Goal: Task Accomplishment & Management: Manage account settings

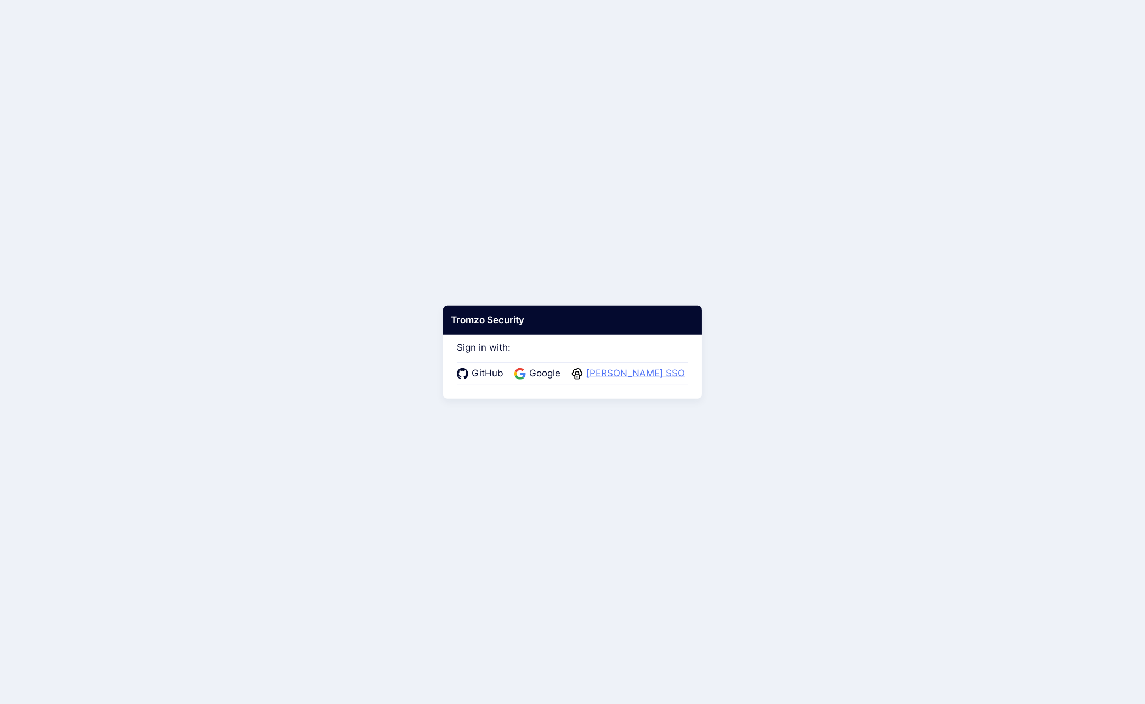
click at [612, 371] on span "Warby Parker SSO" at bounding box center [635, 374] width 105 height 14
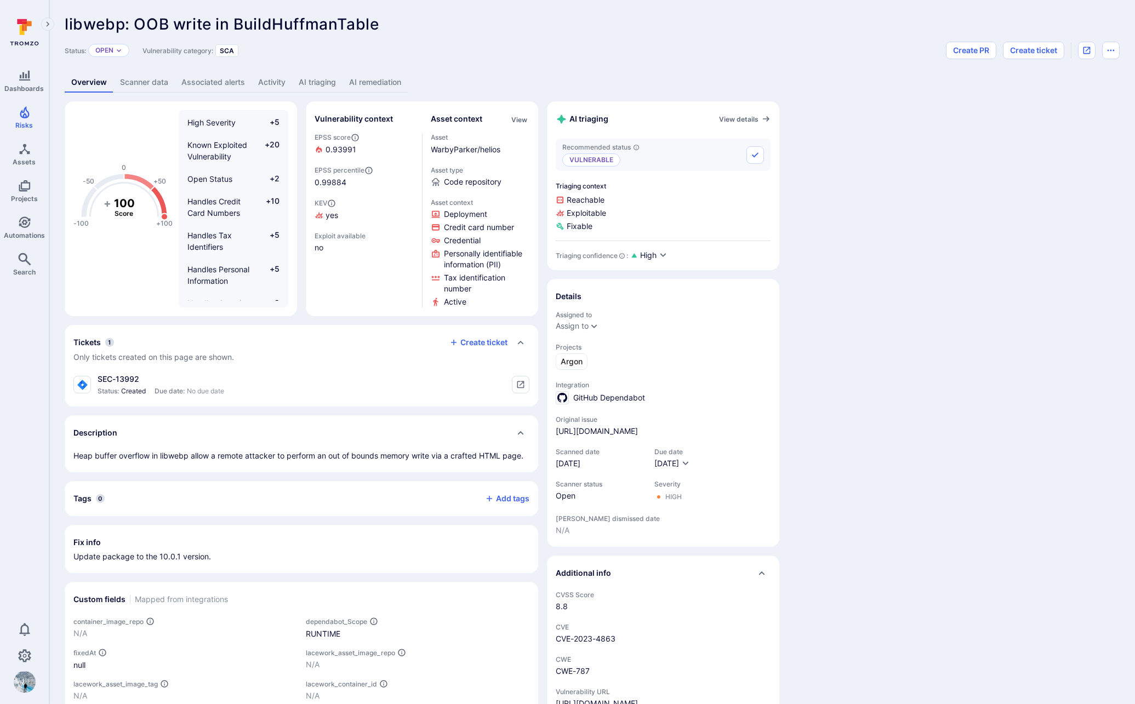
scroll to position [121, 0]
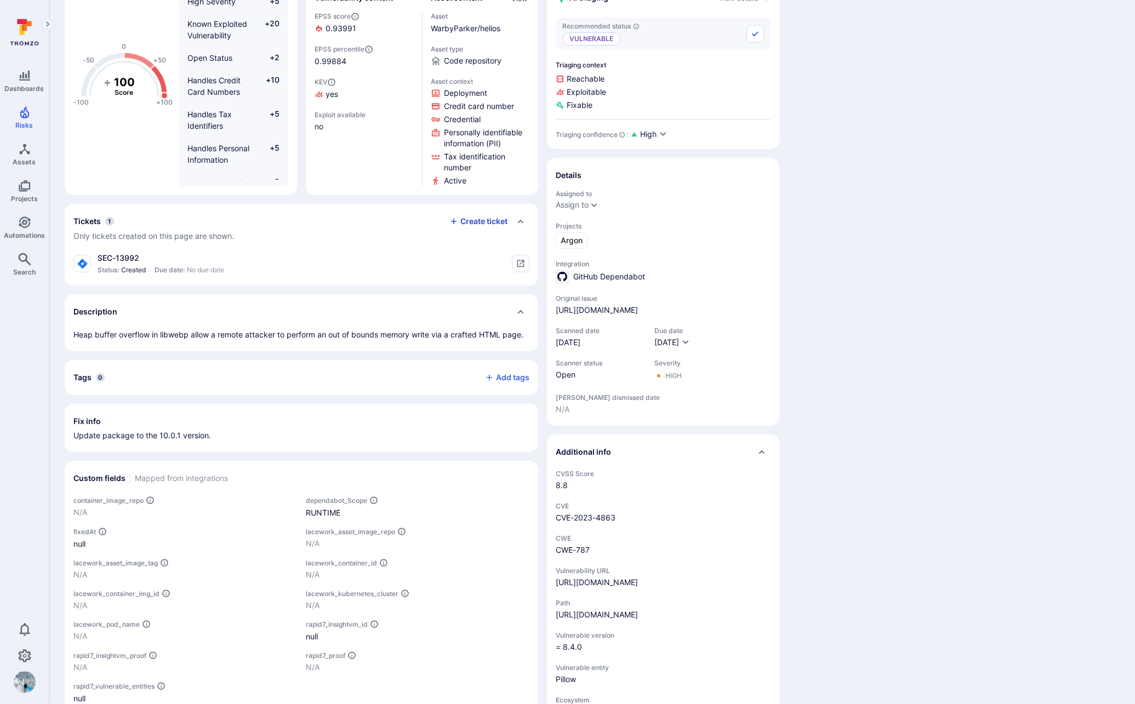
click at [491, 222] on button "Create ticket" at bounding box center [478, 222] width 58 height 10
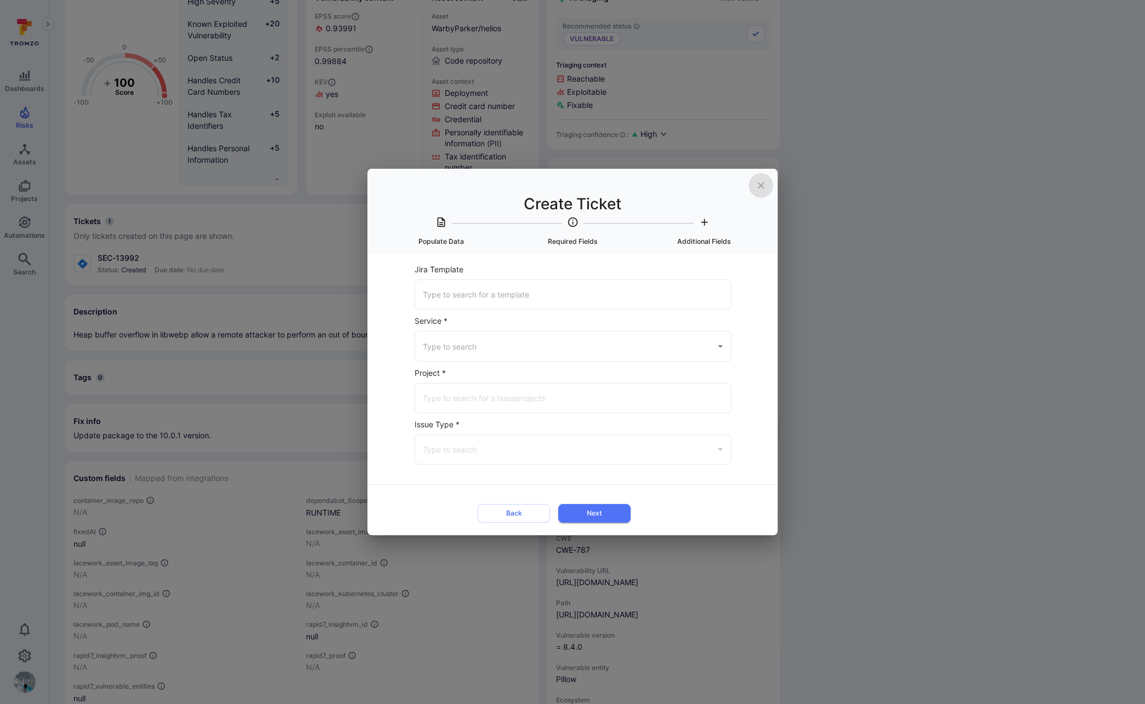
click at [759, 185] on icon "close" at bounding box center [761, 186] width 12 height 12
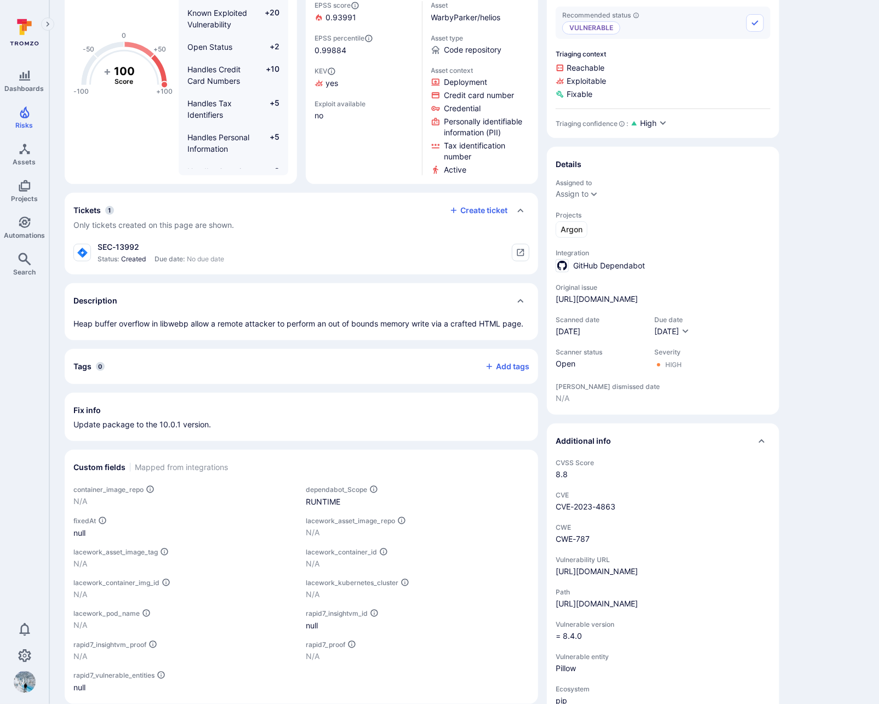
scroll to position [79, 0]
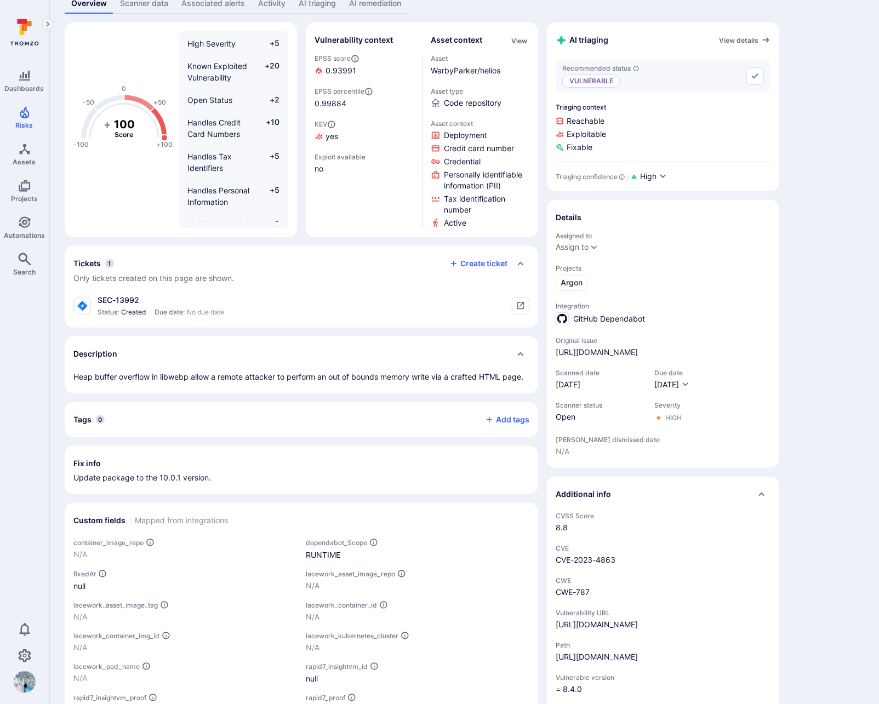
click at [521, 354] on icon "Collapse description" at bounding box center [520, 354] width 9 height 9
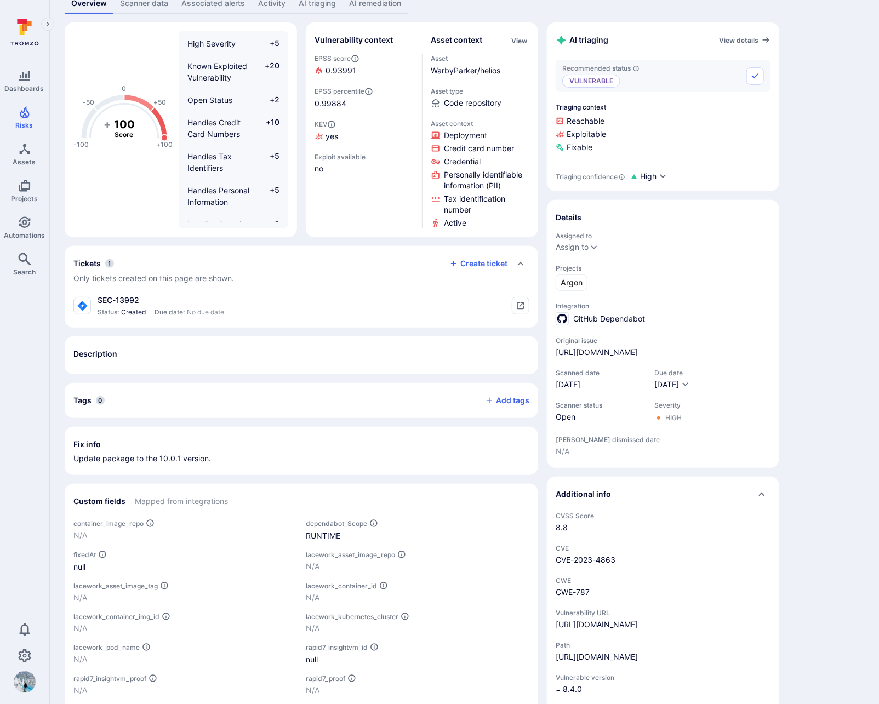
click at [525, 358] on icon "Expand description" at bounding box center [525, 358] width 0 height 0
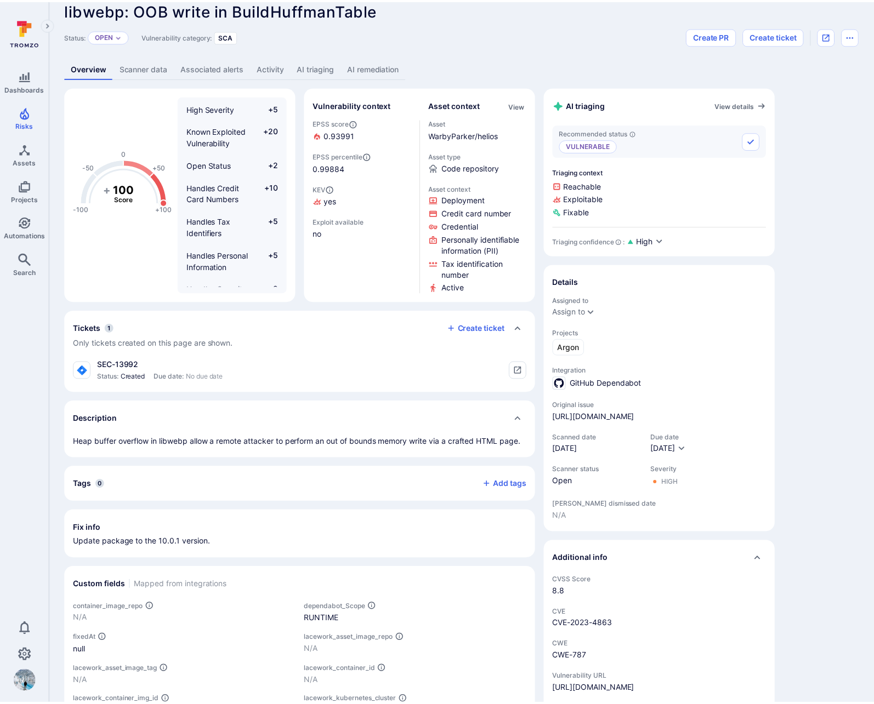
scroll to position [0, 0]
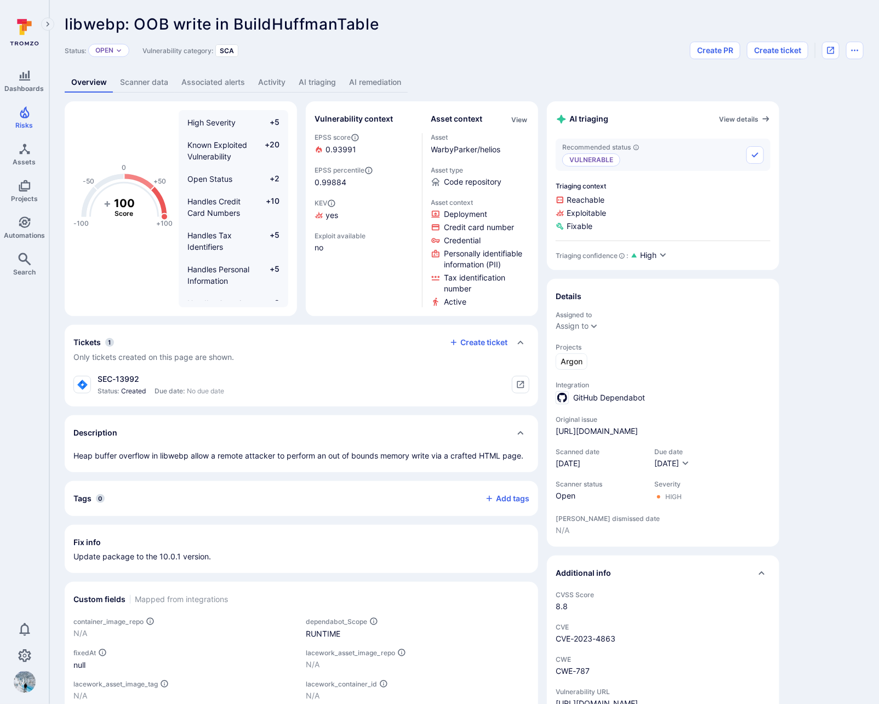
click at [139, 83] on link "Scanner data" at bounding box center [143, 82] width 61 height 20
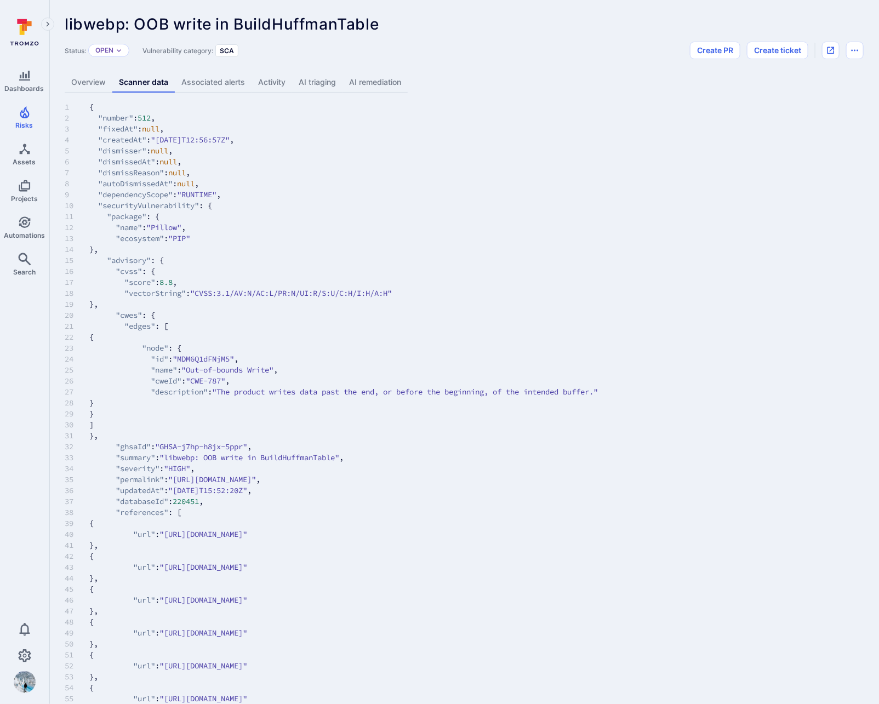
click at [89, 86] on link "Overview" at bounding box center [89, 82] width 48 height 20
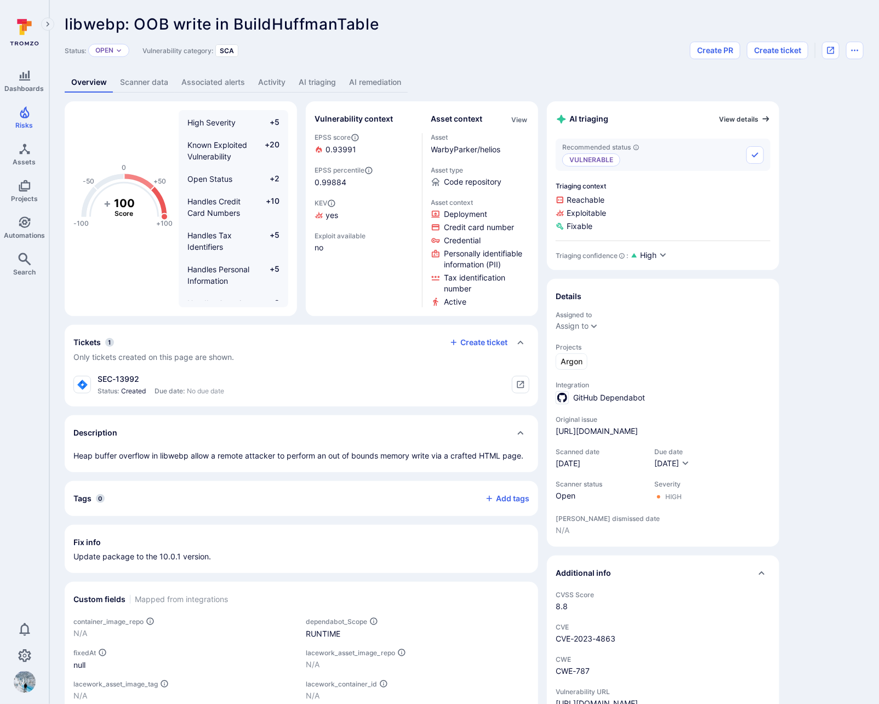
click at [739, 118] on link "View details" at bounding box center [745, 119] width 52 height 9
click at [623, 445] on div "Assigned to Assign to Projects Argon Integration GitHub Dependabot Original iss…" at bounding box center [663, 423] width 215 height 225
click at [633, 426] on link "https://github.com/WarbyParker/helios/security/dependabot/512" at bounding box center [597, 431] width 82 height 11
click at [193, 70] on div "libwebp: OOB write in BuildHuffmanTable ... Show more Status: Open Vulnerabilit…" at bounding box center [461, 465] width 824 height 930
click at [202, 76] on link "Associated alerts" at bounding box center [213, 82] width 77 height 20
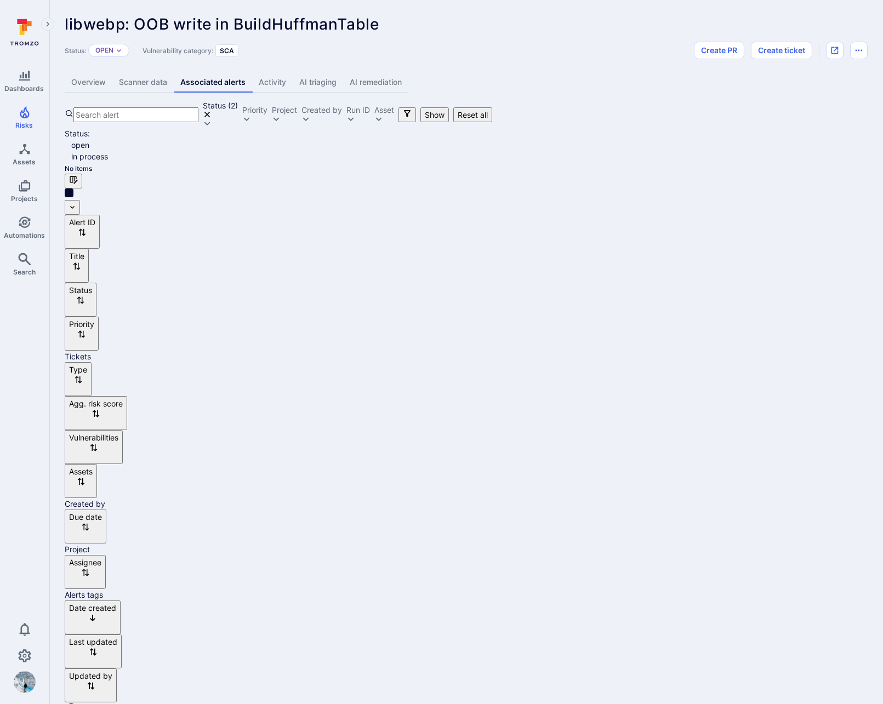
click at [147, 81] on link "Scanner data" at bounding box center [142, 82] width 61 height 20
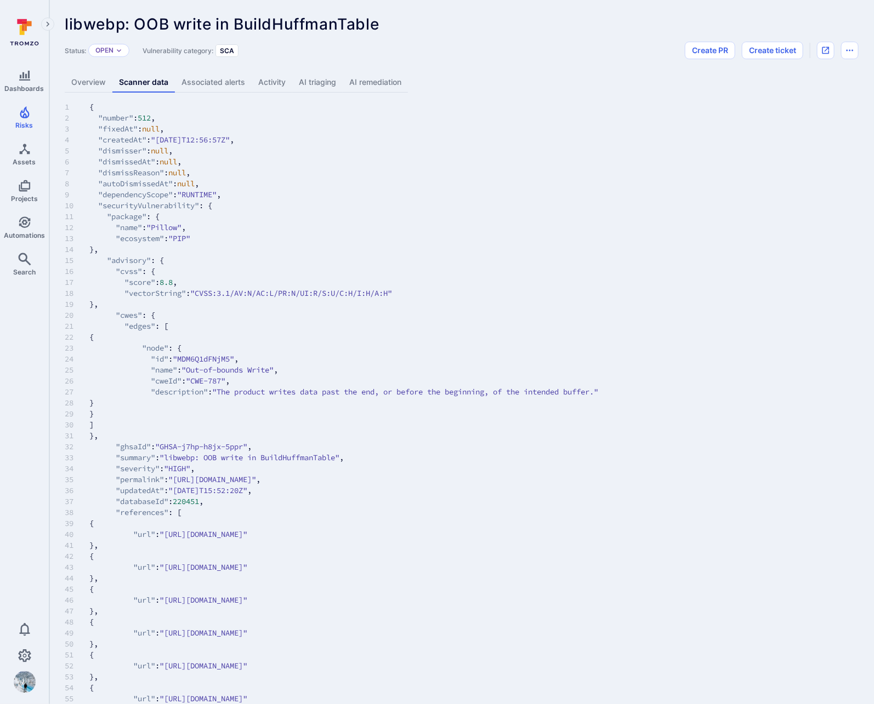
click at [92, 87] on link "Overview" at bounding box center [89, 82] width 48 height 20
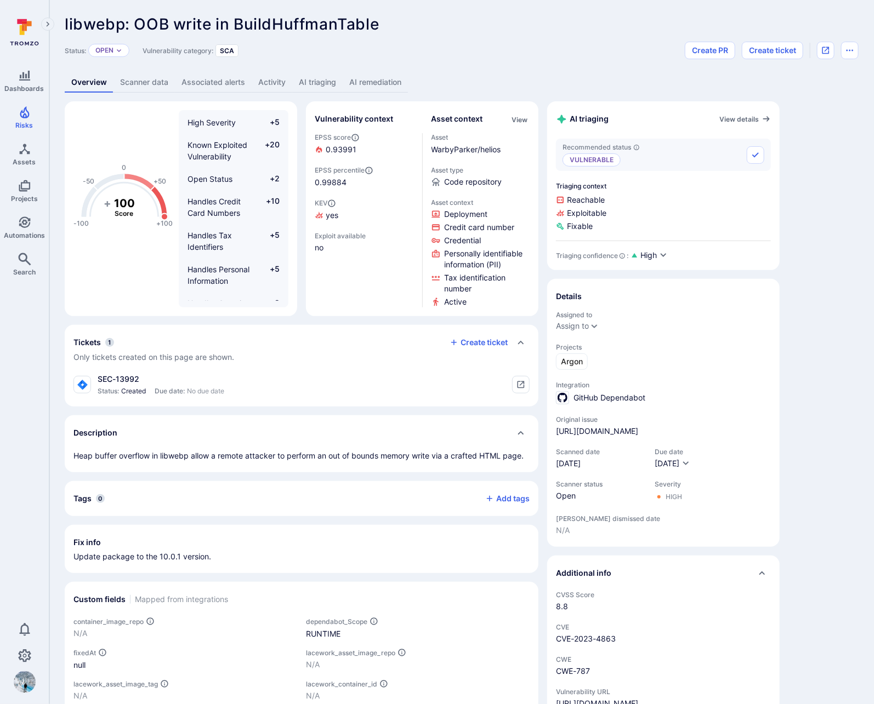
click at [734, 123] on div "AI triaging View details" at bounding box center [663, 119] width 215 height 18
click at [737, 121] on link "View details" at bounding box center [745, 119] width 52 height 9
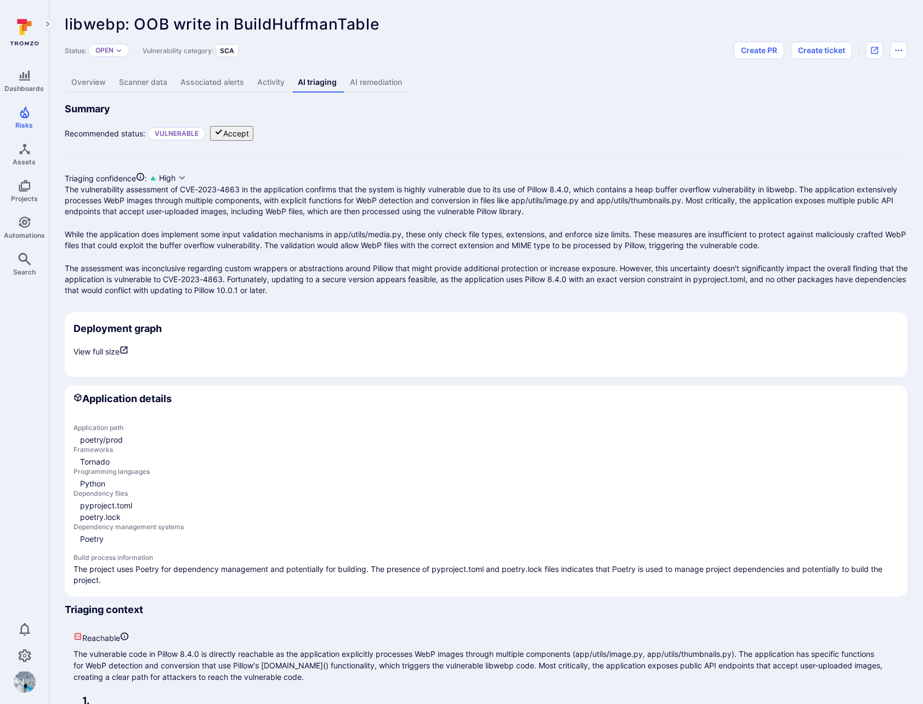
click at [153, 81] on link "Scanner data" at bounding box center [142, 82] width 61 height 20
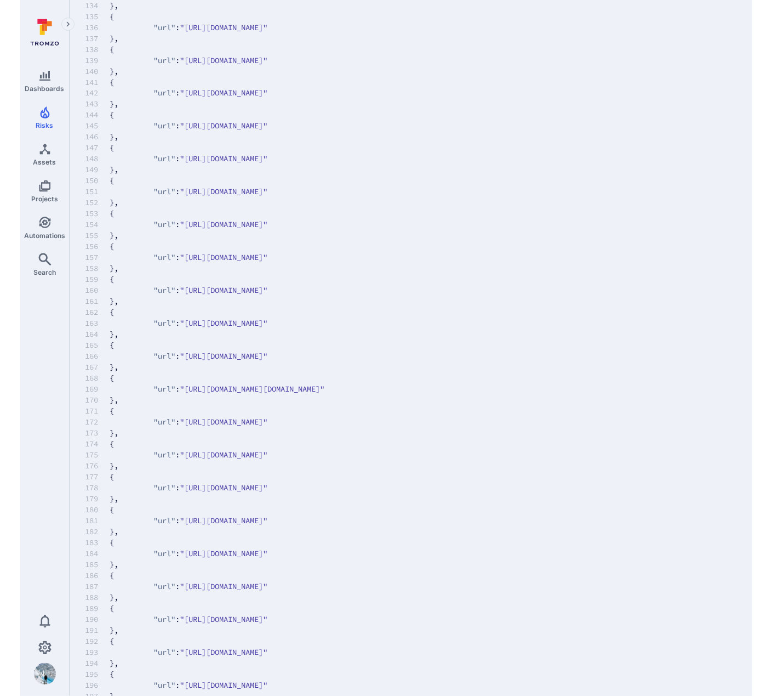
scroll to position [2310, 0]
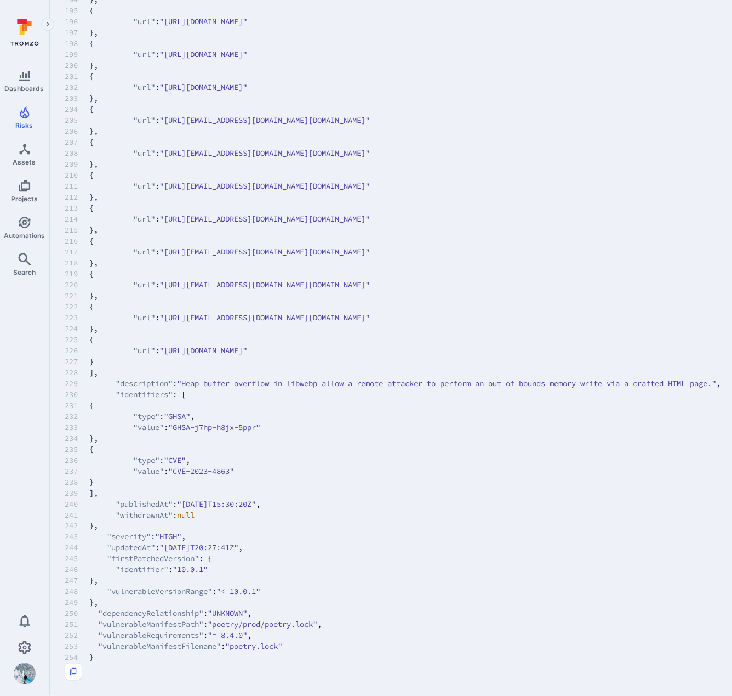
click at [371, 115] on span ""https://lists.fedoraproject.org/archives/list/package-announce@lists.fedorapro…" at bounding box center [265, 120] width 210 height 11
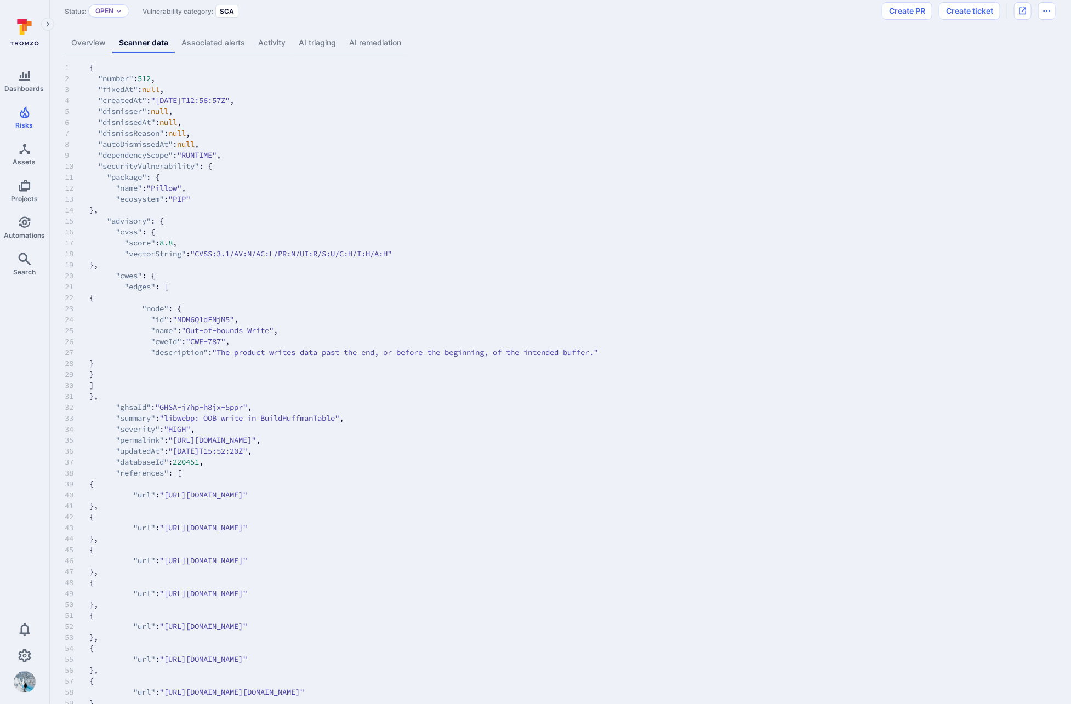
scroll to position [0, 0]
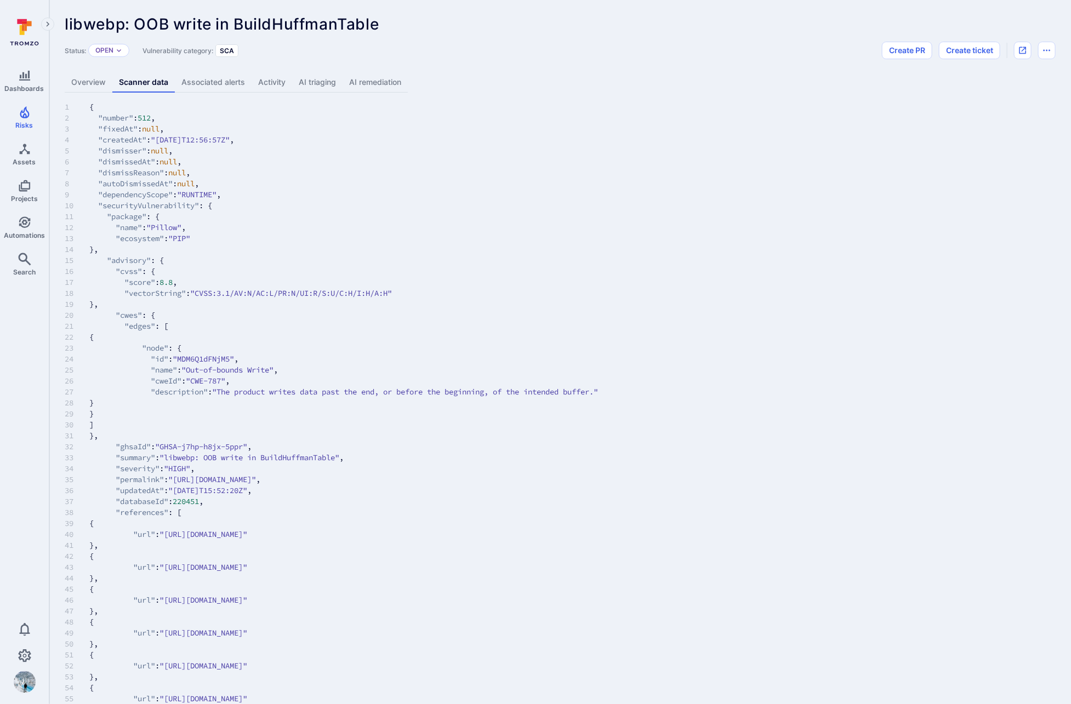
click at [83, 82] on link "Overview" at bounding box center [89, 82] width 48 height 20
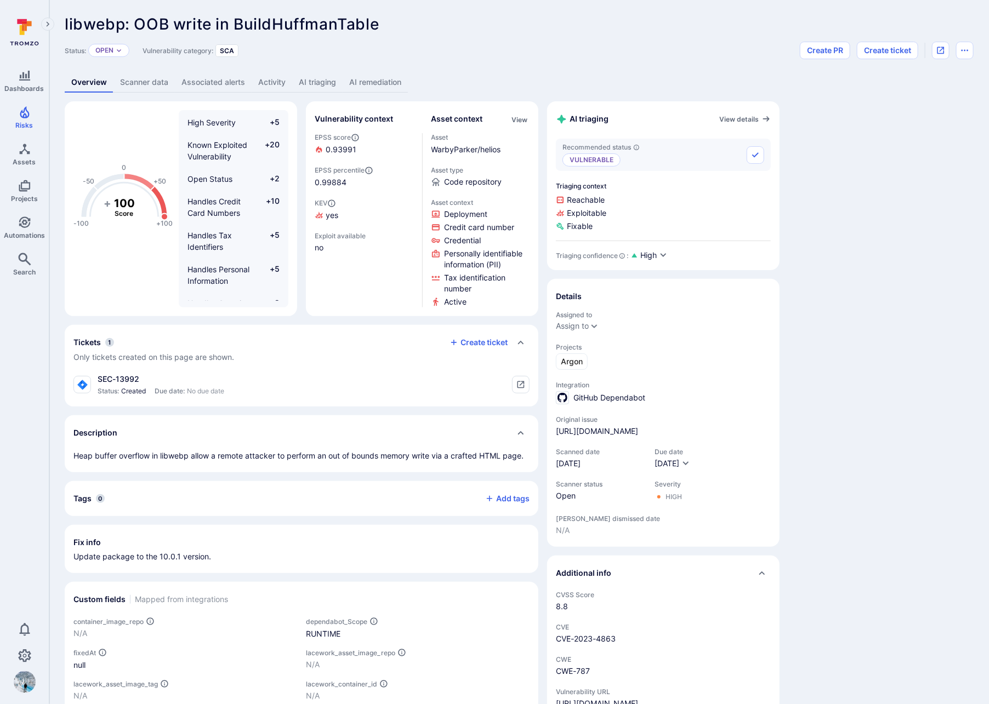
click at [381, 84] on link "AI remediation" at bounding box center [375, 82] width 65 height 20
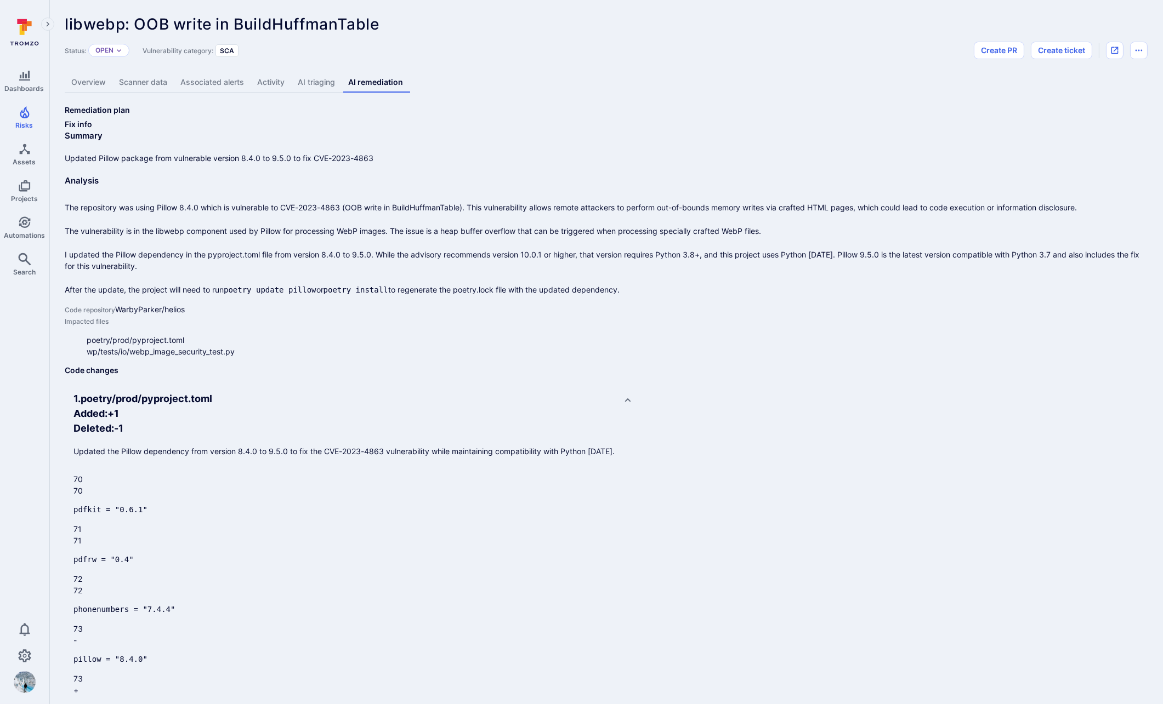
click at [100, 83] on link "Overview" at bounding box center [89, 82] width 48 height 20
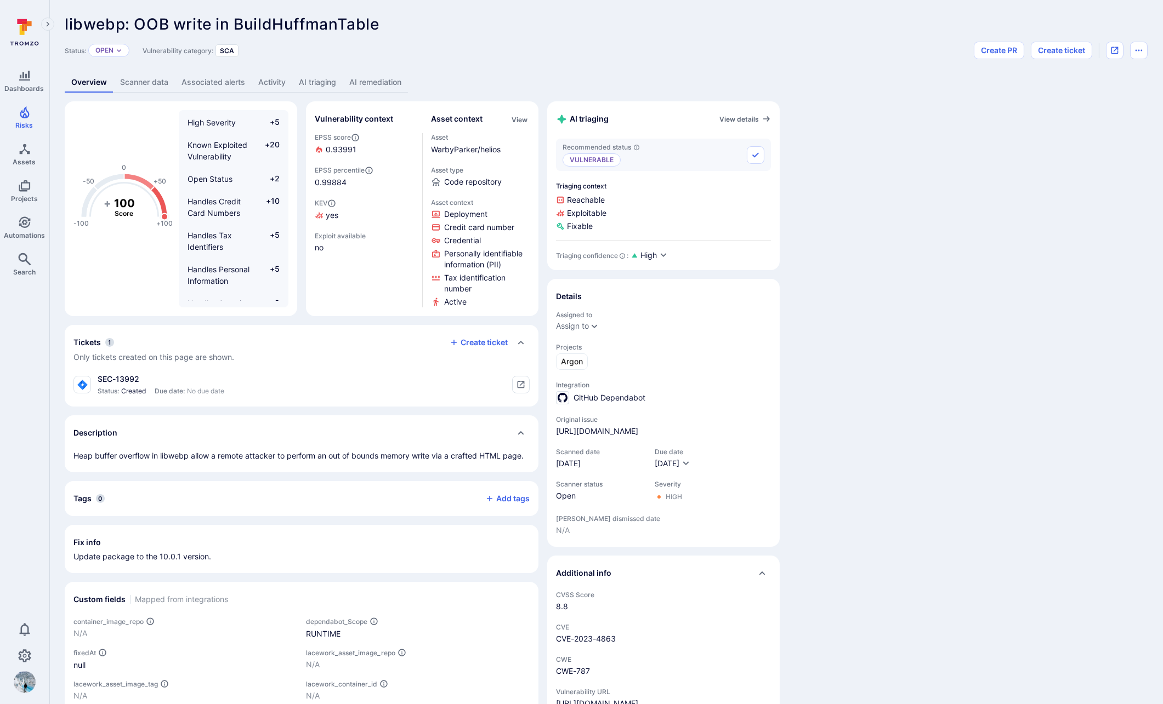
click at [382, 79] on link "AI remediation" at bounding box center [375, 82] width 65 height 20
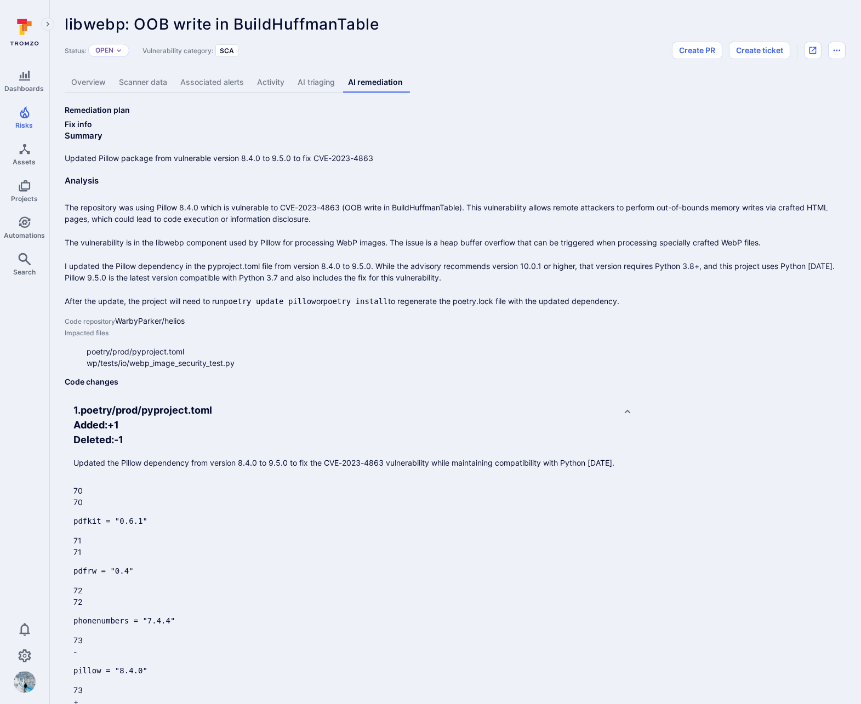
click at [138, 92] on link "Scanner data" at bounding box center [142, 82] width 61 height 20
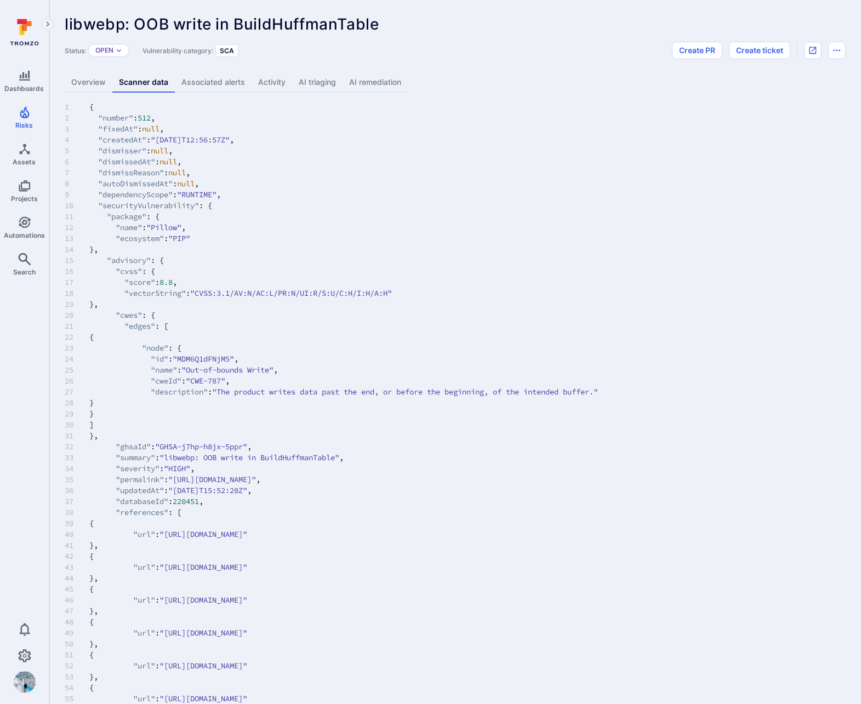
click at [105, 85] on link "Overview" at bounding box center [89, 82] width 48 height 20
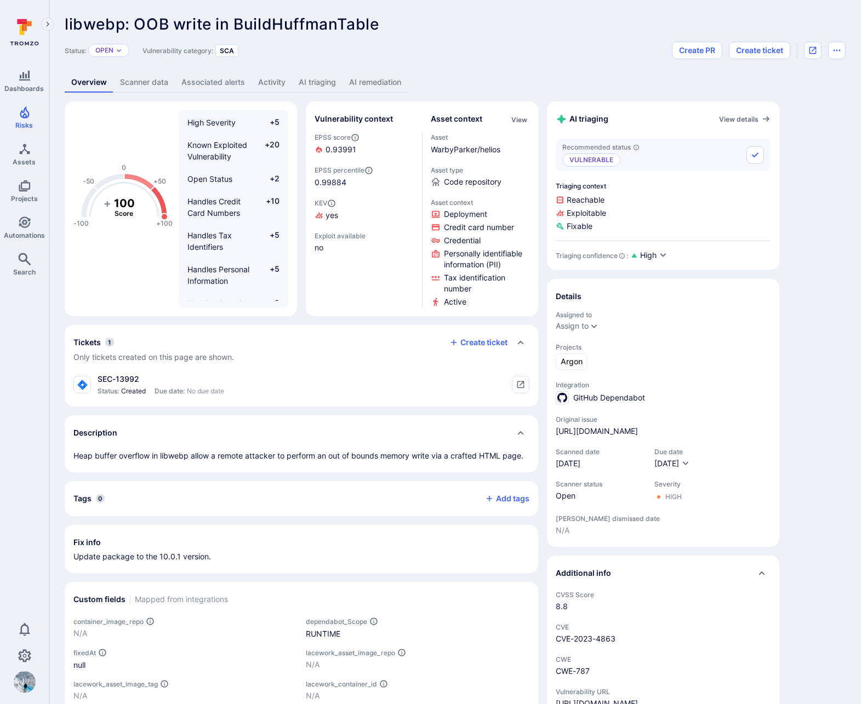
click at [376, 84] on link "AI remediation" at bounding box center [375, 82] width 65 height 20
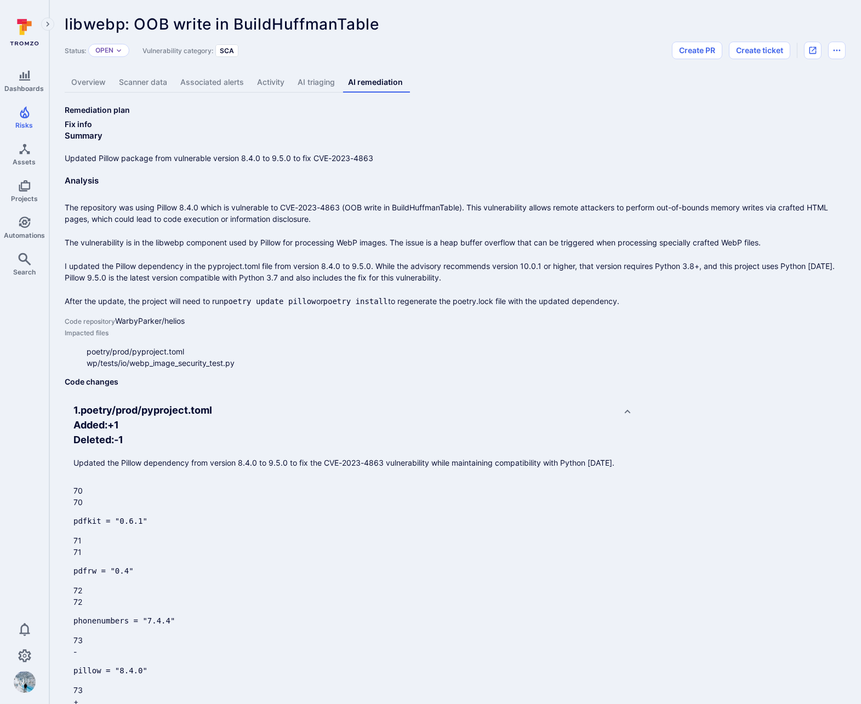
click at [91, 83] on link "Overview" at bounding box center [89, 82] width 48 height 20
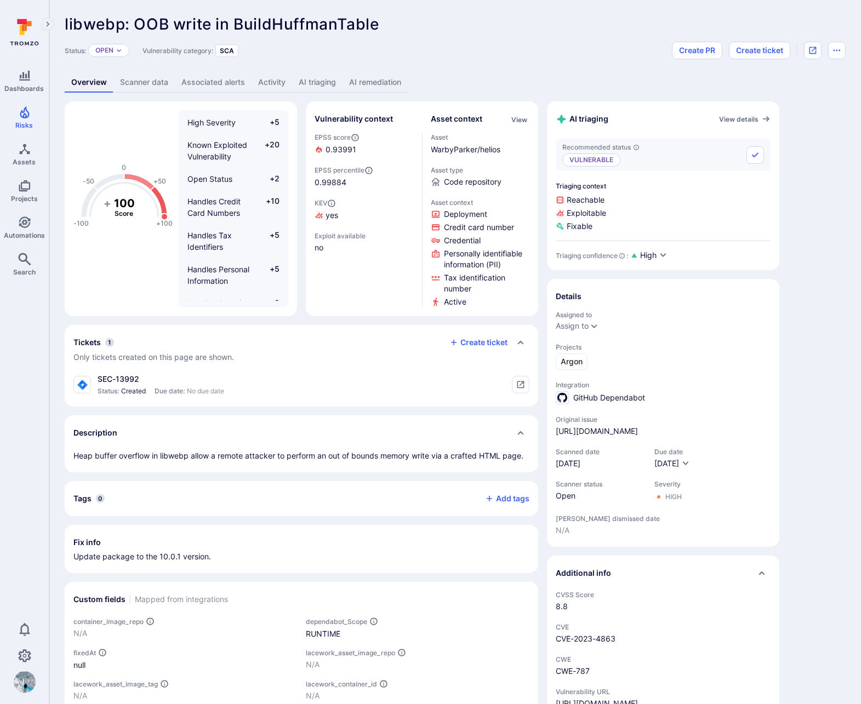
click at [384, 83] on link "AI remediation" at bounding box center [375, 82] width 65 height 20
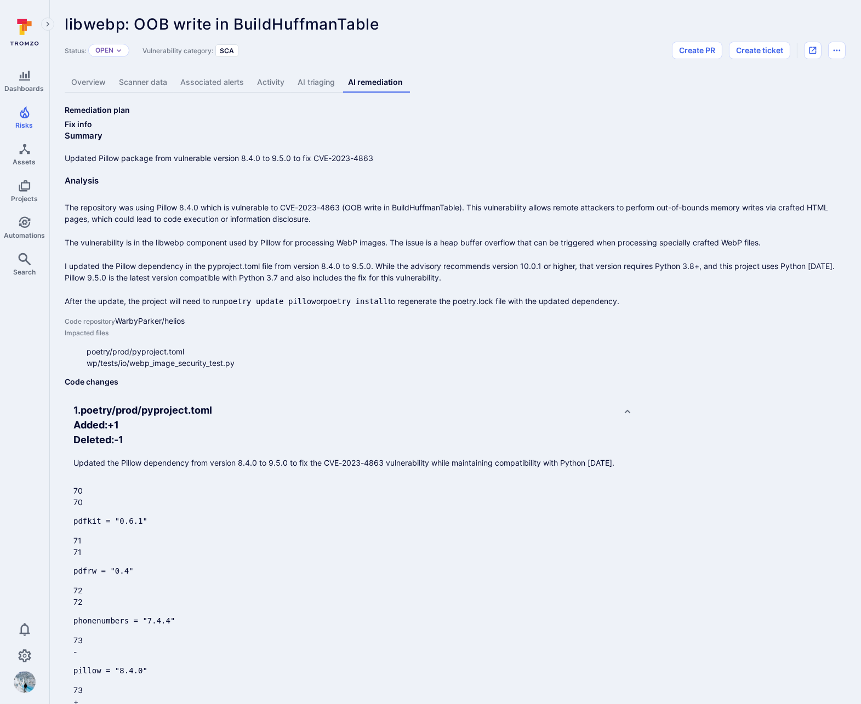
click at [313, 81] on link "AI triaging" at bounding box center [316, 82] width 50 height 20
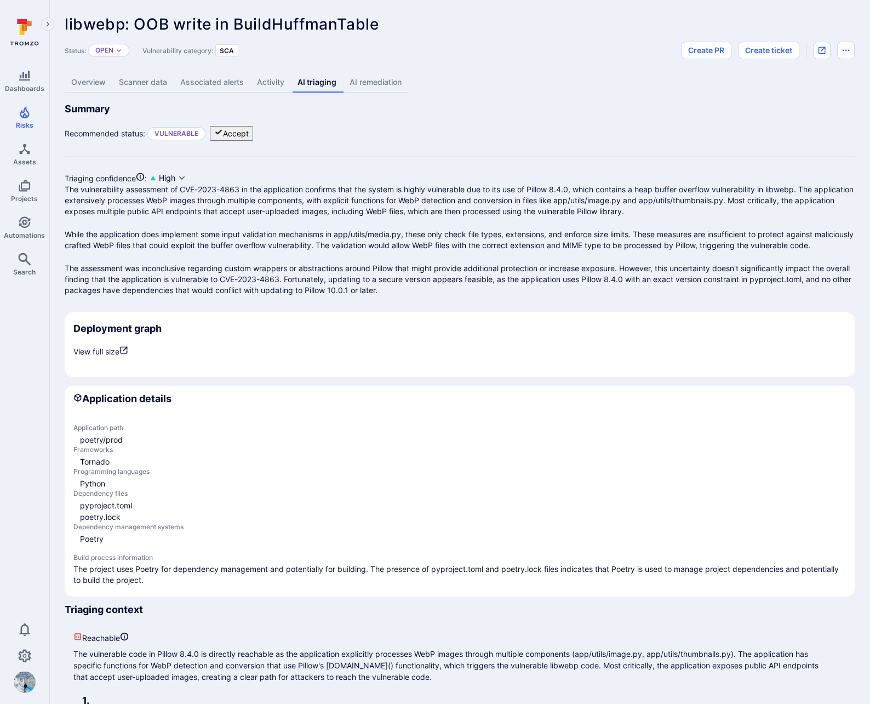
click at [391, 87] on link "AI remediation" at bounding box center [375, 82] width 65 height 20
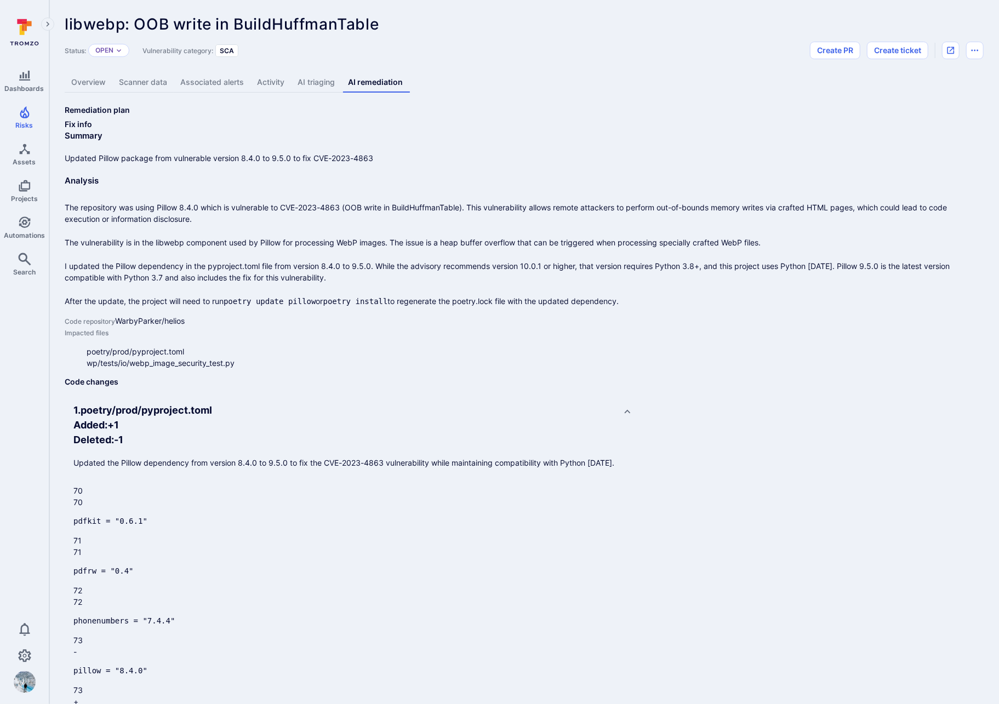
click at [309, 81] on link "AI triaging" at bounding box center [316, 82] width 50 height 20
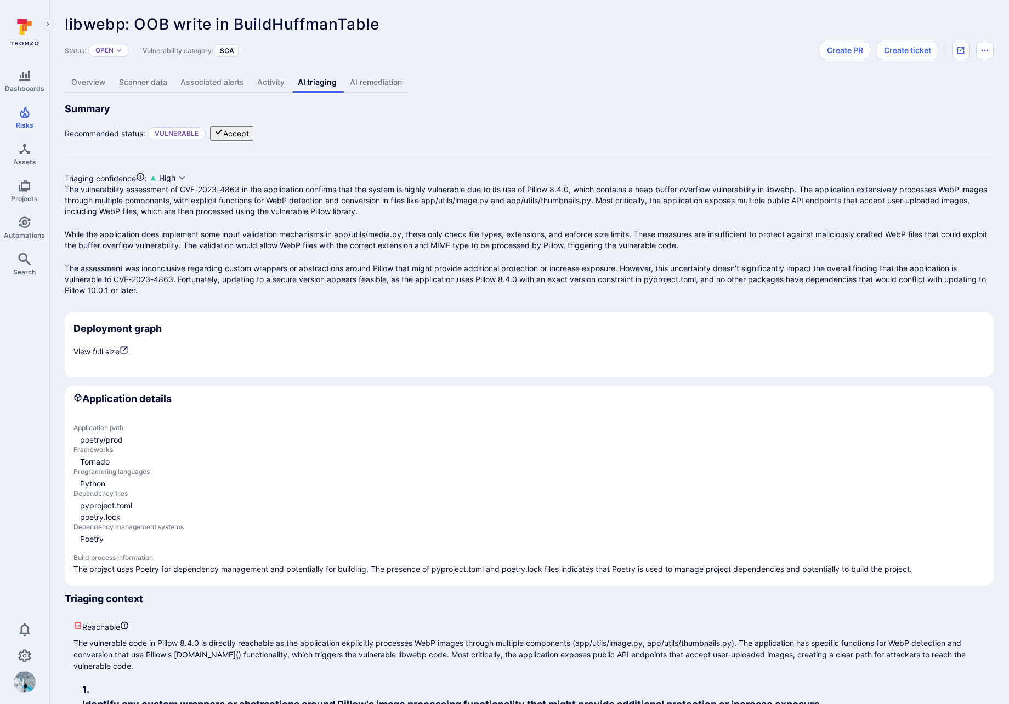
click at [369, 82] on link "AI remediation" at bounding box center [375, 82] width 65 height 20
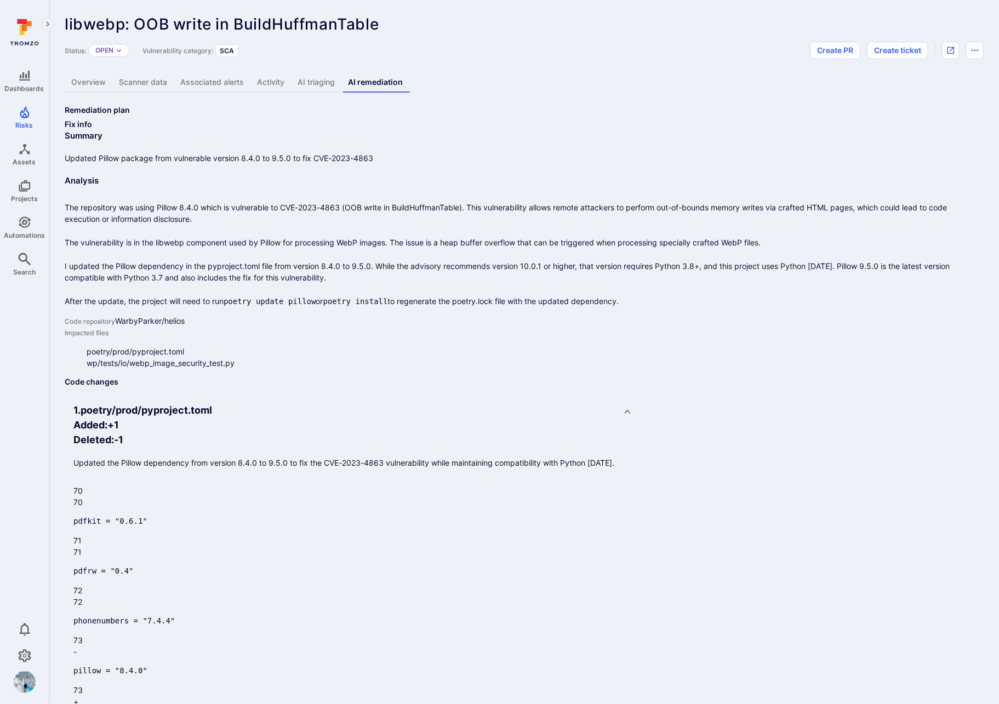
click at [321, 87] on link "AI triaging" at bounding box center [316, 82] width 50 height 20
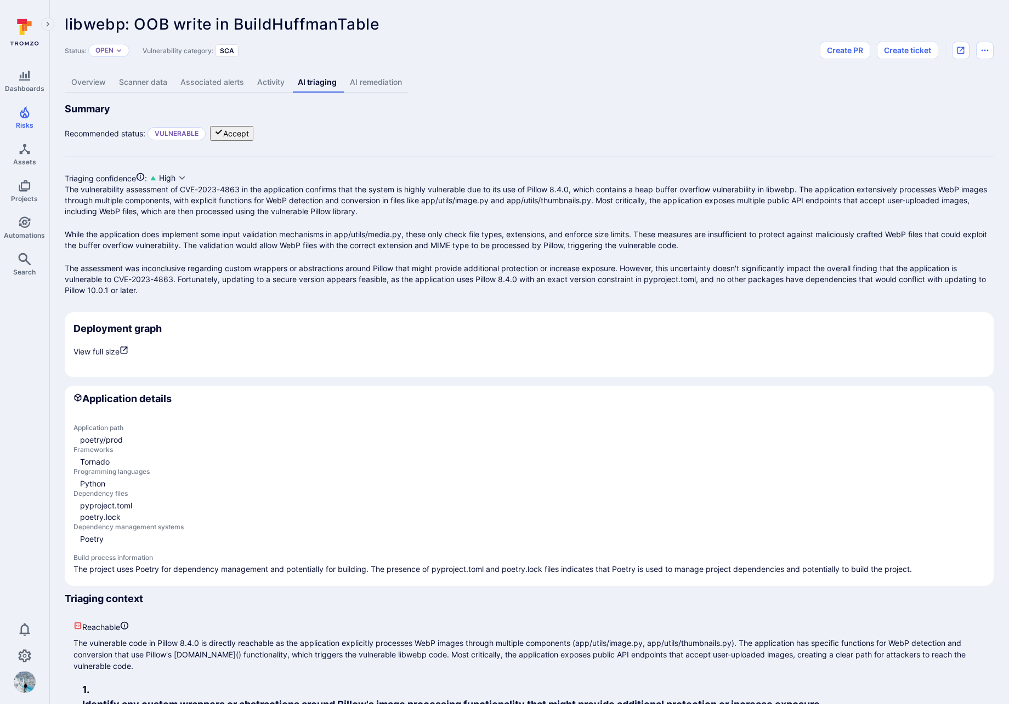
click at [360, 82] on link "AI remediation" at bounding box center [375, 82] width 65 height 20
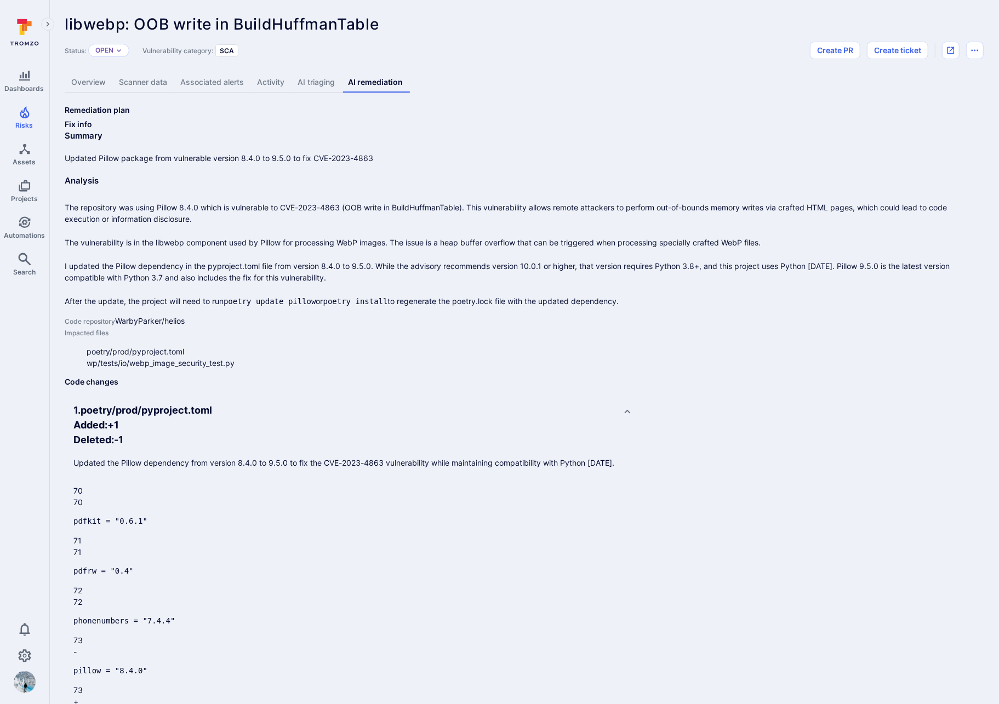
click at [328, 87] on link "AI triaging" at bounding box center [316, 82] width 50 height 20
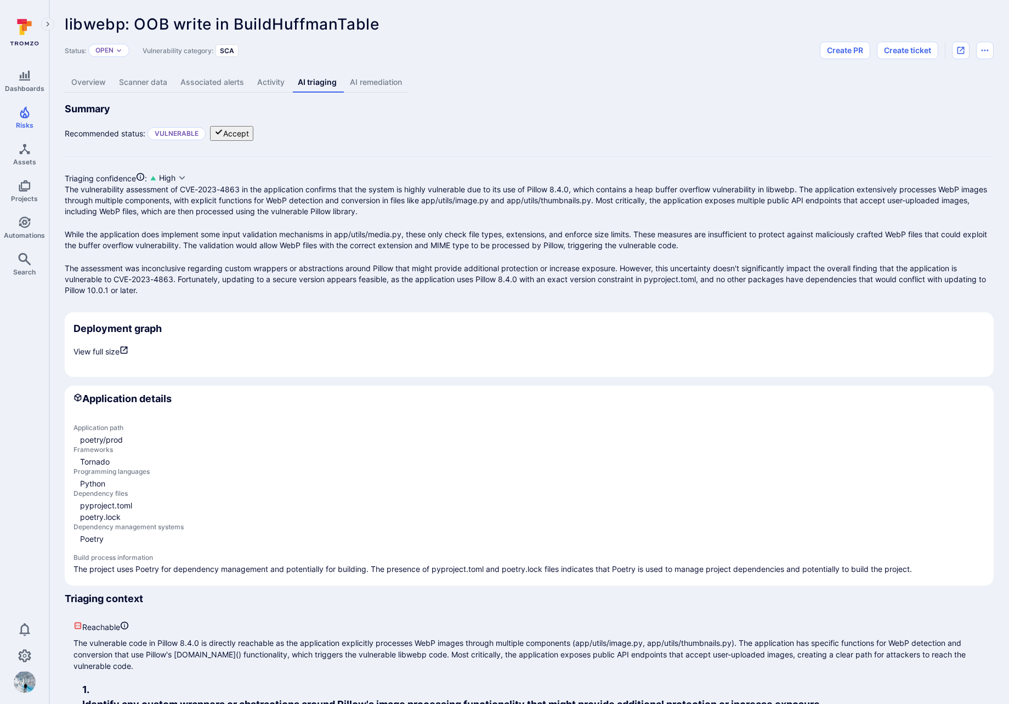
click at [86, 81] on link "Overview" at bounding box center [89, 82] width 48 height 20
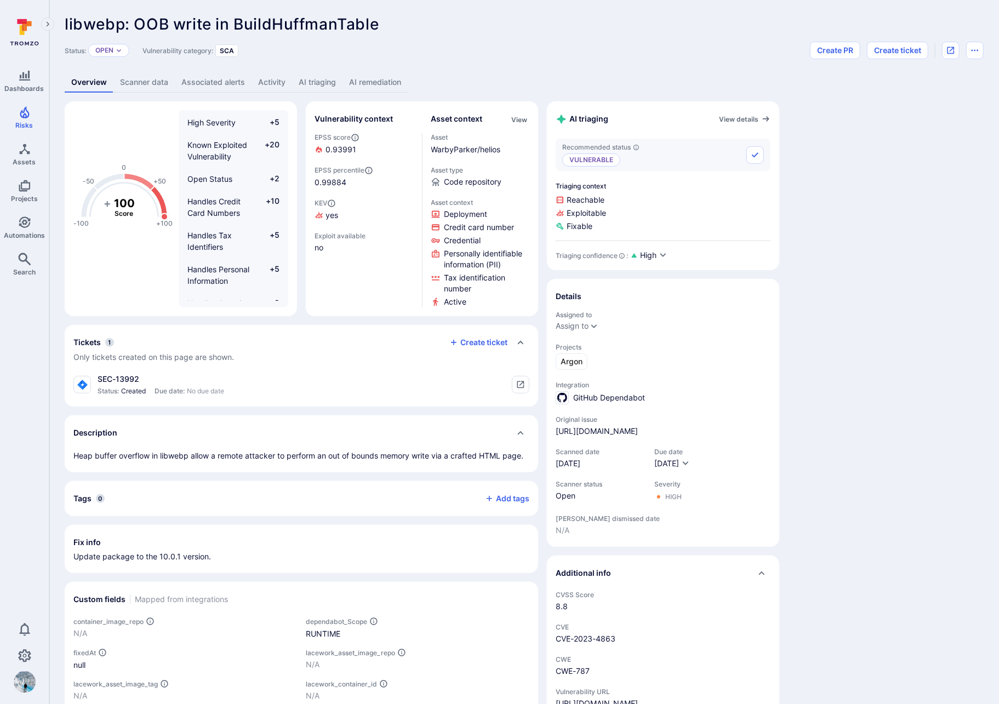
click at [395, 84] on link "AI remediation" at bounding box center [375, 82] width 65 height 20
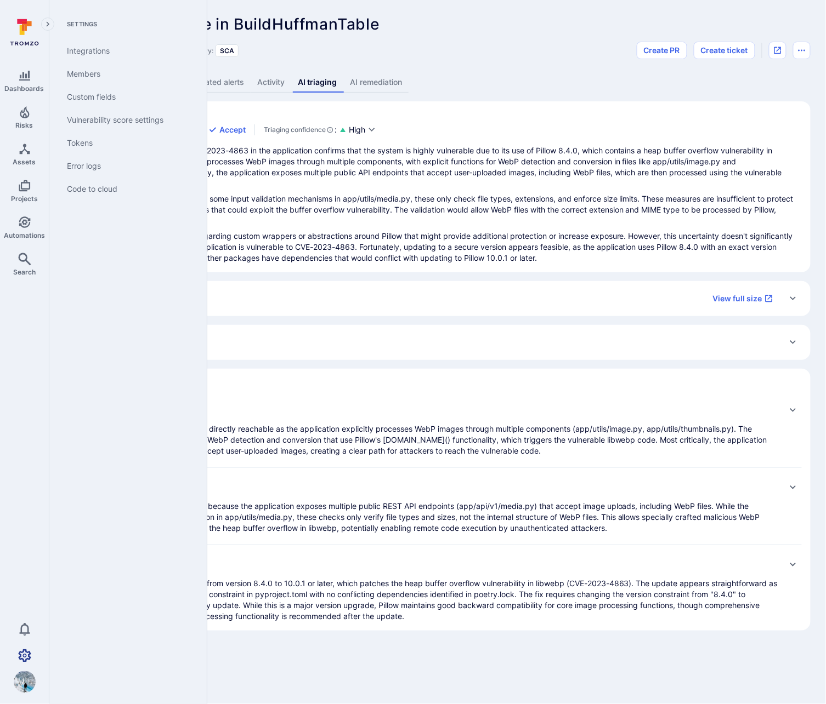
click at [24, 658] on icon "Settings" at bounding box center [24, 656] width 13 height 13
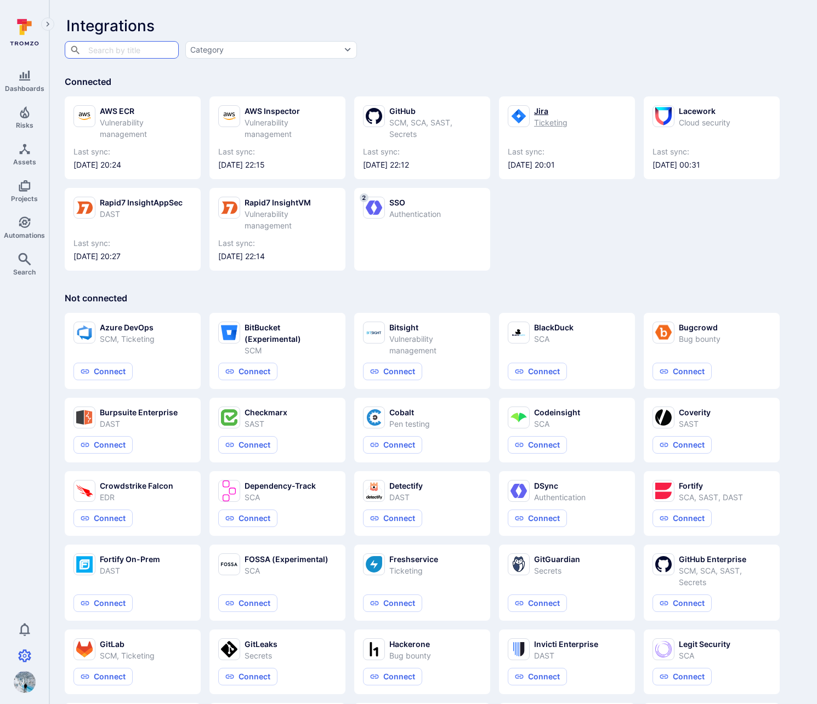
click at [545, 135] on link "Jira Ticketing Last sync: 2025/09/02 at 20:01" at bounding box center [567, 137] width 118 height 65
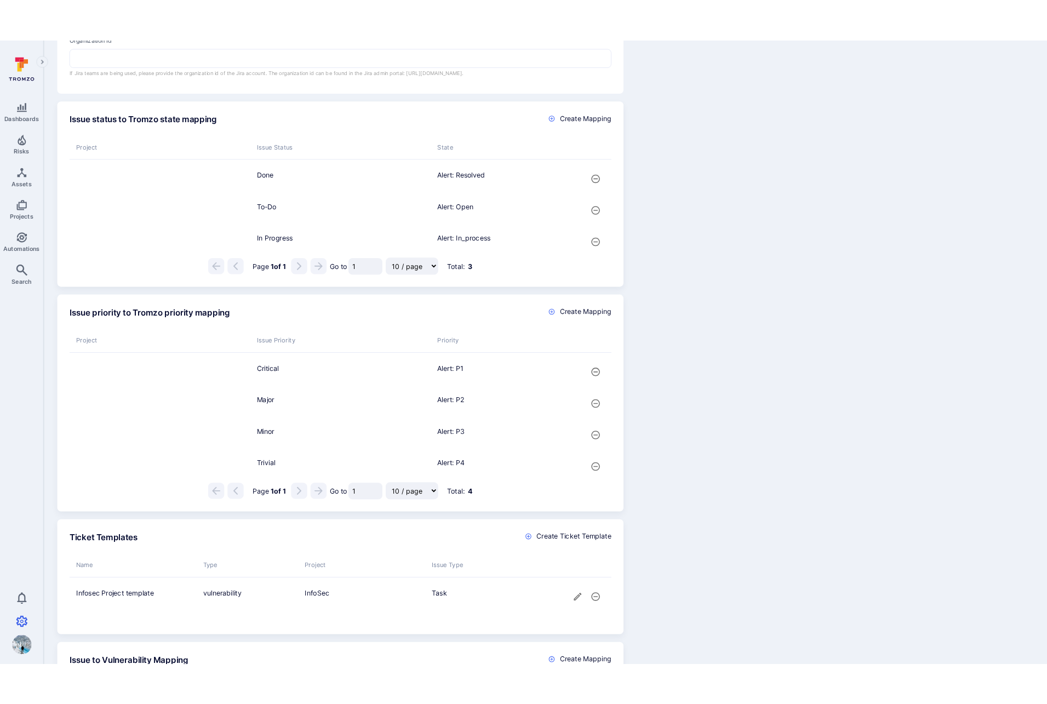
scroll to position [531, 0]
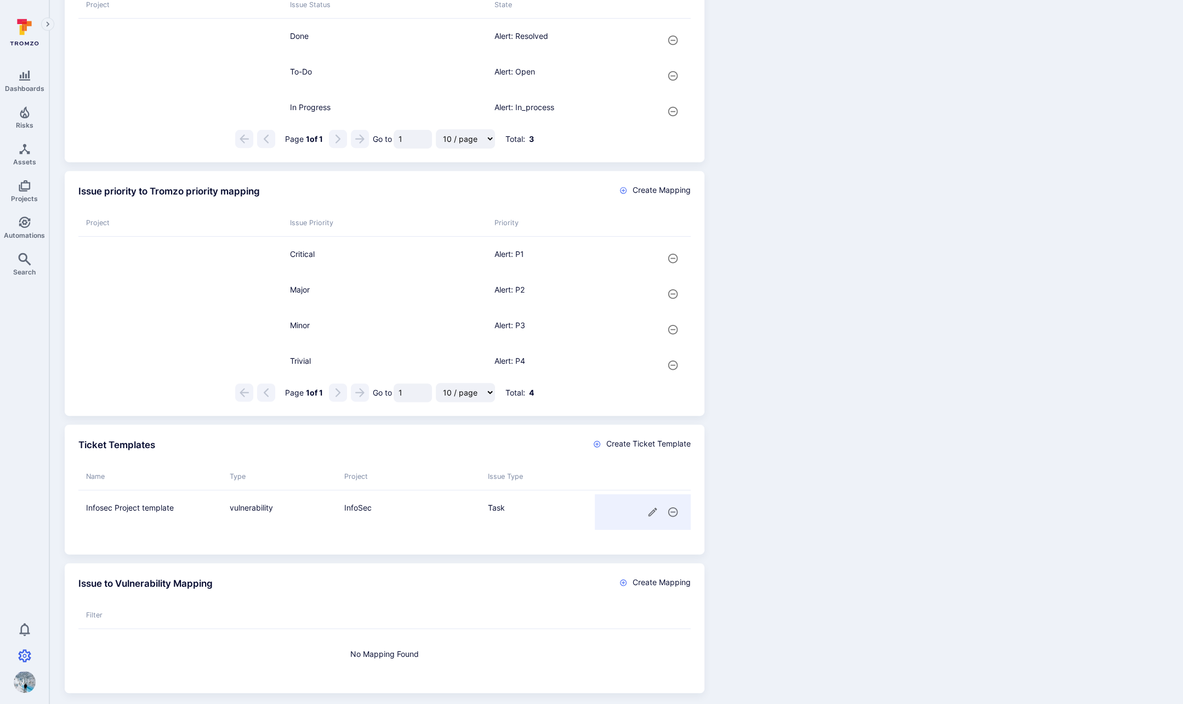
click at [654, 509] on icon "cell for" at bounding box center [653, 512] width 12 height 12
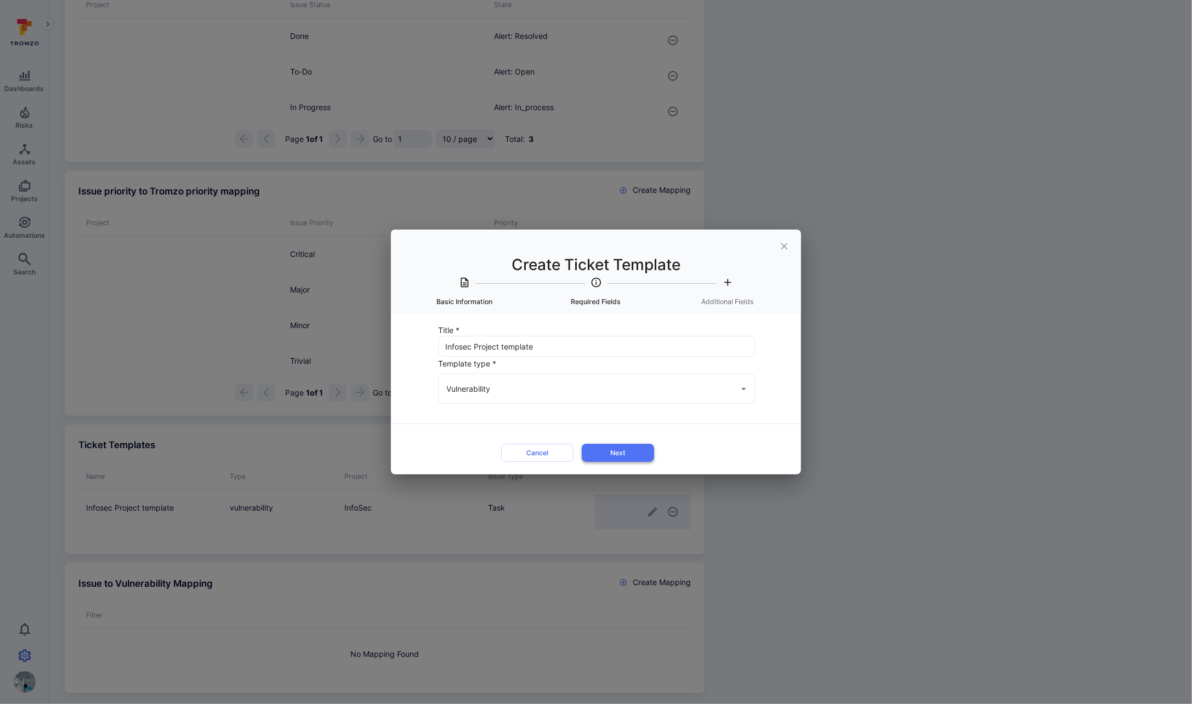
click at [614, 448] on button "Next" at bounding box center [618, 453] width 72 height 18
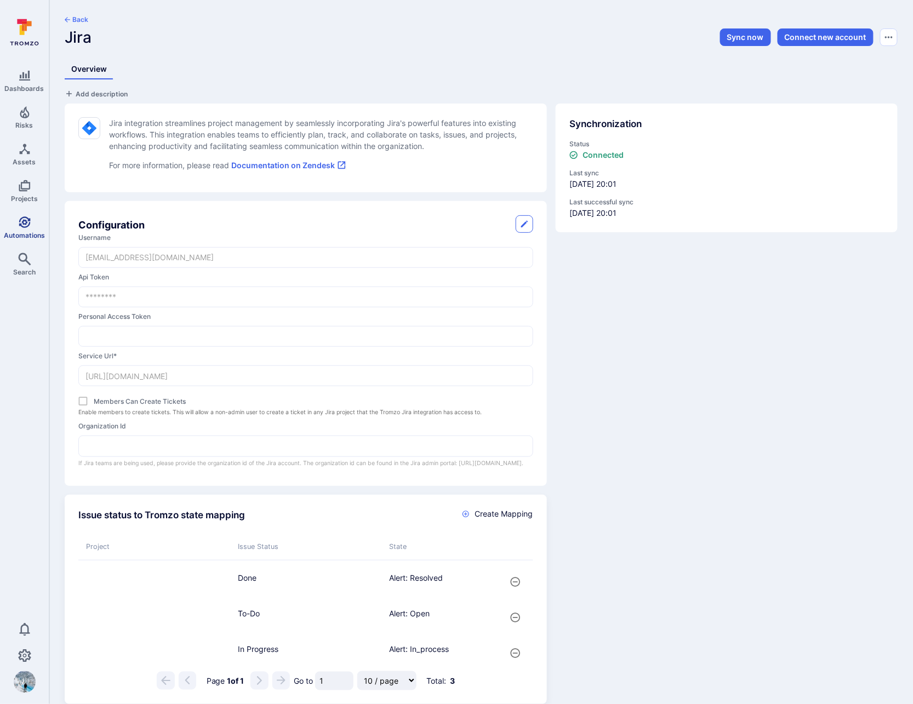
click at [26, 225] on icon "Automations" at bounding box center [25, 223] width 12 height 12
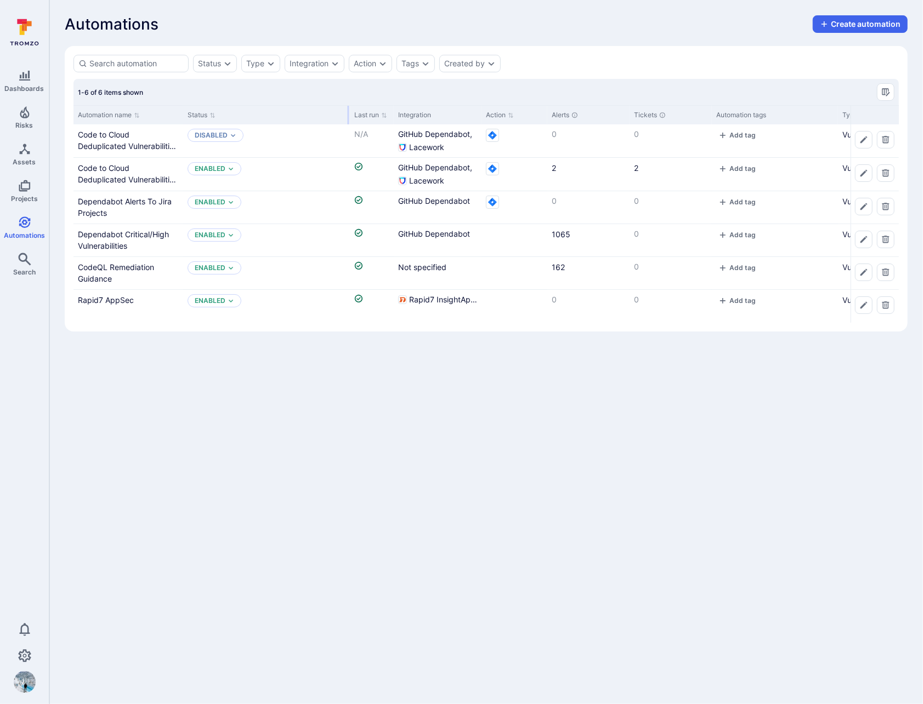
drag, startPoint x: 264, startPoint y: 112, endPoint x: 348, endPoint y: 116, distance: 84.5
click at [348, 116] on div at bounding box center [349, 115] width 2 height 19
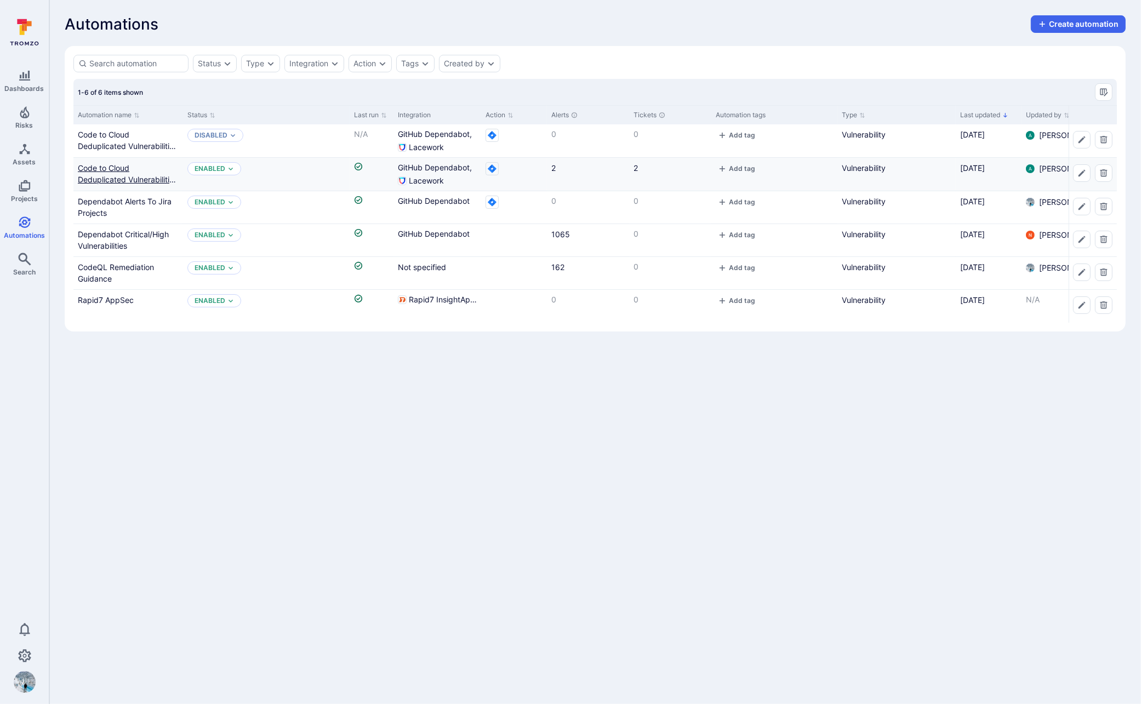
click at [116, 179] on link "Code to Cloud Deduplicated Vulnerabilities 2" at bounding box center [128, 179] width 100 height 32
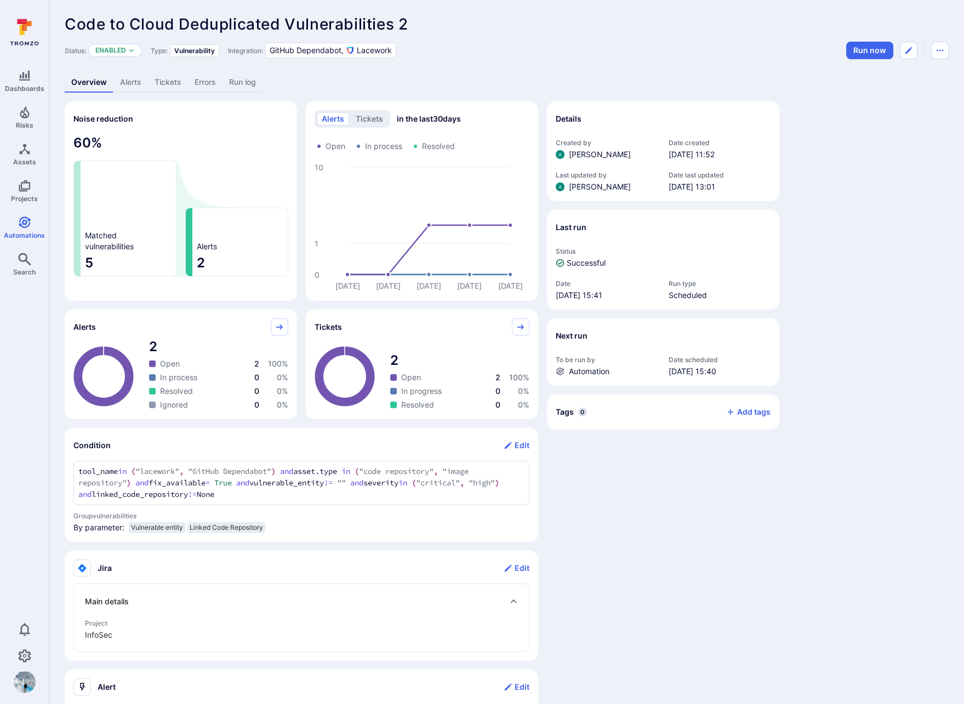
click at [166, 85] on link "Tickets" at bounding box center [168, 82] width 40 height 20
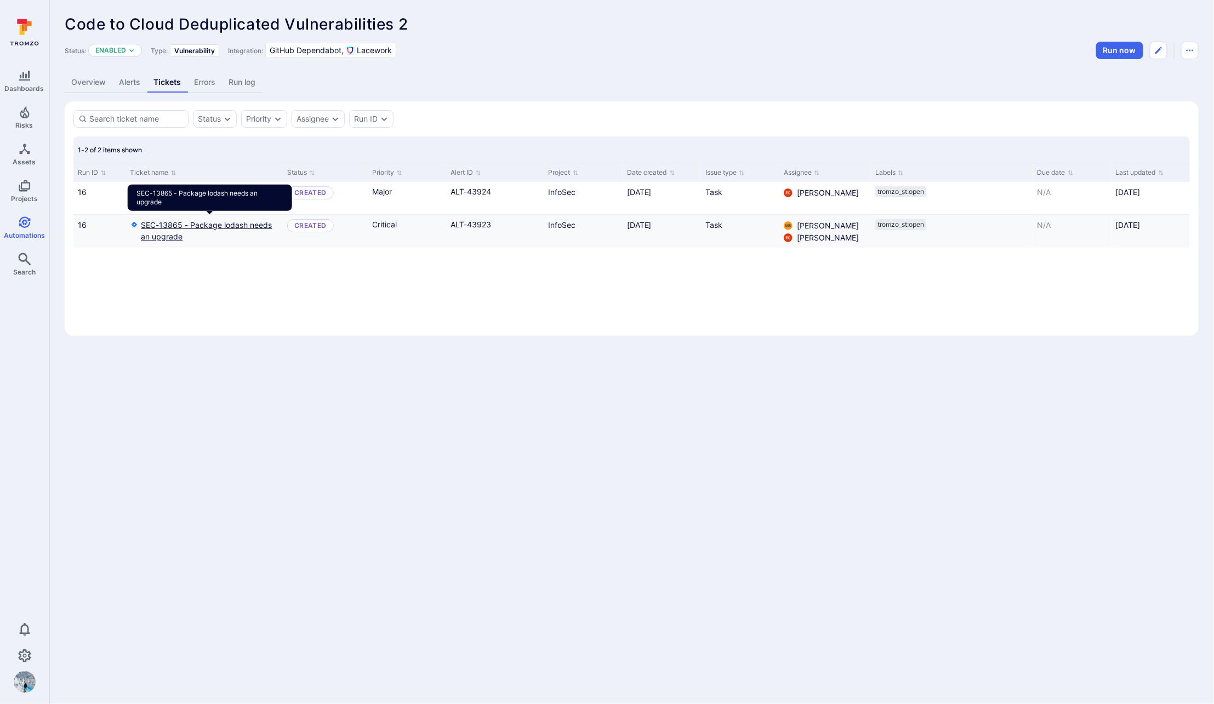
click at [204, 225] on link "SEC-13865 - Package lodash needs an upgrade" at bounding box center [209, 230] width 137 height 23
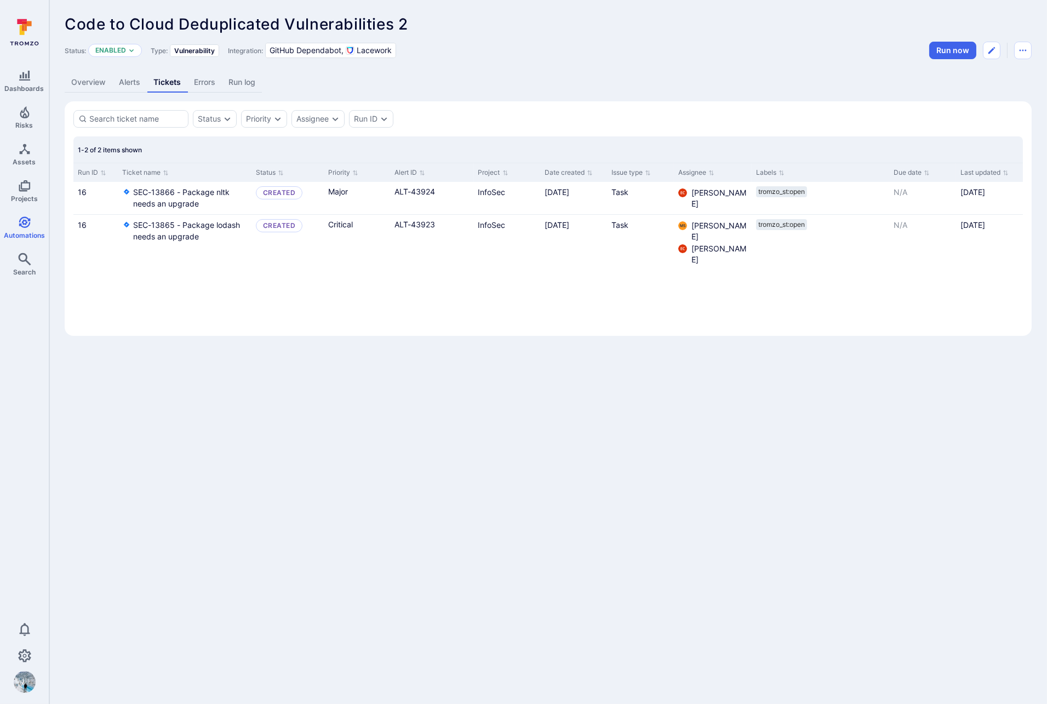
click at [479, 63] on div "Code to Cloud Deduplicated Vulnerabilities 2 ... Show more Status: Enabled Type…" at bounding box center [548, 175] width 998 height 351
click at [452, 25] on div "Code to Cloud Deduplicated Vulnerabilities 2 ... Show more" at bounding box center [548, 24] width 967 height 18
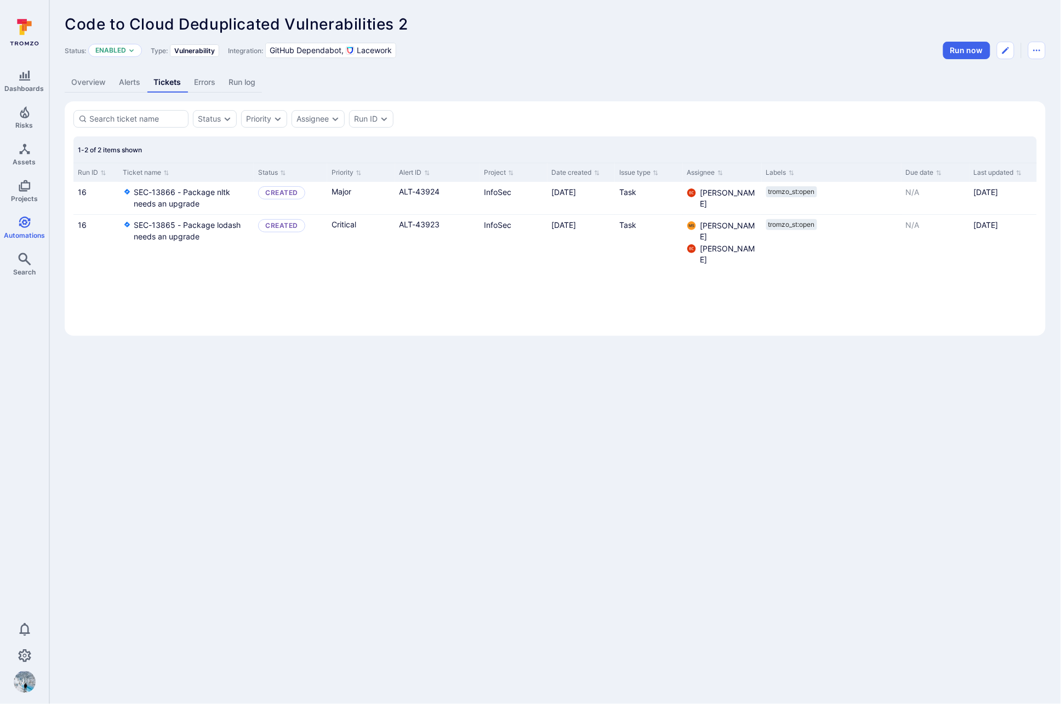
drag, startPoint x: 630, startPoint y: 61, endPoint x: 685, endPoint y: 8, distance: 76.4
click at [630, 61] on div "Code to Cloud Deduplicated Vulnerabilities 2 ... Show more Status: Enabled Type…" at bounding box center [555, 175] width 1012 height 351
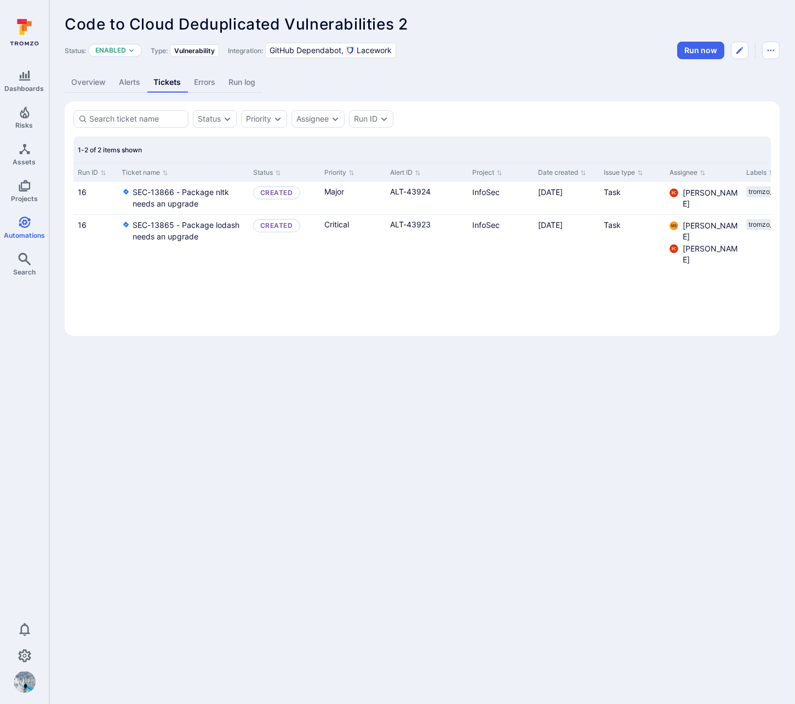
click at [456, 84] on div "Overview Alerts Tickets Errors Run log" at bounding box center [422, 82] width 715 height 20
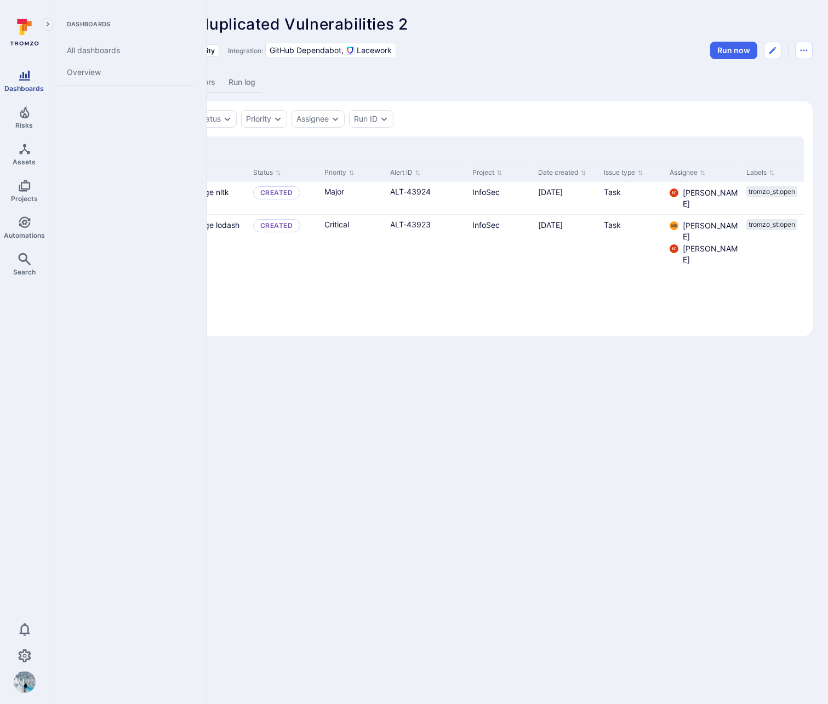
click at [30, 80] on icon "Dashboards" at bounding box center [24, 75] width 13 height 13
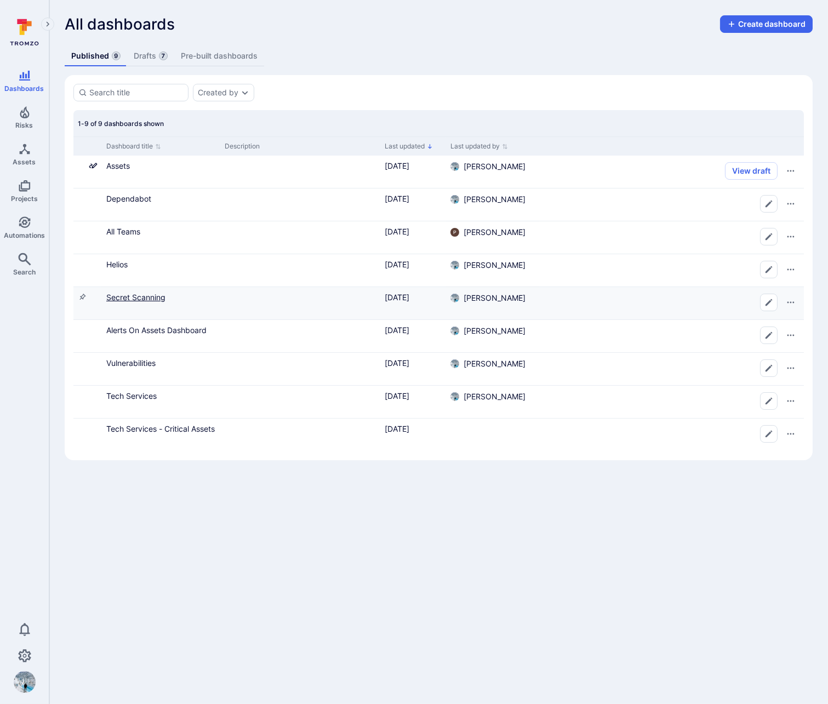
click at [141, 295] on link "Secret Scanning" at bounding box center [135, 297] width 59 height 9
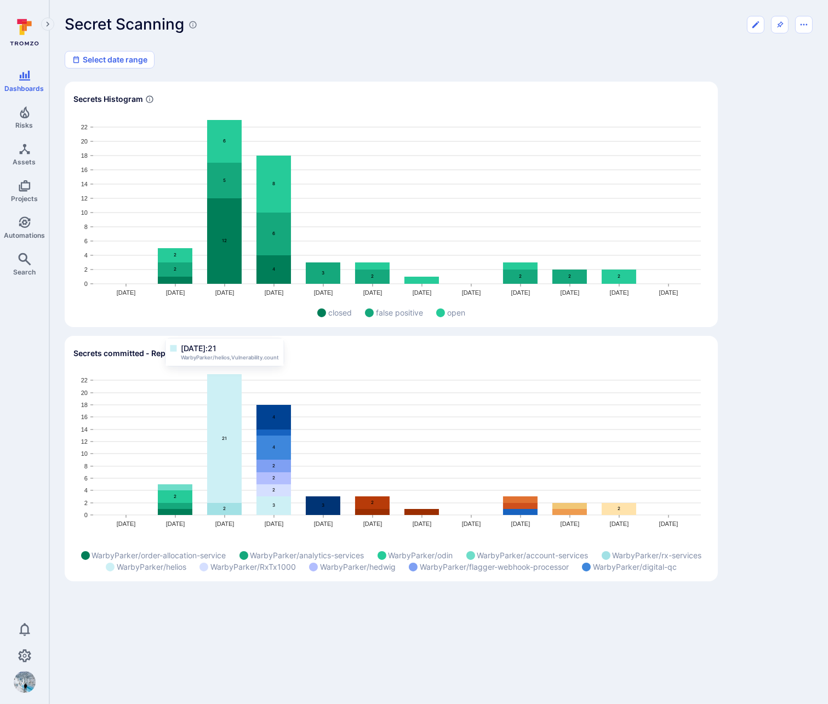
click at [219, 427] on icon "Widget" at bounding box center [224, 438] width 35 height 129
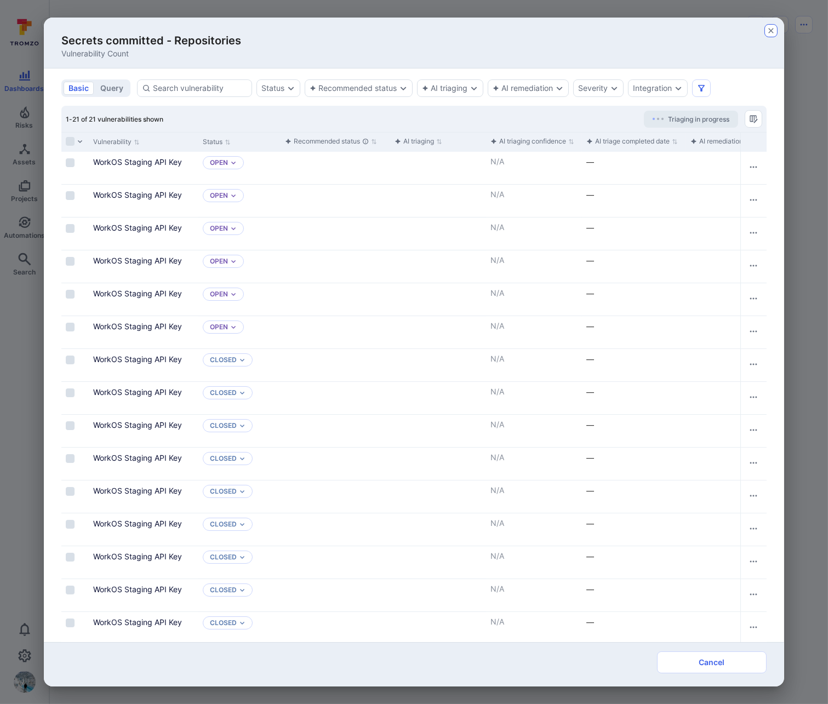
click at [770, 30] on icon "button" at bounding box center [771, 30] width 9 height 9
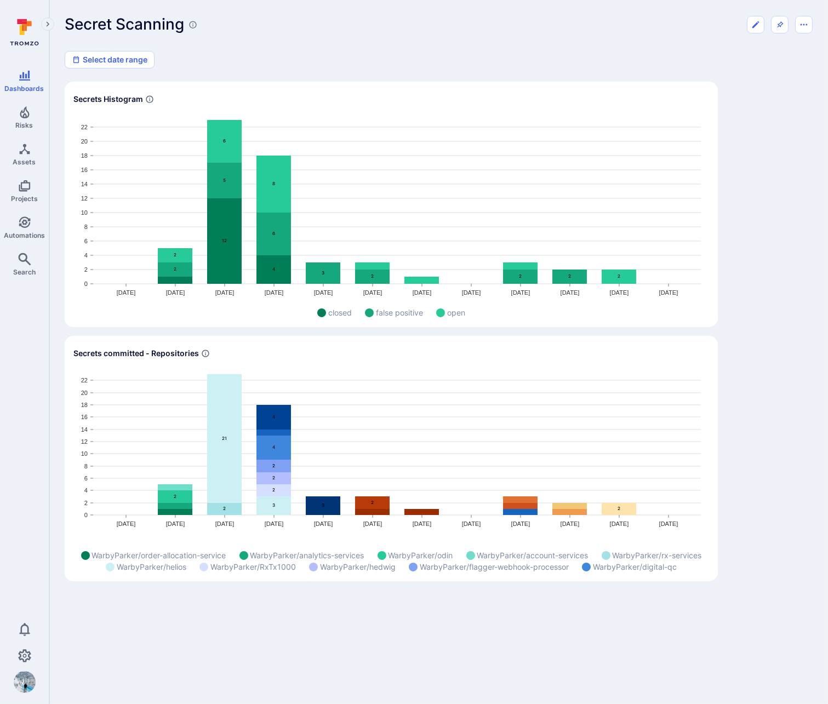
click at [534, 361] on div "Secrets committed - Repositories" at bounding box center [391, 354] width 636 height 18
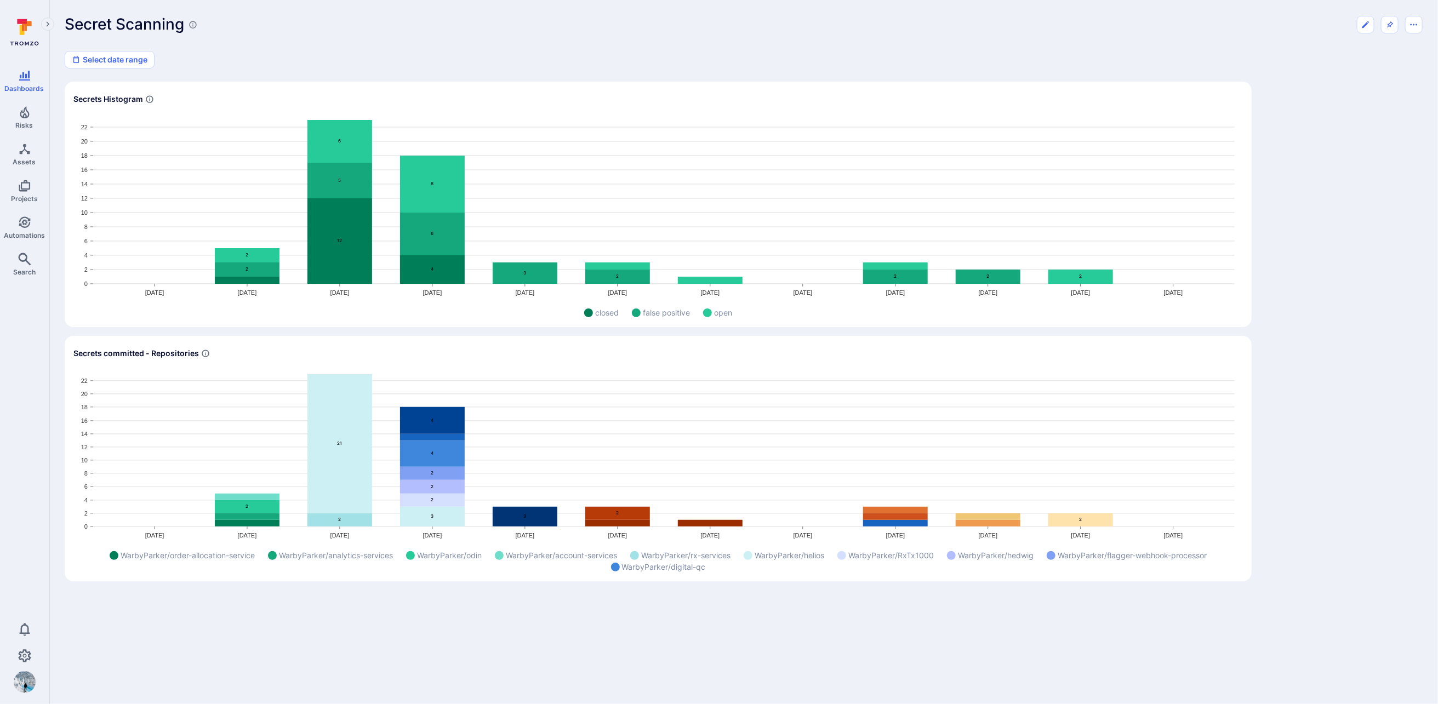
click at [1060, 435] on rect "Widget" at bounding box center [658, 456] width 1170 height 174
click at [1162, 23] on icon "Edit dashboard" at bounding box center [1366, 24] width 9 height 9
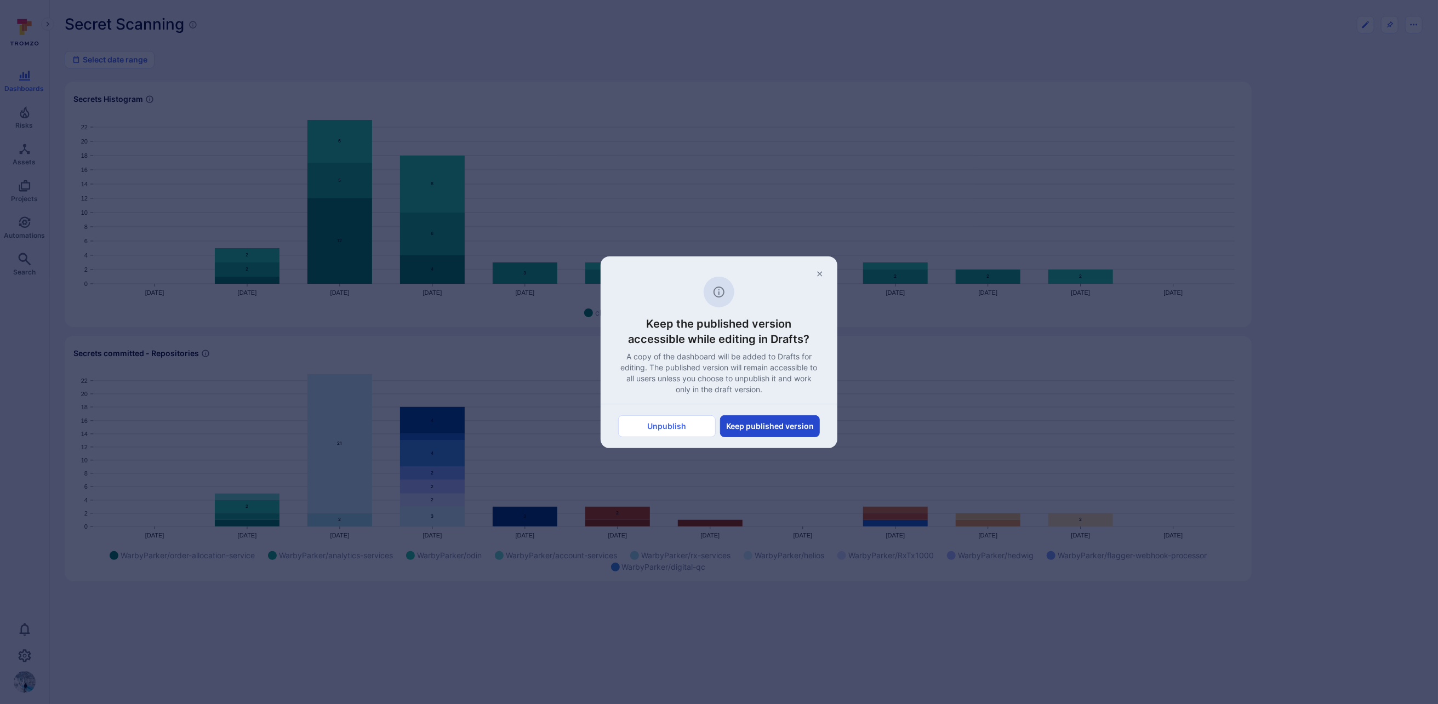
click at [771, 428] on button "Keep published version" at bounding box center [770, 426] width 100 height 22
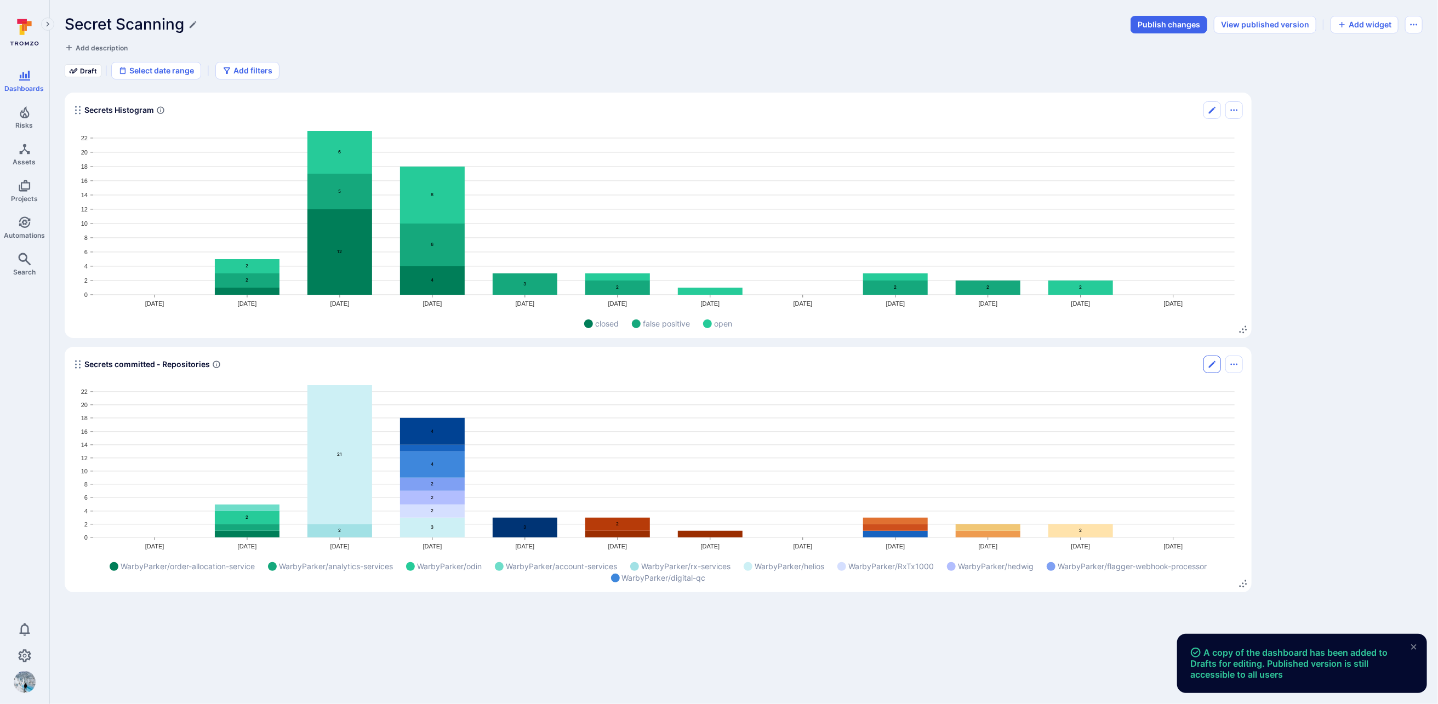
click at [1162, 363] on icon "Edit" at bounding box center [1212, 364] width 7 height 7
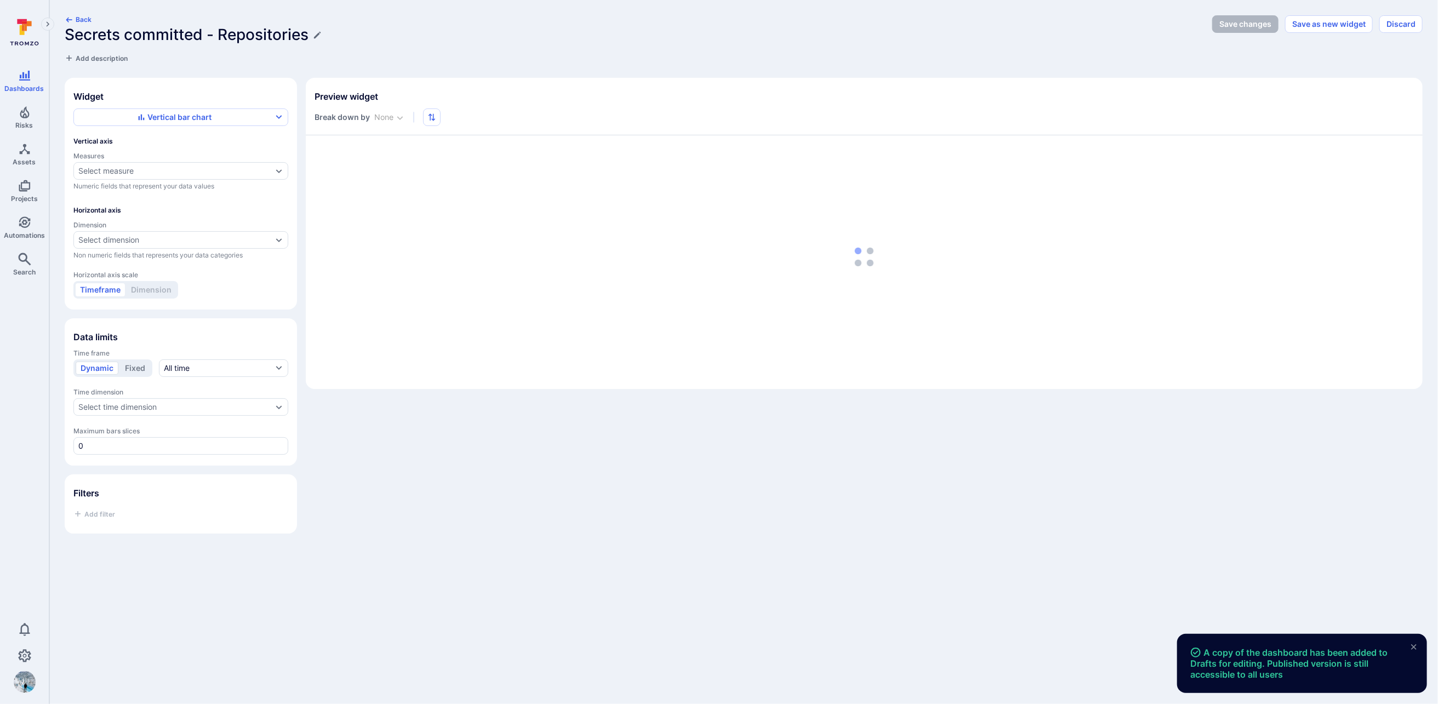
type input "month"
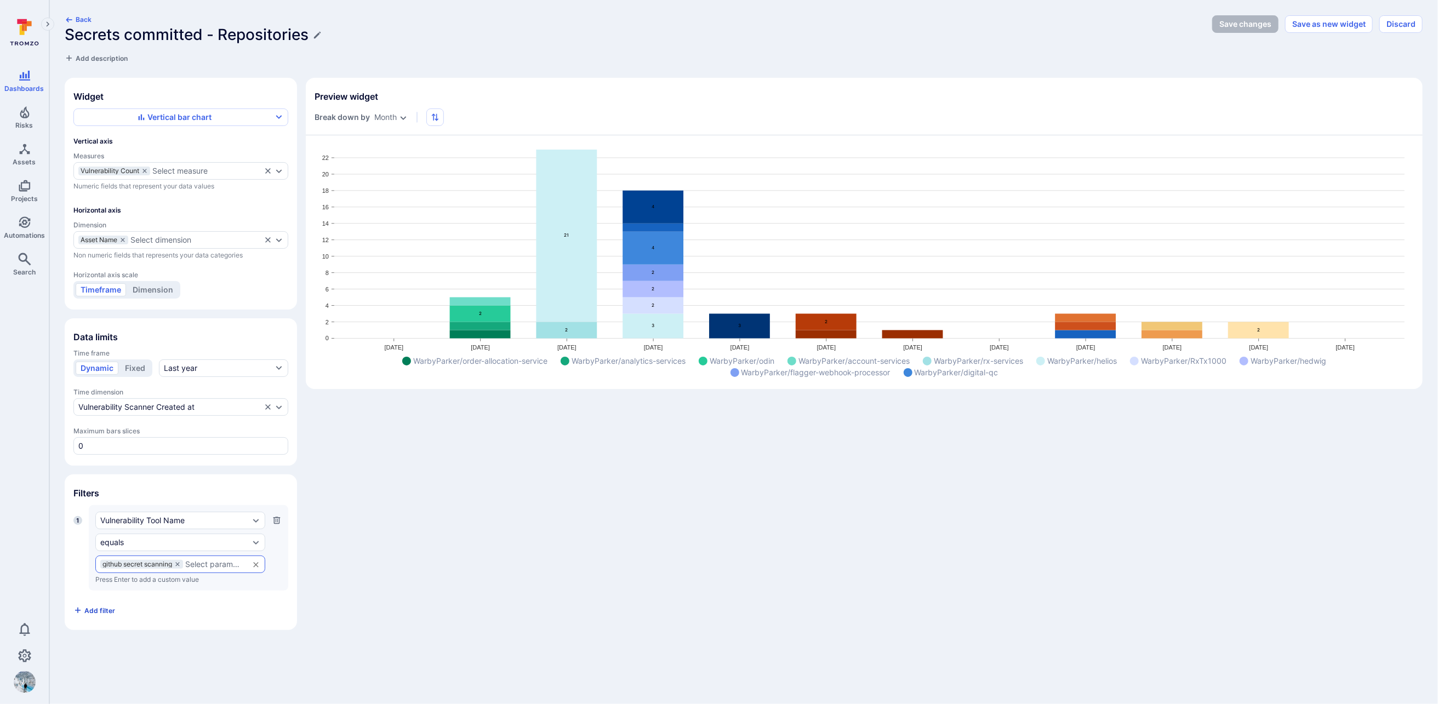
click at [106, 607] on span "Add filter" at bounding box center [99, 611] width 31 height 8
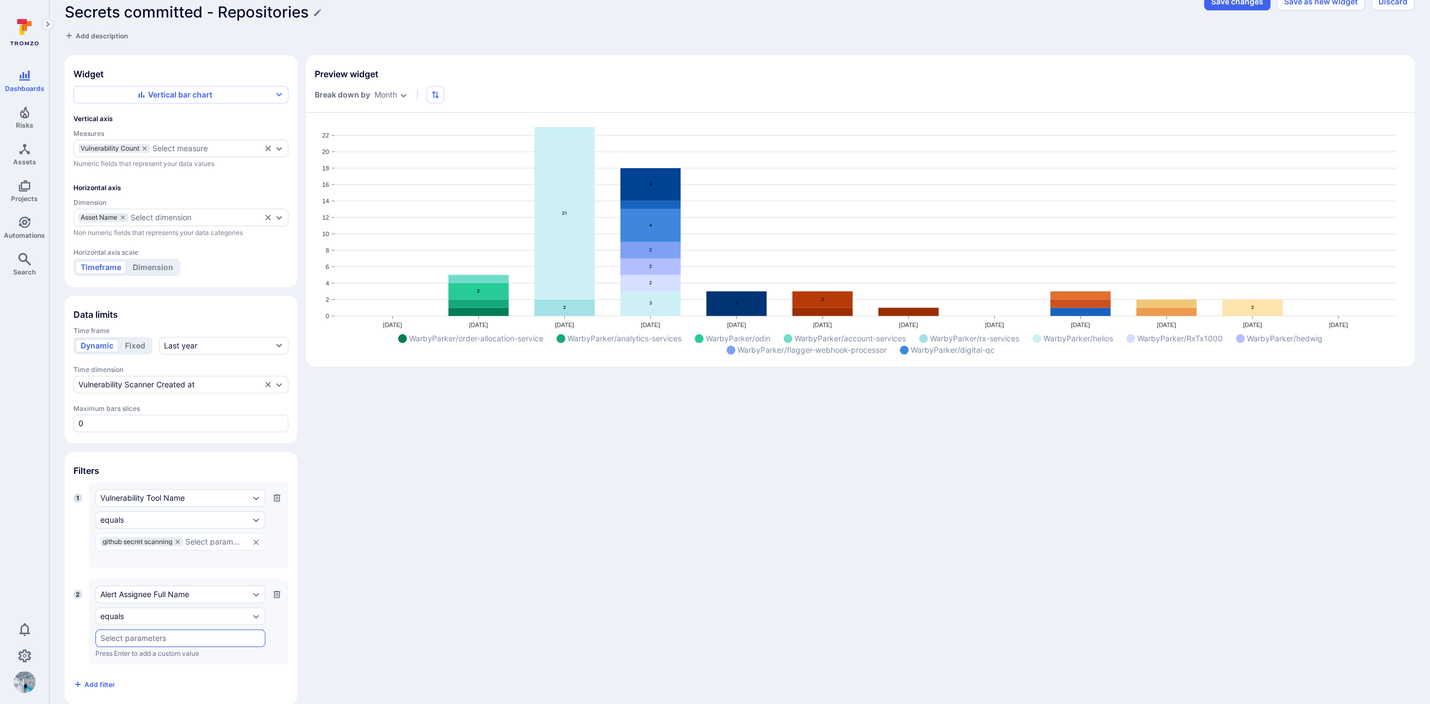
scroll to position [30, 0]
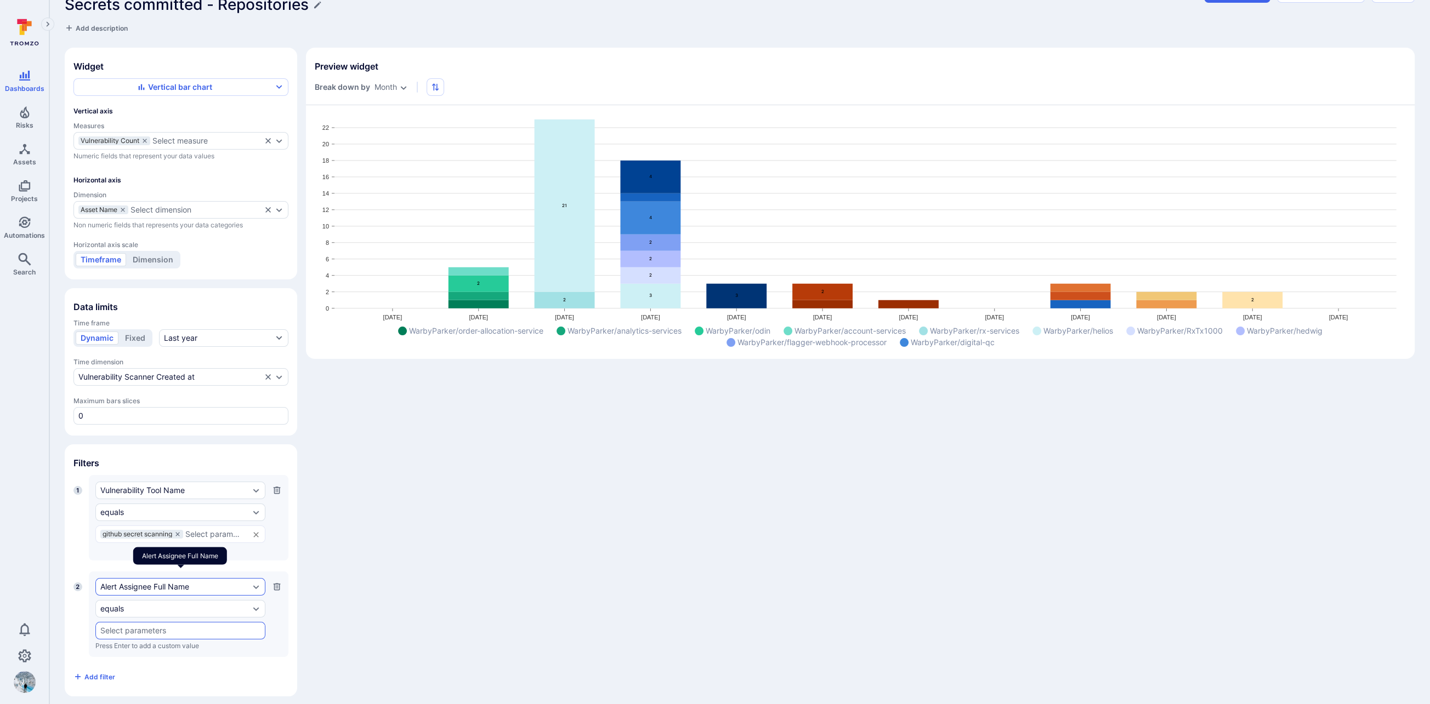
click at [179, 583] on div "Alert Assignee Full Name" at bounding box center [174, 587] width 149 height 9
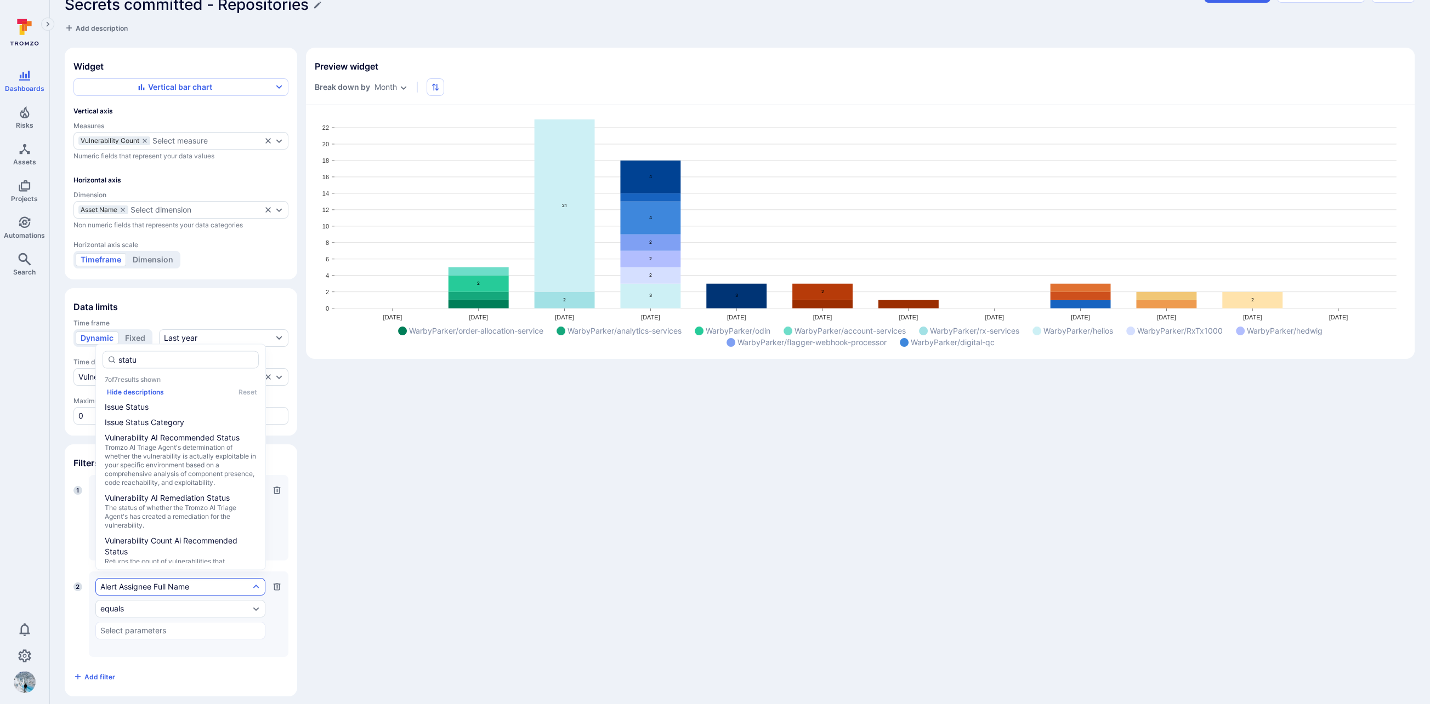
type input "status"
click at [174, 405] on span "Issue Status" at bounding box center [181, 406] width 152 height 11
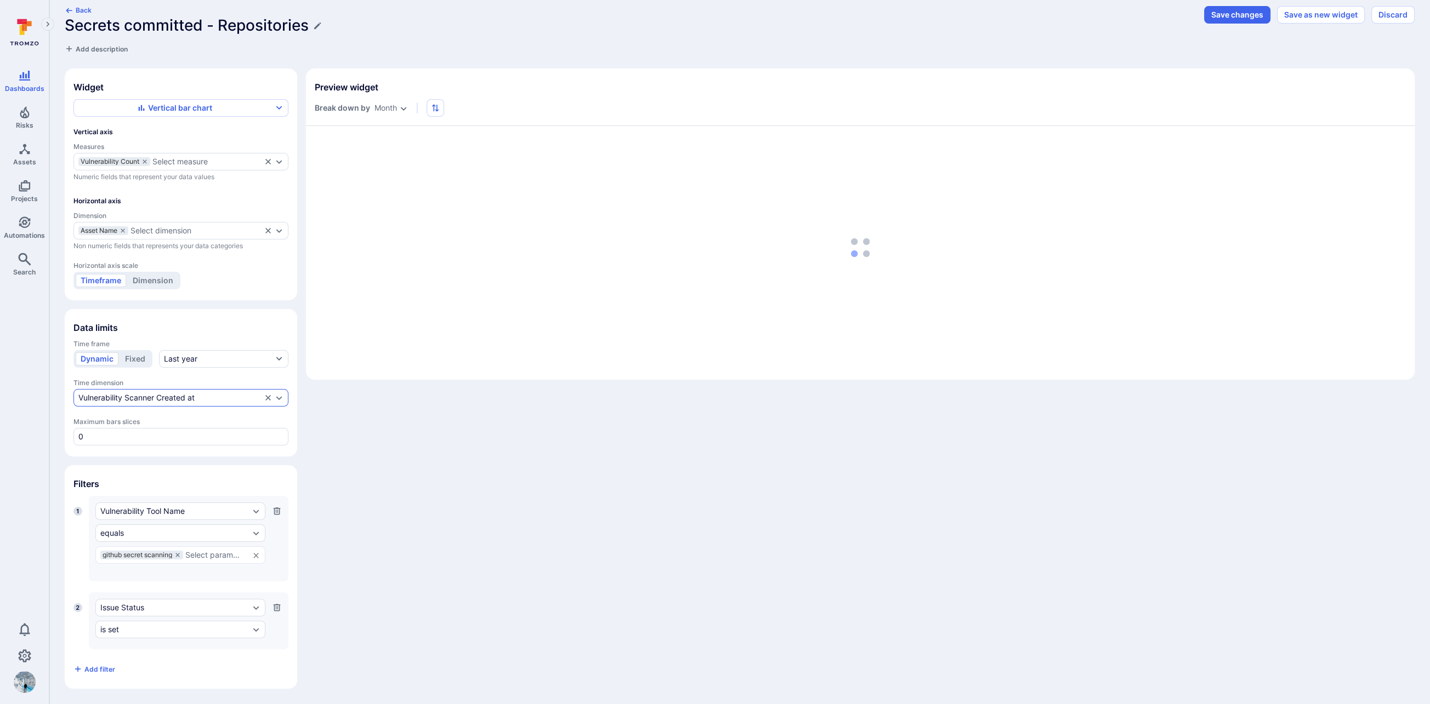
scroll to position [2, 0]
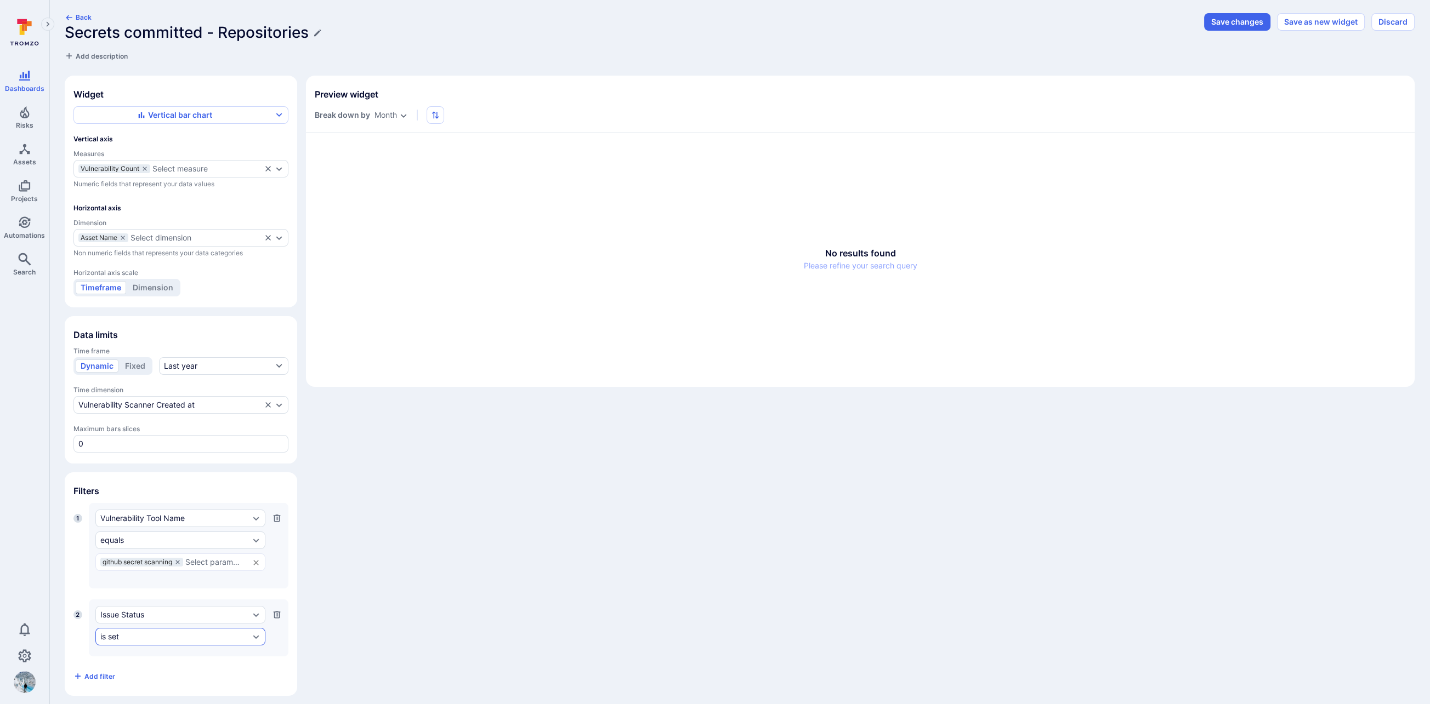
click at [211, 633] on div "is set" at bounding box center [174, 637] width 149 height 9
drag, startPoint x: 152, startPoint y: 499, endPoint x: 158, endPoint y: 503, distance: 6.9
click at [152, 499] on li "equals" at bounding box center [181, 498] width 157 height 13
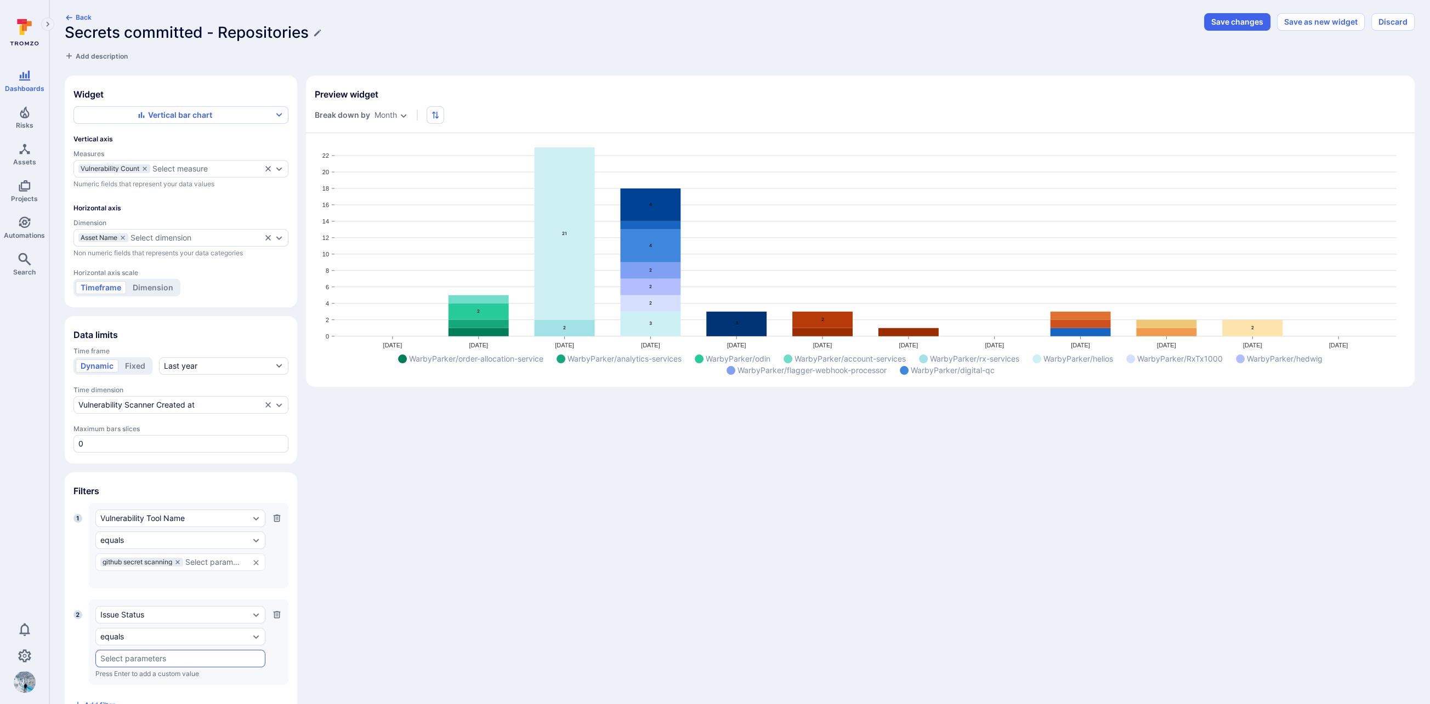
click at [163, 654] on input "text" at bounding box center [180, 658] width 160 height 9
click at [273, 472] on section "Filters 1 Vulnerability Tool Name equals github secret scanning ​ Press Enter t…" at bounding box center [181, 598] width 232 height 252
click at [274, 611] on icon "button" at bounding box center [276, 615] width 9 height 9
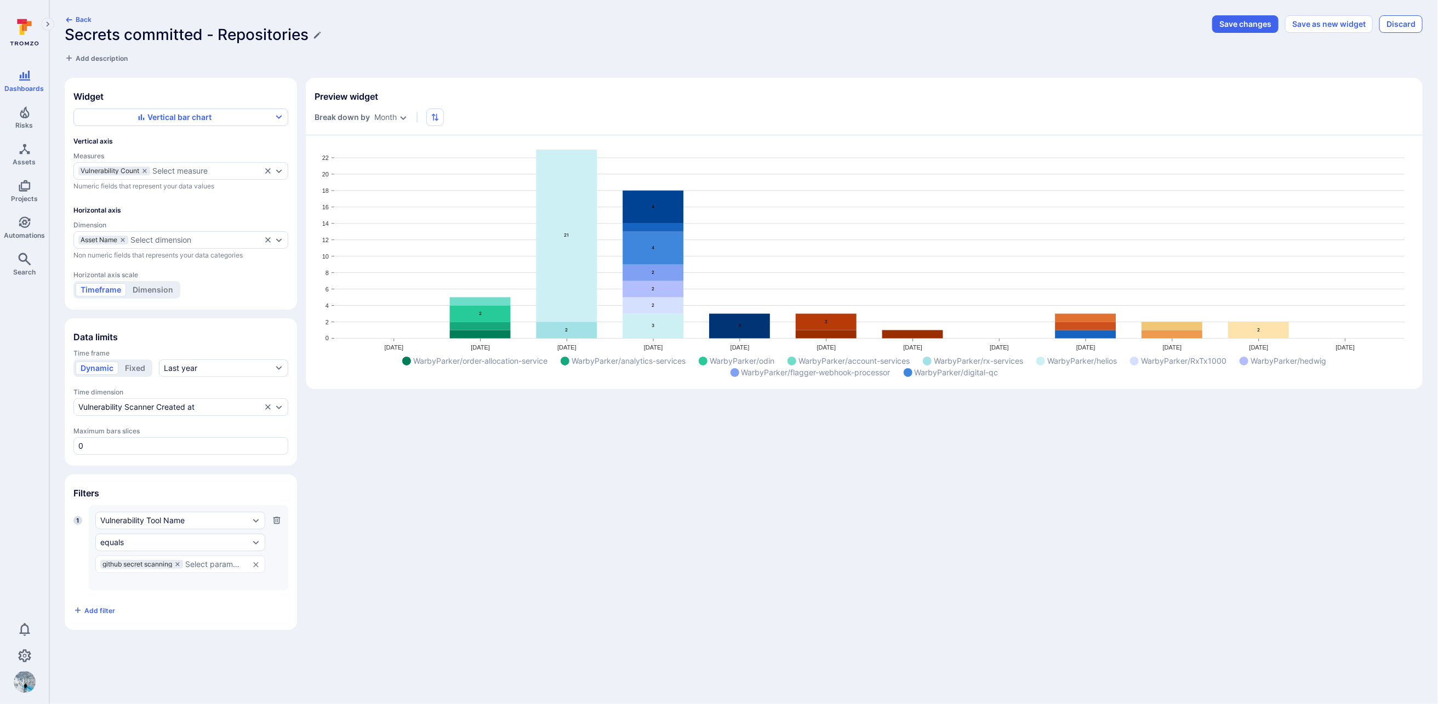
click at [1162, 25] on button "Discard" at bounding box center [1401, 24] width 43 height 18
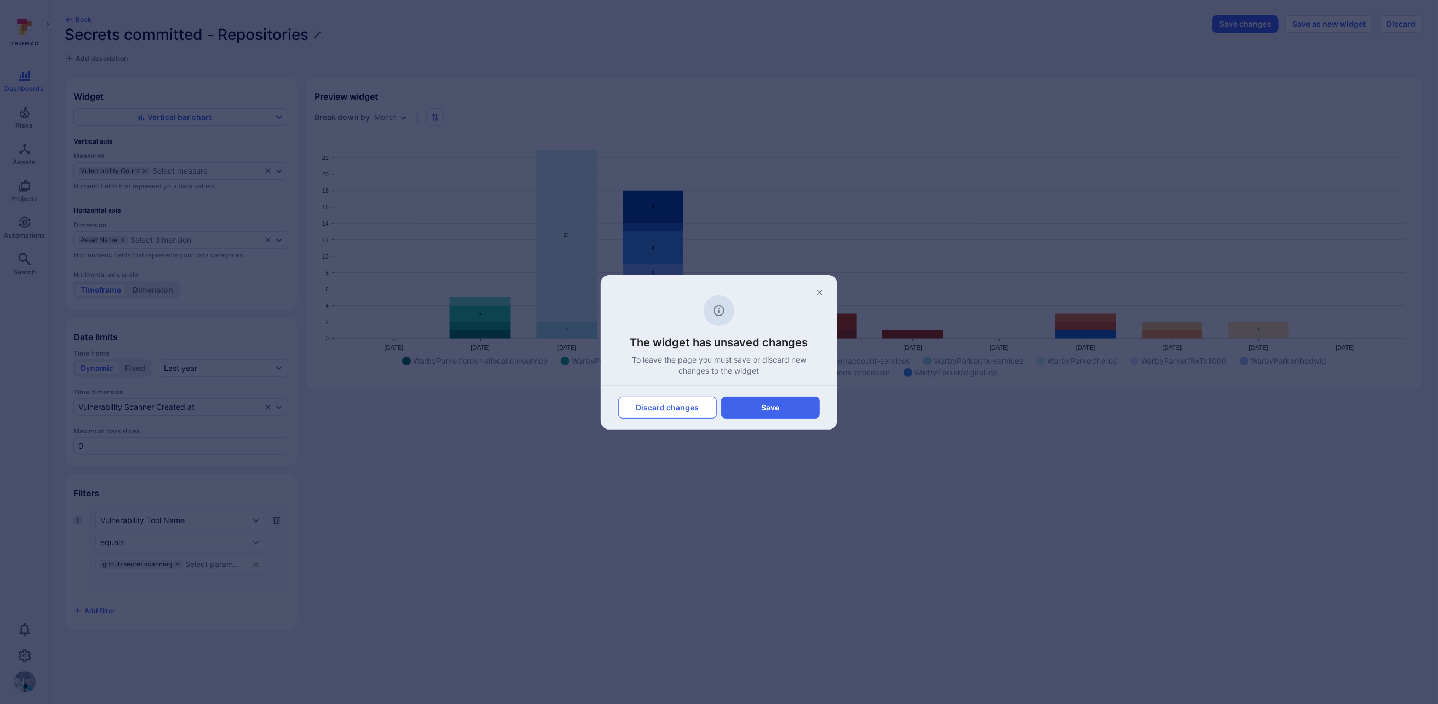
click at [674, 412] on button "Discard changes" at bounding box center [667, 408] width 99 height 22
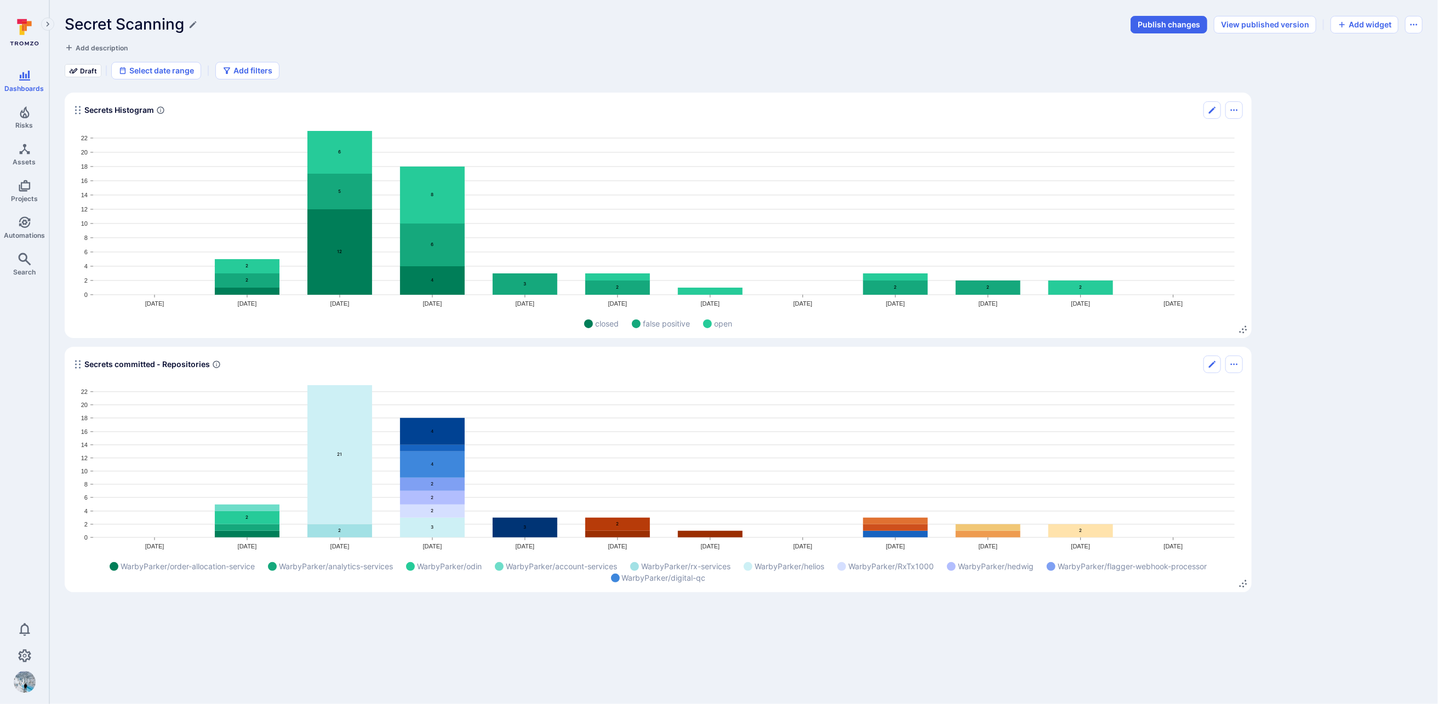
click at [330, 446] on icon "Widget" at bounding box center [340, 454] width 65 height 139
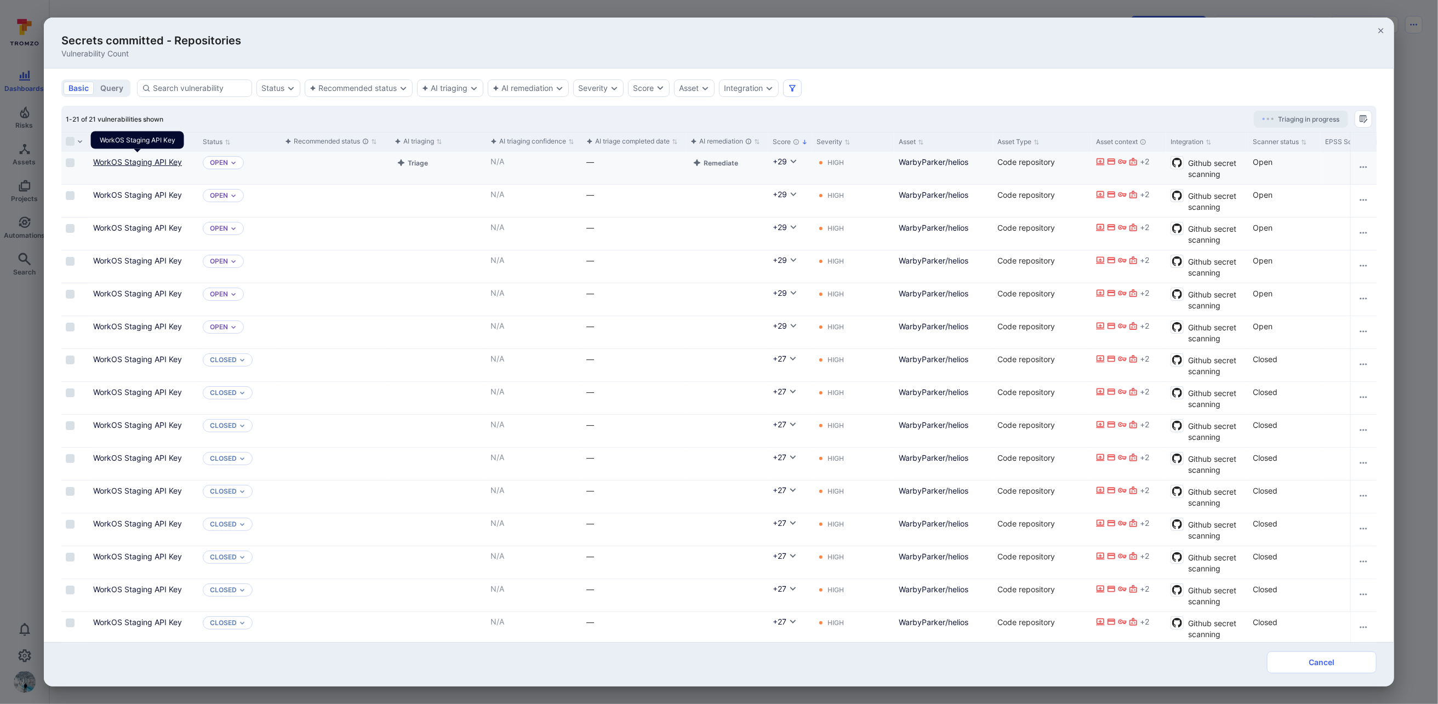
click at [120, 163] on link "WorkOS Staging API Key" at bounding box center [137, 161] width 89 height 9
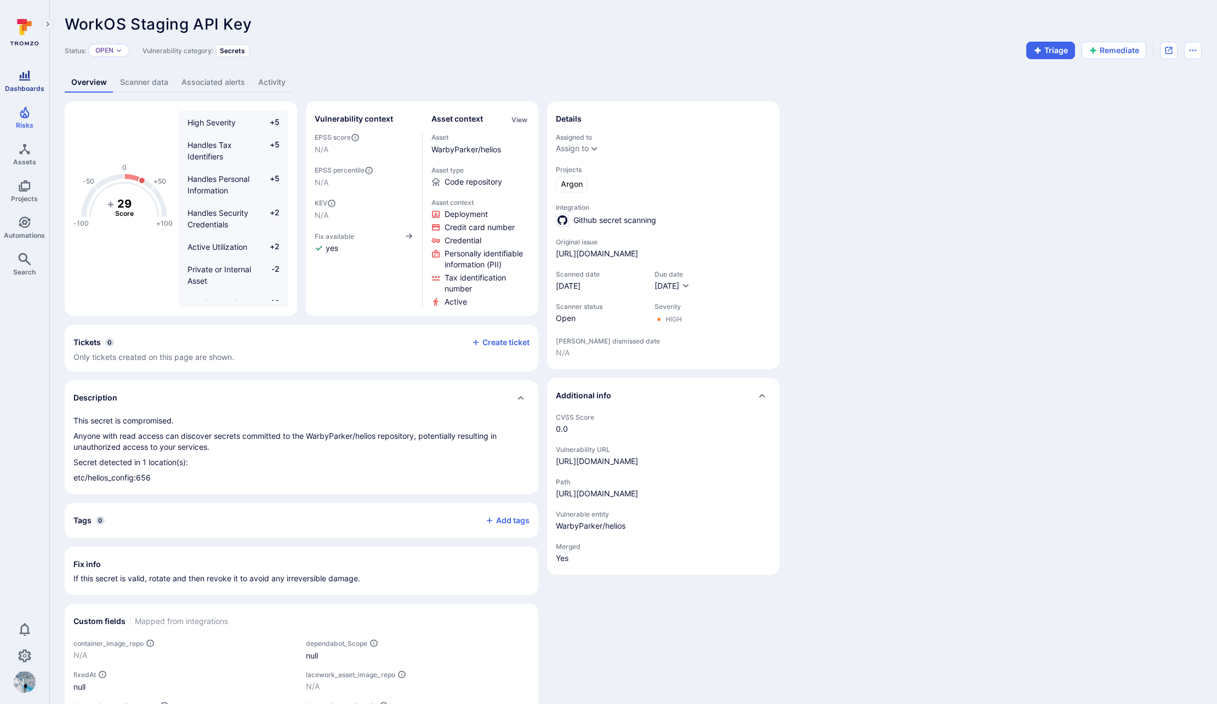
click at [28, 83] on link "Dashboards" at bounding box center [24, 81] width 49 height 32
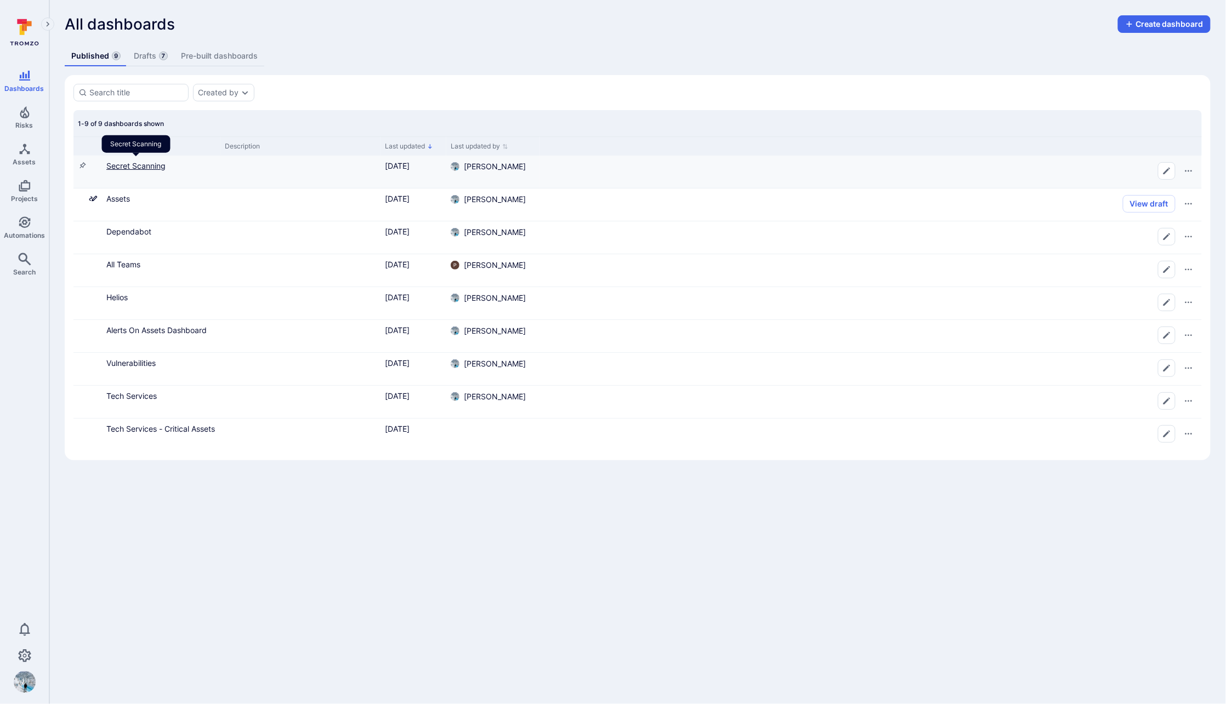
click at [146, 163] on link "Secret Scanning" at bounding box center [135, 165] width 59 height 9
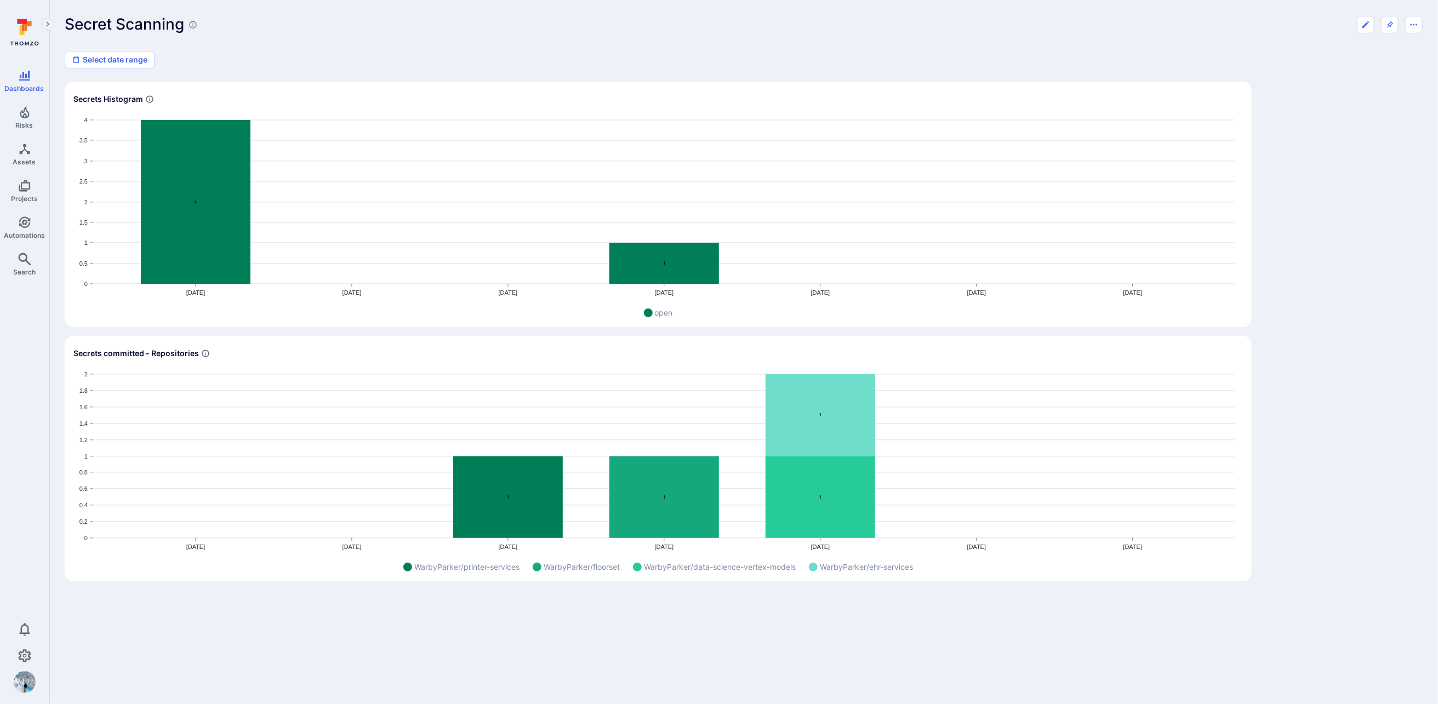
drag, startPoint x: 1315, startPoint y: 174, endPoint x: 1347, endPoint y: 82, distance: 96.9
click at [1162, 174] on div "Secrets Histogram Mar 1 Apr 1 May 1 Jun 1 Jul 1 Aug 1 Sep 1 0 0.5 1 1.5 2 2.5 3…" at bounding box center [744, 332] width 1358 height 500
click at [1162, 25] on icon "Edit dashboard" at bounding box center [1366, 24] width 9 height 9
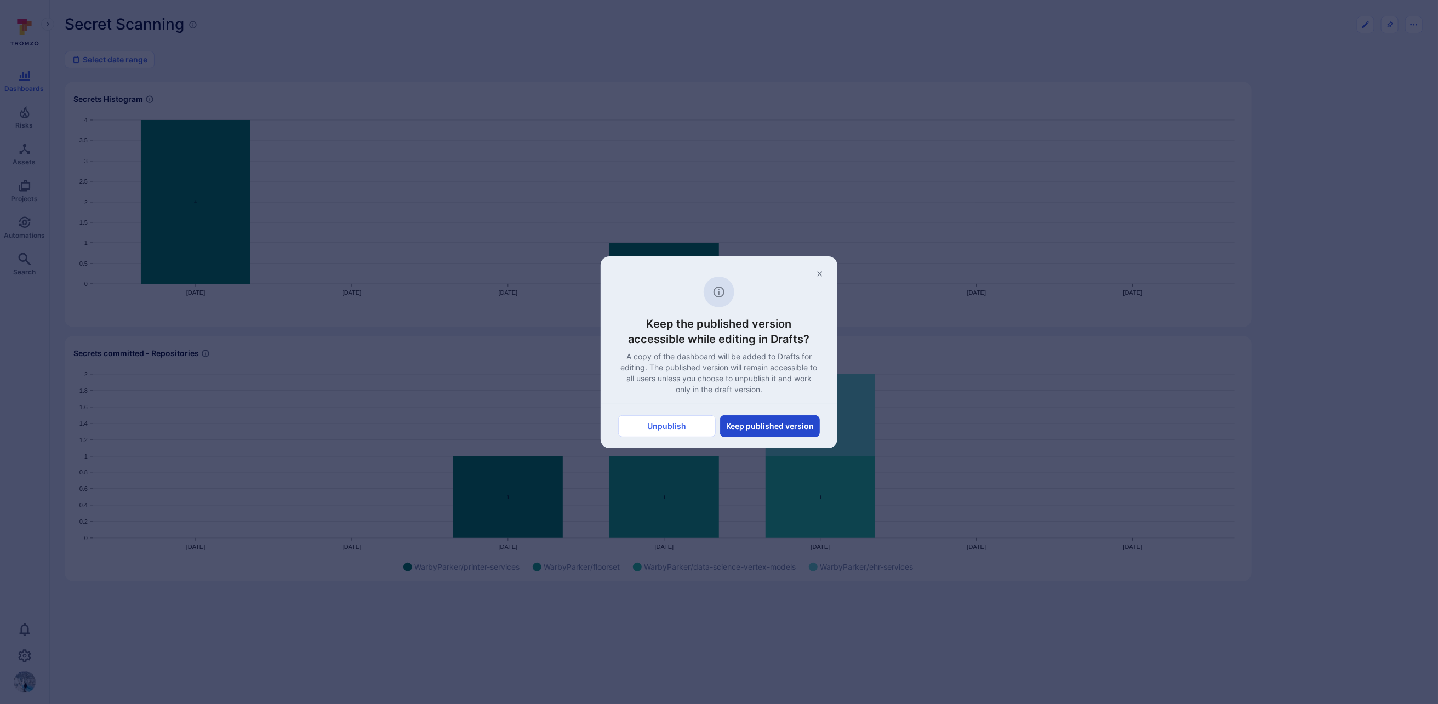
click at [772, 430] on button "Keep published version" at bounding box center [770, 426] width 100 height 22
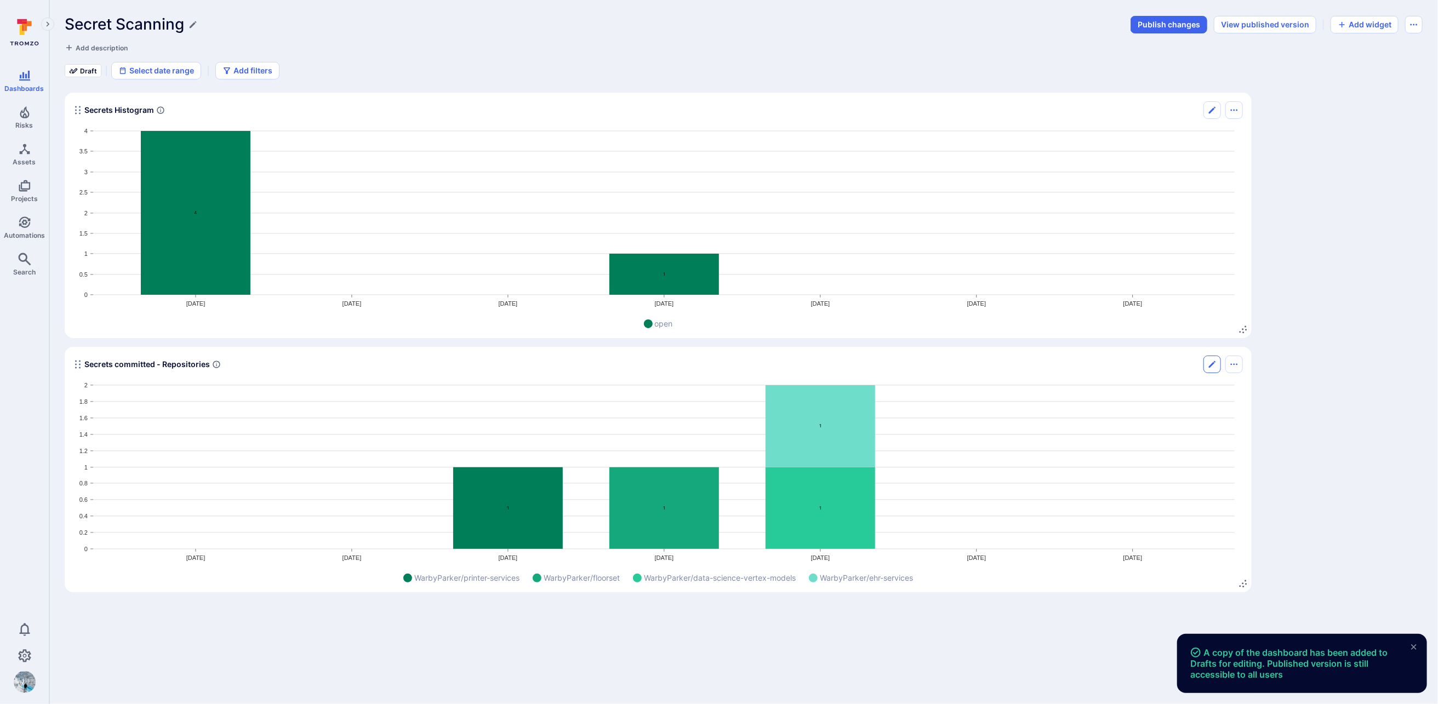
click at [1162, 363] on icon "Edit" at bounding box center [1212, 364] width 9 height 9
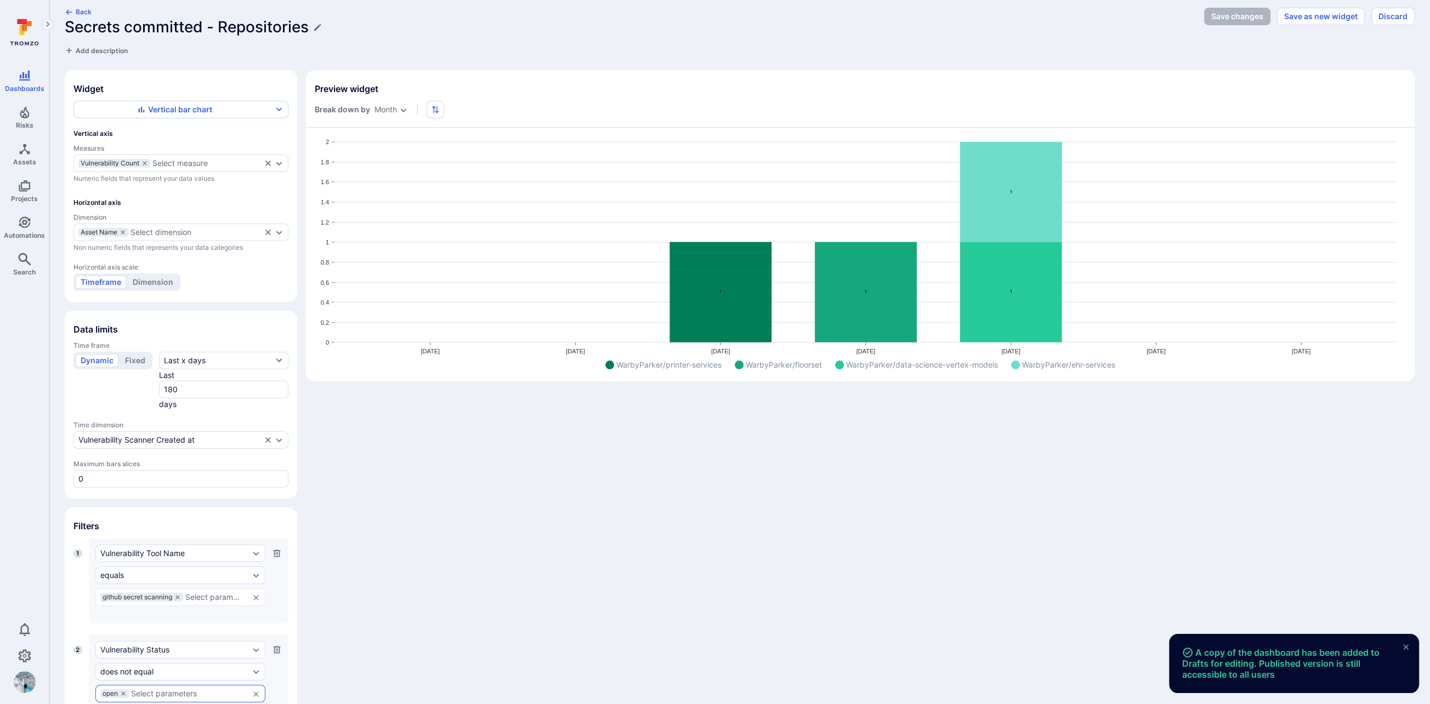
scroll to position [52, 0]
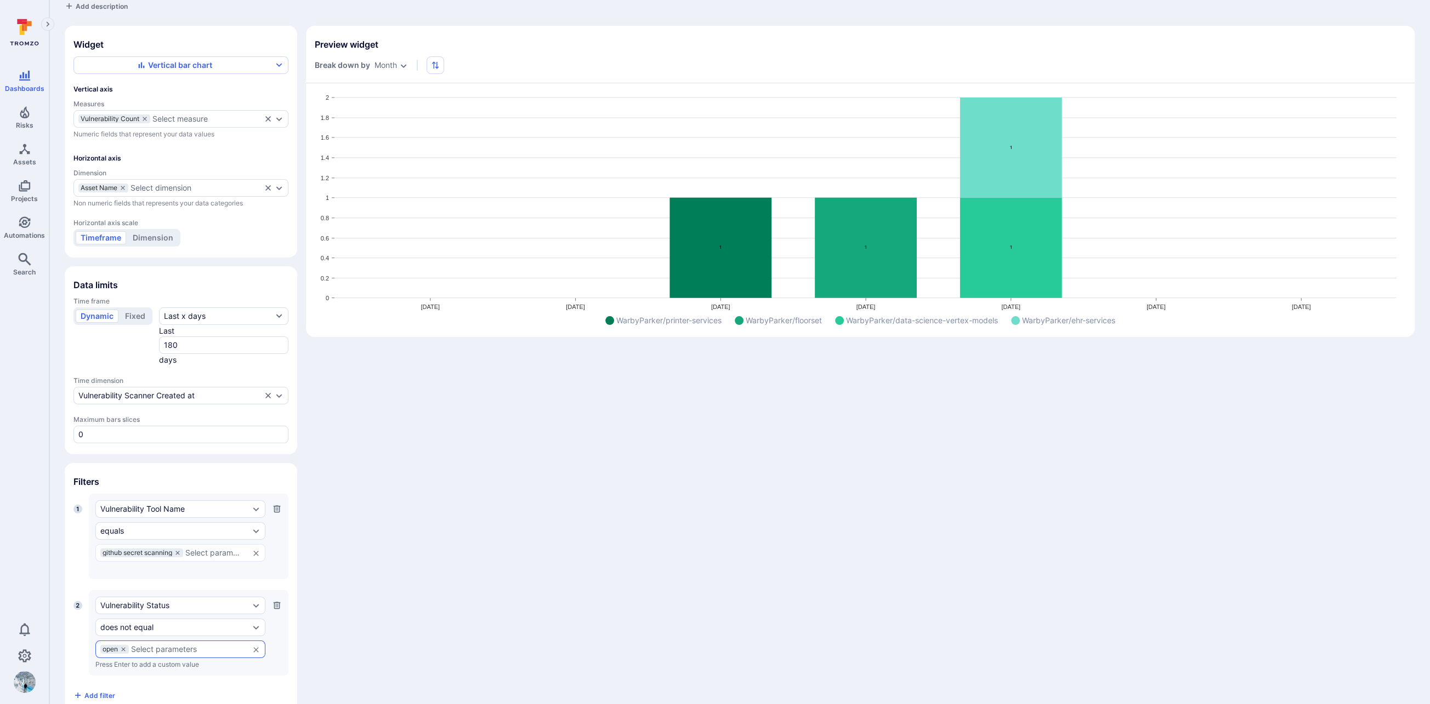
click at [276, 597] on button "button" at bounding box center [277, 606] width 10 height 18
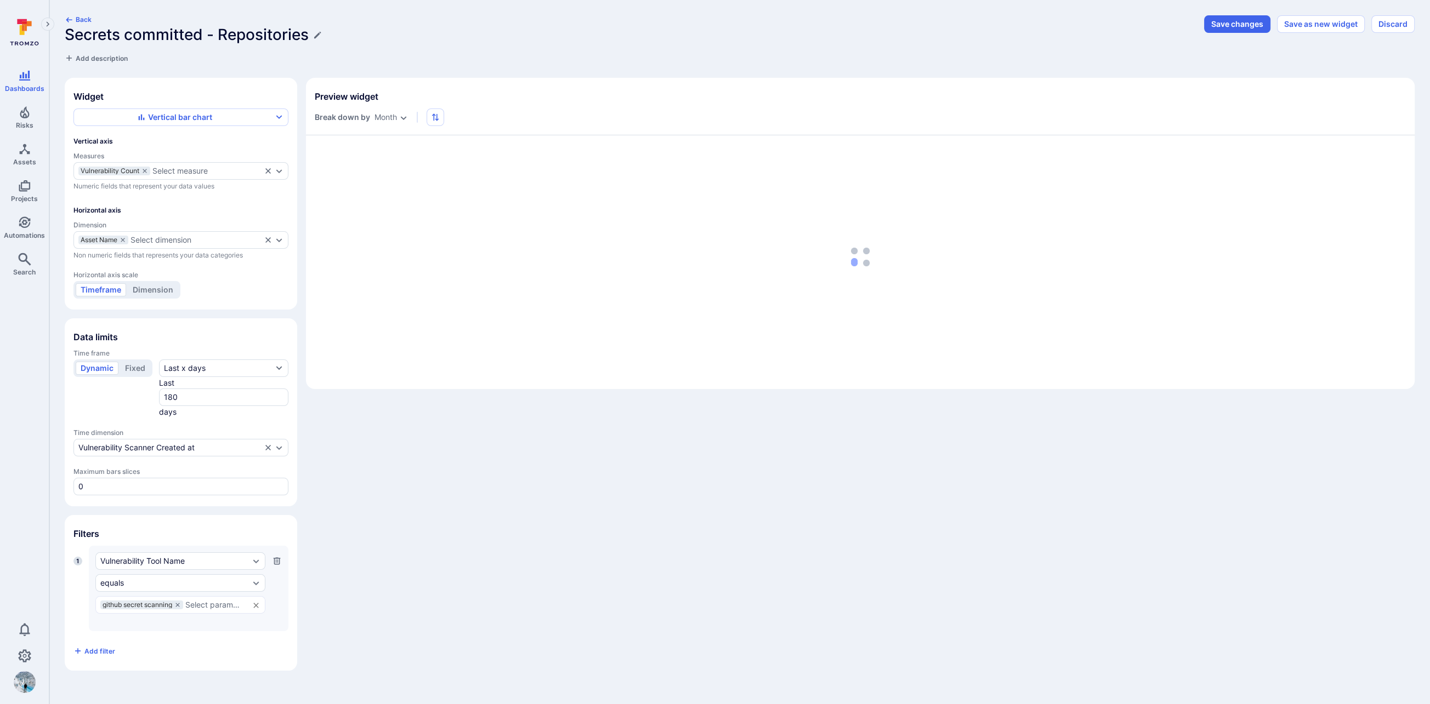
scroll to position [0, 0]
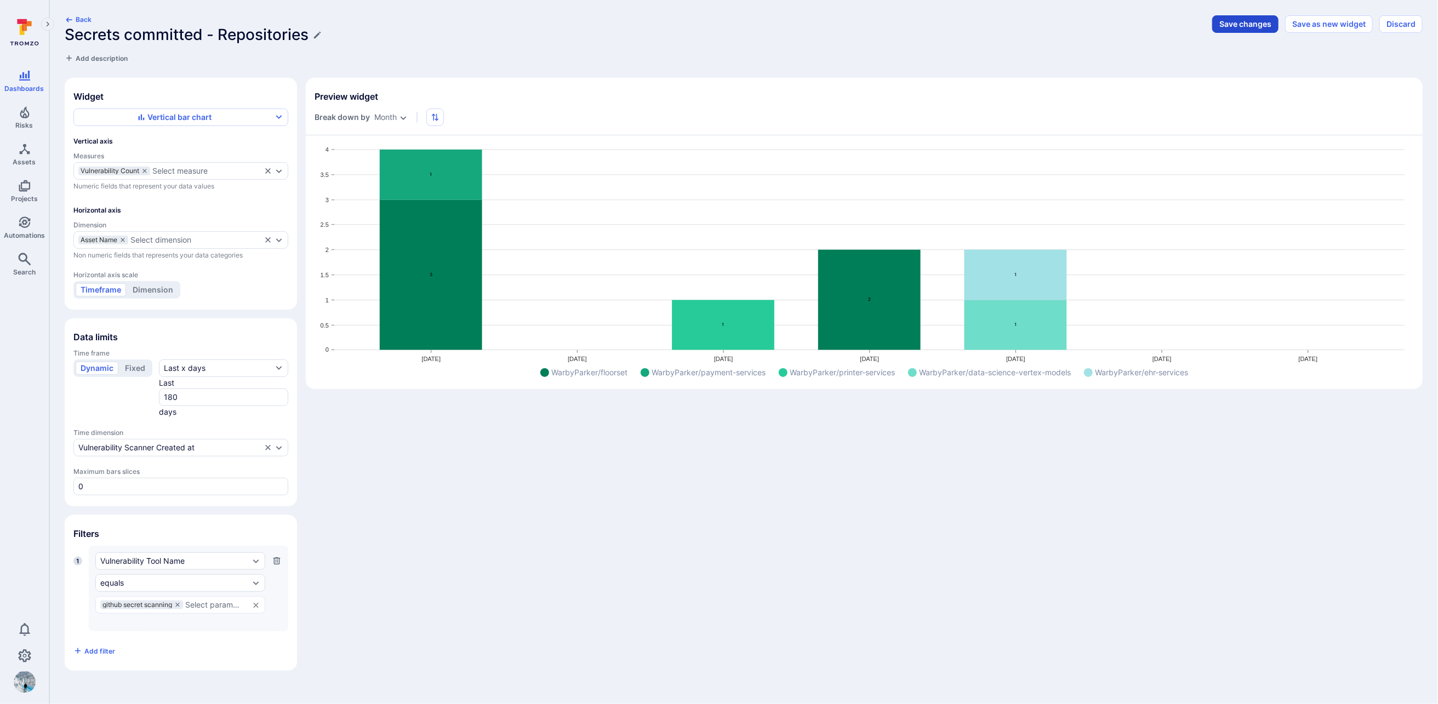
click at [1162, 25] on button "Save changes" at bounding box center [1245, 24] width 66 height 18
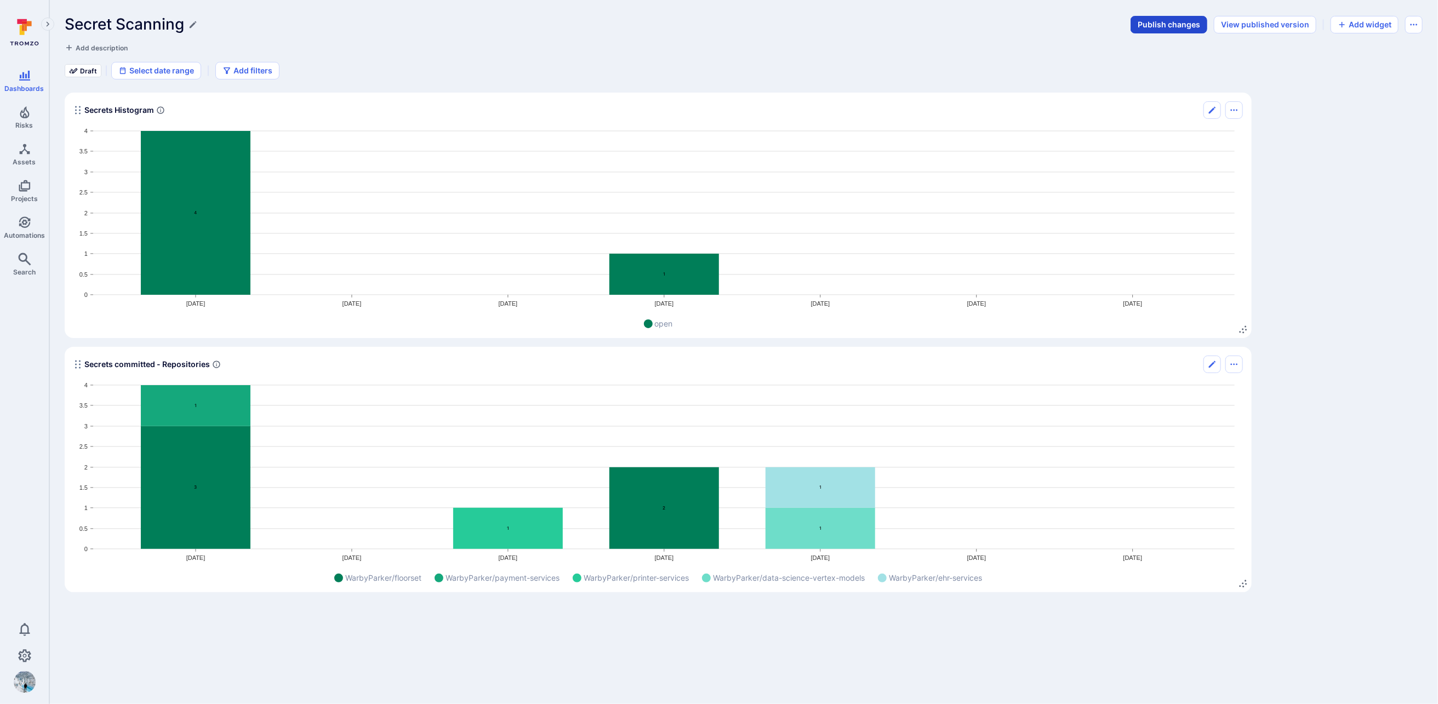
click at [1162, 26] on button "Publish changes" at bounding box center [1169, 25] width 77 height 18
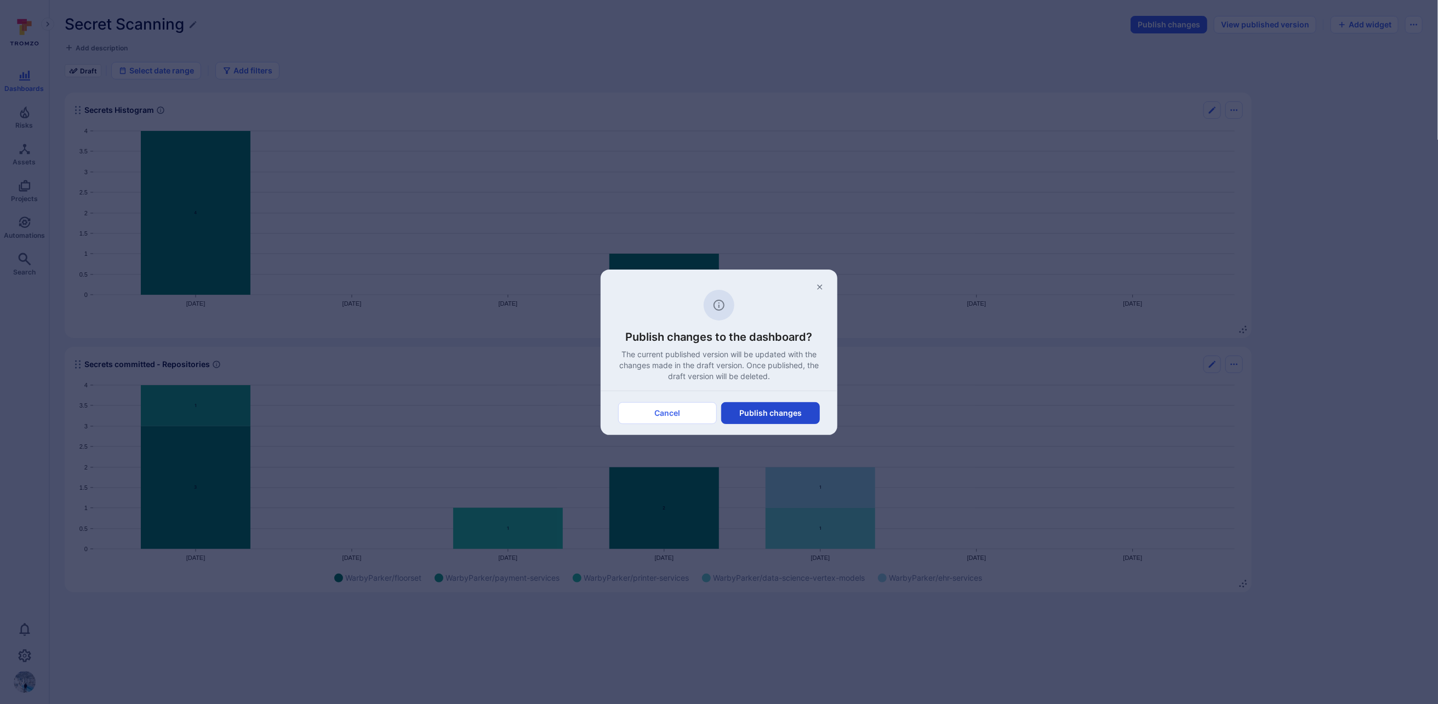
click at [767, 412] on button "Publish changes" at bounding box center [770, 413] width 99 height 22
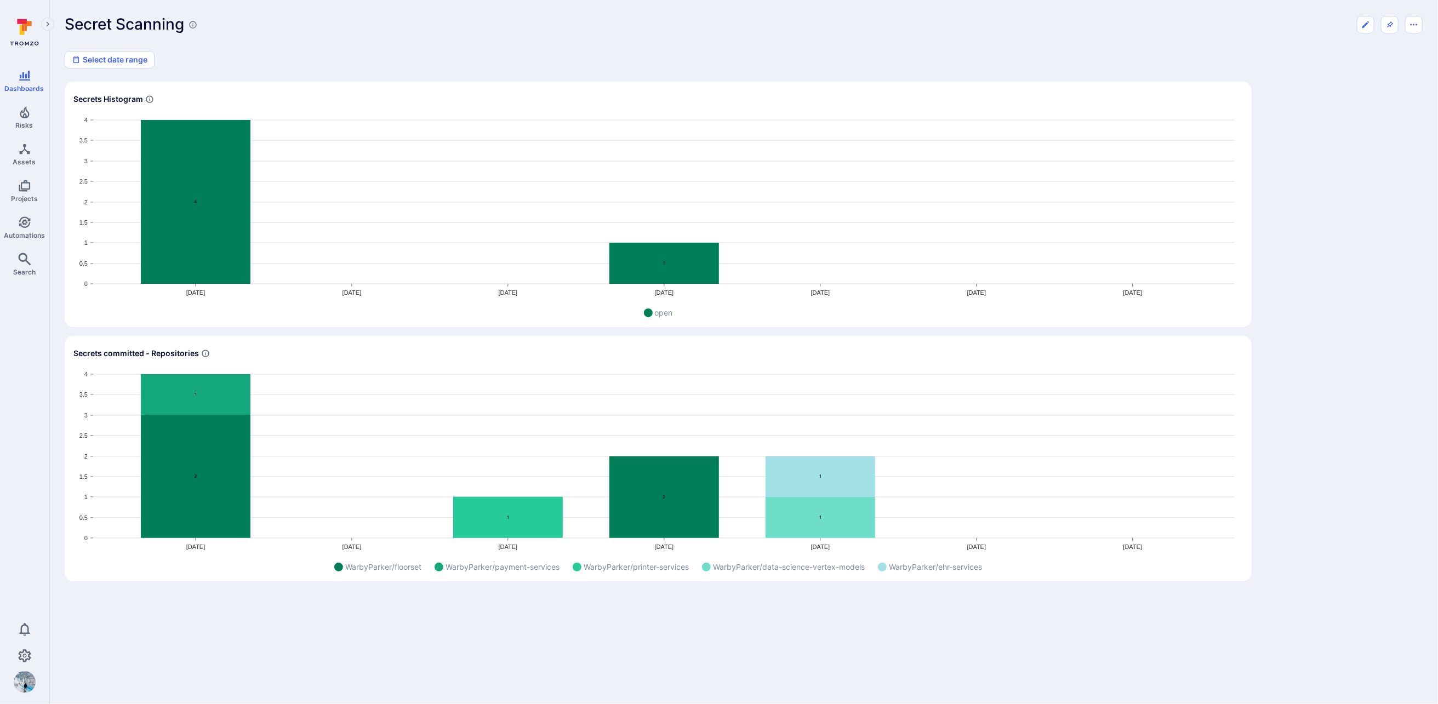
click at [840, 186] on rect "Widget" at bounding box center [658, 208] width 1170 height 186
click at [1162, 21] on icon "Edit dashboard" at bounding box center [1366, 24] width 7 height 7
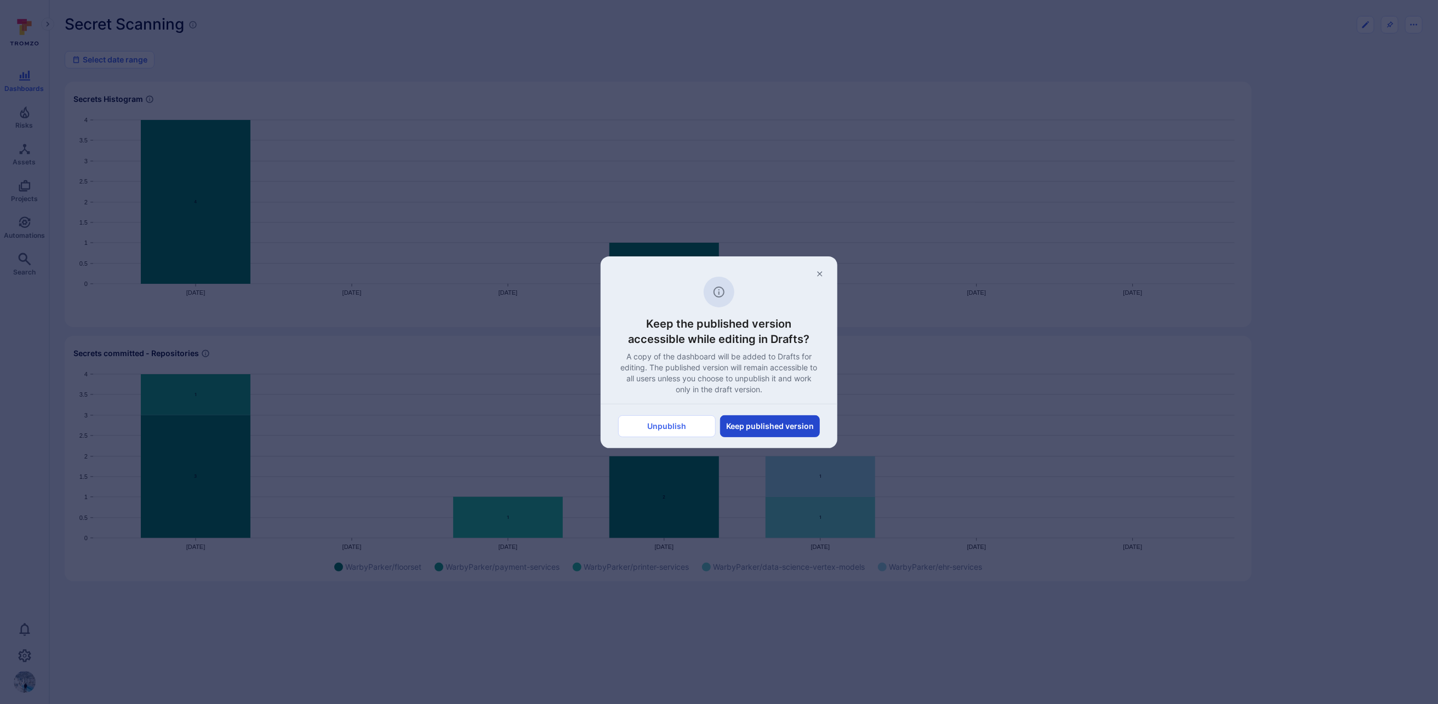
click at [761, 430] on button "Keep published version" at bounding box center [770, 426] width 100 height 22
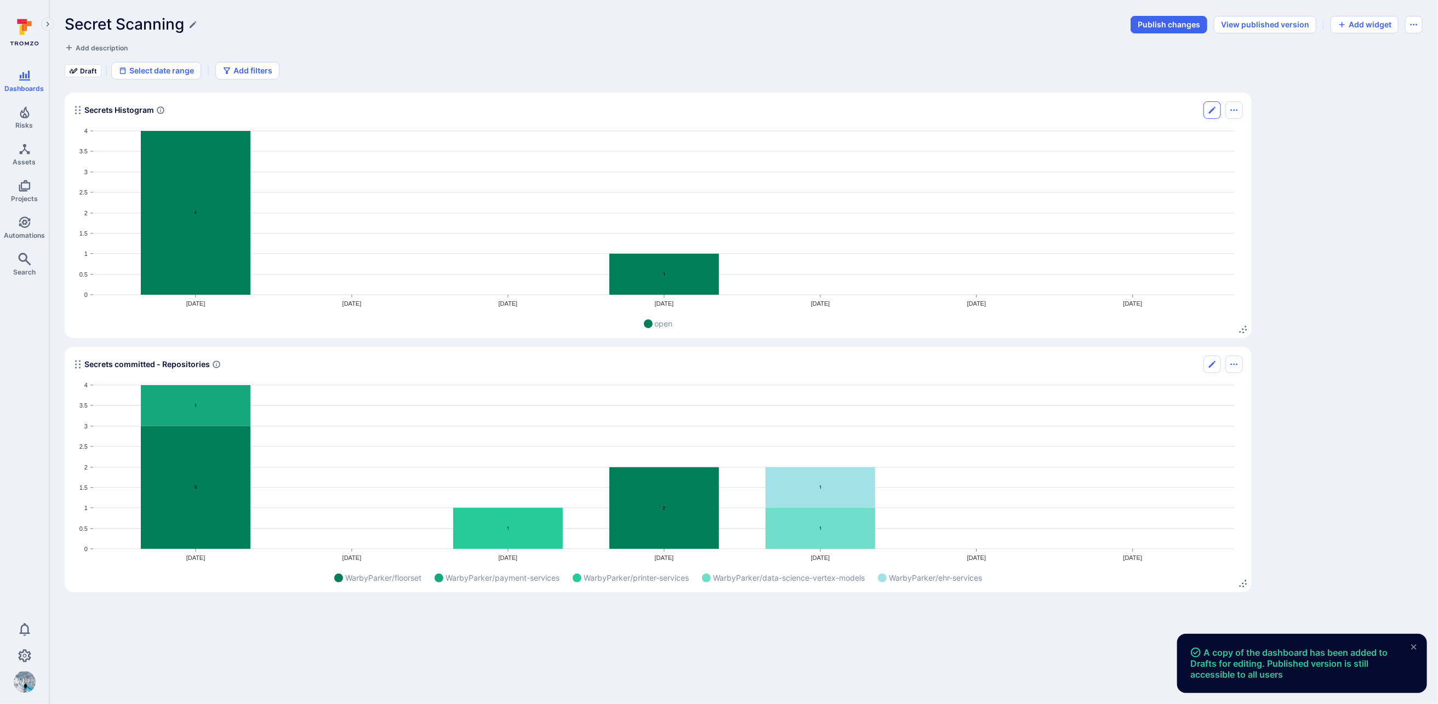
click at [1162, 112] on icon "Edit" at bounding box center [1212, 110] width 7 height 7
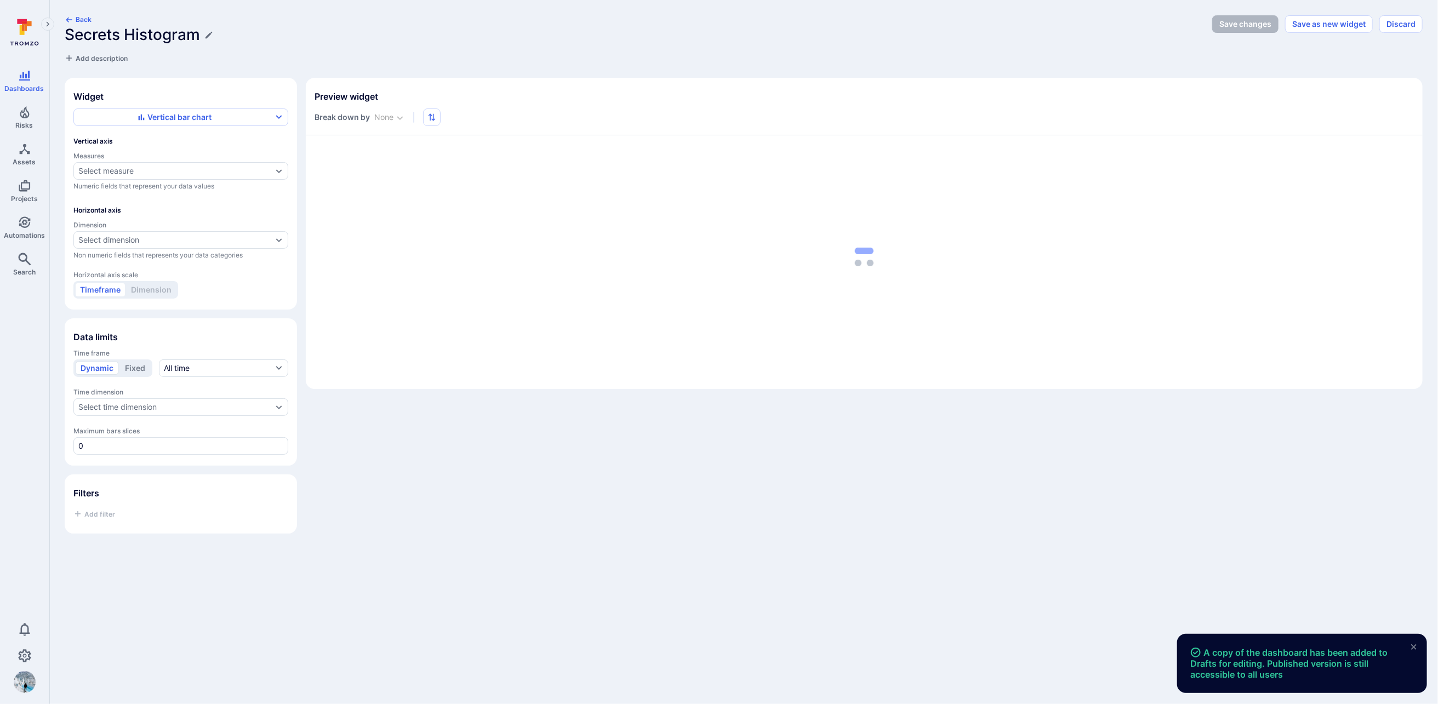
type input "month"
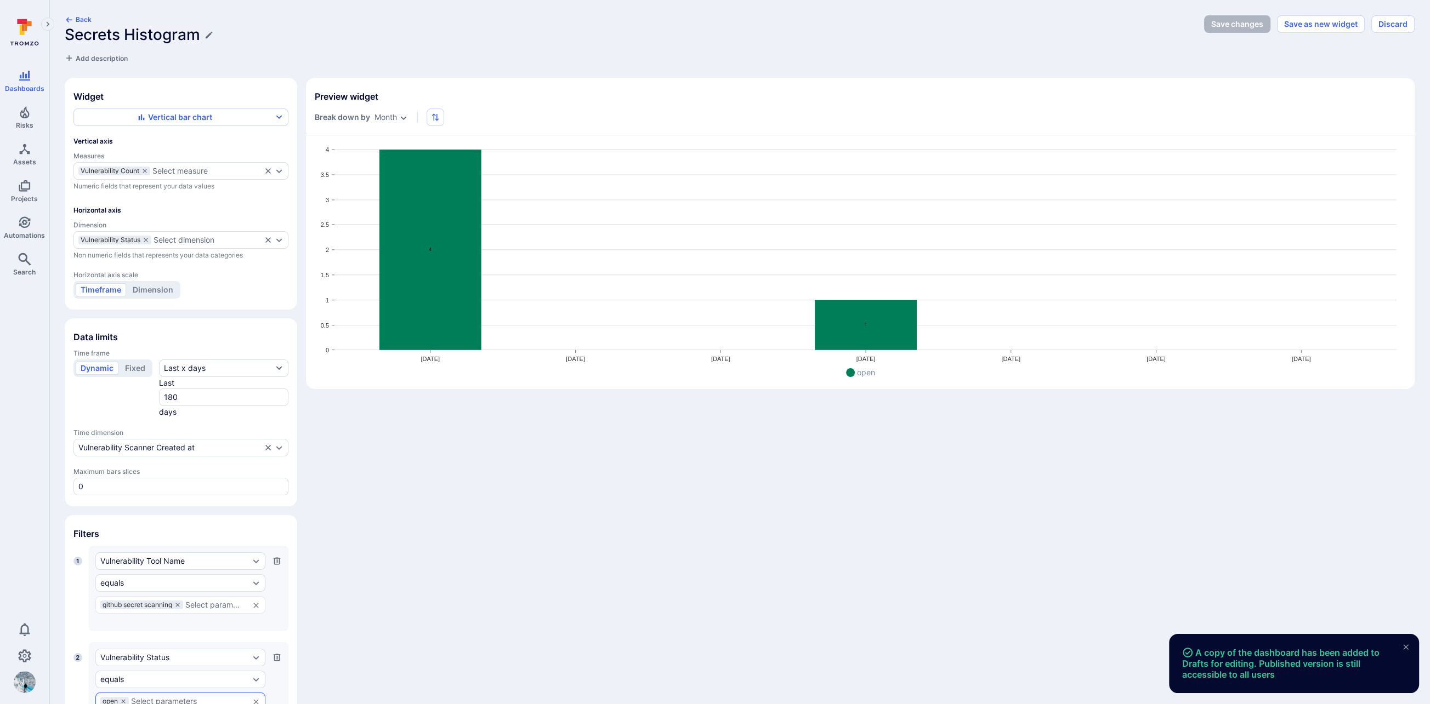
scroll to position [52, 0]
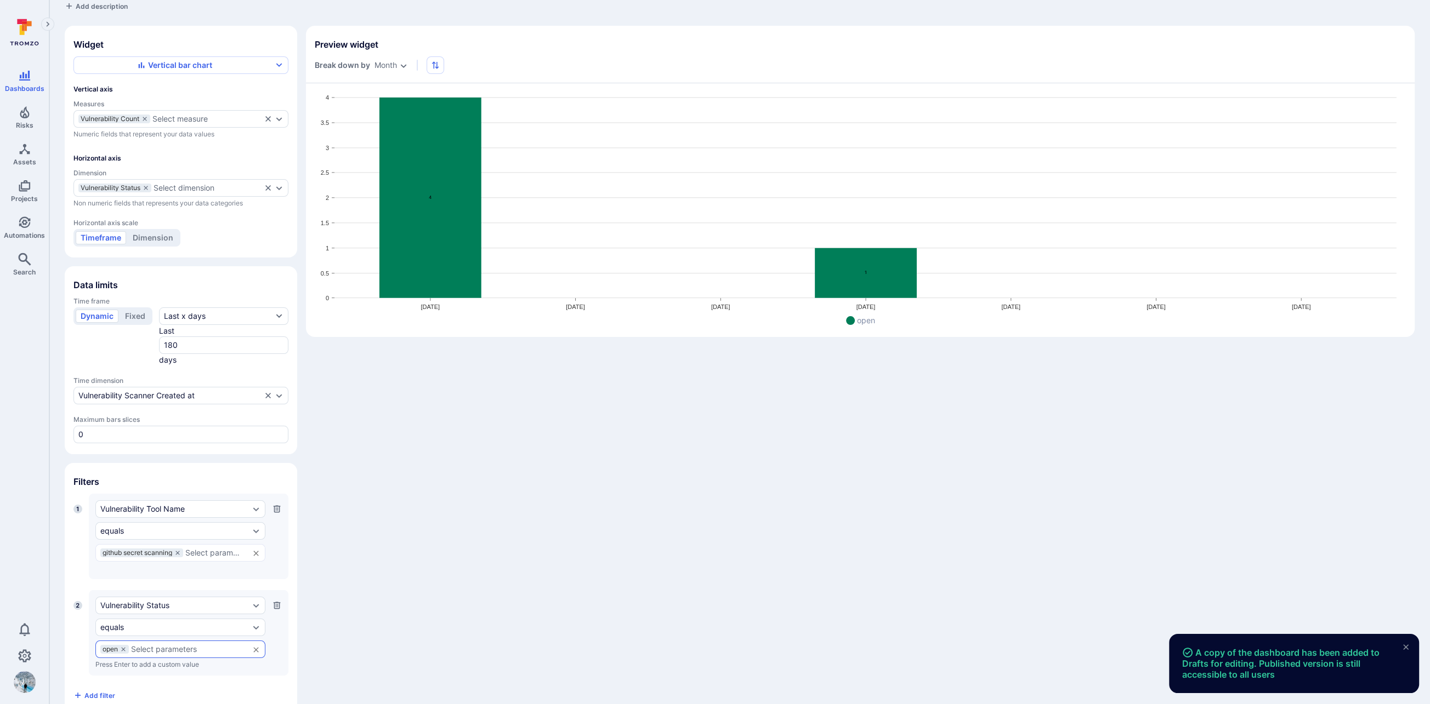
click at [277, 602] on icon "button" at bounding box center [277, 605] width 7 height 7
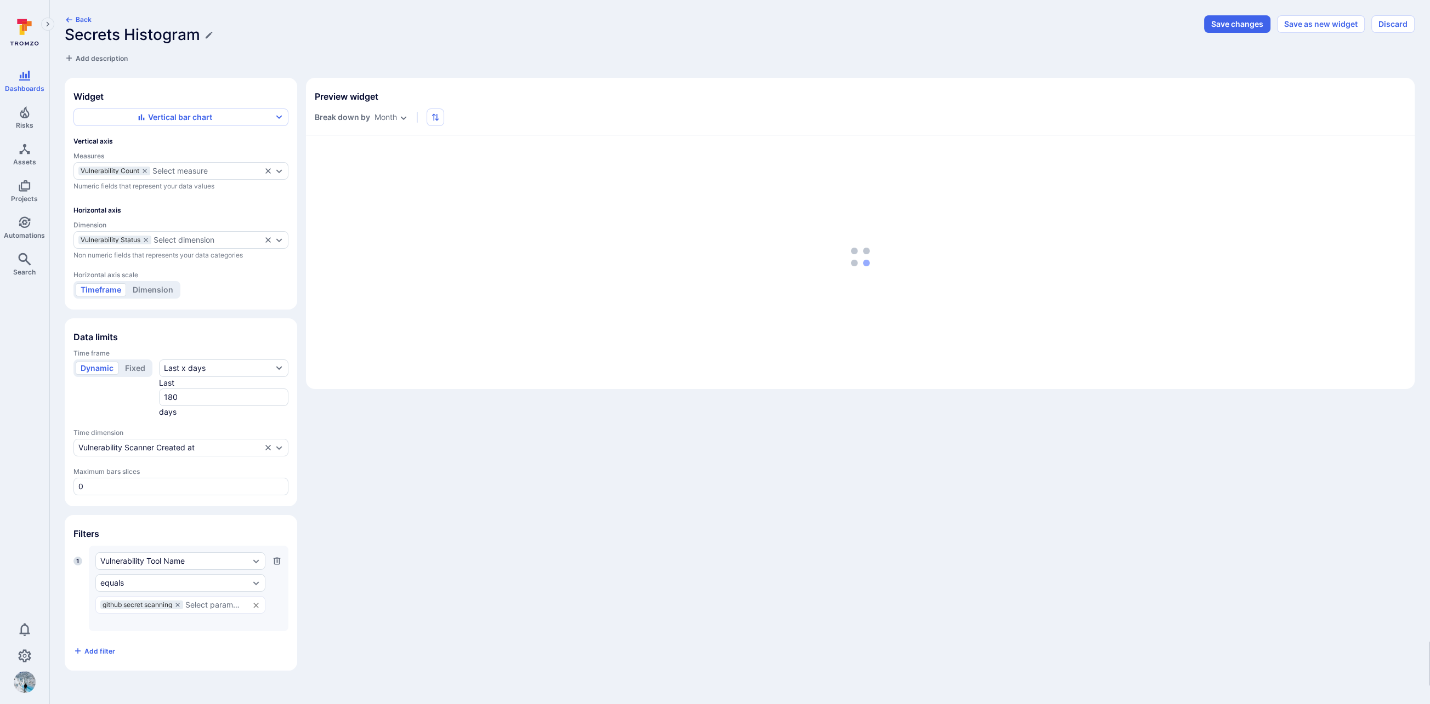
scroll to position [0, 0]
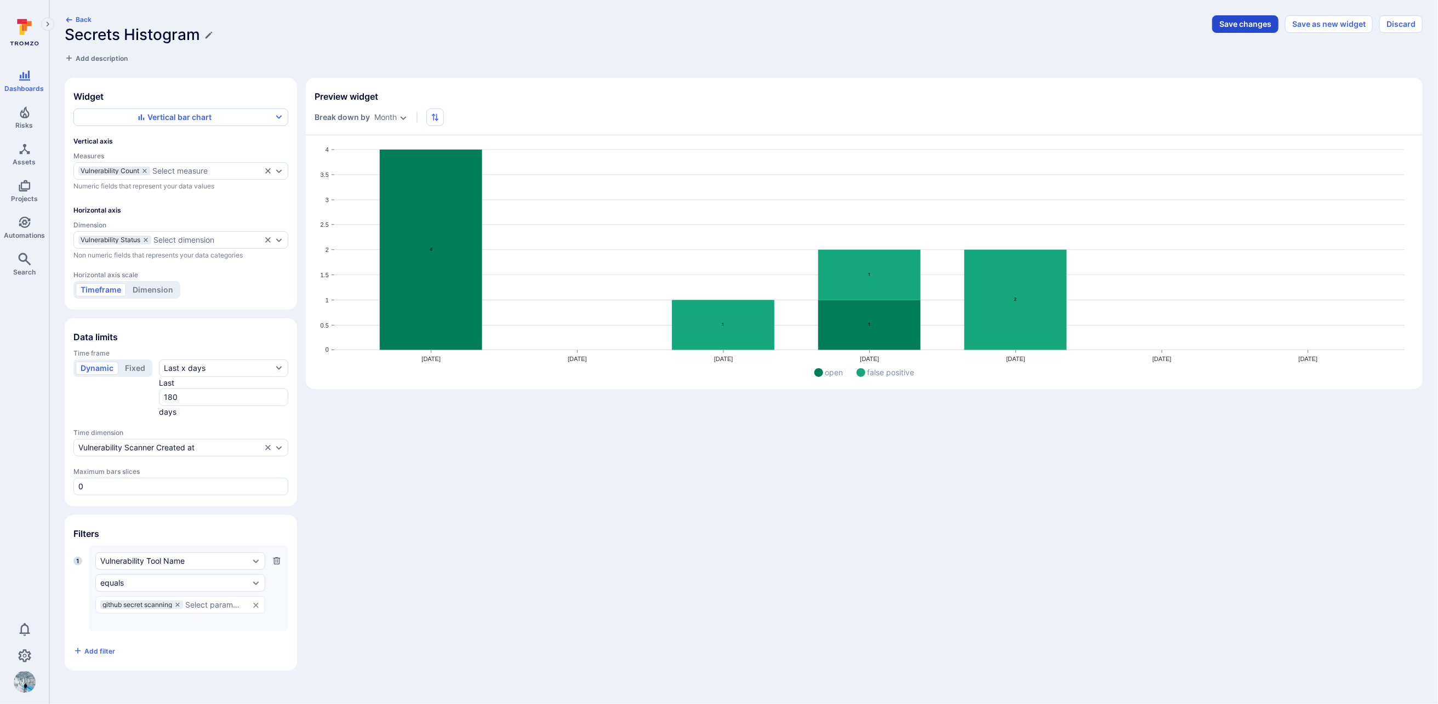
click at [1162, 22] on button "Save changes" at bounding box center [1245, 24] width 66 height 18
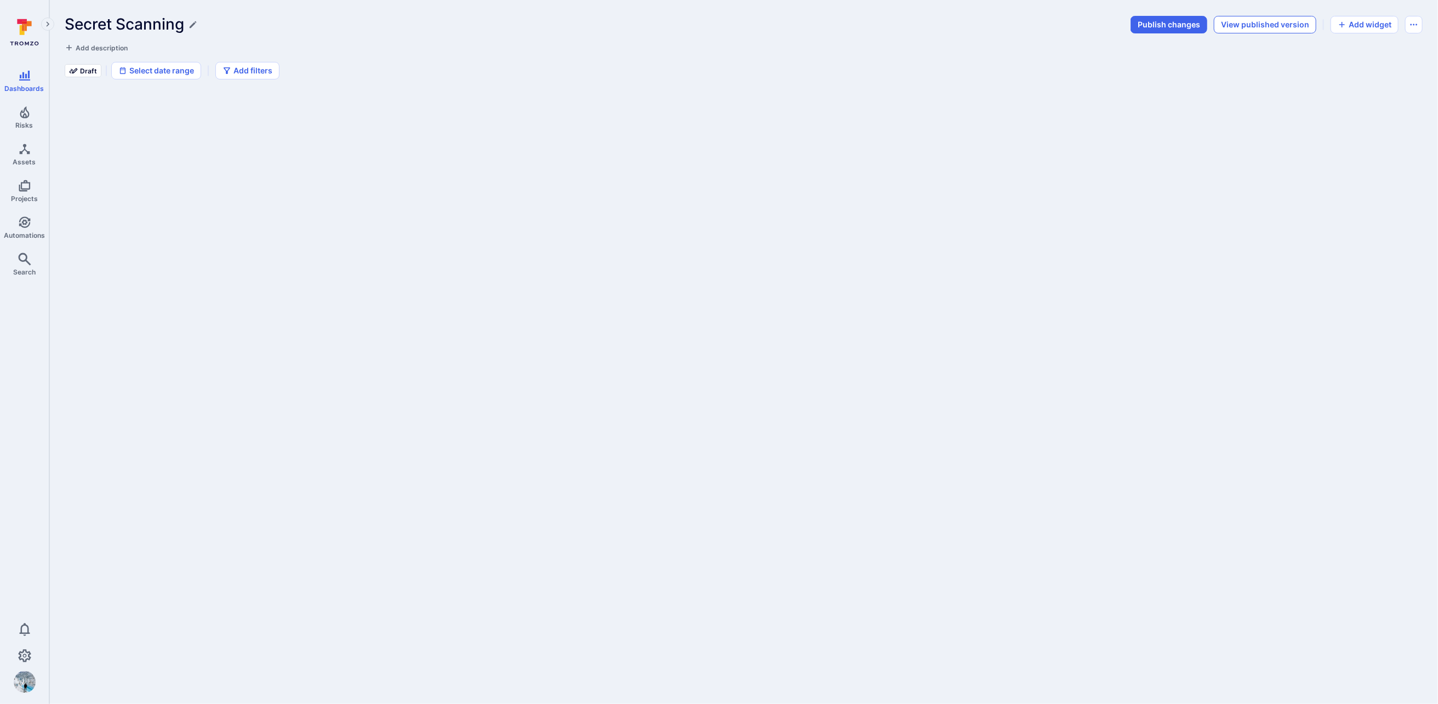
click at [1162, 25] on button "View published version" at bounding box center [1265, 25] width 103 height 18
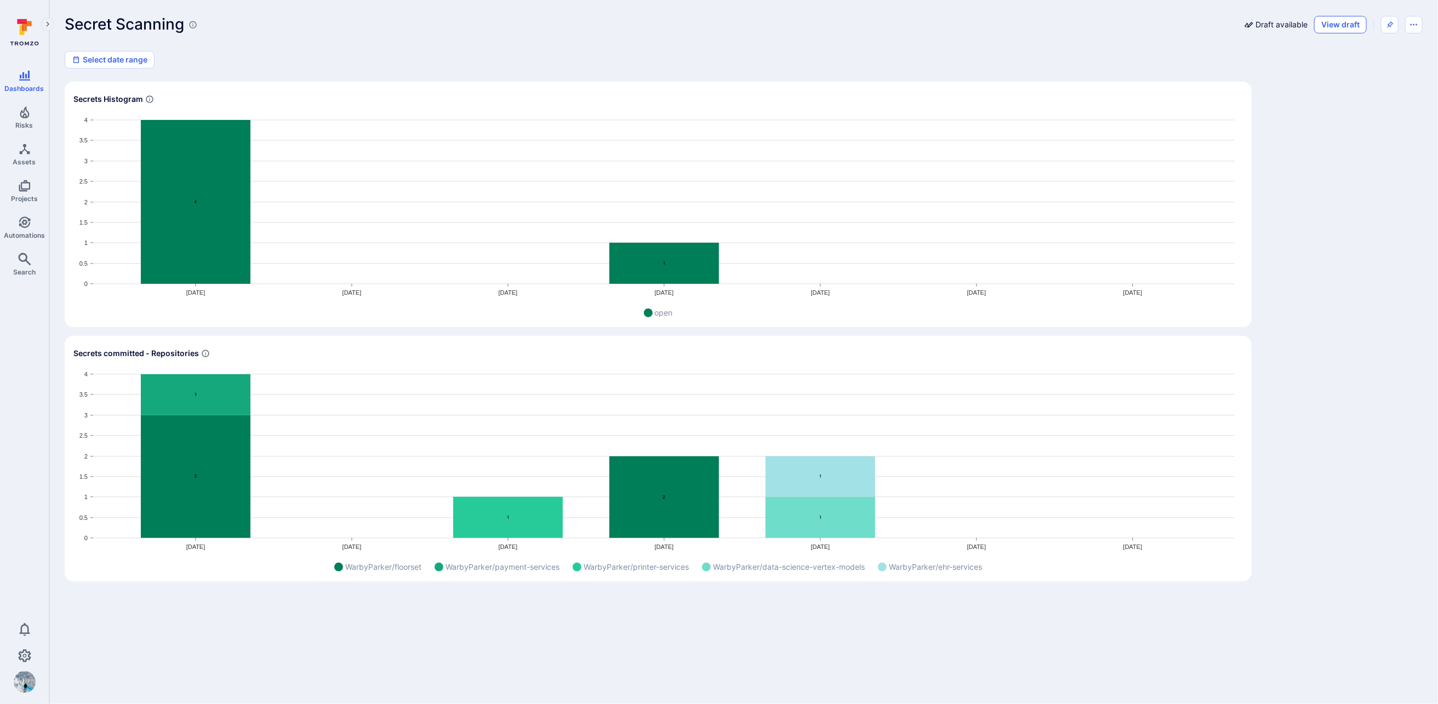
click at [1162, 25] on button "View draft" at bounding box center [1340, 25] width 53 height 18
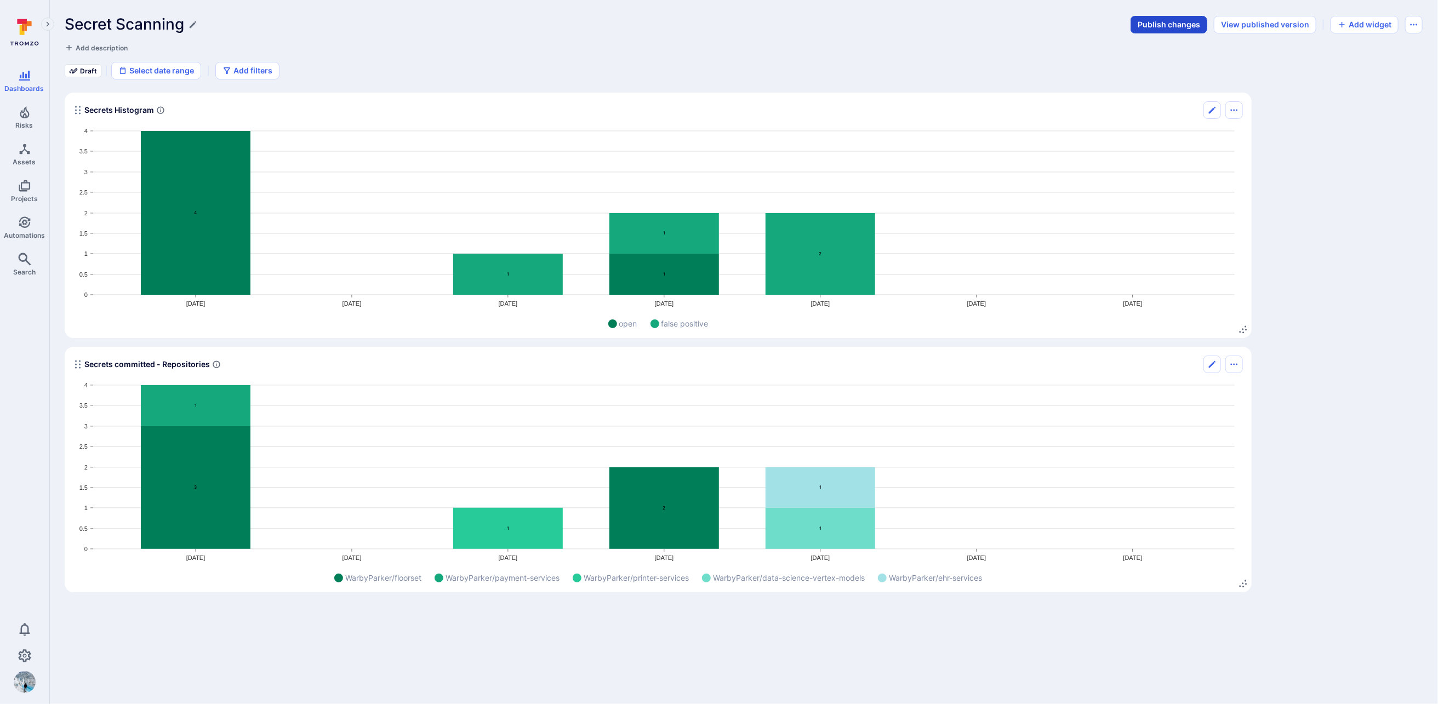
click at [1162, 22] on button "Publish changes" at bounding box center [1169, 25] width 77 height 18
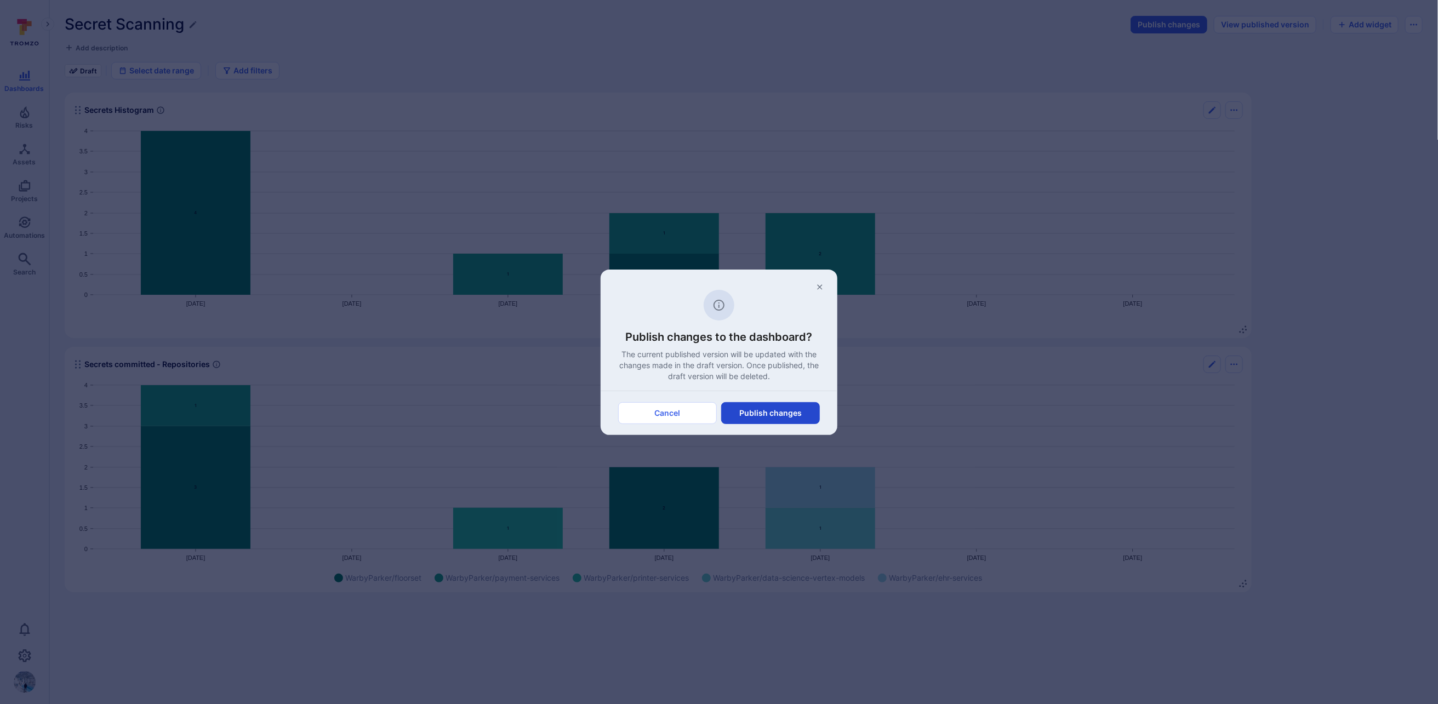
click at [797, 422] on button "Publish changes" at bounding box center [770, 413] width 99 height 22
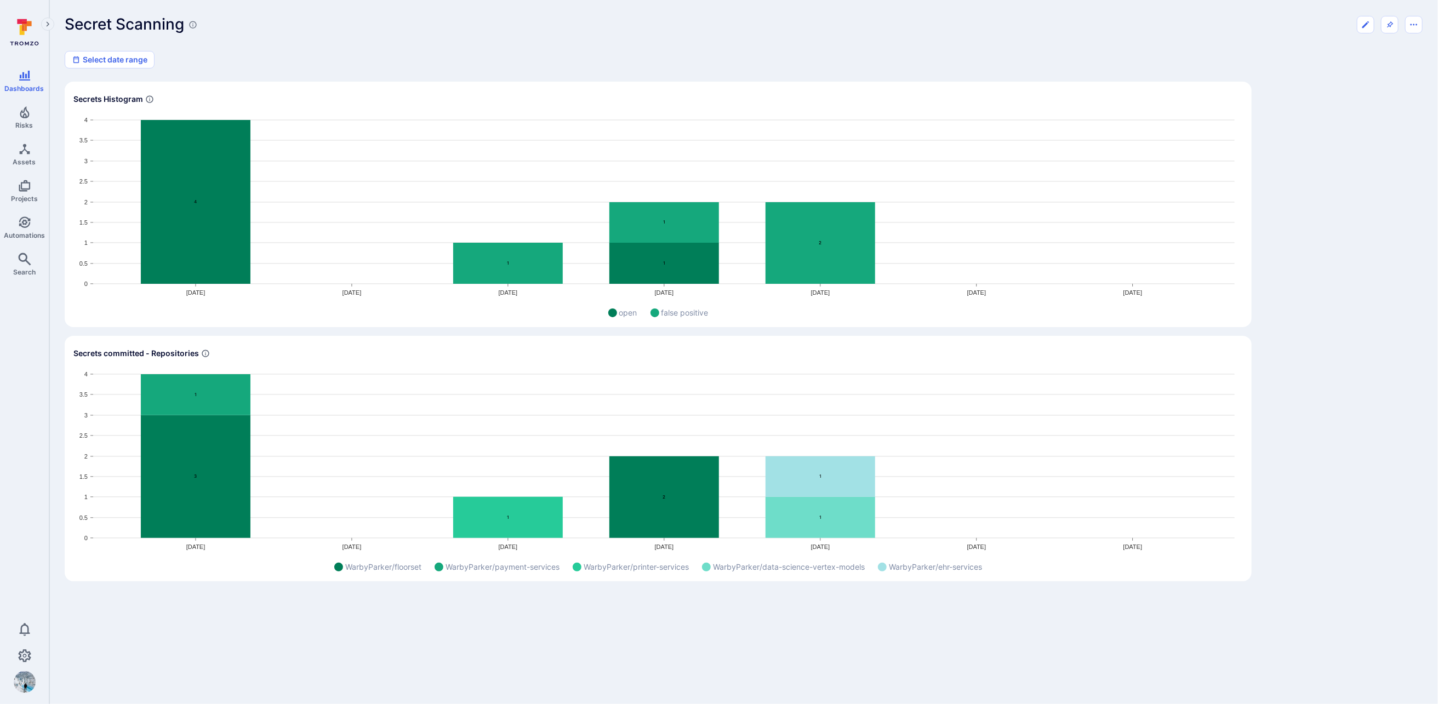
click at [779, 230] on icon "Widget" at bounding box center [821, 243] width 110 height 82
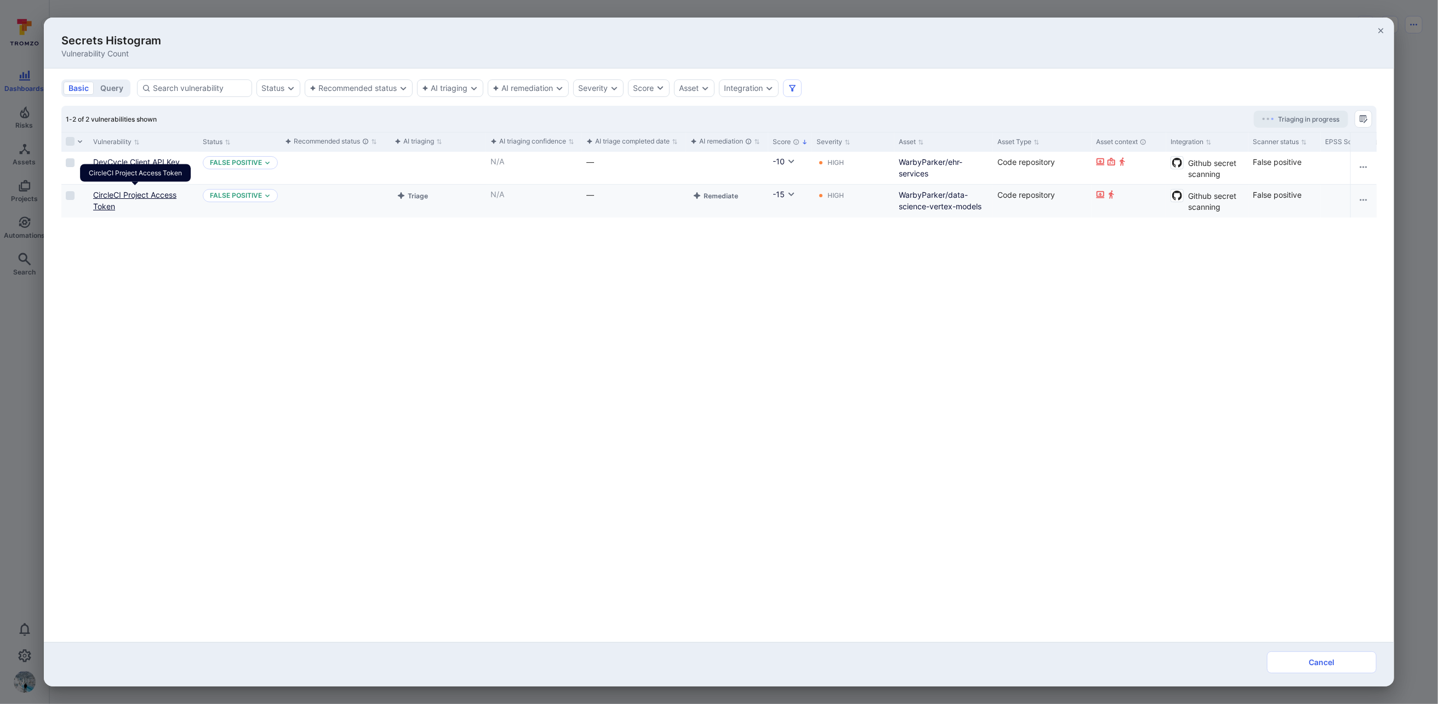
click at [122, 195] on link "CircleCI Project Access Token" at bounding box center [134, 200] width 83 height 21
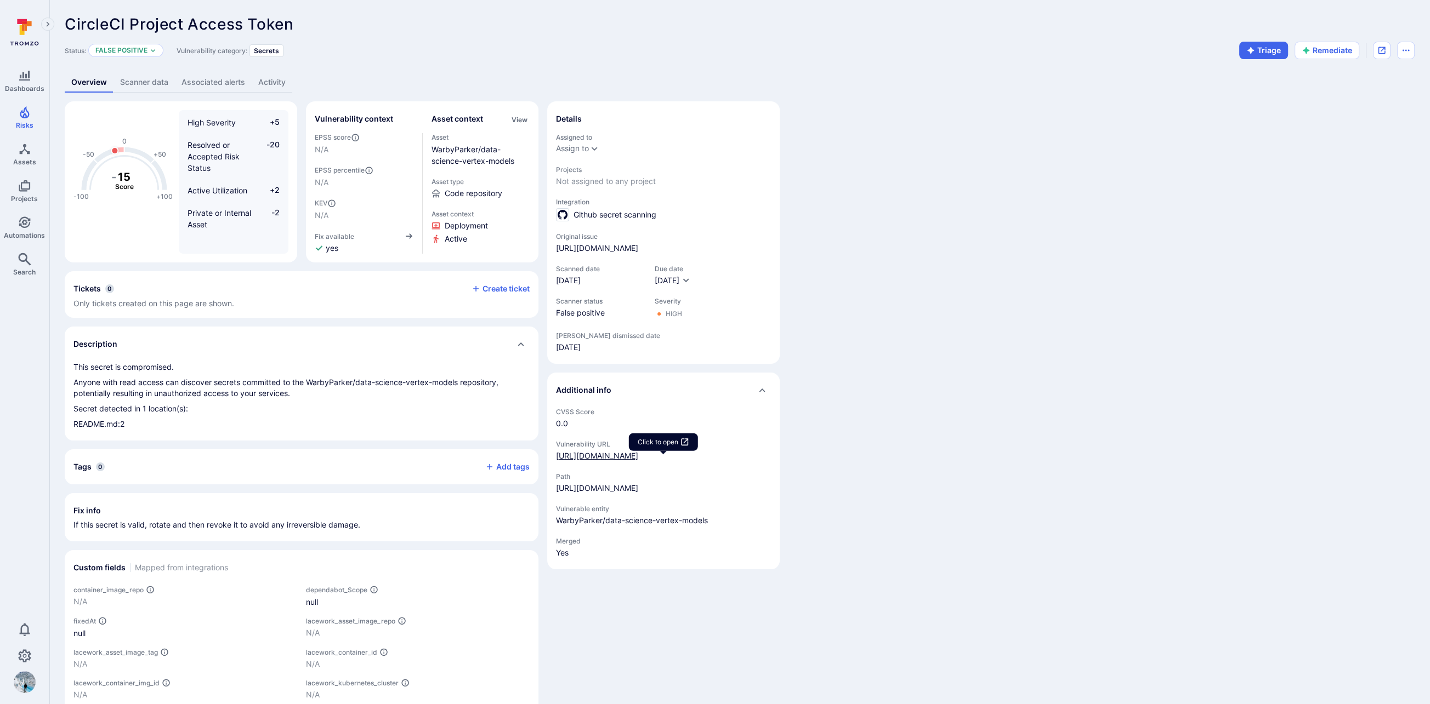
click at [591, 459] on div "[URL][DOMAIN_NAME]" at bounding box center [597, 456] width 82 height 11
click at [637, 462] on div "[URL][DOMAIN_NAME]" at bounding box center [597, 456] width 82 height 11
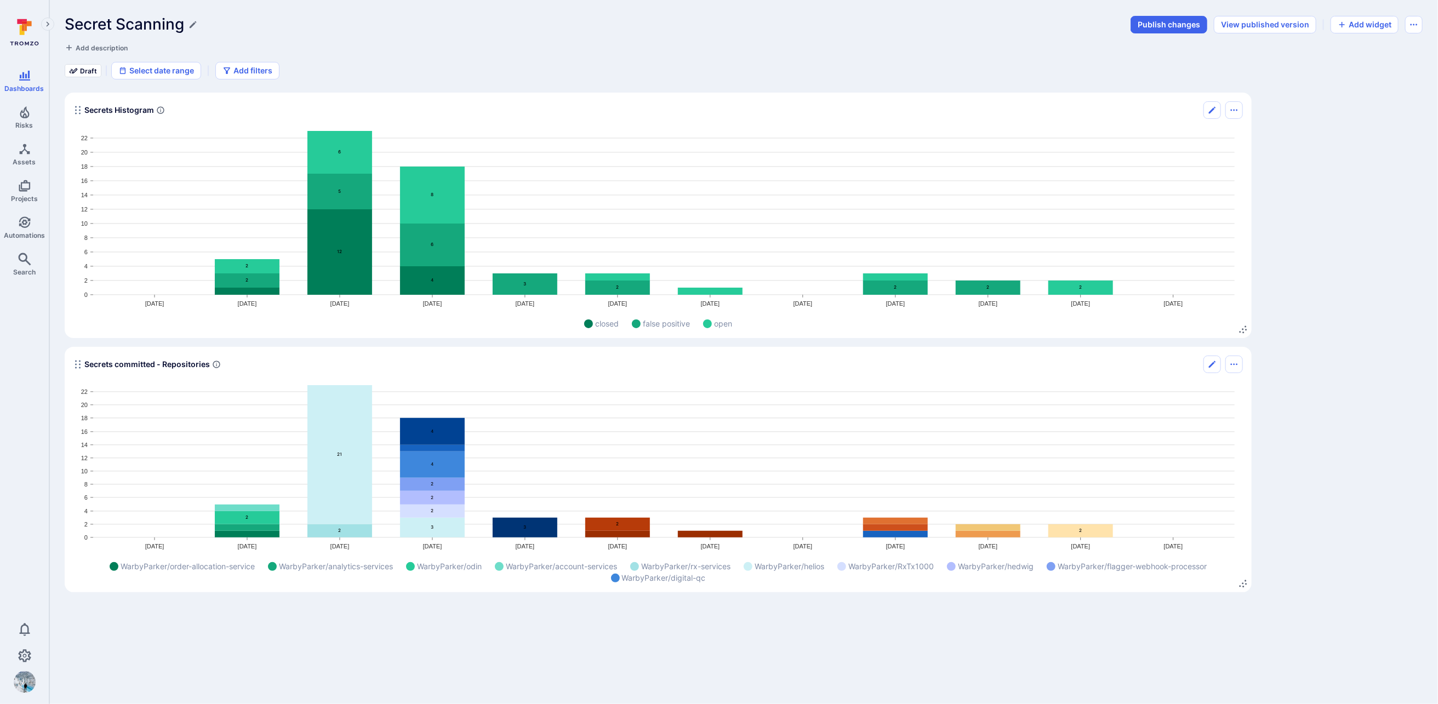
click at [1125, 366] on div "Secrets committed - Repositories" at bounding box center [658, 365] width 1170 height 18
click at [1207, 362] on button "Edit" at bounding box center [1213, 365] width 18 height 18
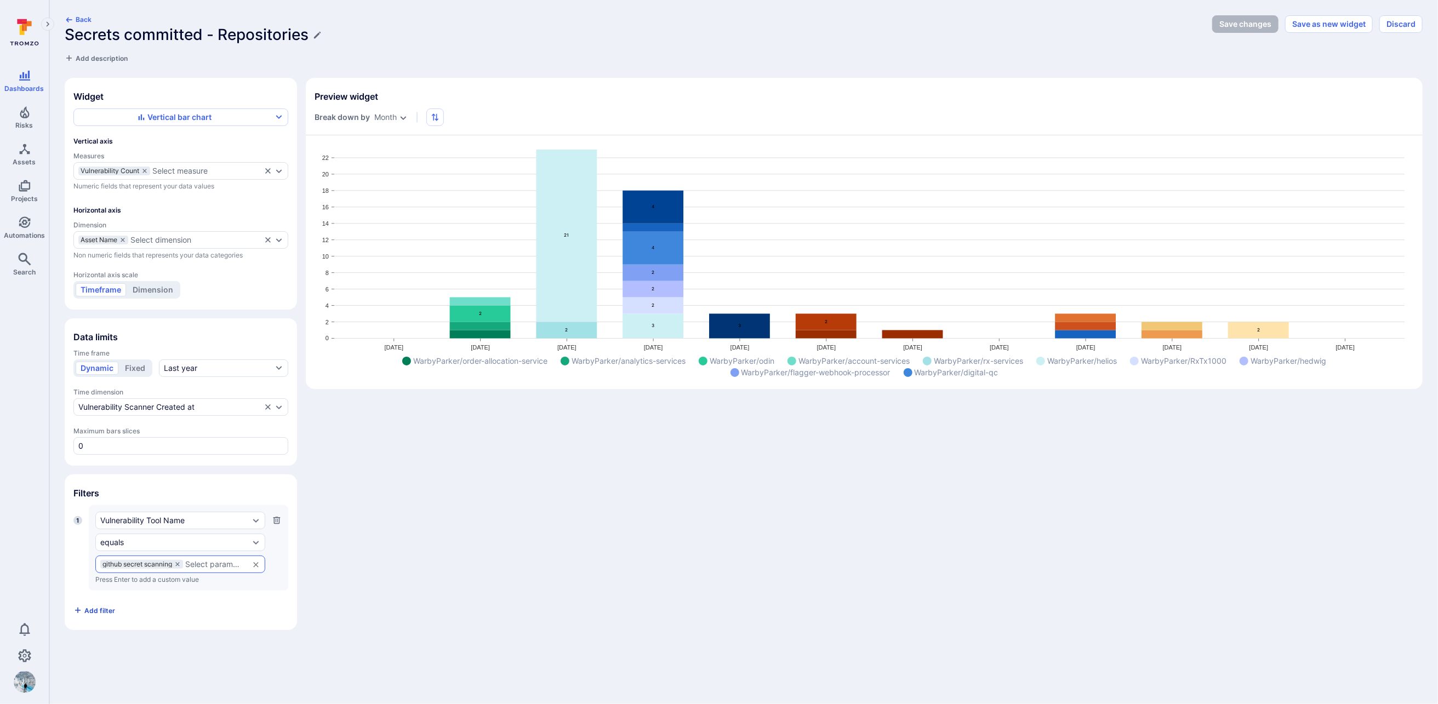
click at [106, 610] on button "Add filter" at bounding box center [94, 611] width 42 height 18
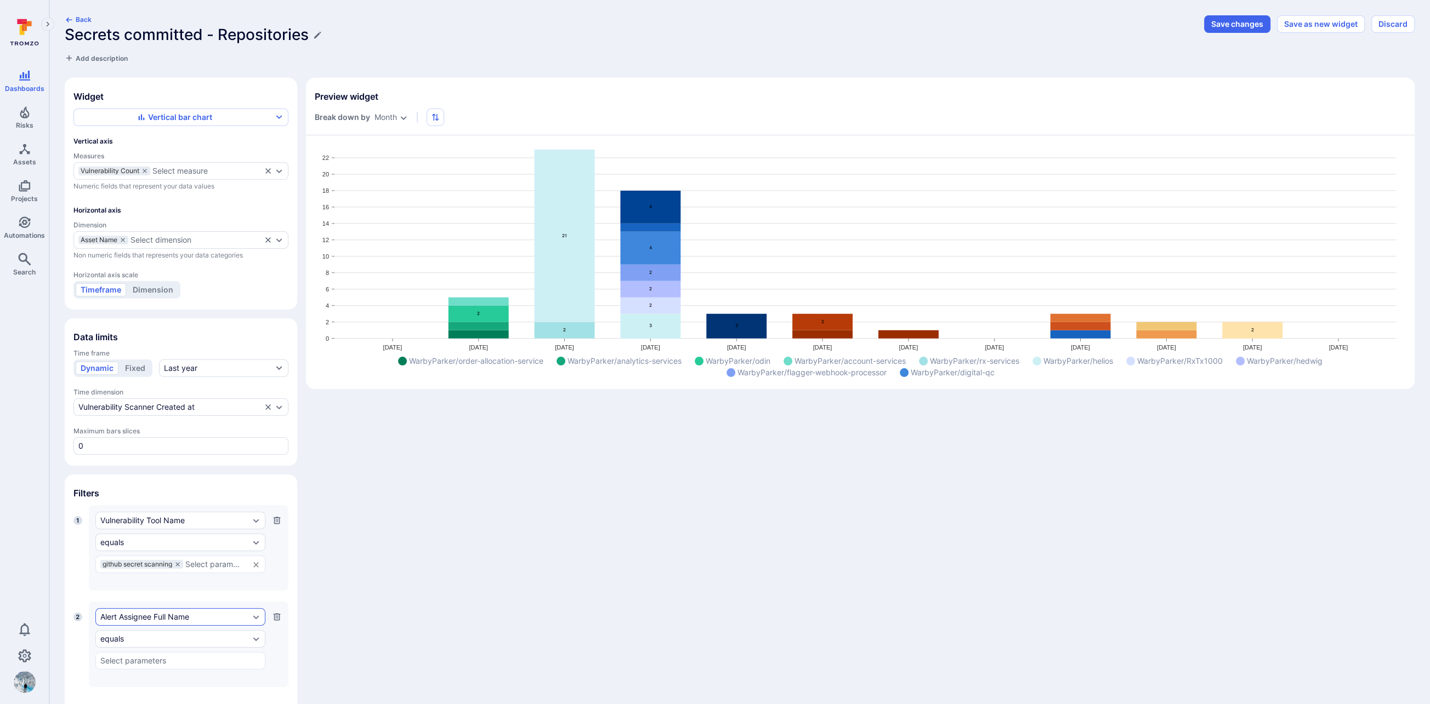
click at [169, 613] on div "Alert Assignee Full Name" at bounding box center [174, 617] width 149 height 9
type input "vulnerability status"
click at [192, 562] on span "Represents the status of a vulnerability. Valid values are "open", "closed", "r…" at bounding box center [181, 569] width 152 height 44
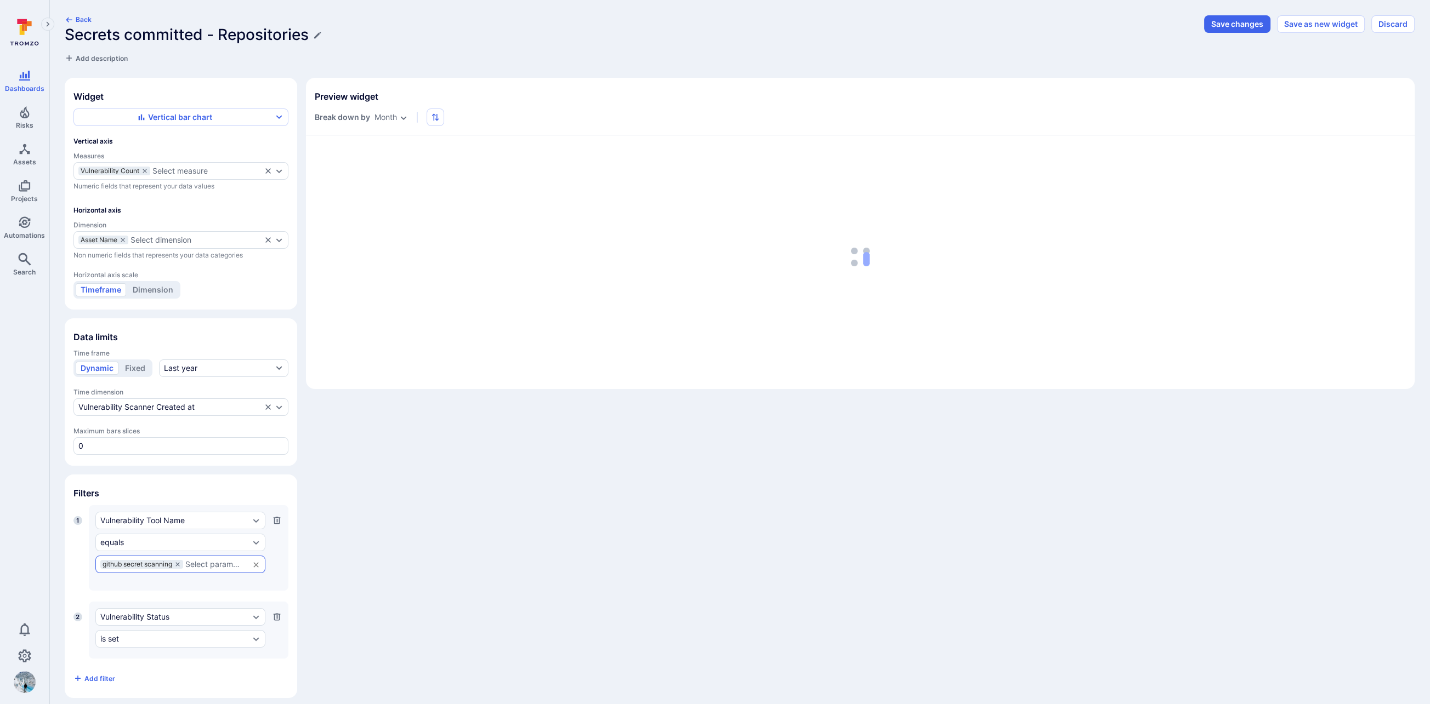
scroll to position [2, 0]
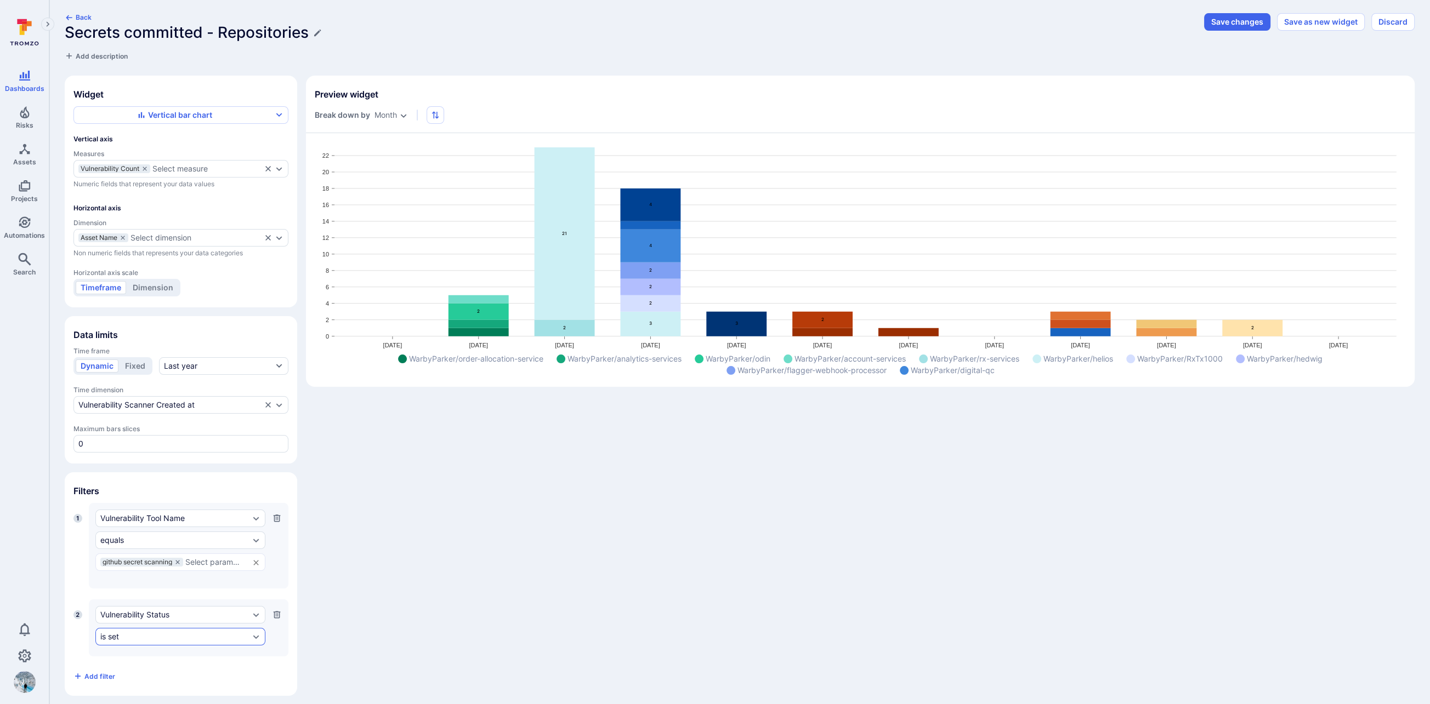
click at [240, 633] on div "is set" at bounding box center [174, 637] width 149 height 9
click at [170, 514] on li "does not equal" at bounding box center [181, 514] width 157 height 13
click at [171, 654] on input "text" at bounding box center [180, 658] width 160 height 9
click at [165, 574] on li "open" at bounding box center [180, 576] width 170 height 18
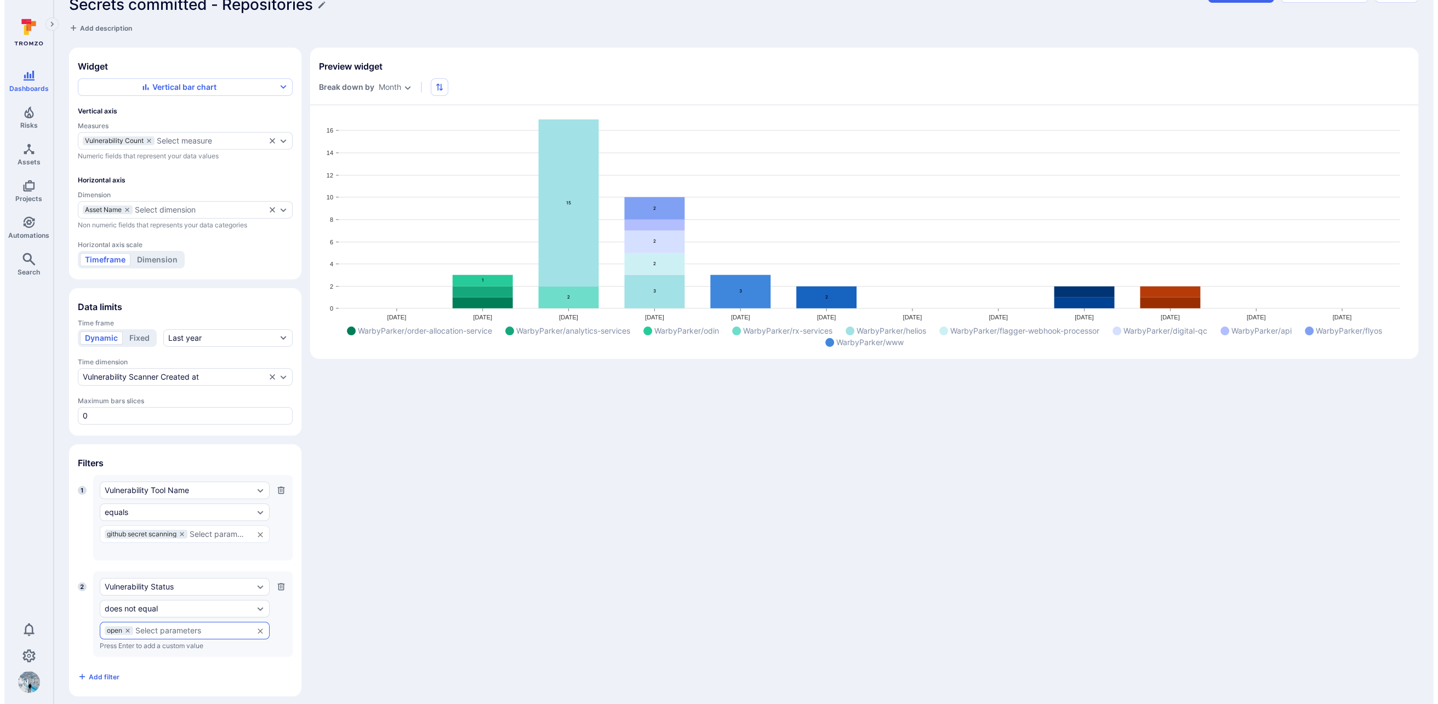
scroll to position [0, 0]
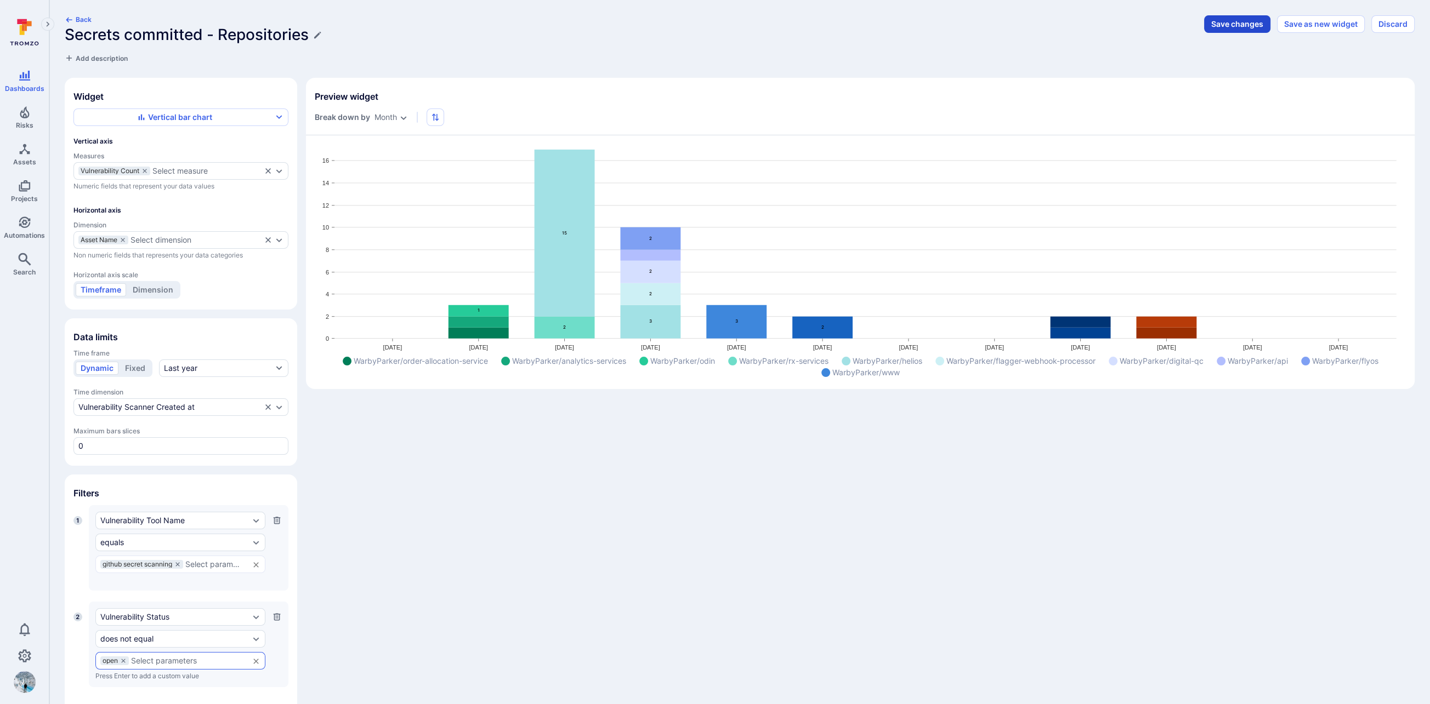
click at [1226, 23] on button "Save changes" at bounding box center [1237, 24] width 66 height 18
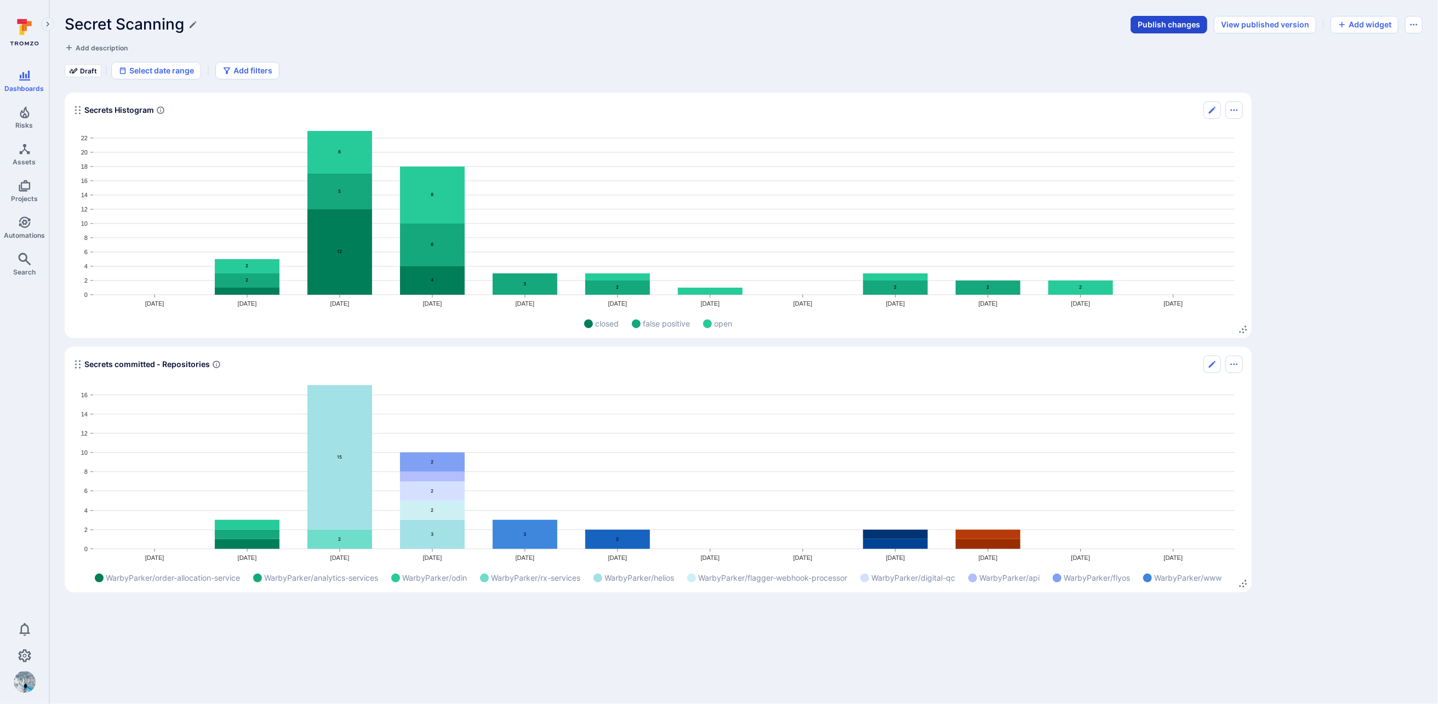
click at [1182, 23] on button "Publish changes" at bounding box center [1169, 25] width 77 height 18
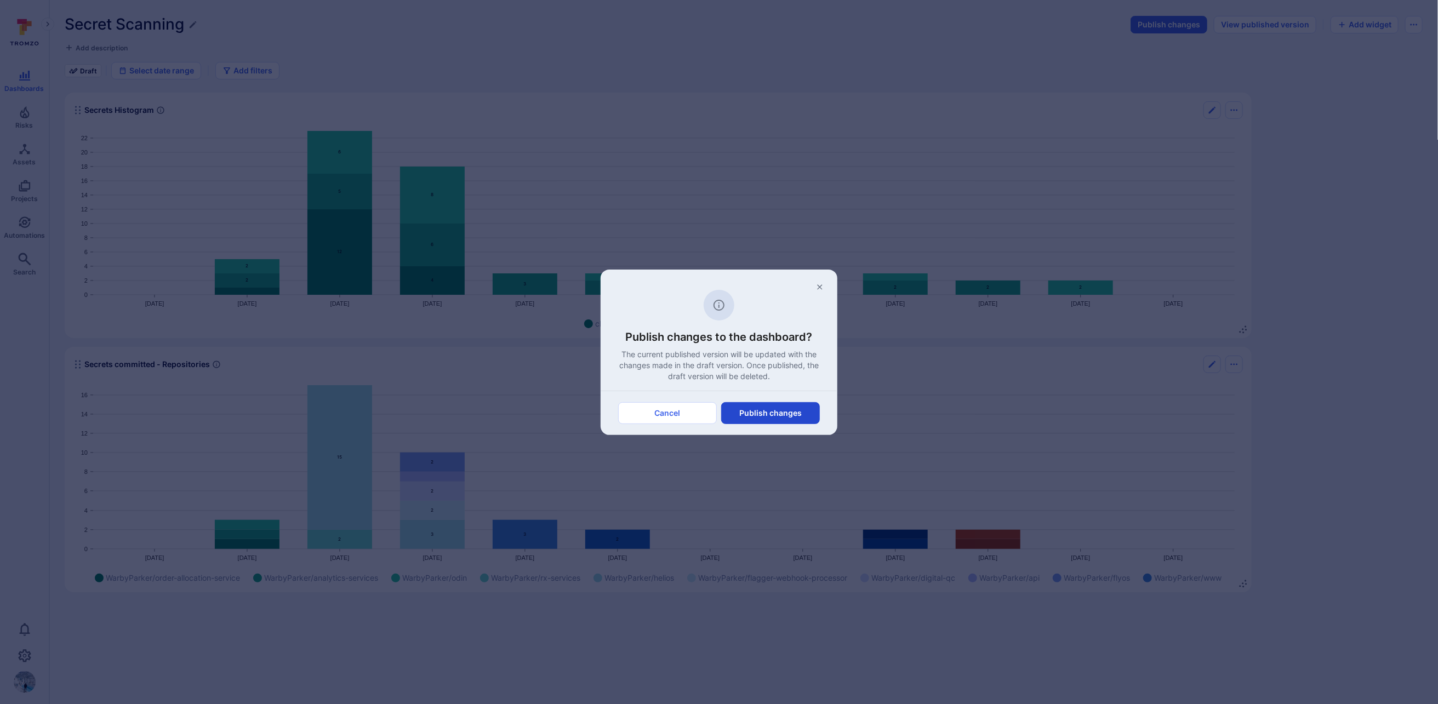
click at [781, 411] on button "Publish changes" at bounding box center [770, 413] width 99 height 22
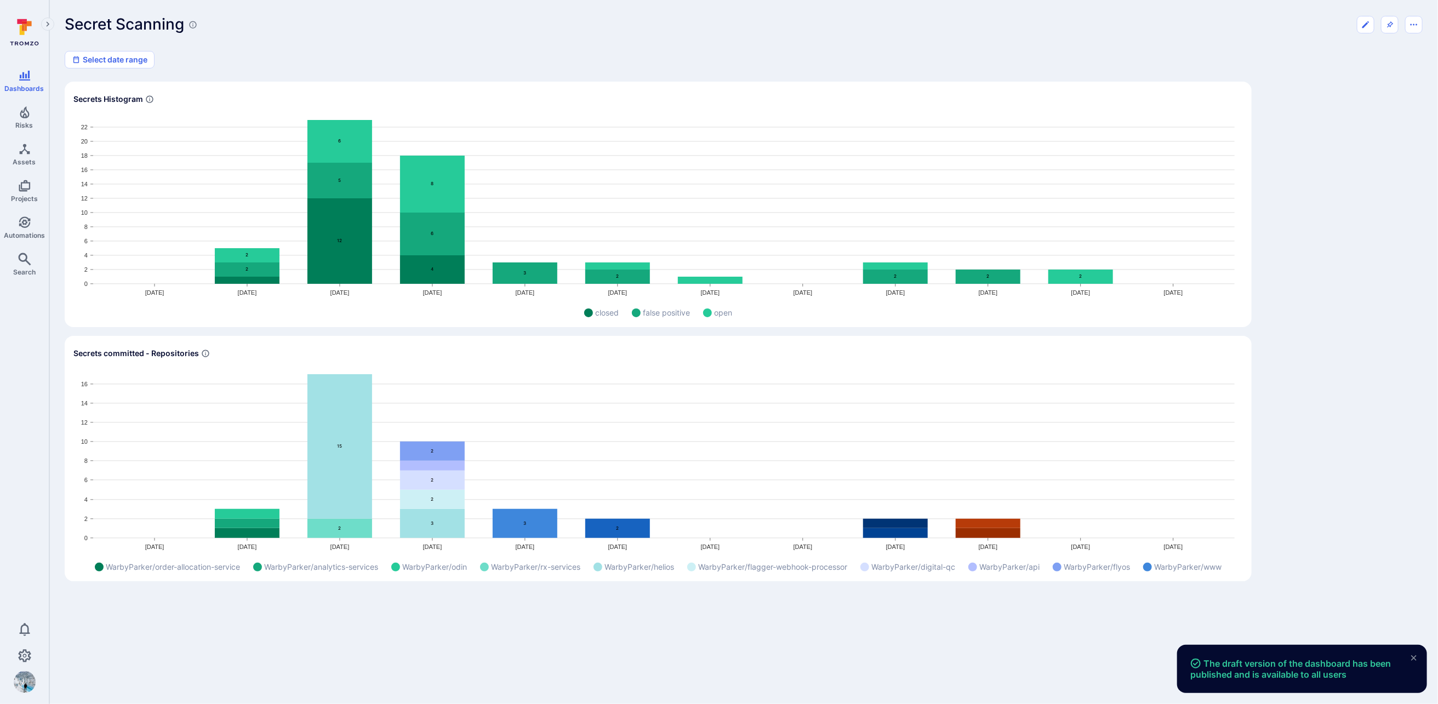
click at [981, 523] on icon "Widget" at bounding box center [988, 523] width 65 height 9
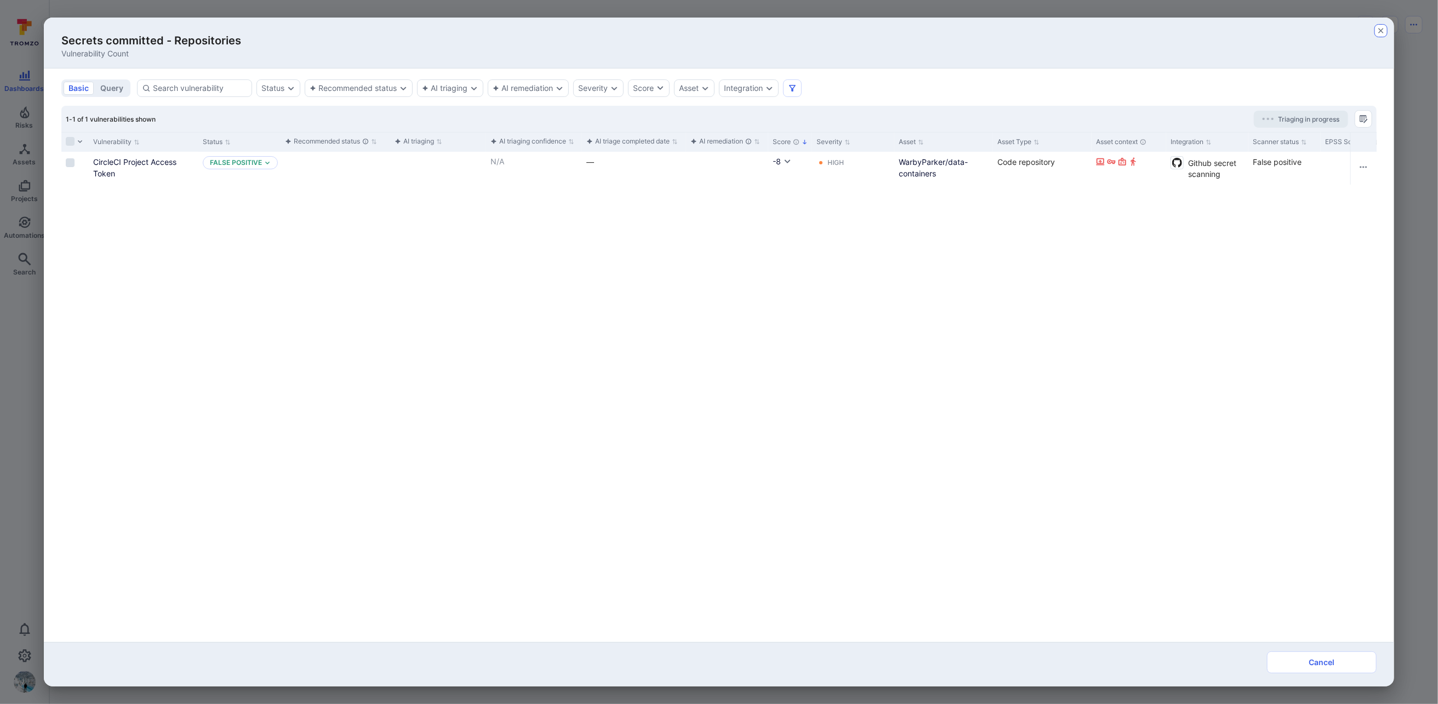
click at [1386, 30] on button "button" at bounding box center [1381, 30] width 13 height 13
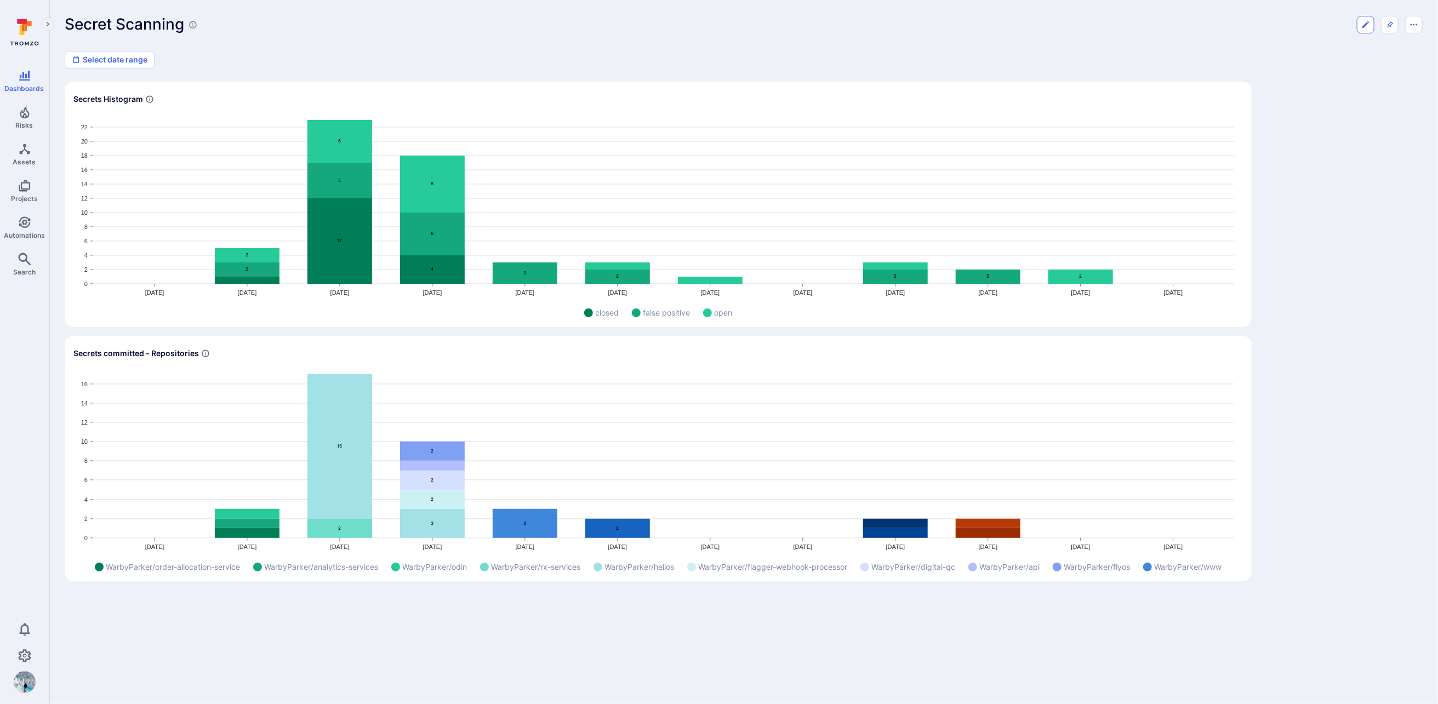
click at [1359, 19] on button "Edit dashboard" at bounding box center [1366, 25] width 18 height 18
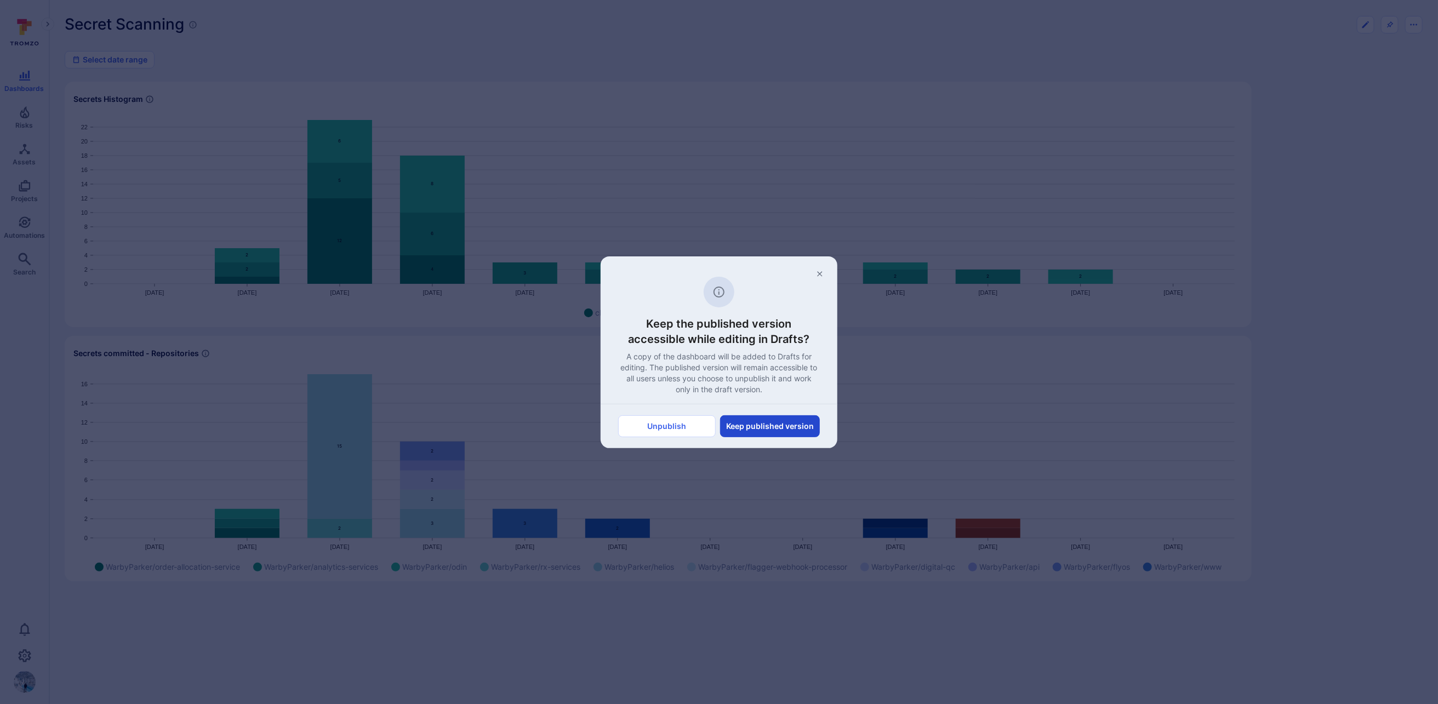
click at [761, 428] on button "Keep published version" at bounding box center [770, 426] width 100 height 22
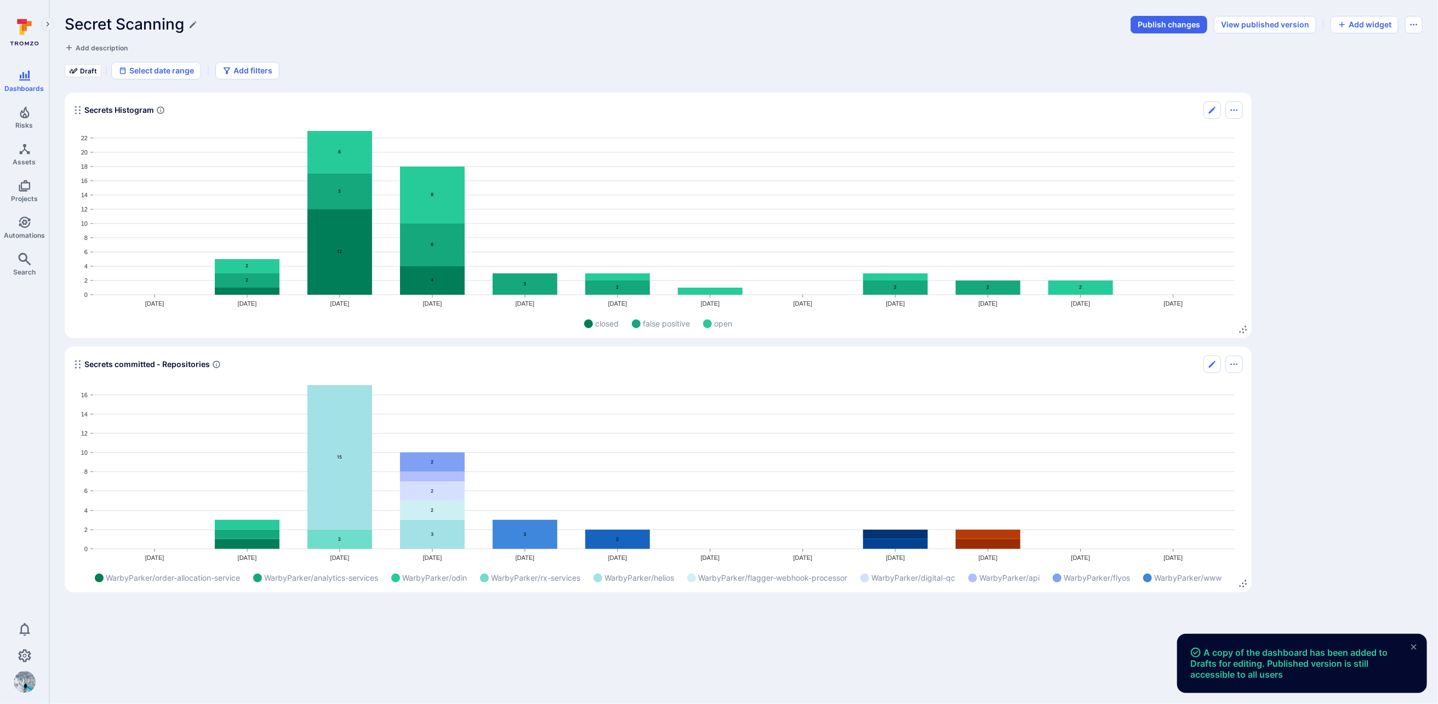
click at [1141, 373] on div "Secrets committed - Repositories" at bounding box center [658, 365] width 1170 height 18
click at [1216, 364] on icon "Edit" at bounding box center [1212, 364] width 9 height 9
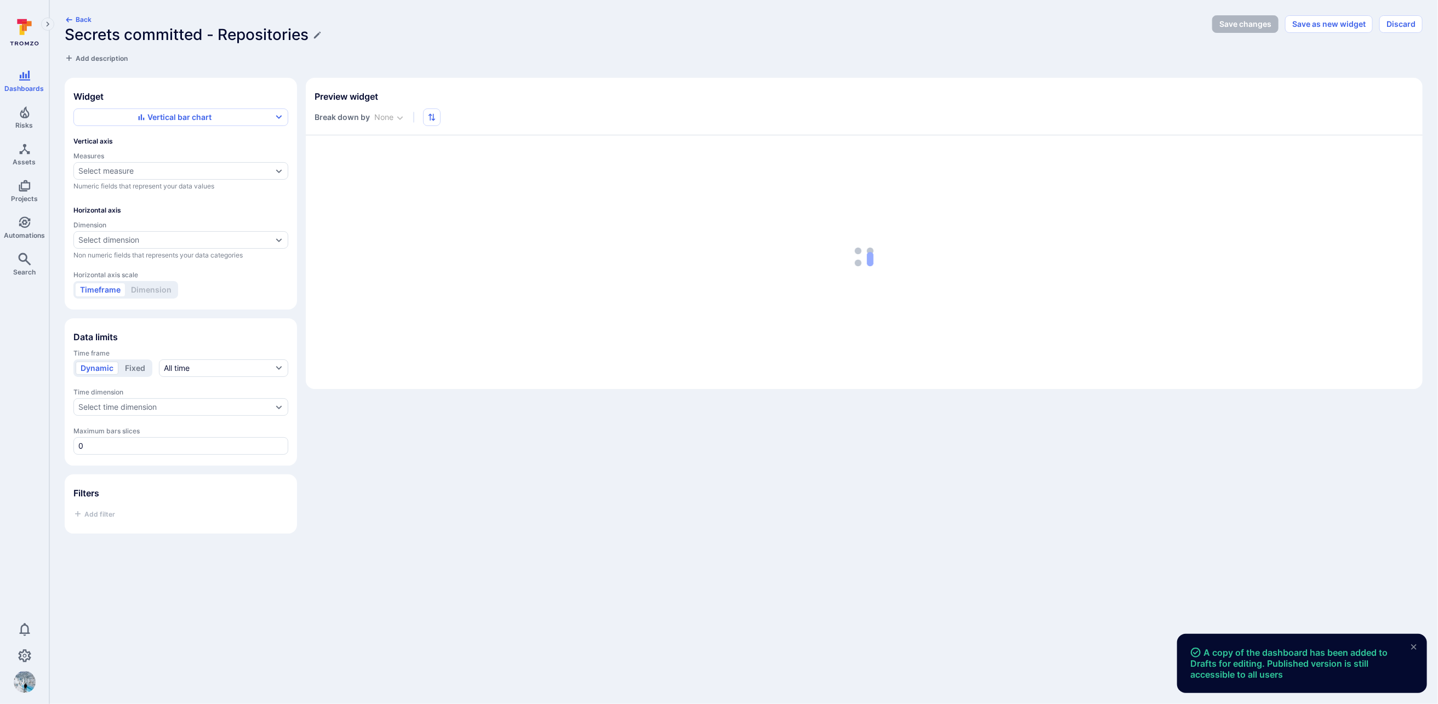
type input "month"
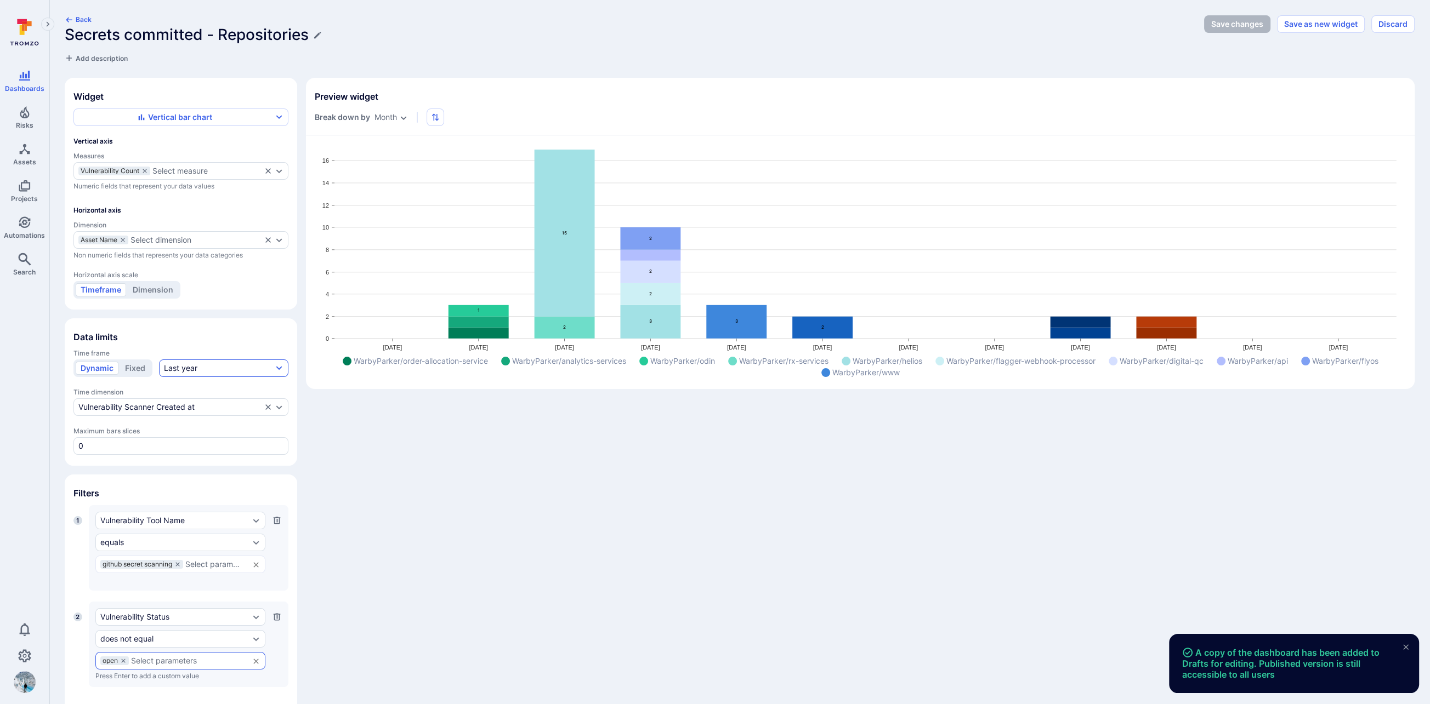
click at [277, 367] on icon "button" at bounding box center [279, 368] width 9 height 9
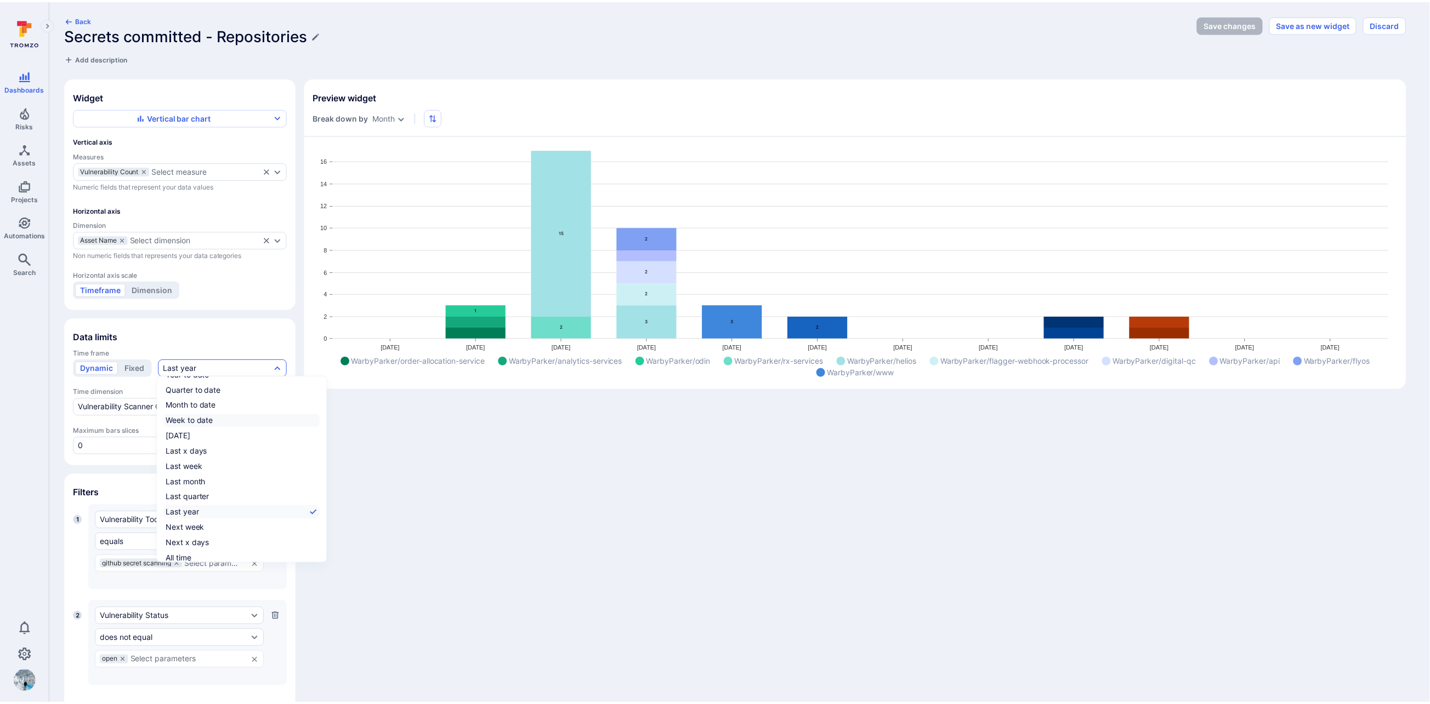
scroll to position [16, 0]
click at [228, 447] on label "Last x days" at bounding box center [242, 449] width 157 height 13
click at [320, 450] on input "Last x days" at bounding box center [320, 450] width 0 height 0
checkbox input "true"
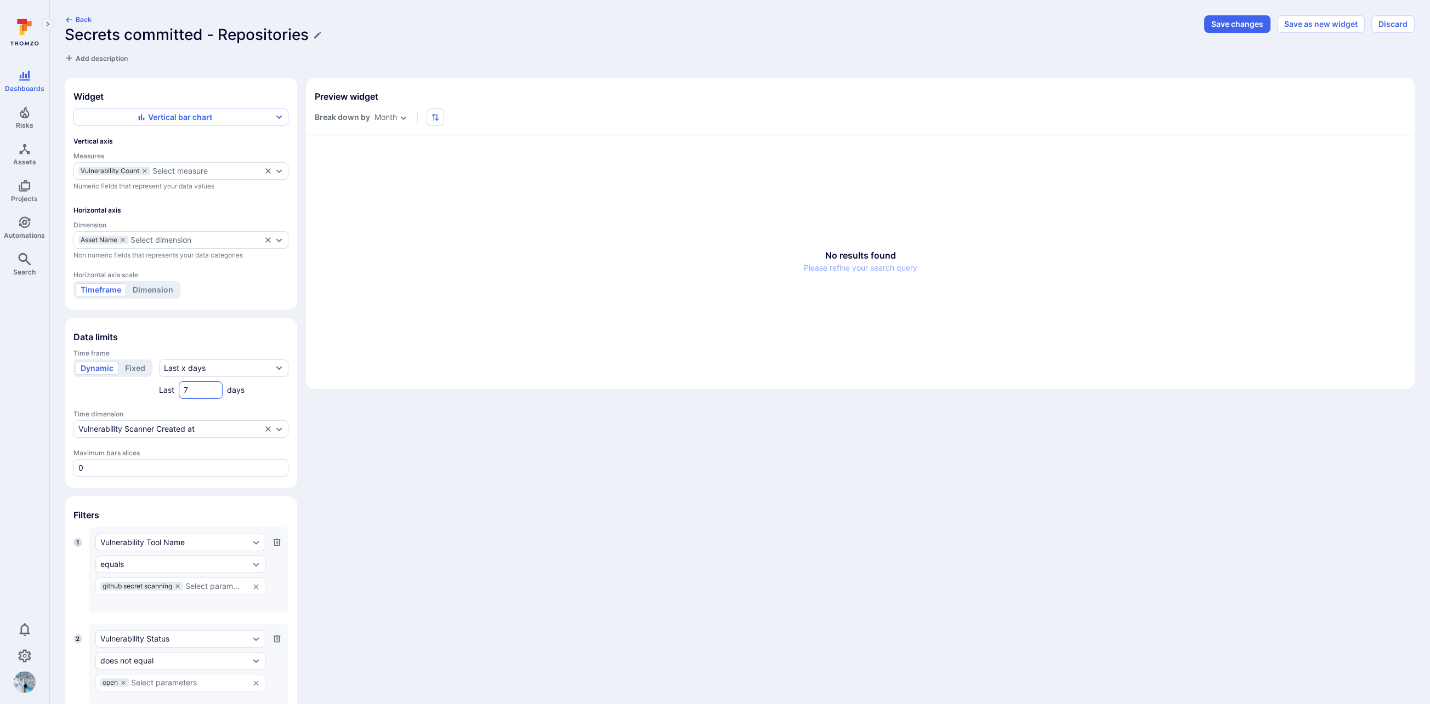
click at [185, 389] on input "7" at bounding box center [201, 390] width 34 height 11
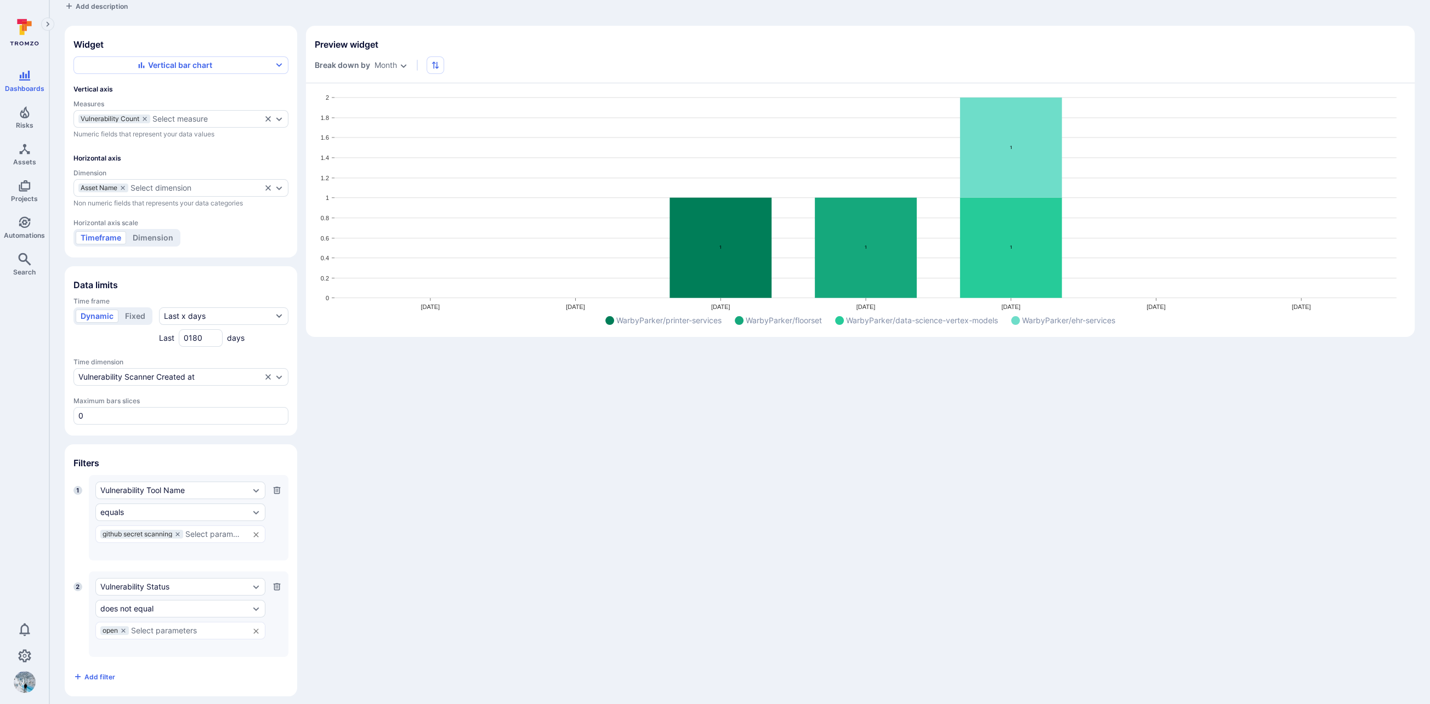
scroll to position [0, 0]
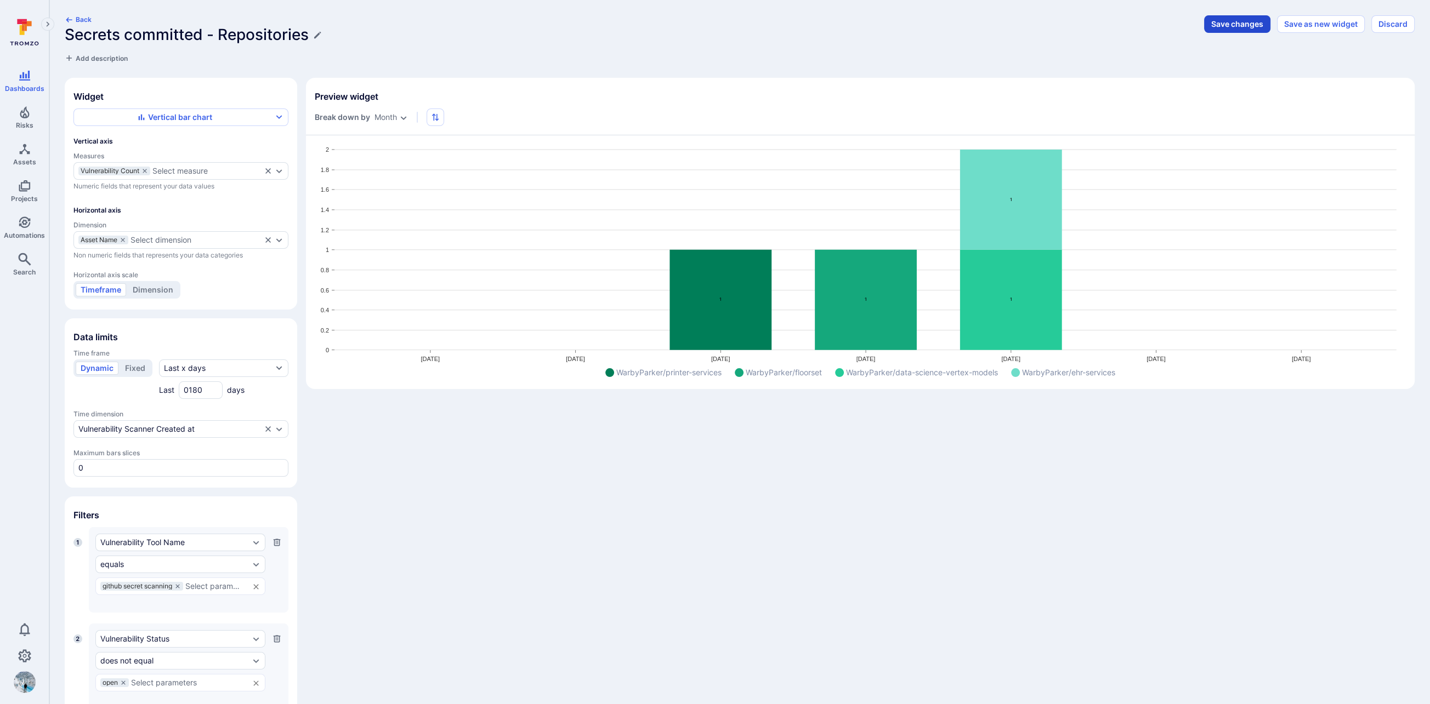
type input "0180"
click at [1219, 25] on button "Save changes" at bounding box center [1237, 24] width 66 height 18
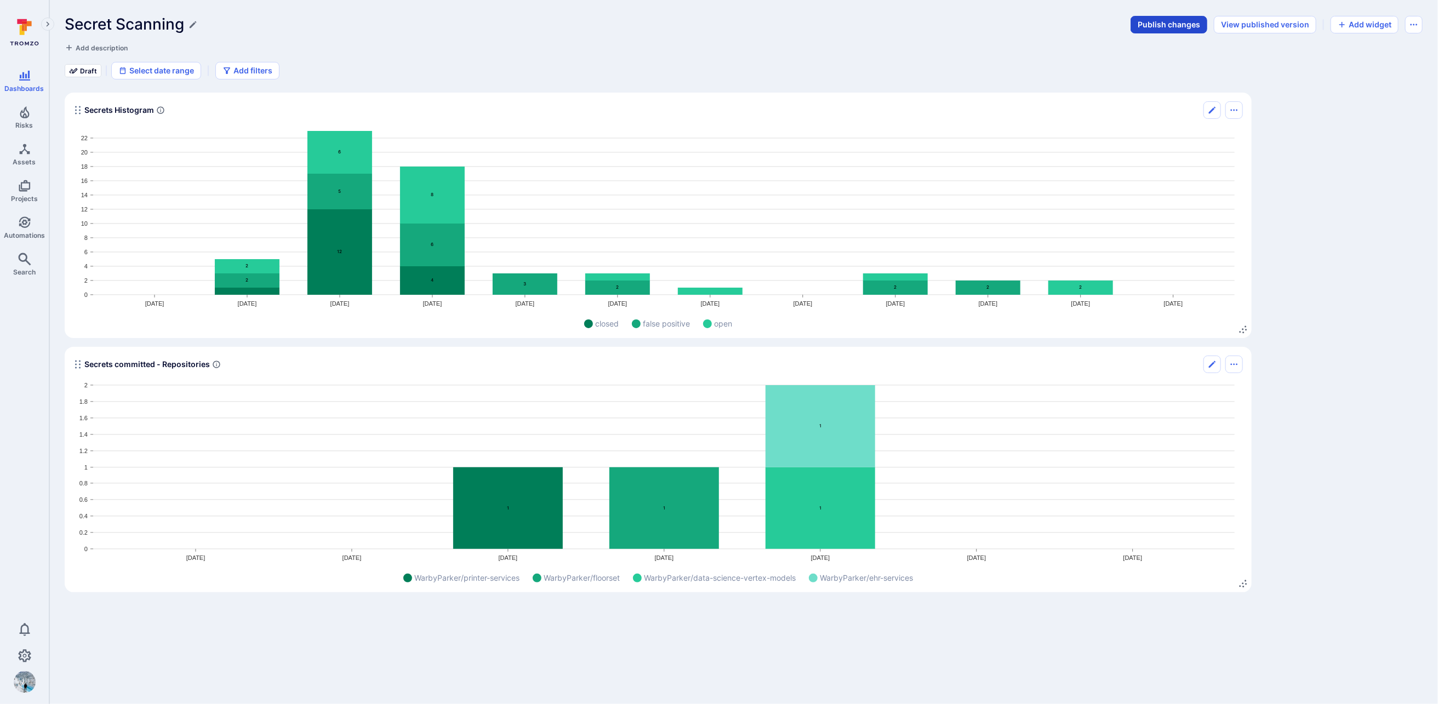
click at [1185, 18] on button "Publish changes" at bounding box center [1169, 25] width 77 height 18
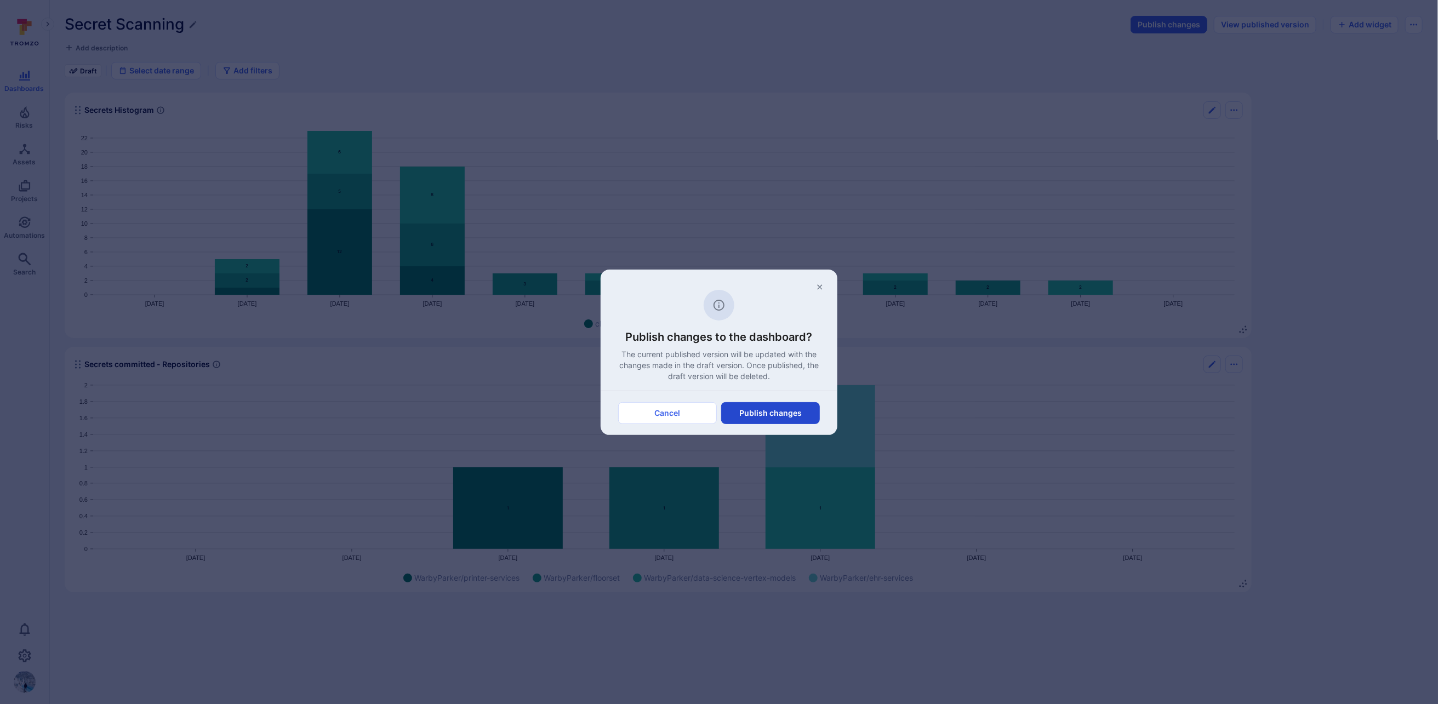
click at [773, 410] on button "Publish changes" at bounding box center [770, 413] width 99 height 22
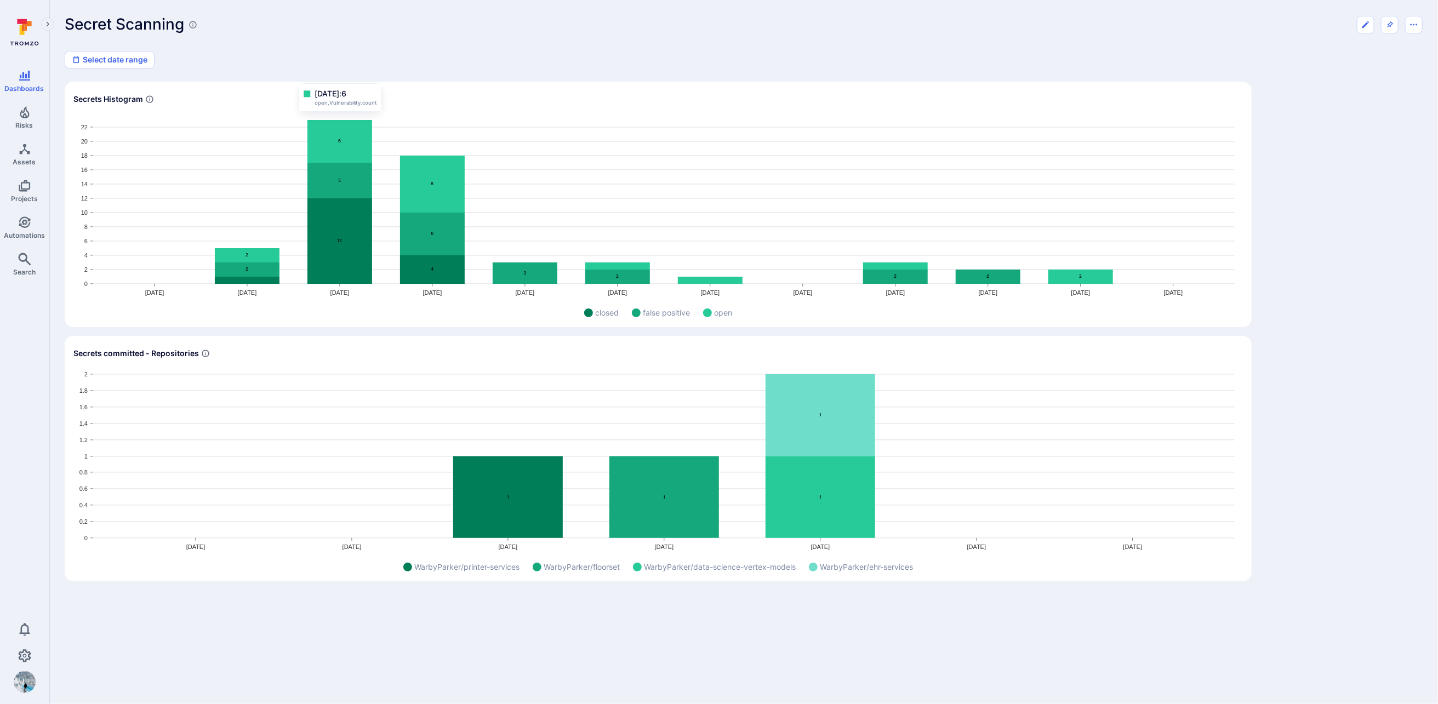
click at [1118, 222] on rect "Widget" at bounding box center [658, 208] width 1170 height 186
click at [1365, 25] on icon "Edit dashboard" at bounding box center [1366, 24] width 7 height 7
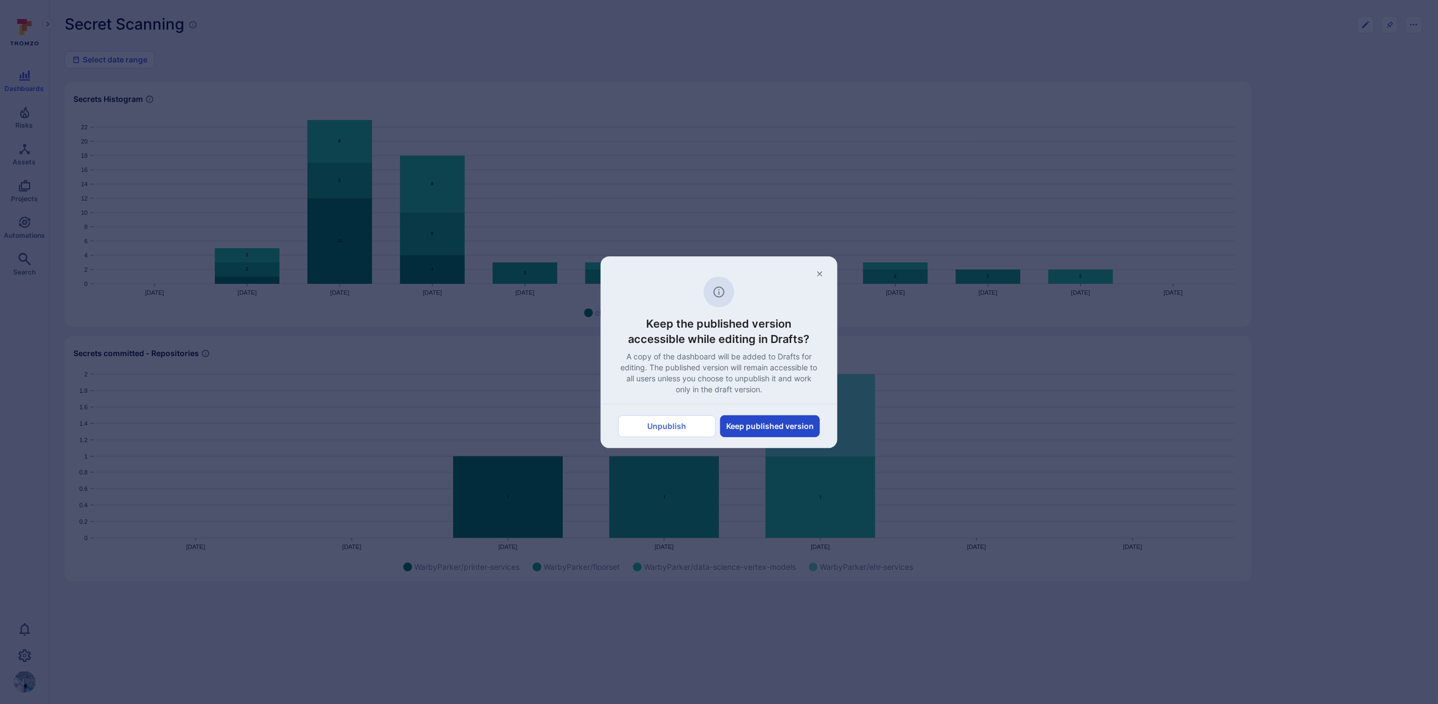
click at [773, 427] on button "Keep published version" at bounding box center [770, 426] width 100 height 22
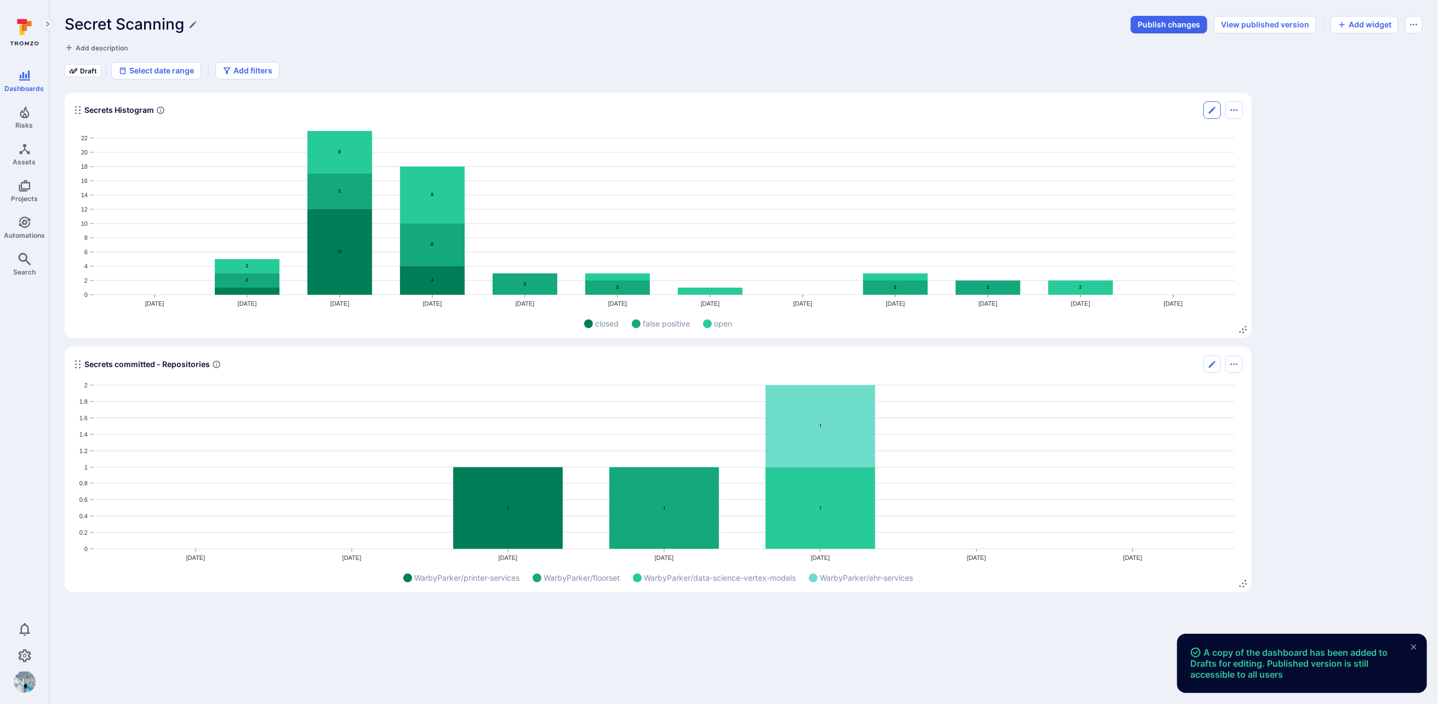
click at [1216, 111] on icon "Edit" at bounding box center [1212, 110] width 9 height 9
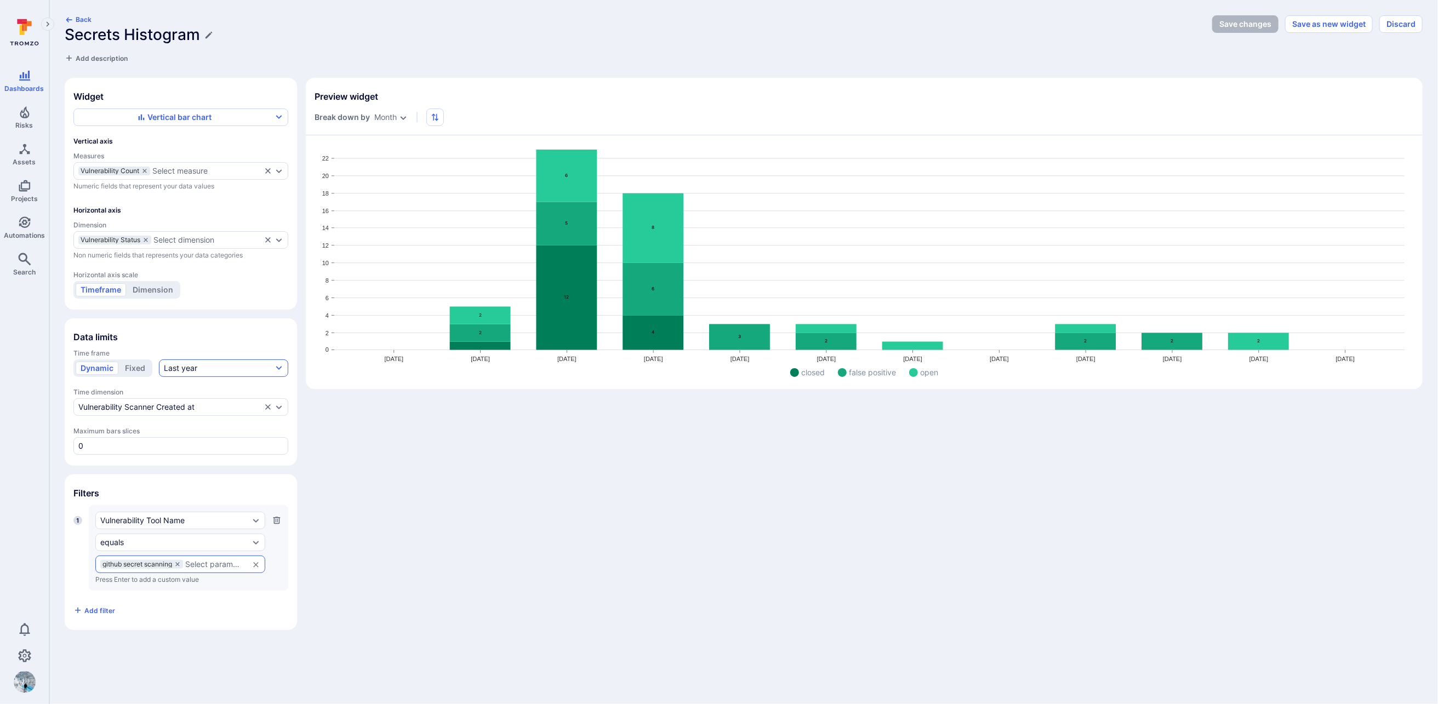
click at [251, 363] on button "Last year" at bounding box center [223, 369] width 129 height 18
click at [241, 471] on label "Last x days" at bounding box center [242, 466] width 157 height 13
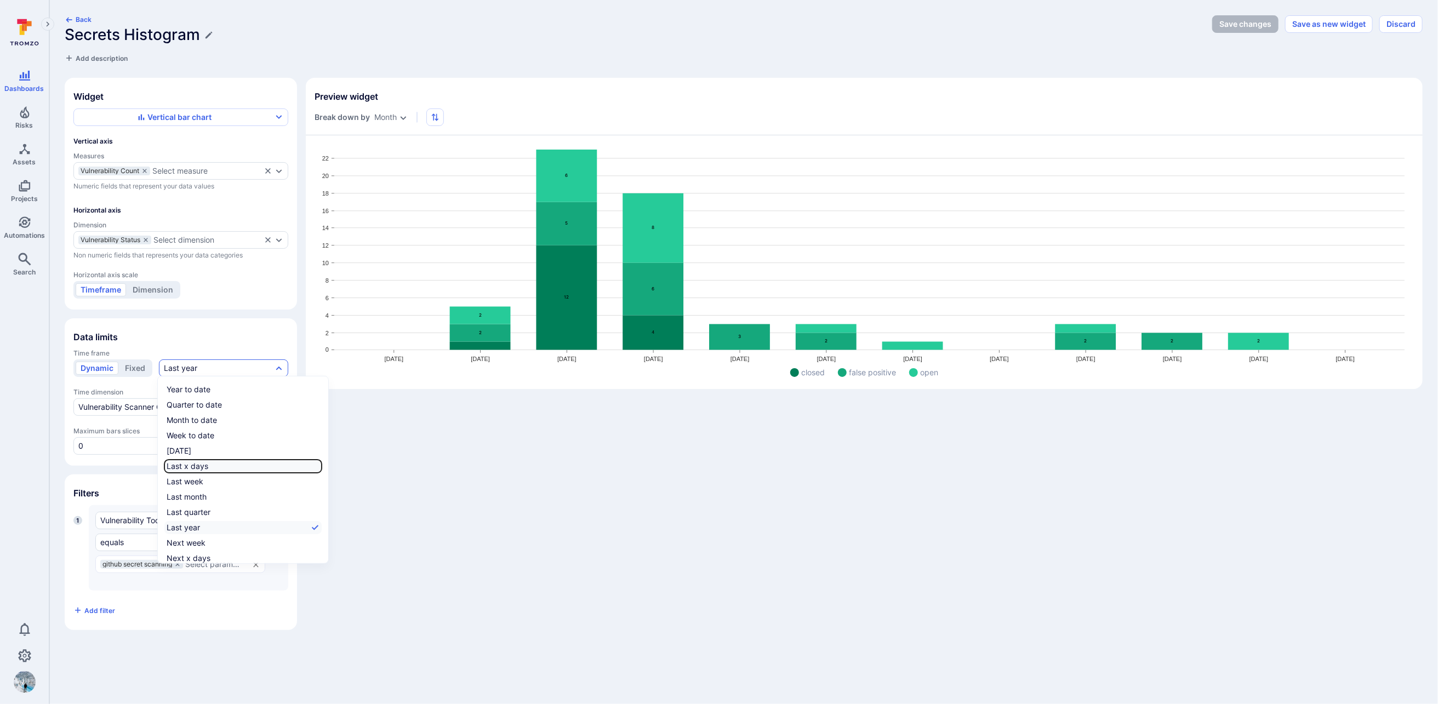
click at [320, 466] on input "Last x days" at bounding box center [320, 466] width 0 height 0
checkbox input "true"
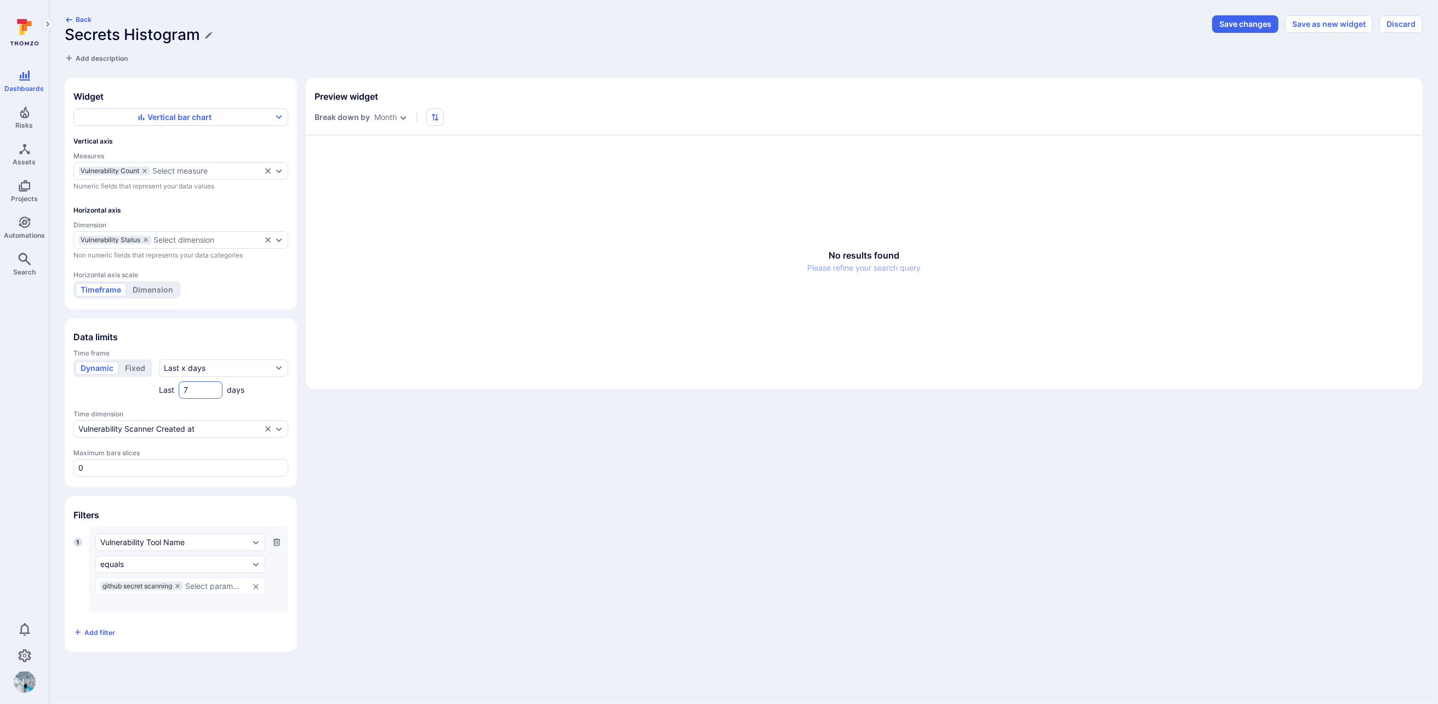
click at [196, 385] on input "7" at bounding box center [201, 390] width 34 height 11
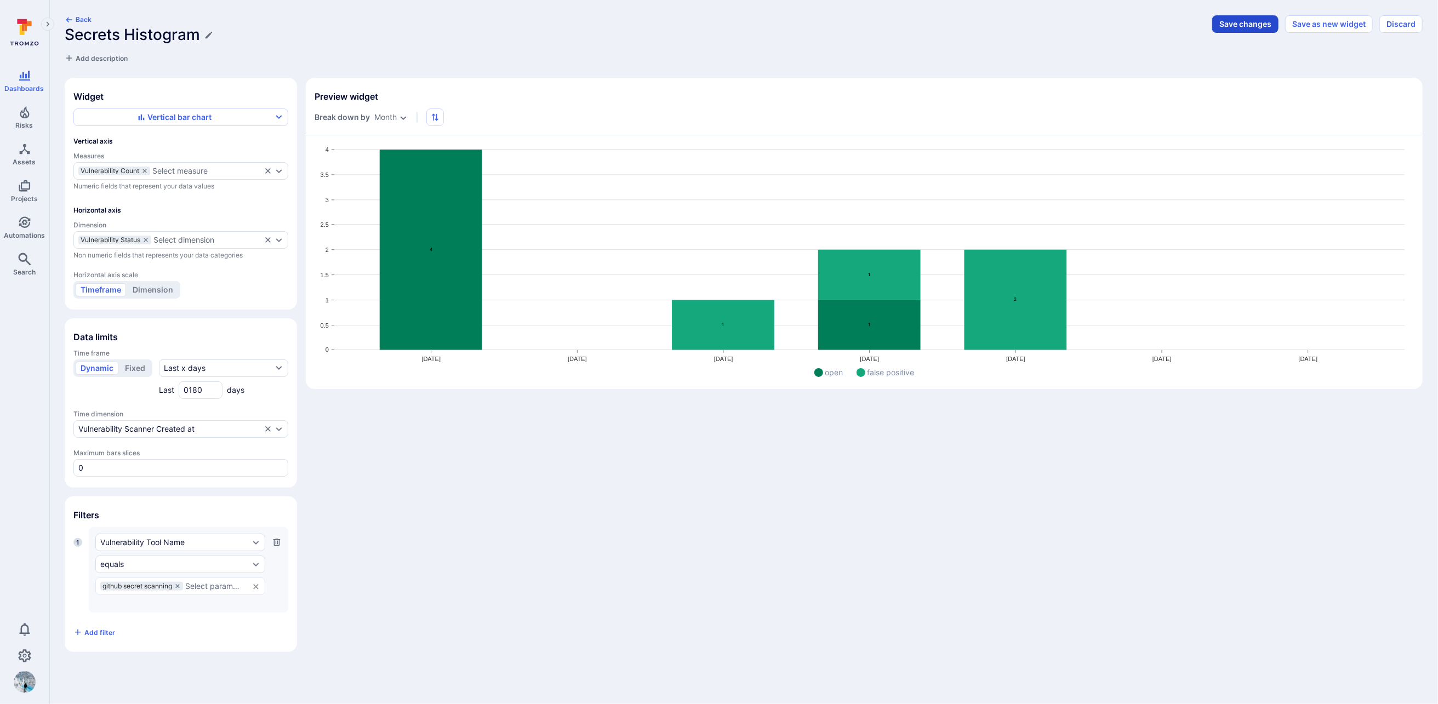
type input "0180"
click at [1254, 27] on button "Save changes" at bounding box center [1245, 24] width 66 height 18
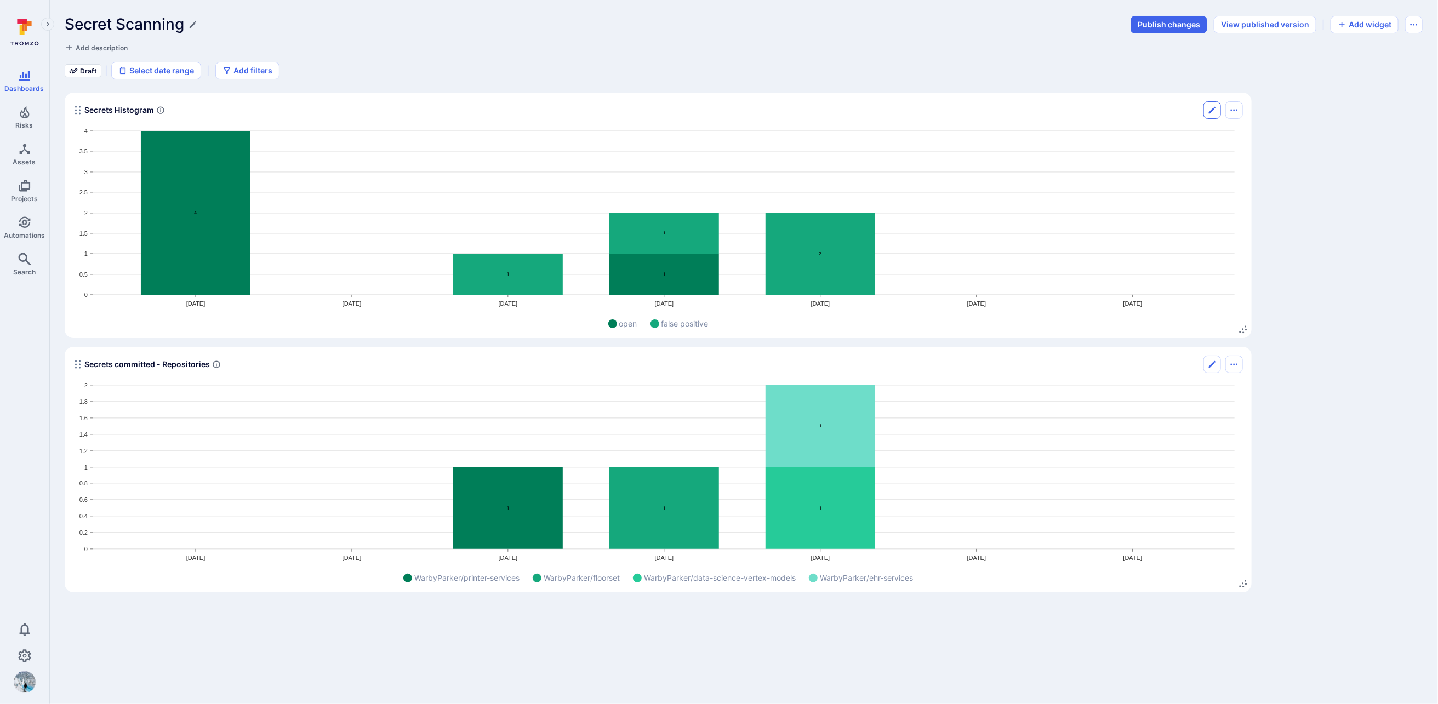
click at [1216, 113] on icon "Edit" at bounding box center [1212, 110] width 9 height 9
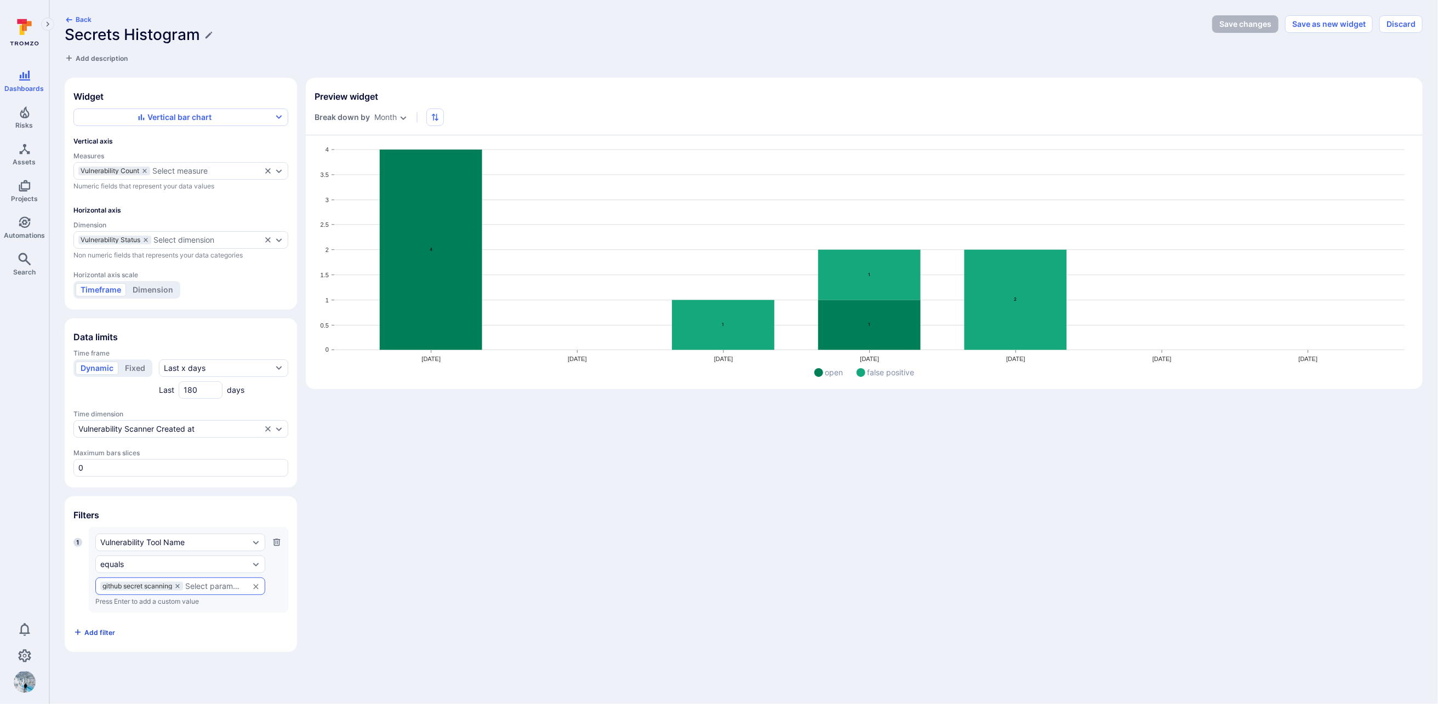
click at [106, 629] on span "Add filter" at bounding box center [99, 633] width 31 height 8
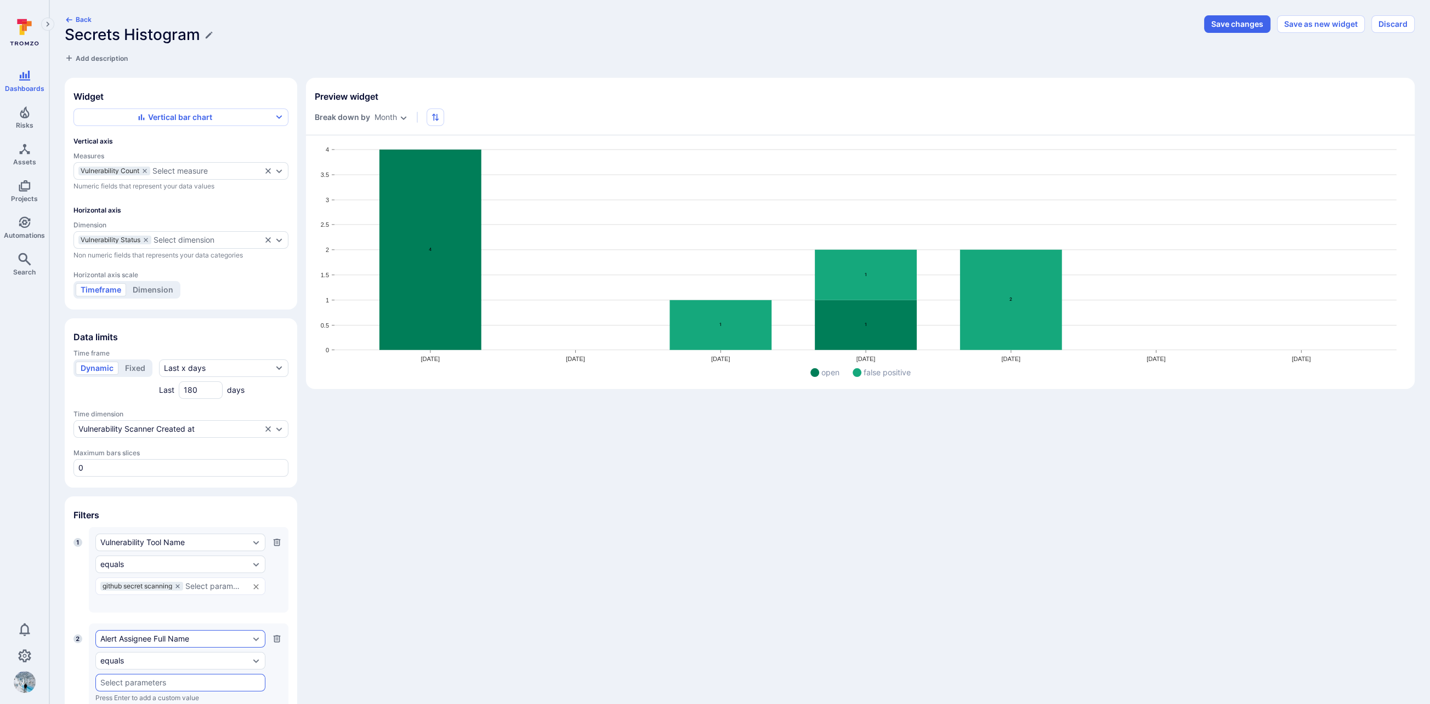
scroll to position [52, 0]
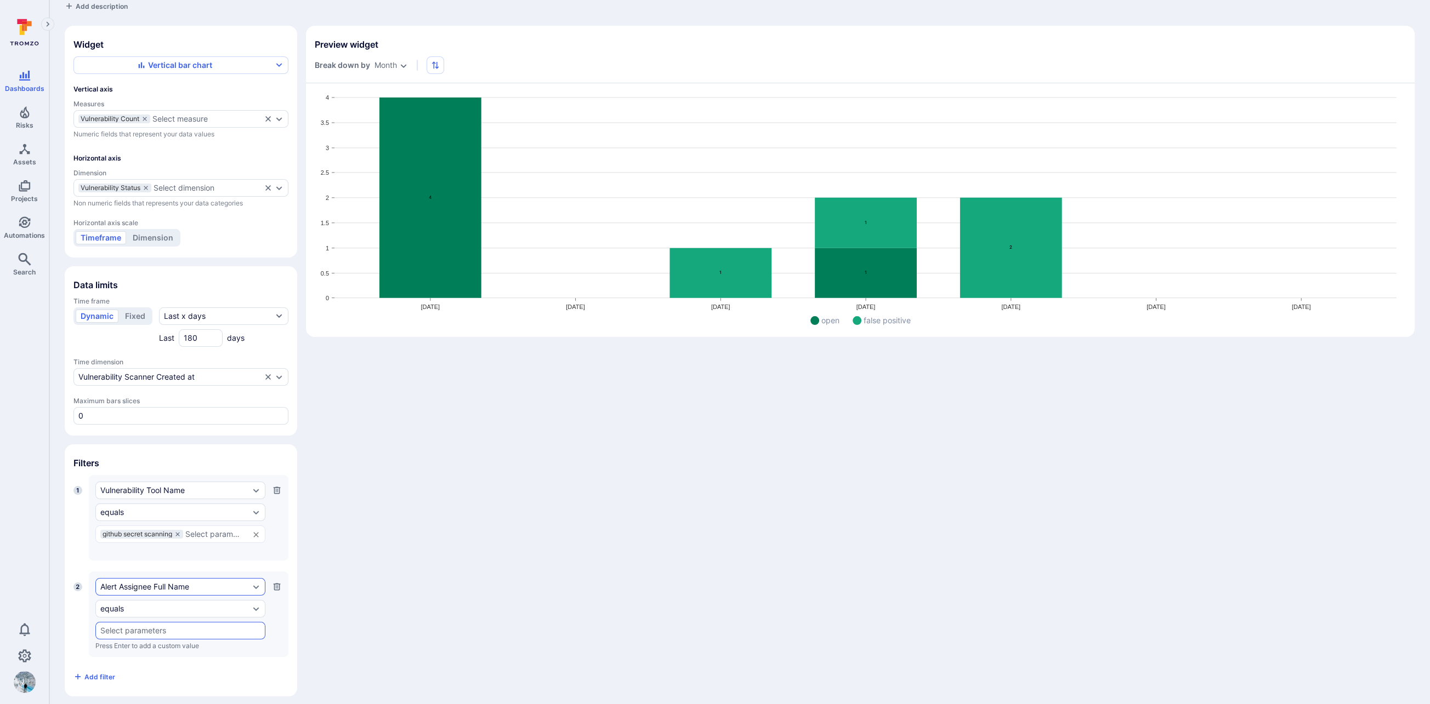
click at [190, 583] on div "Alert Assignee Full Name" at bounding box center [174, 587] width 149 height 9
type input "vulnerability status"
click at [184, 539] on span "Represents the status of a vulnerability. Valid values are "open", "closed", "r…" at bounding box center [181, 539] width 152 height 44
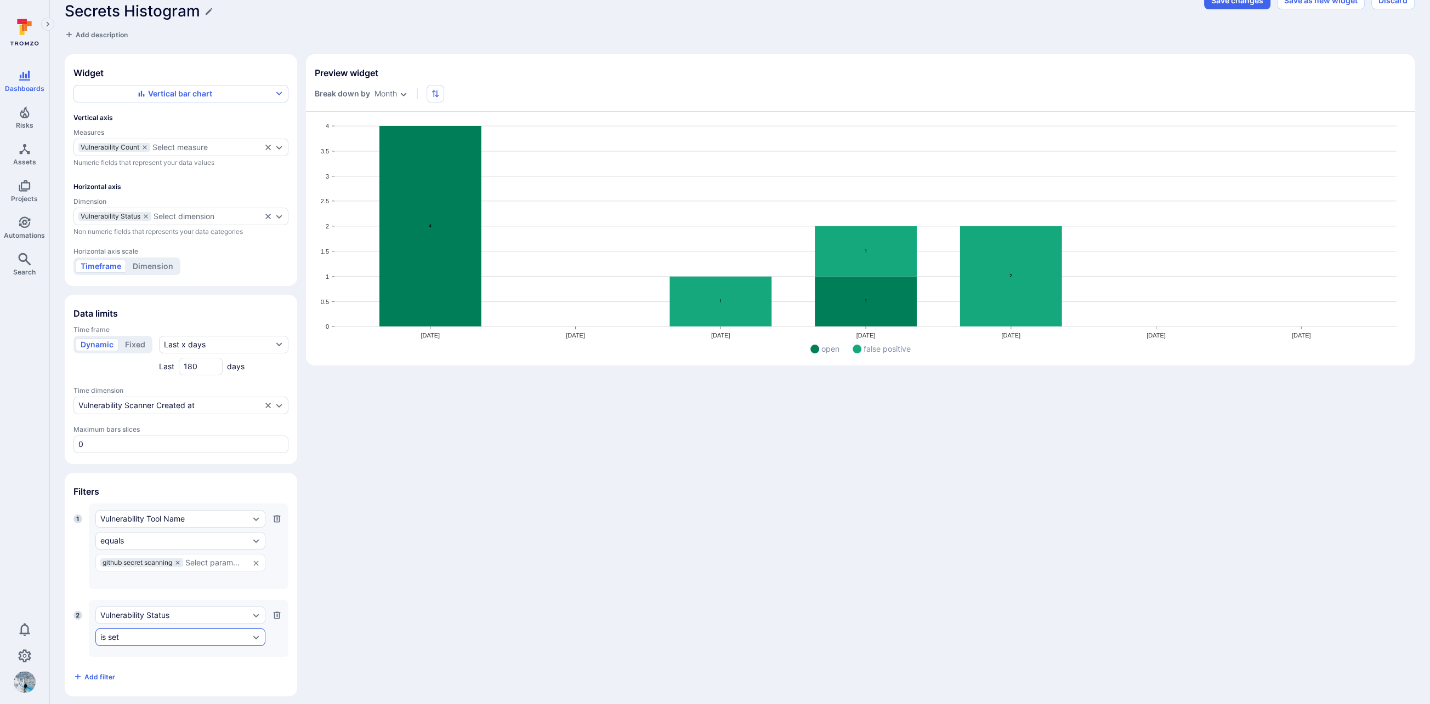
click at [163, 633] on div "is set" at bounding box center [174, 637] width 149 height 9
click at [171, 510] on li "does not equal" at bounding box center [181, 514] width 157 height 13
click at [192, 633] on div "does not equal" at bounding box center [174, 637] width 149 height 9
click at [181, 498] on li "equals" at bounding box center [181, 499] width 157 height 13
click at [147, 655] on input "text" at bounding box center [180, 659] width 160 height 9
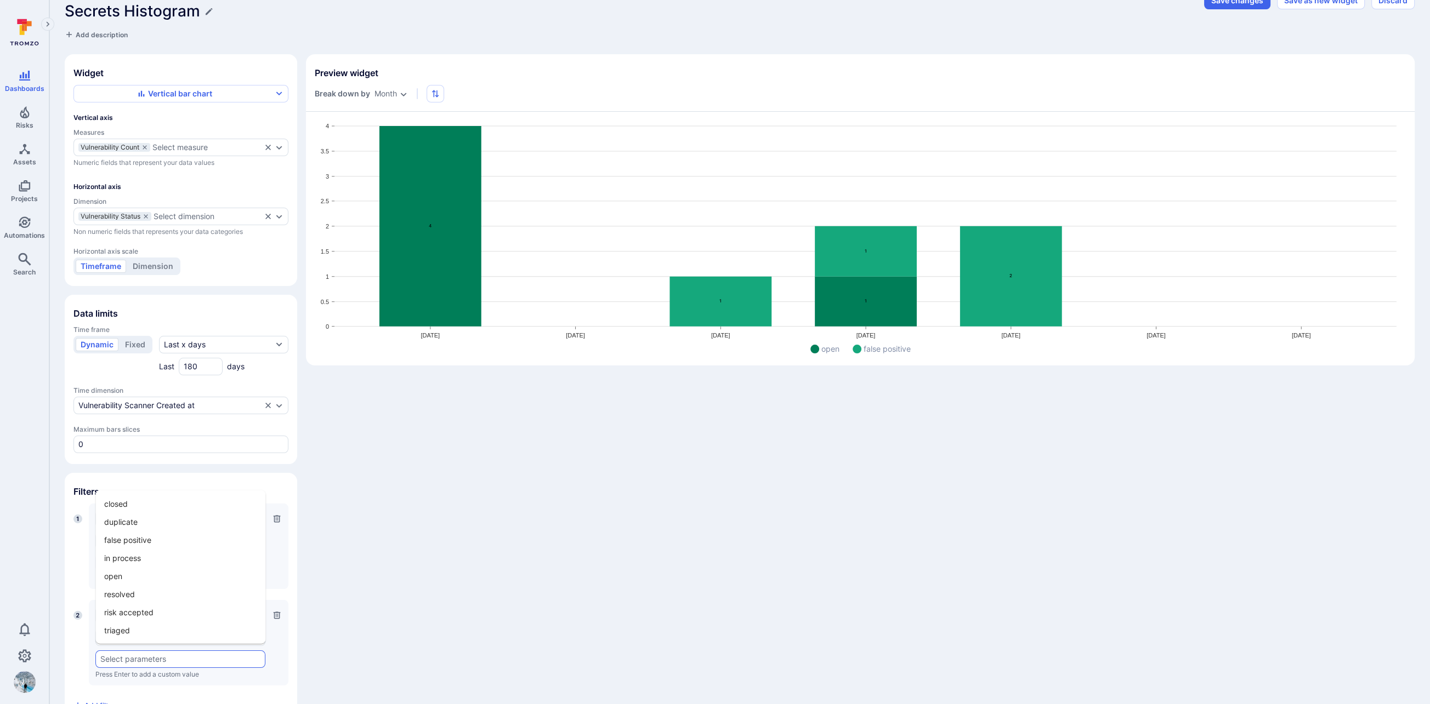
click at [141, 579] on li "open" at bounding box center [180, 576] width 170 height 18
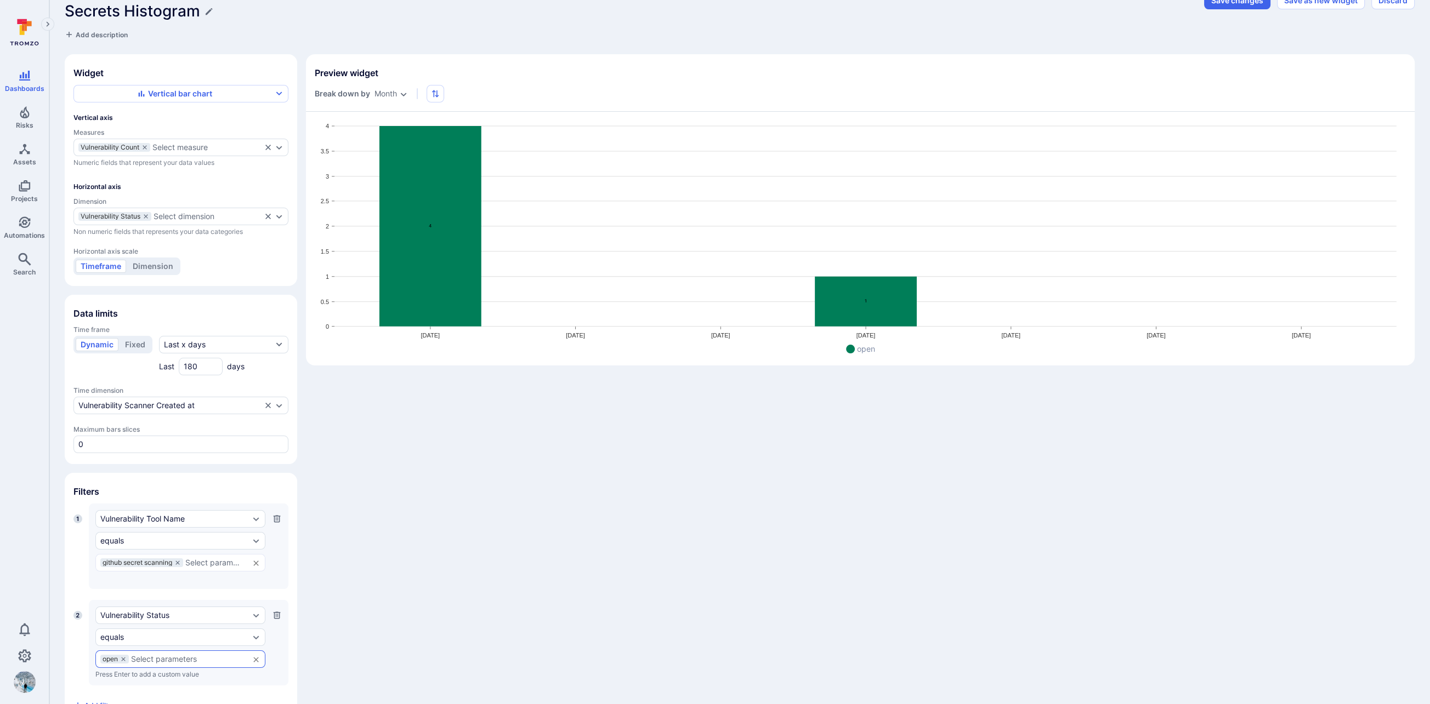
scroll to position [52, 0]
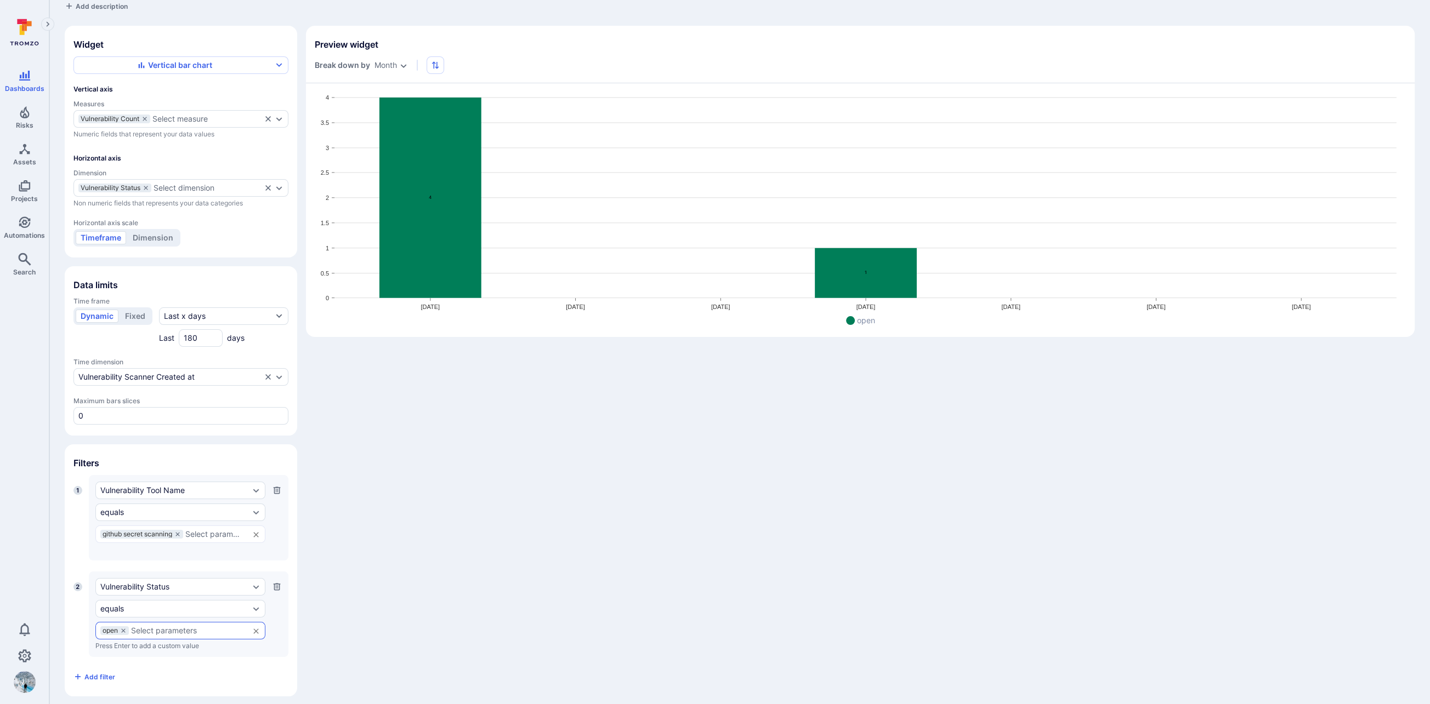
click at [195, 628] on input "text" at bounding box center [187, 631] width 112 height 9
click at [181, 532] on li "in process" at bounding box center [180, 530] width 170 height 18
click at [172, 628] on icon at bounding box center [170, 631] width 7 height 7
click at [173, 627] on input "text" at bounding box center [187, 631] width 112 height 9
click at [190, 588] on li "risk accepted" at bounding box center [180, 584] width 170 height 18
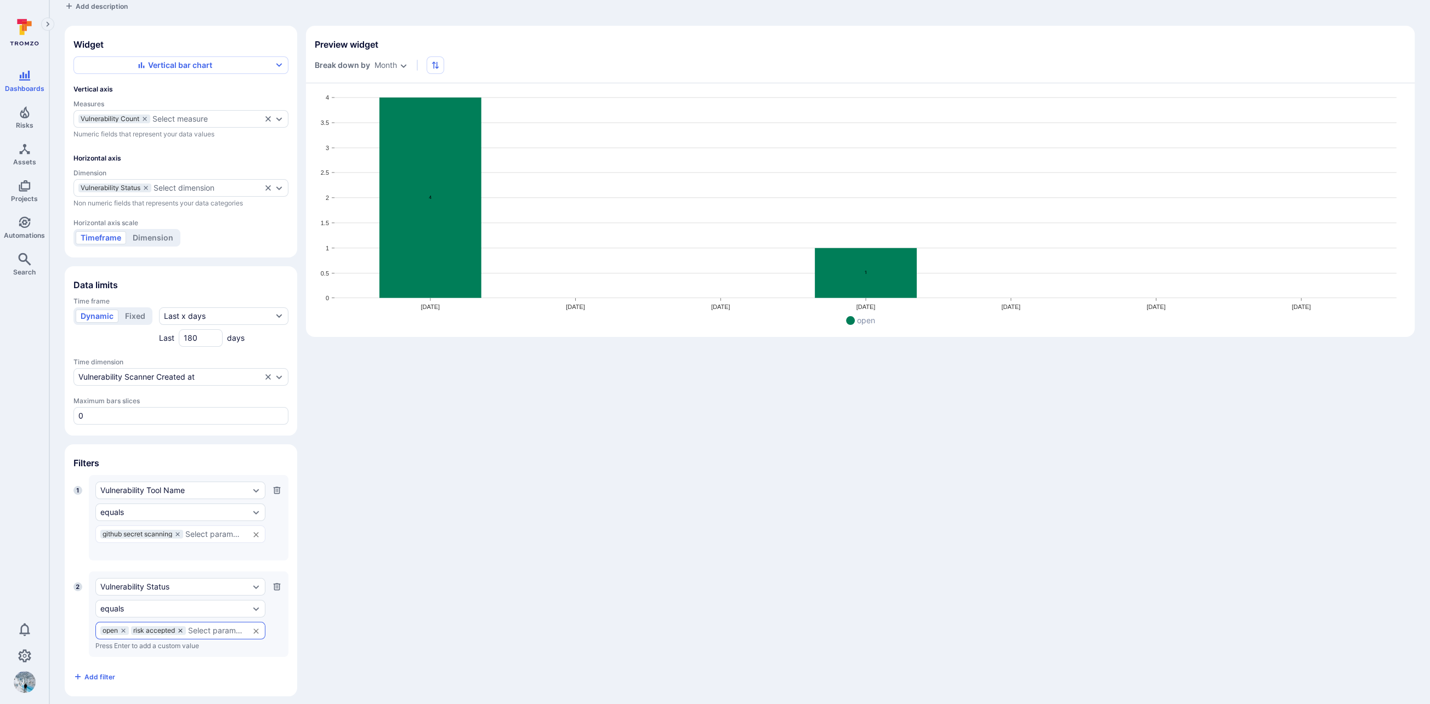
click at [180, 628] on icon at bounding box center [180, 631] width 7 height 7
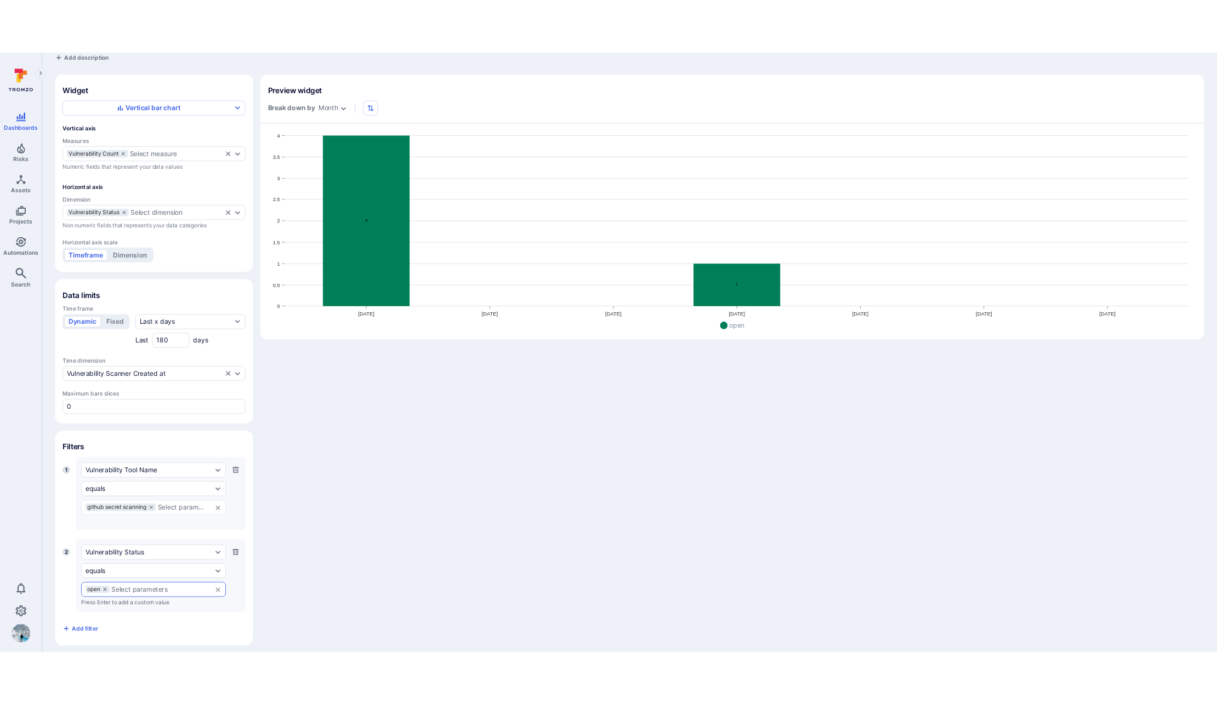
scroll to position [0, 0]
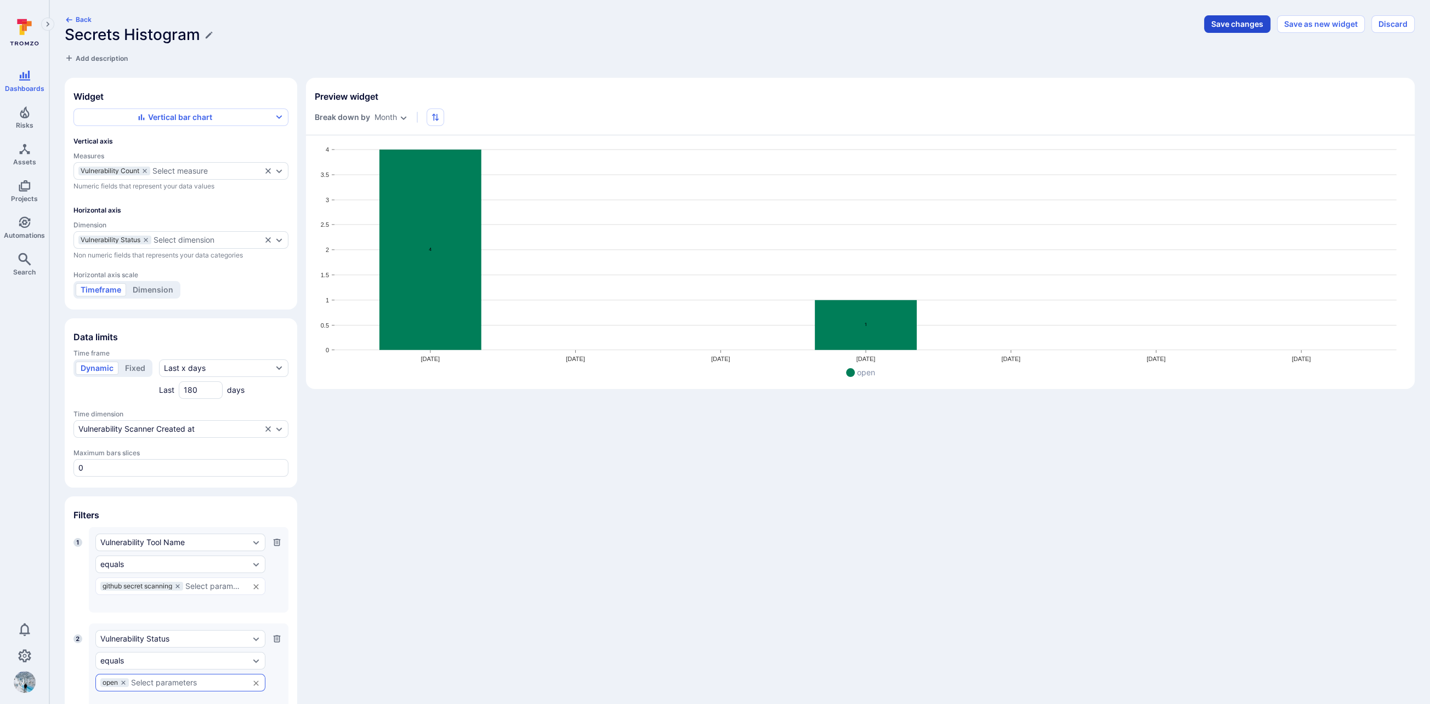
click at [1223, 27] on button "Save changes" at bounding box center [1237, 24] width 66 height 18
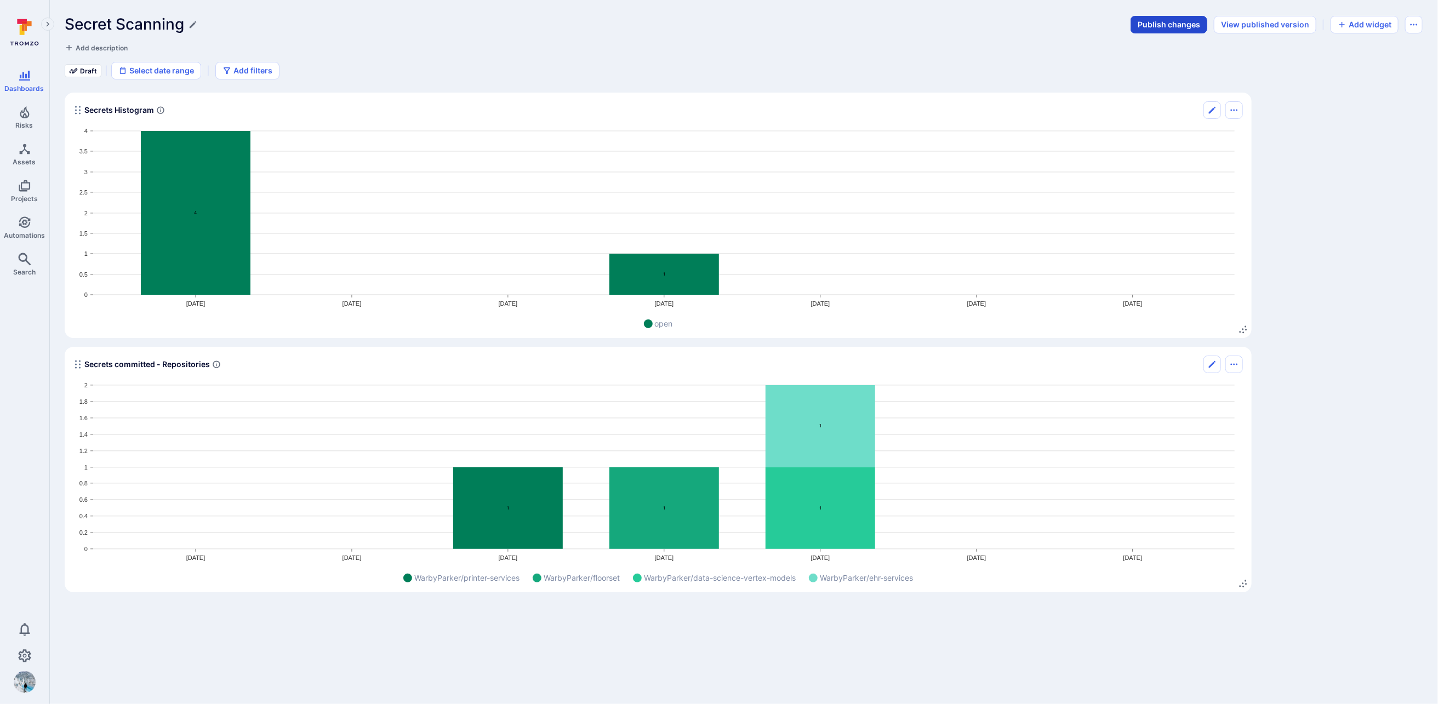
click at [1180, 29] on button "Publish changes" at bounding box center [1169, 25] width 77 height 18
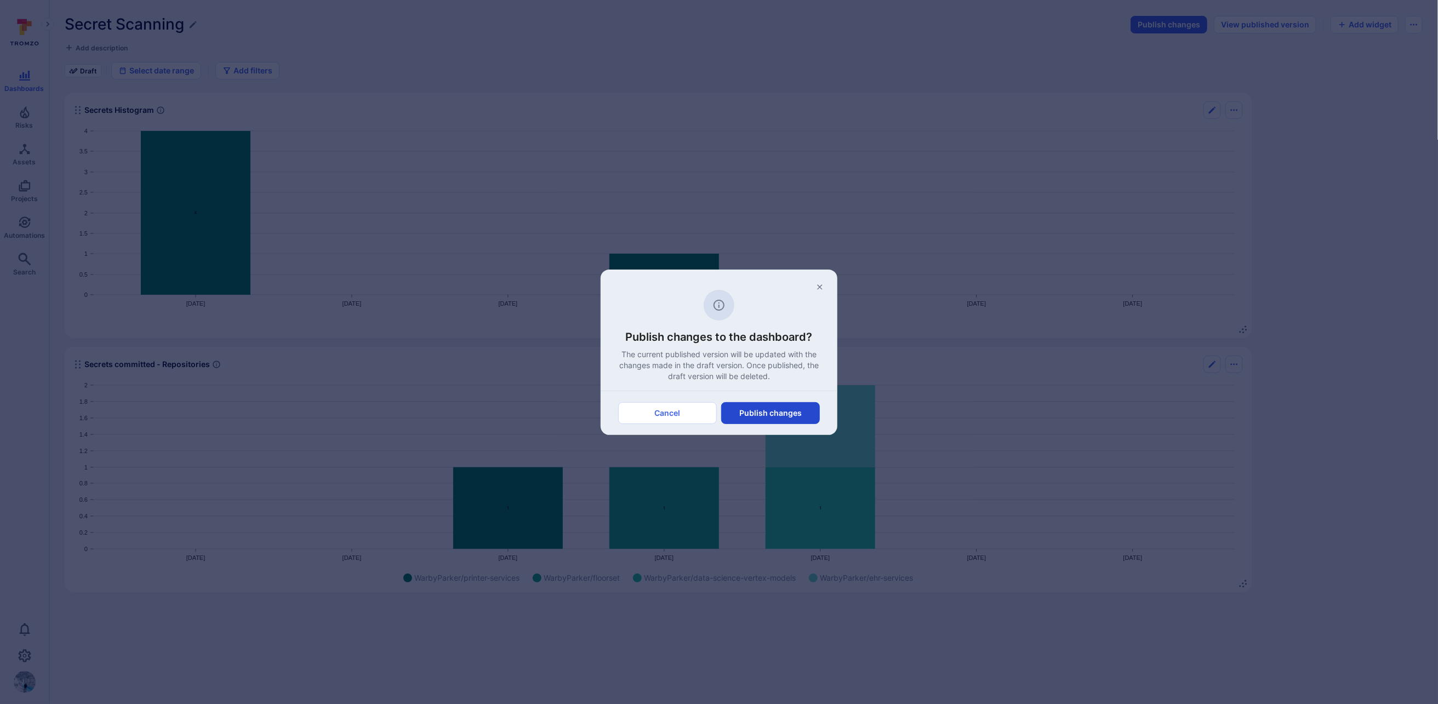
click at [793, 411] on button "Publish changes" at bounding box center [770, 413] width 99 height 22
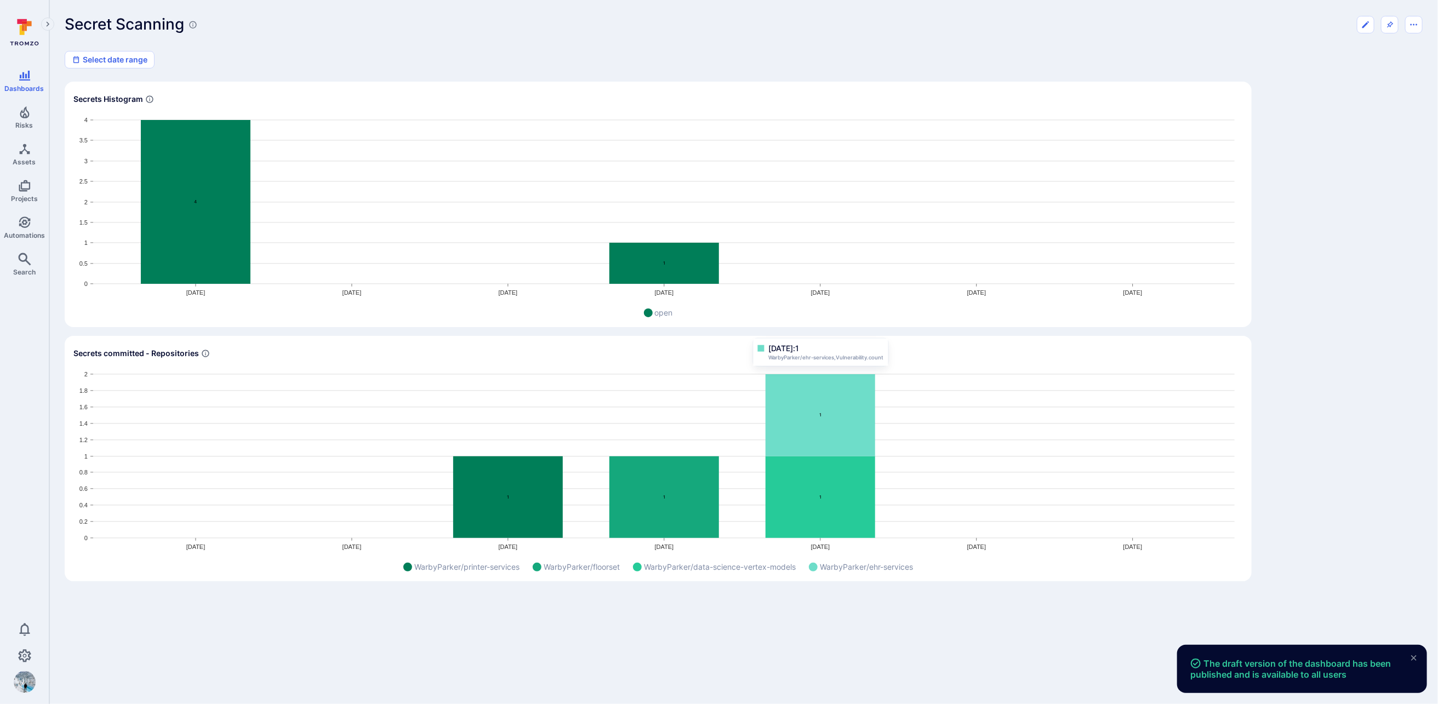
click at [831, 413] on icon "Widget" at bounding box center [821, 415] width 110 height 82
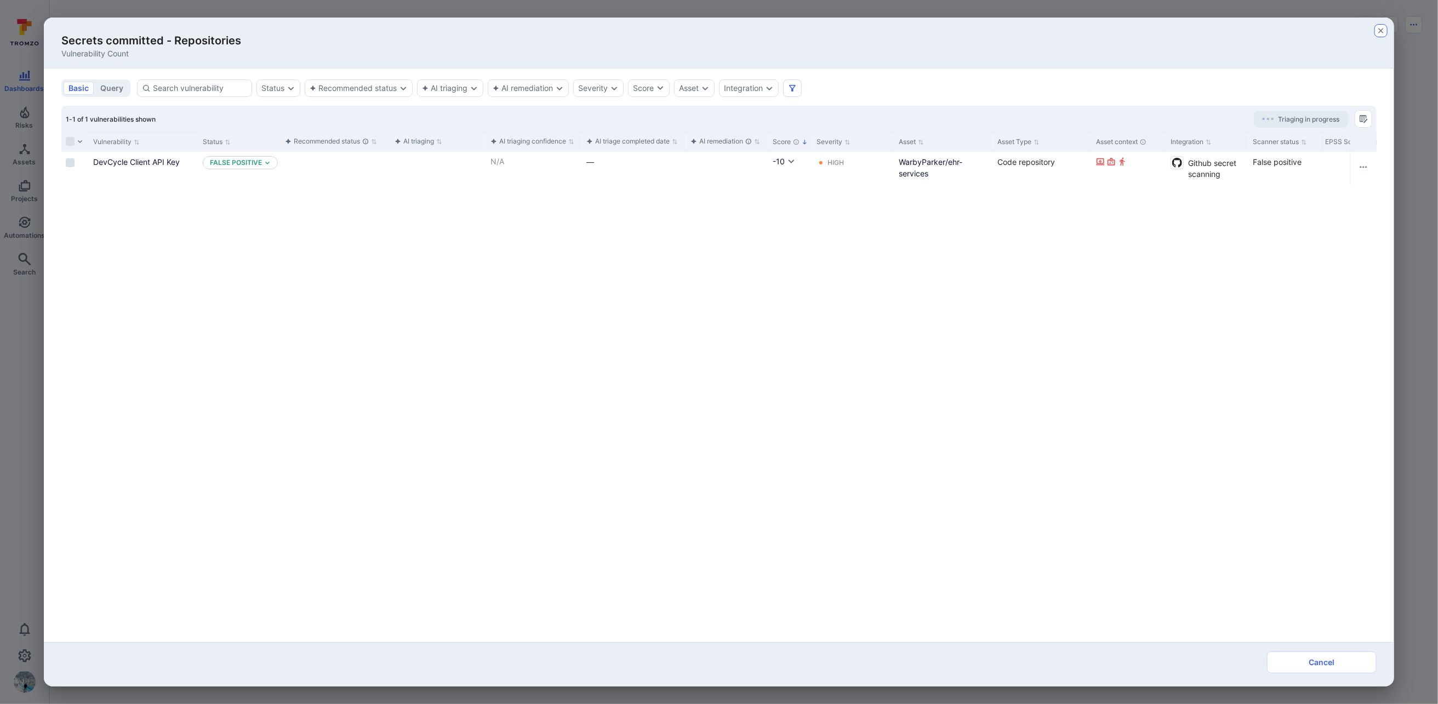
click at [1386, 34] on icon "button" at bounding box center [1381, 30] width 9 height 9
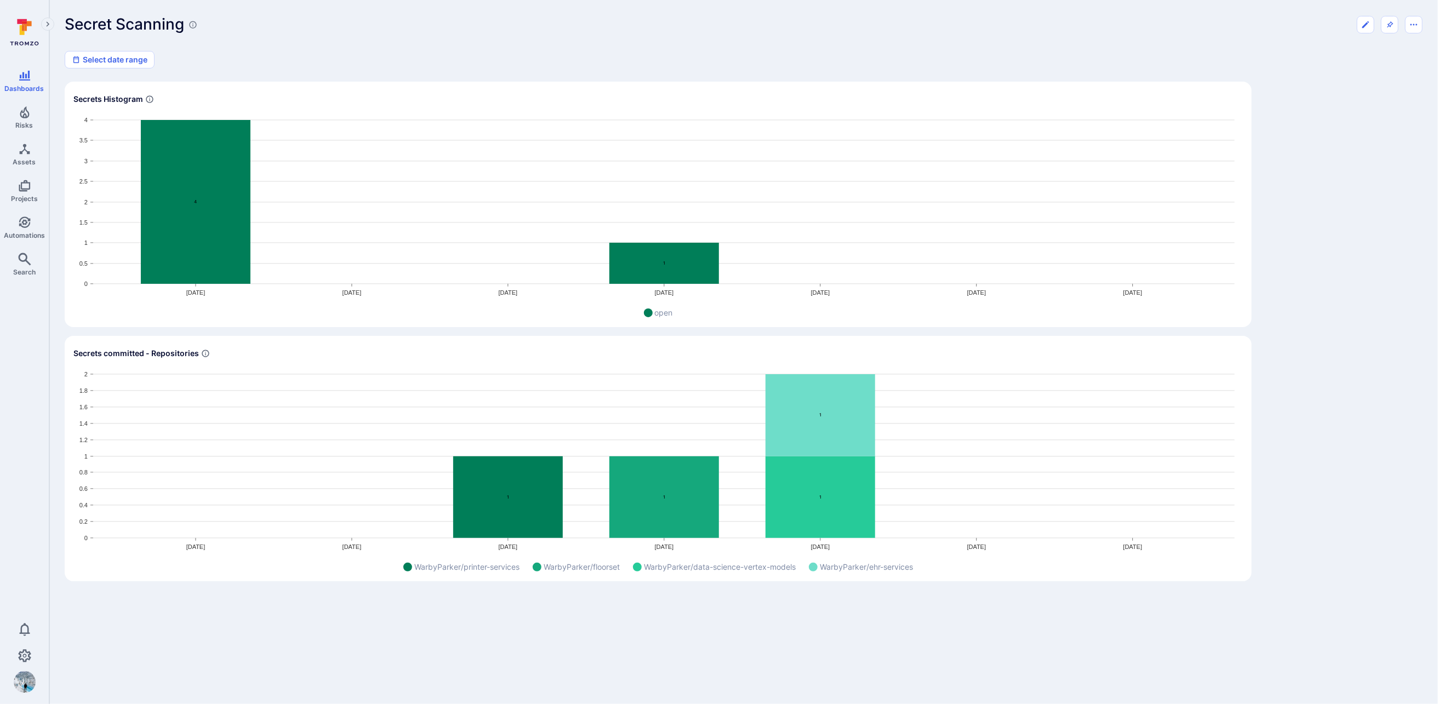
click at [853, 420] on icon "Widget" at bounding box center [821, 415] width 110 height 82
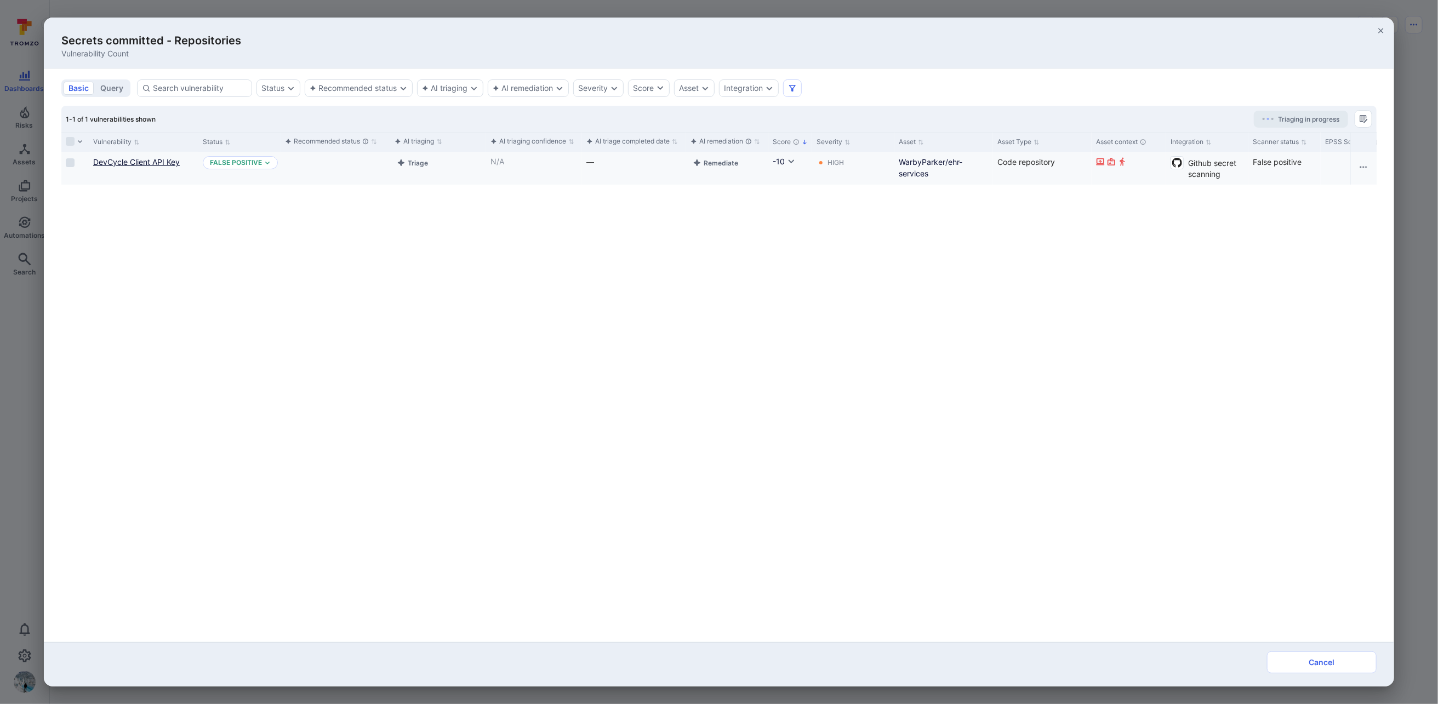
click at [150, 162] on link "DevCycle Client API Key" at bounding box center [136, 161] width 87 height 9
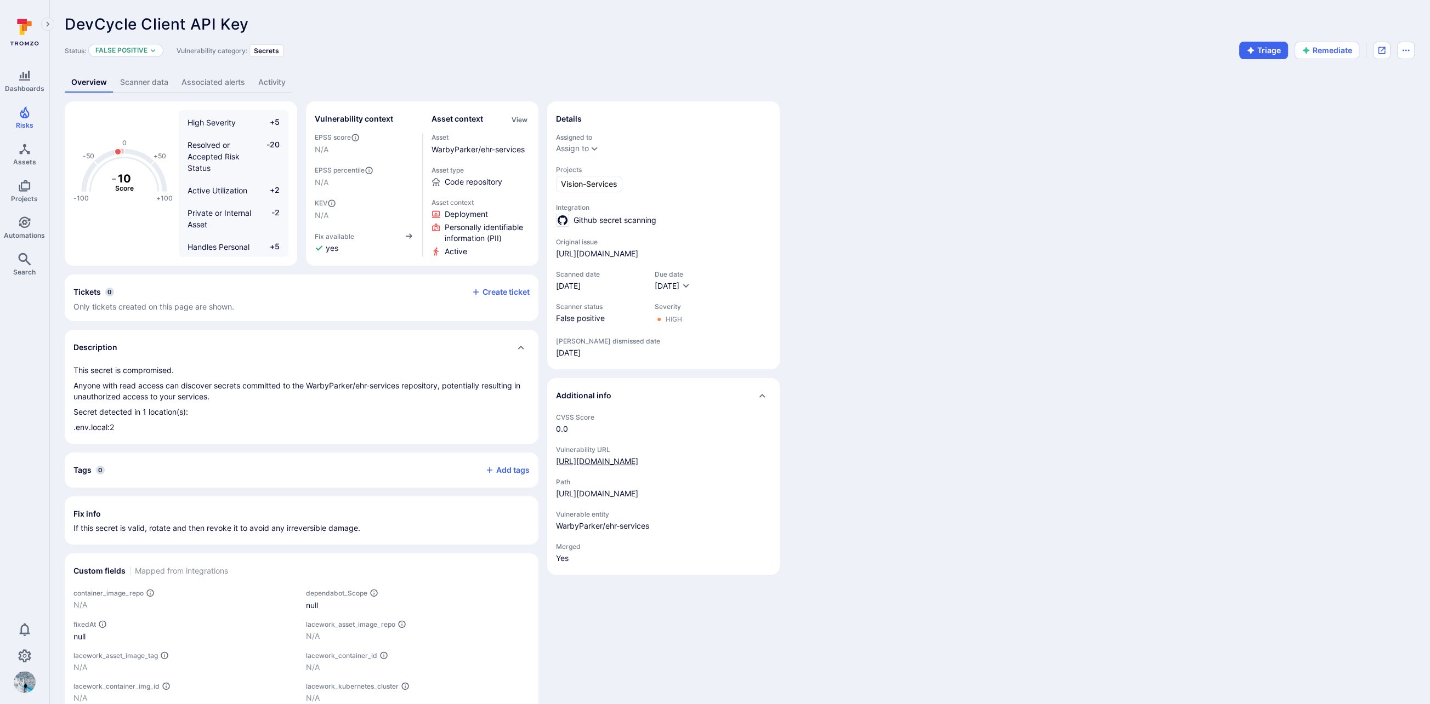
click at [638, 467] on div "https://github.com/WarbyParker/ehr-services/security/secret-scanning/1" at bounding box center [597, 461] width 82 height 11
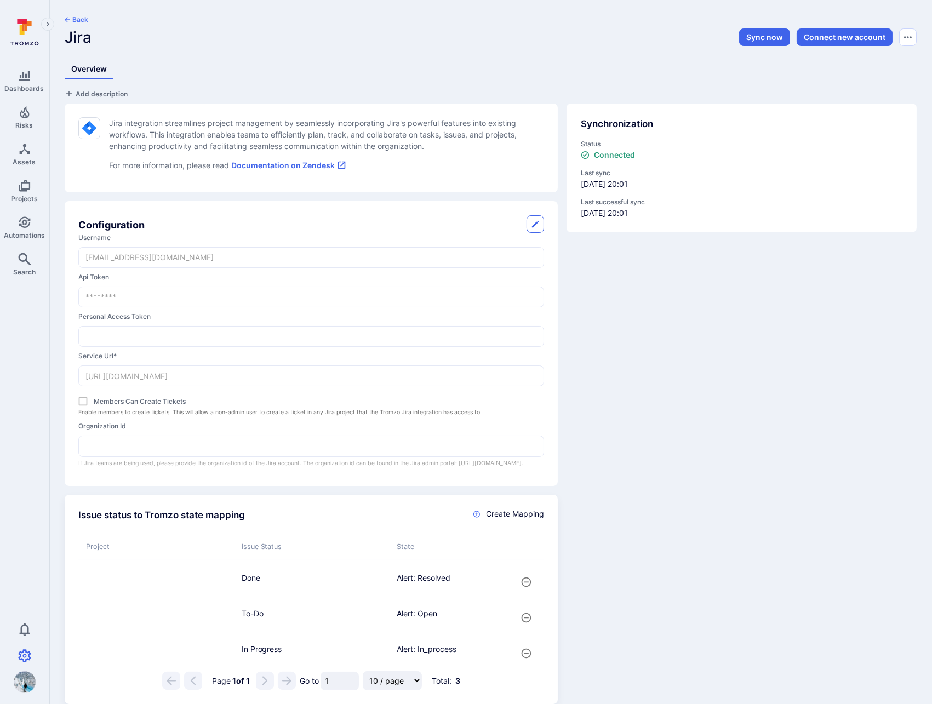
click at [77, 20] on button "Back" at bounding box center [77, 19] width 24 height 9
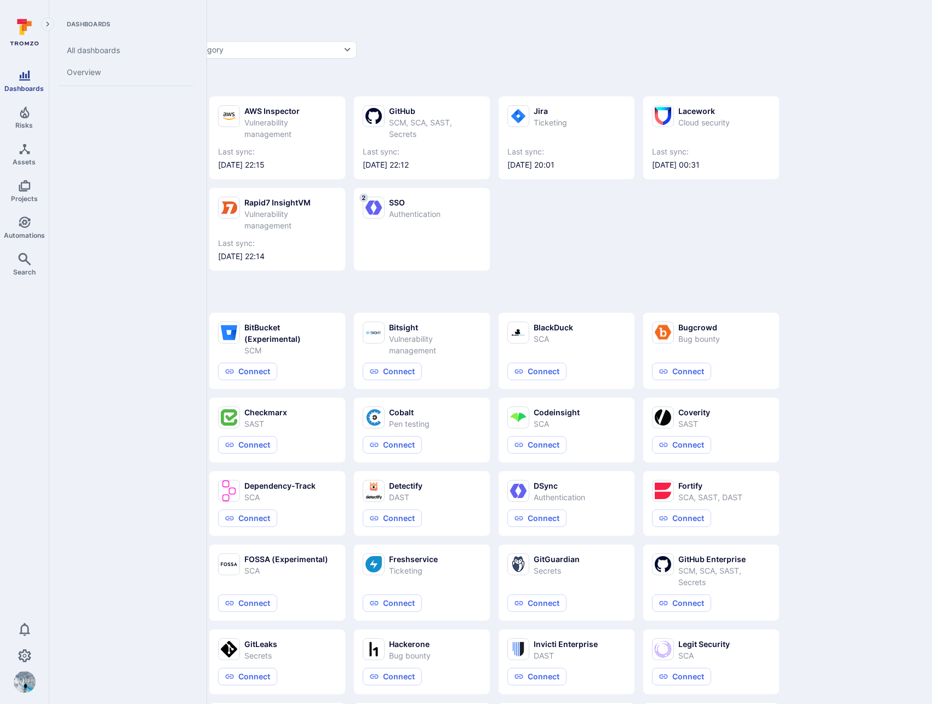
click at [32, 80] on link "Dashboards" at bounding box center [24, 81] width 49 height 32
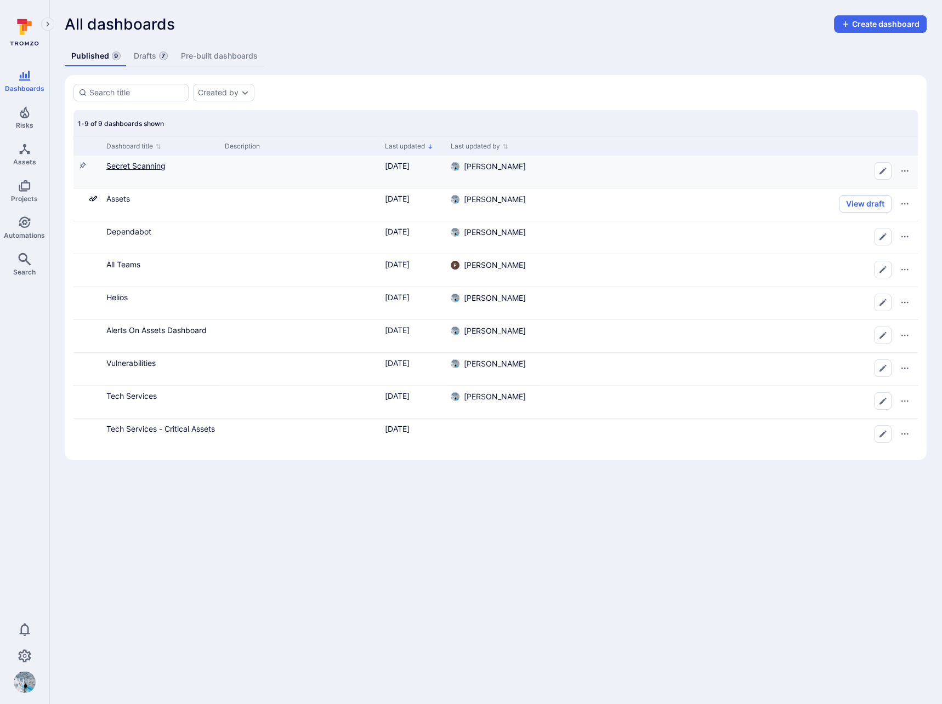
click at [128, 164] on link "Secret Scanning" at bounding box center [135, 165] width 59 height 9
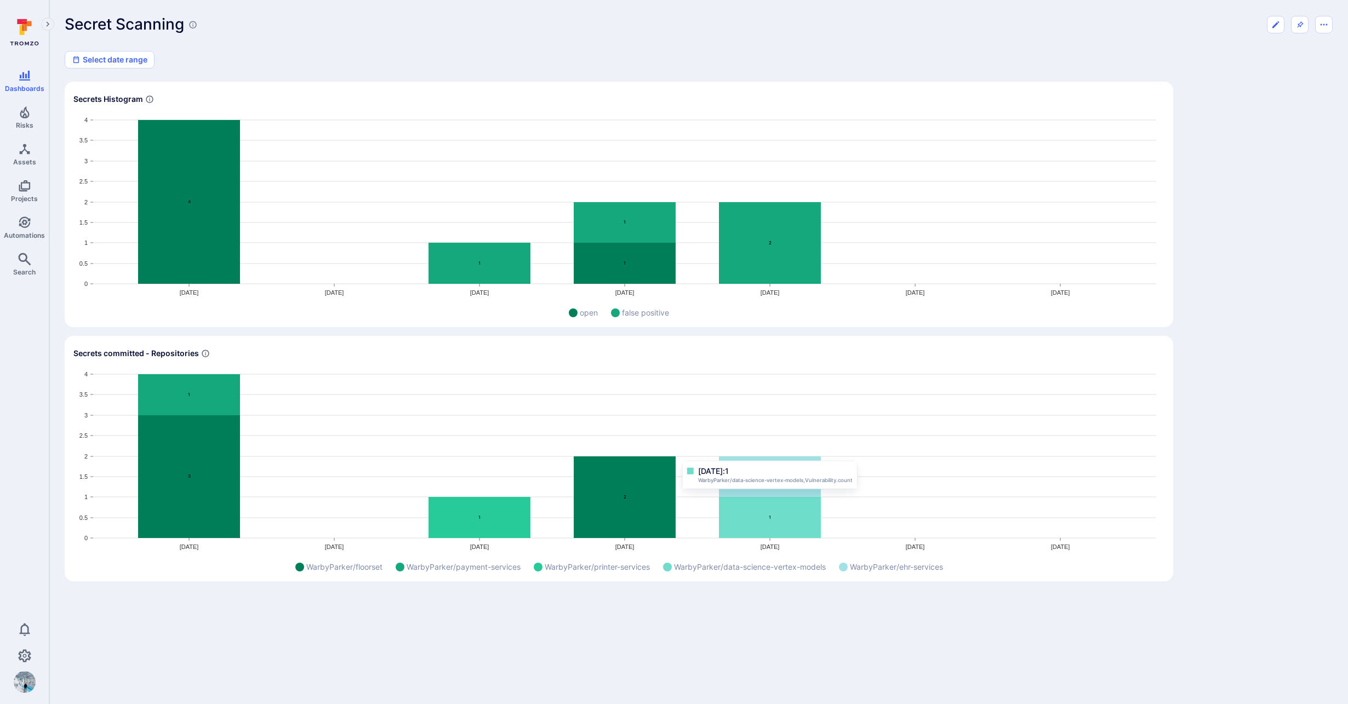
click at [766, 519] on icon "Widget" at bounding box center [770, 517] width 102 height 41
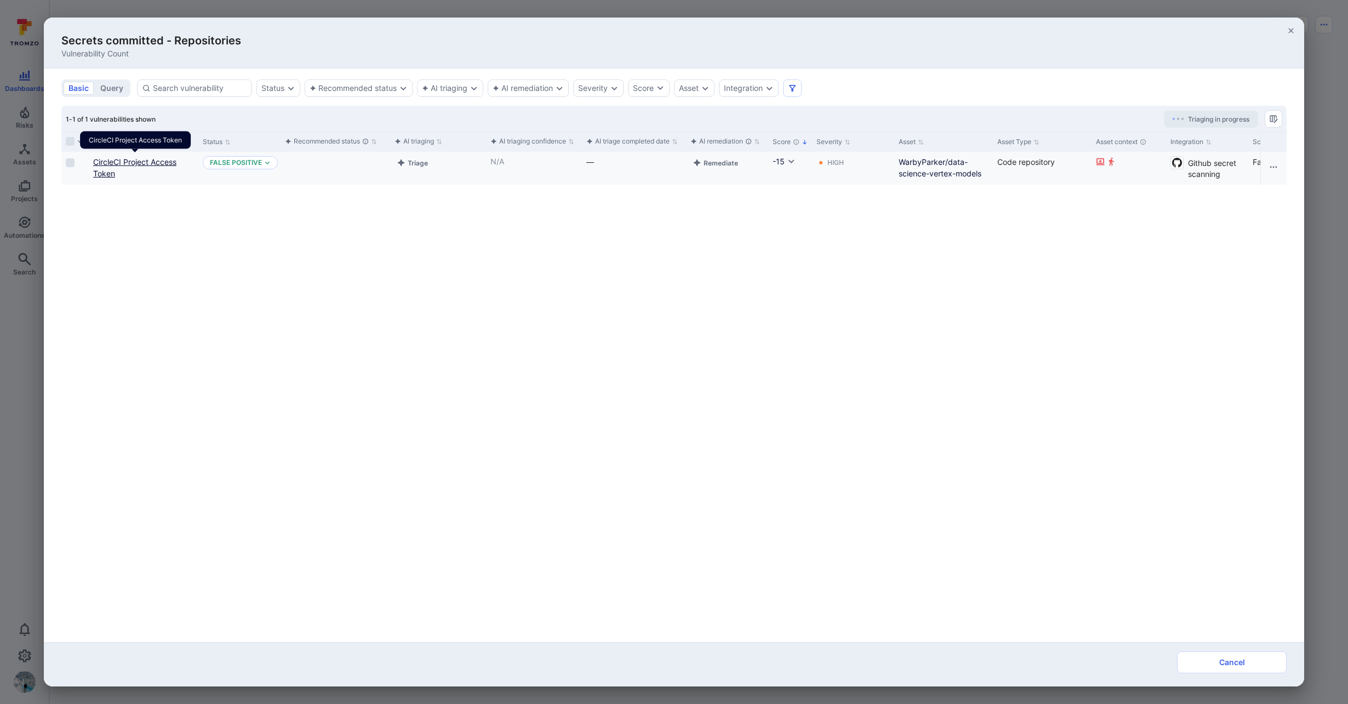
click at [140, 159] on link "CircleCI Project Access Token" at bounding box center [134, 167] width 83 height 21
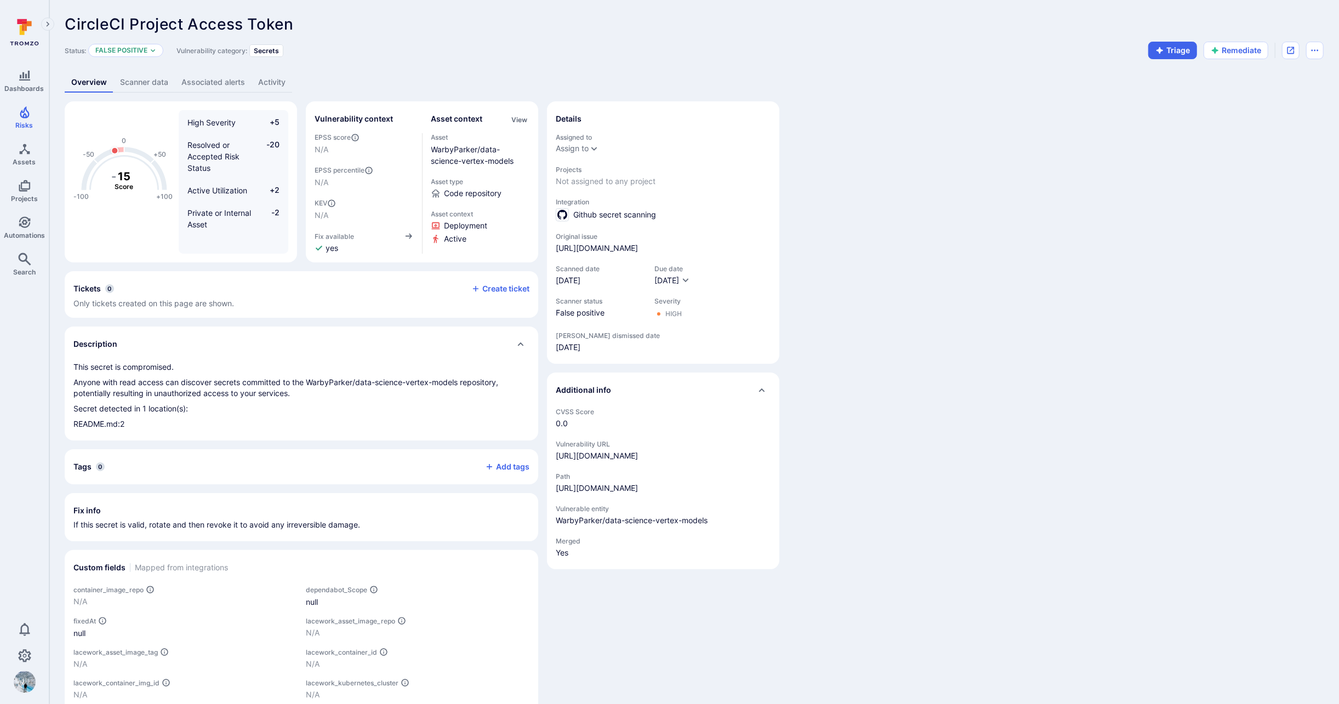
click at [126, 81] on link "Scanner data" at bounding box center [143, 82] width 61 height 20
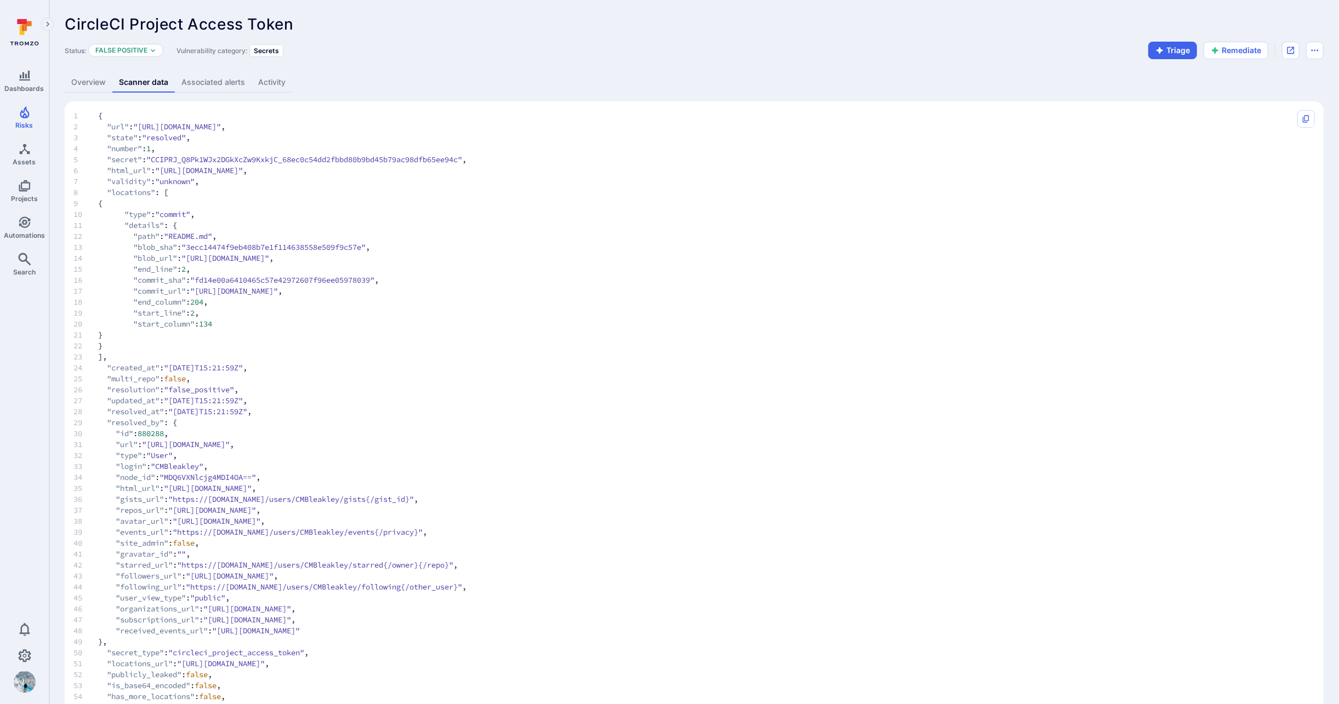
drag, startPoint x: 452, startPoint y: 124, endPoint x: 334, endPoint y: 127, distance: 117.9
click at [221, 127] on span ""https://api.github.com/repos/WarbyParker/data-science-vertex-models/secret-sca…" at bounding box center [178, 126] width 88 height 11
copy span "data-science-vertex-models"
click at [384, 33] on header "CircleCI Project Access Token ... Show more Status: False positive Vulnerabilit…" at bounding box center [694, 37] width 1259 height 44
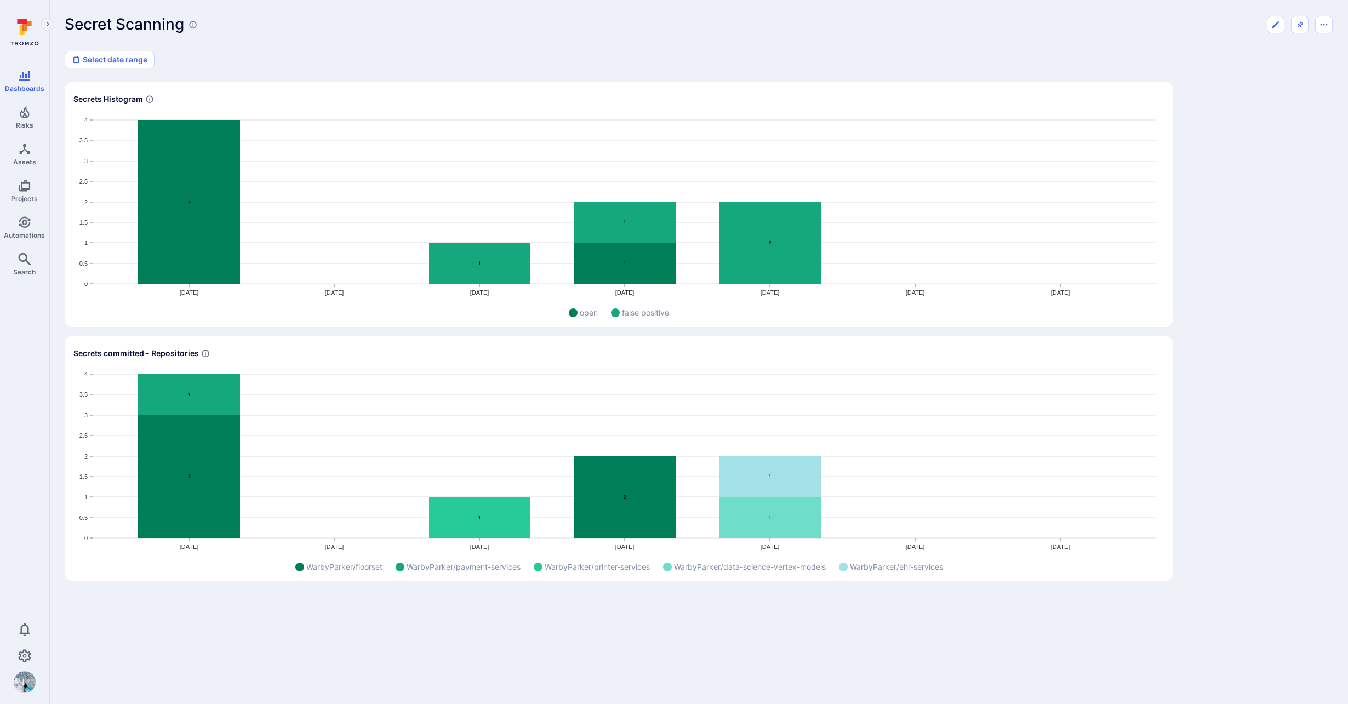
click at [796, 37] on div "Secret Scanning Select date range" at bounding box center [699, 41] width 1268 height 53
click at [192, 217] on icon "Widget" at bounding box center [189, 202] width 102 height 164
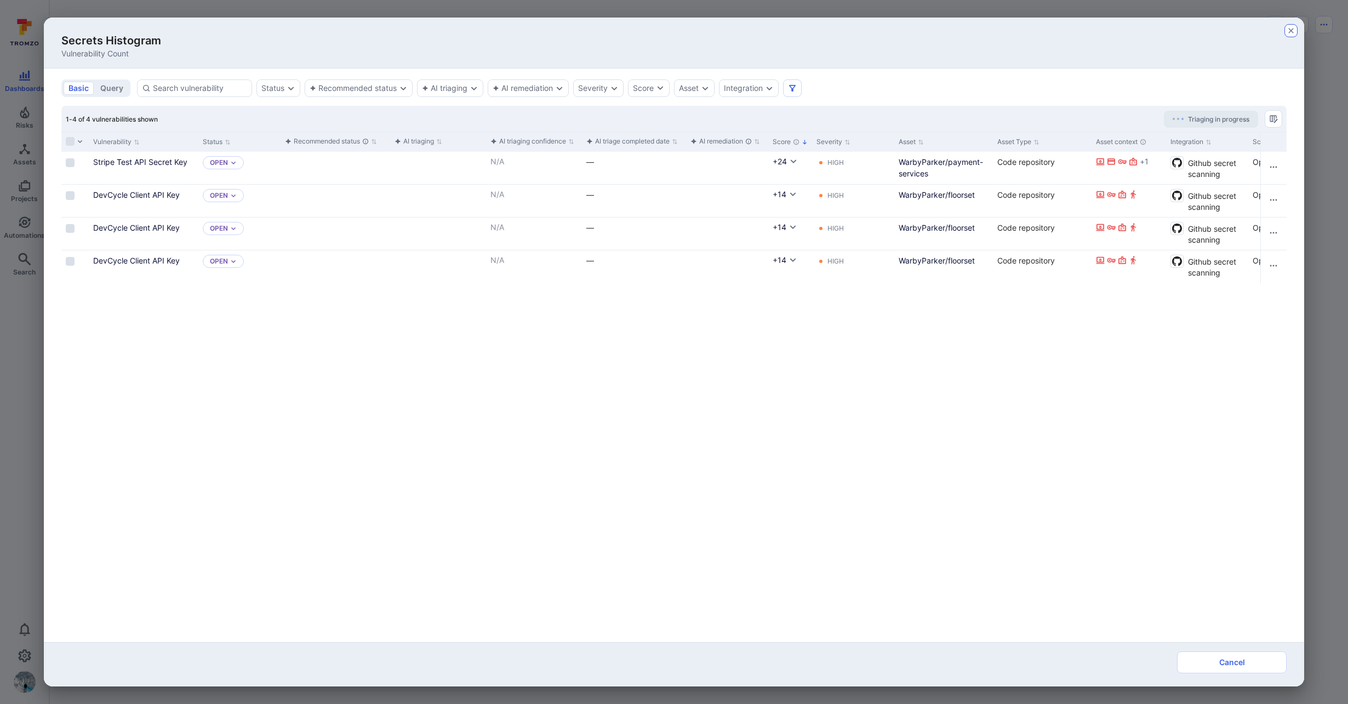
click at [941, 29] on icon "button" at bounding box center [1291, 30] width 5 height 5
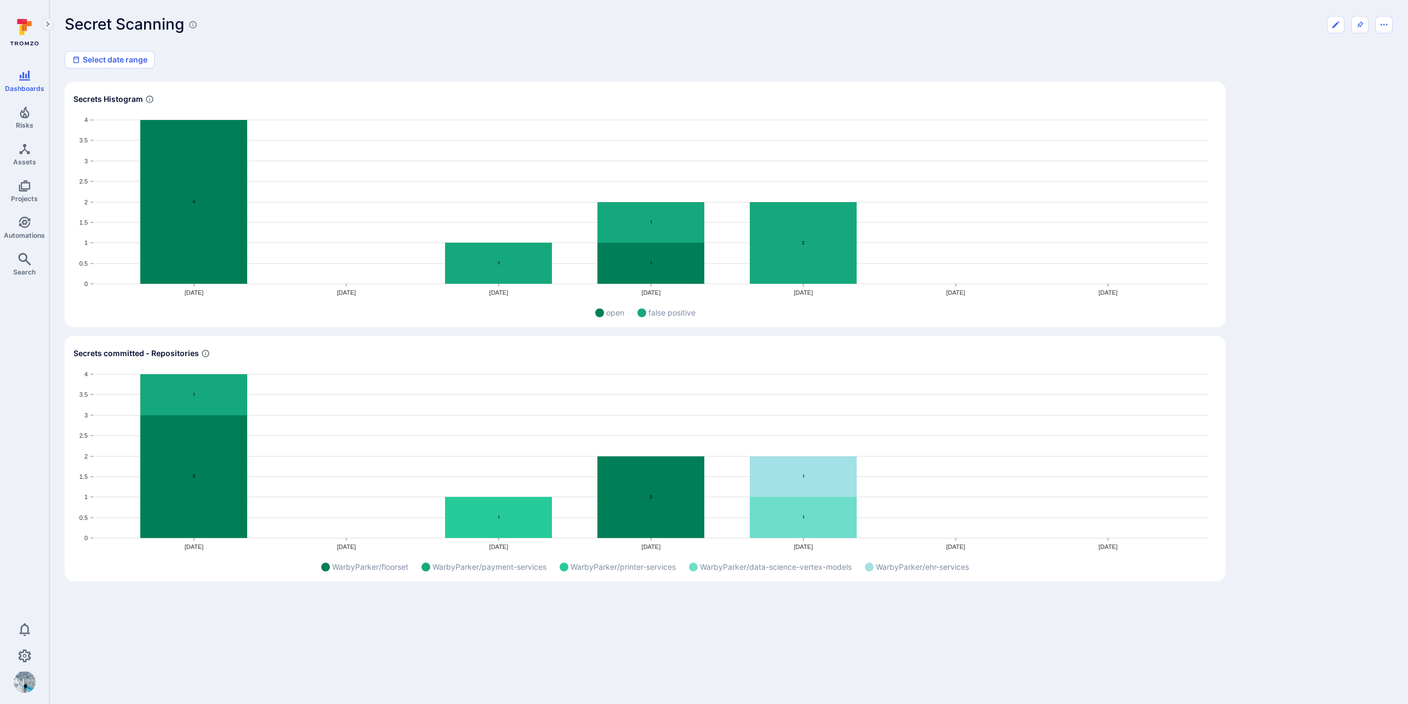
click at [941, 8] on div "Secret Scanning Select date range Secrets Histogram Mar 1 Apr 1 May 1 Jun 1 Jul…" at bounding box center [728, 298] width 1359 height 597
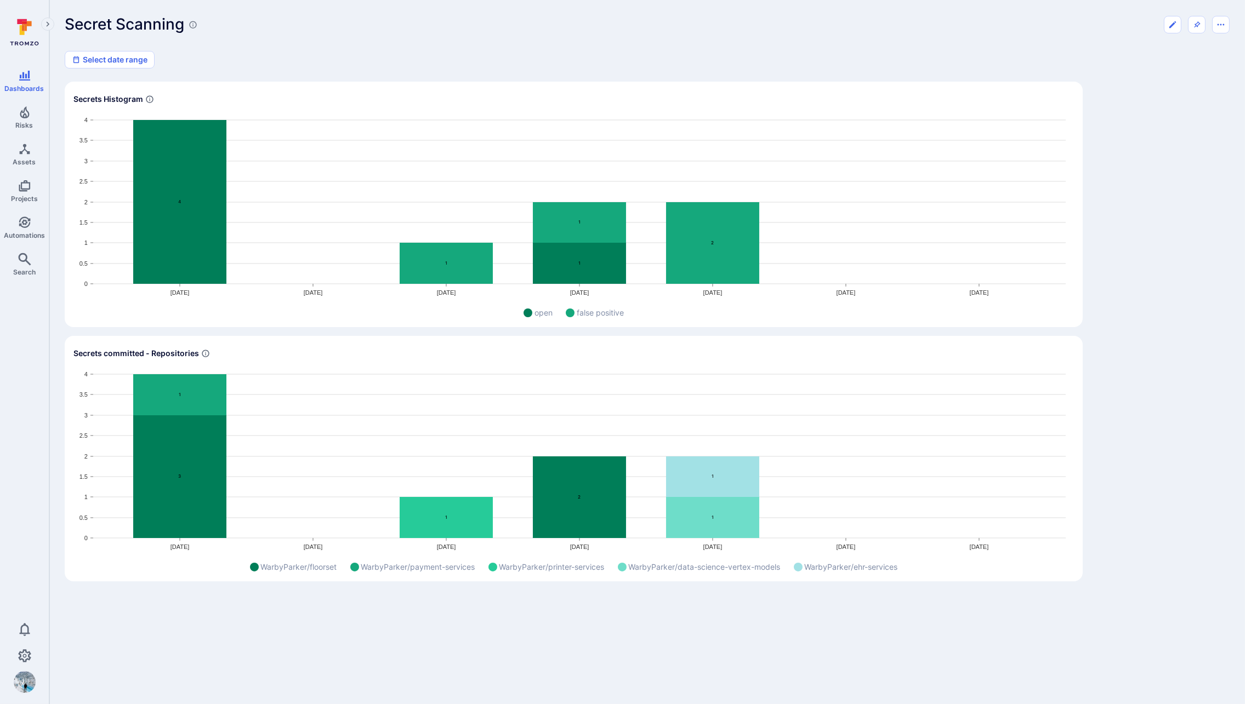
click at [941, 64] on div "Select date range" at bounding box center [647, 60] width 1165 height 18
click at [941, 20] on icon "Edit dashboard" at bounding box center [1172, 24] width 9 height 9
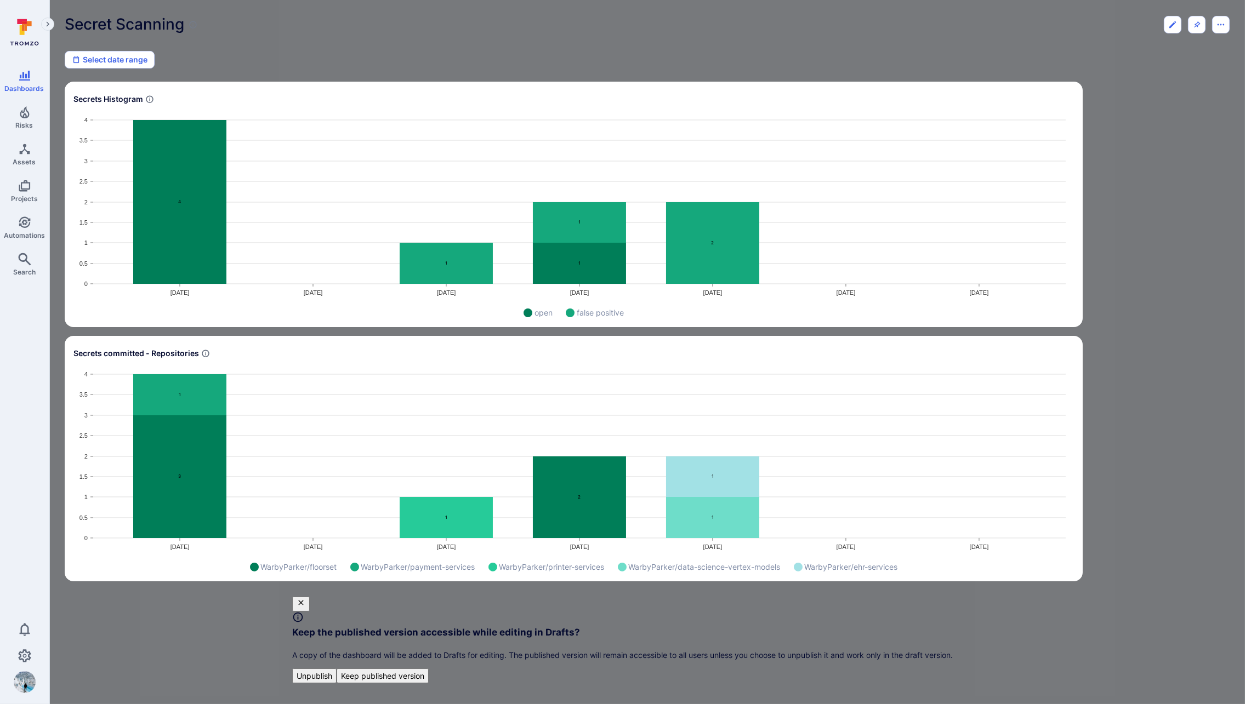
click at [429, 669] on button "Keep published version" at bounding box center [383, 676] width 92 height 15
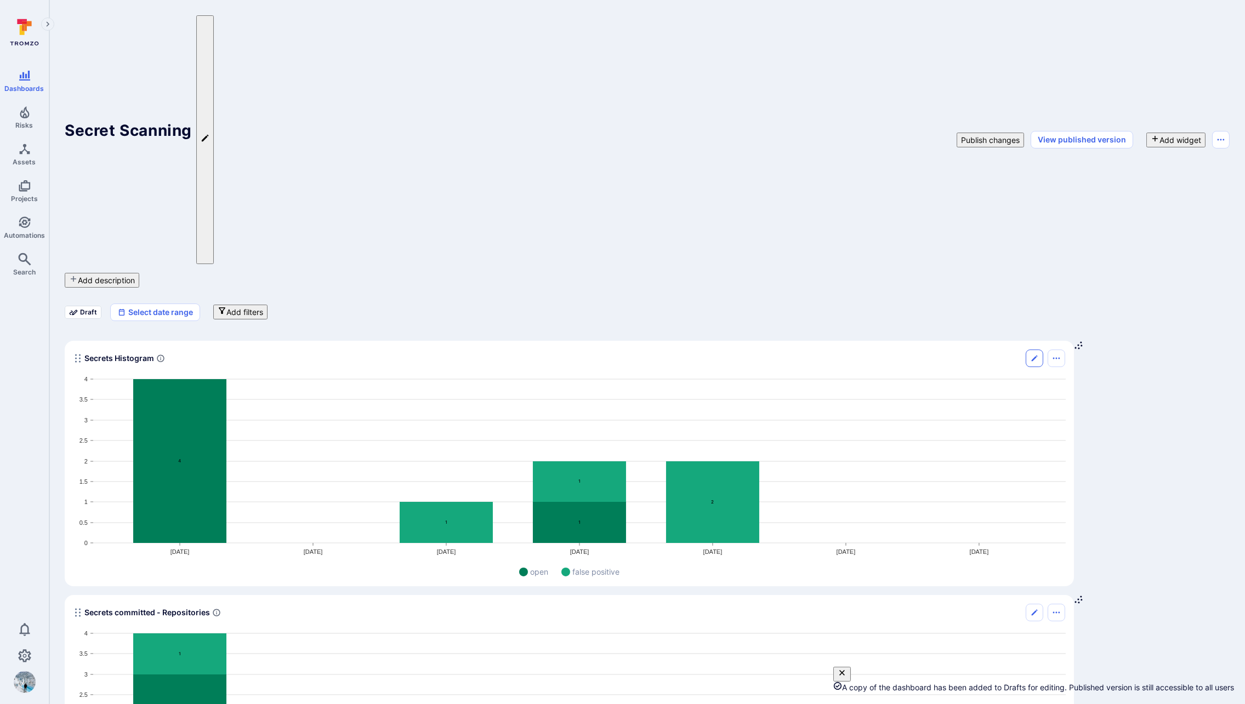
click at [941, 350] on button "Edit" at bounding box center [1035, 359] width 18 height 18
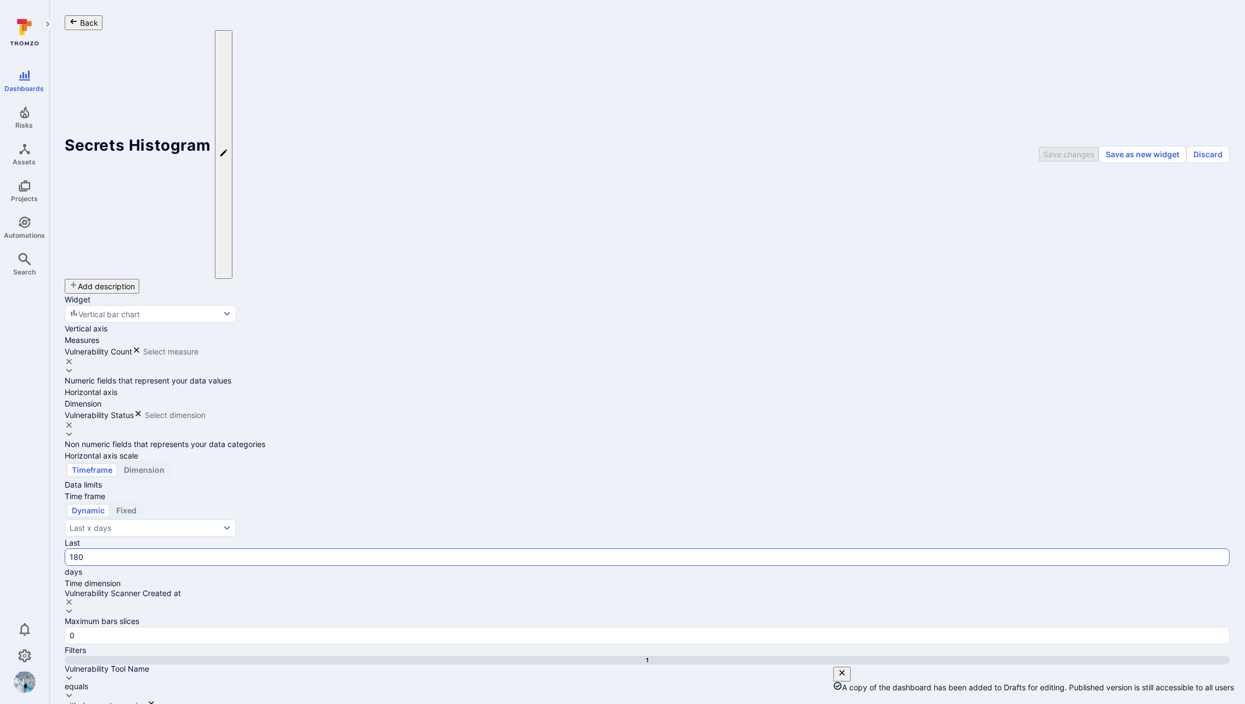
click at [201, 549] on div "180" at bounding box center [647, 558] width 1165 height 18
click at [201, 552] on input "180" at bounding box center [647, 557] width 1155 height 11
click at [195, 552] on input "180" at bounding box center [647, 557] width 1155 height 11
type input "0270"
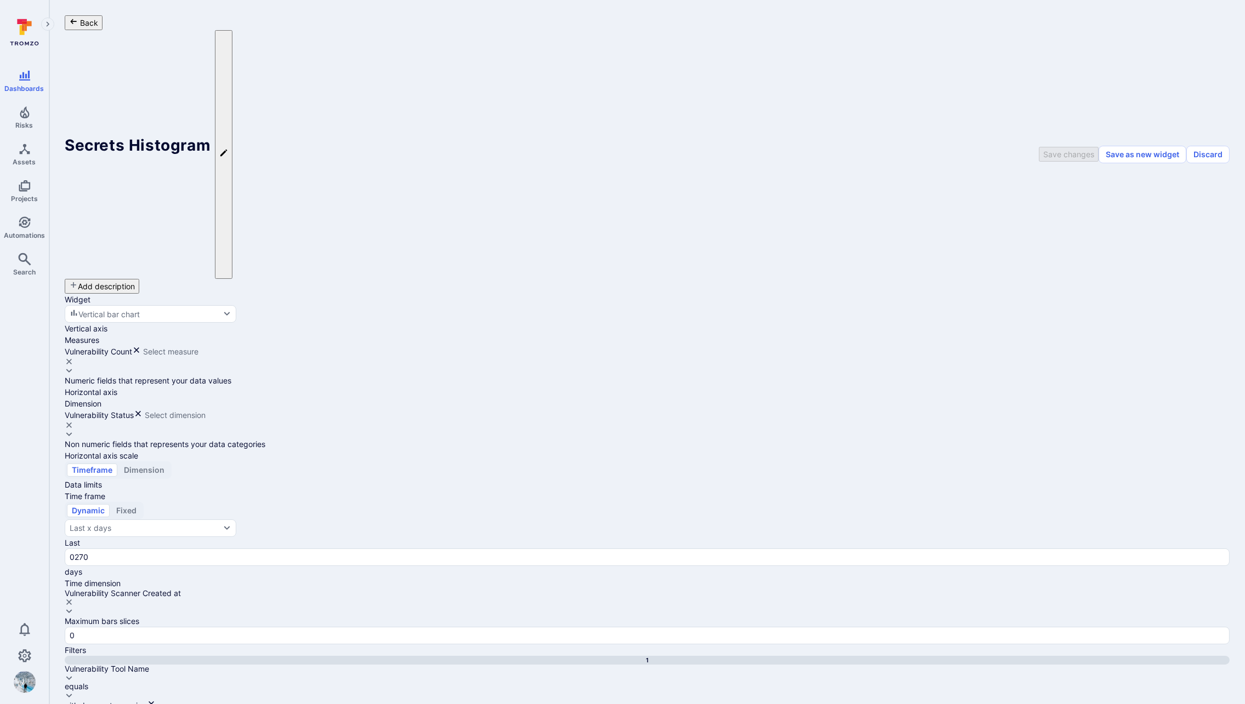
click at [583, 461] on div "Widget Vertical bar chart Vertical axis Measures Vulnerability Count Select mea…" at bounding box center [647, 597] width 1165 height 606
click at [200, 552] on input "0270" at bounding box center [647, 557] width 1155 height 11
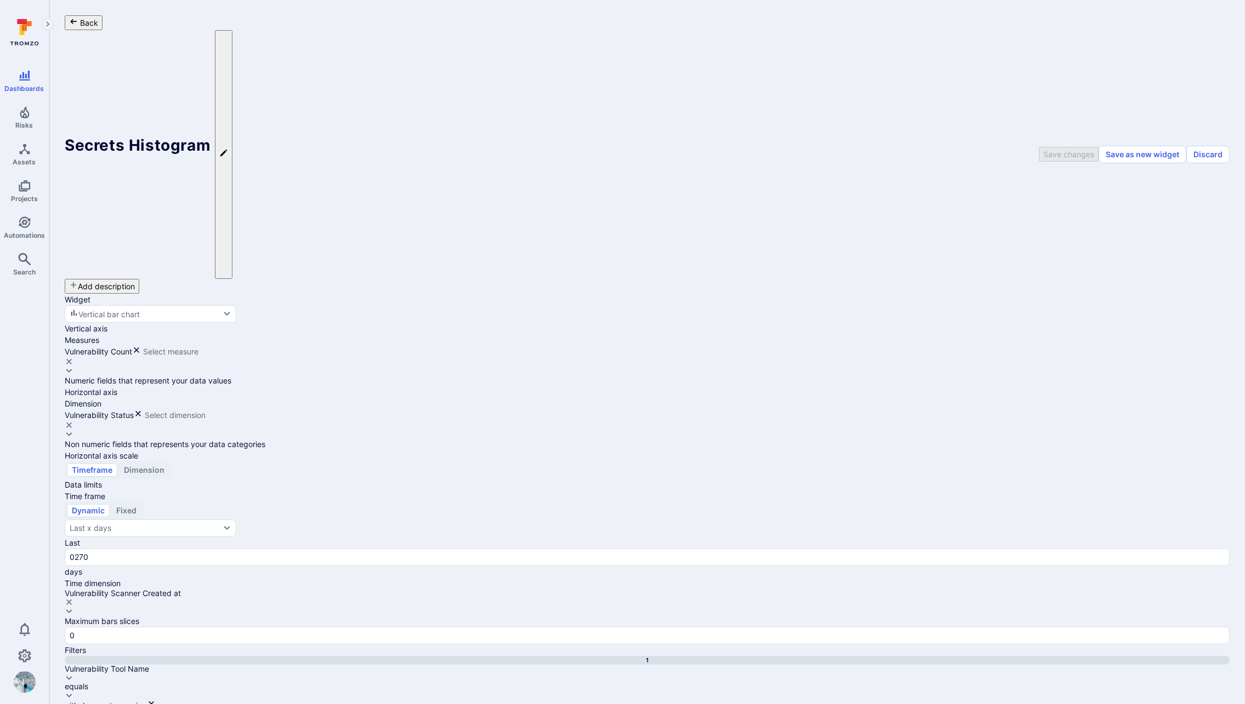
click at [406, 119] on body "Dashboards Risks Assets Projects Automations Search 0 Dashboards All dashboards…" at bounding box center [622, 352] width 1245 height 704
click at [397, 118] on body "Dashboards Risks Assets Projects Automations Search 0 Dashboards All dashboards…" at bounding box center [622, 352] width 1245 height 704
type input "month"
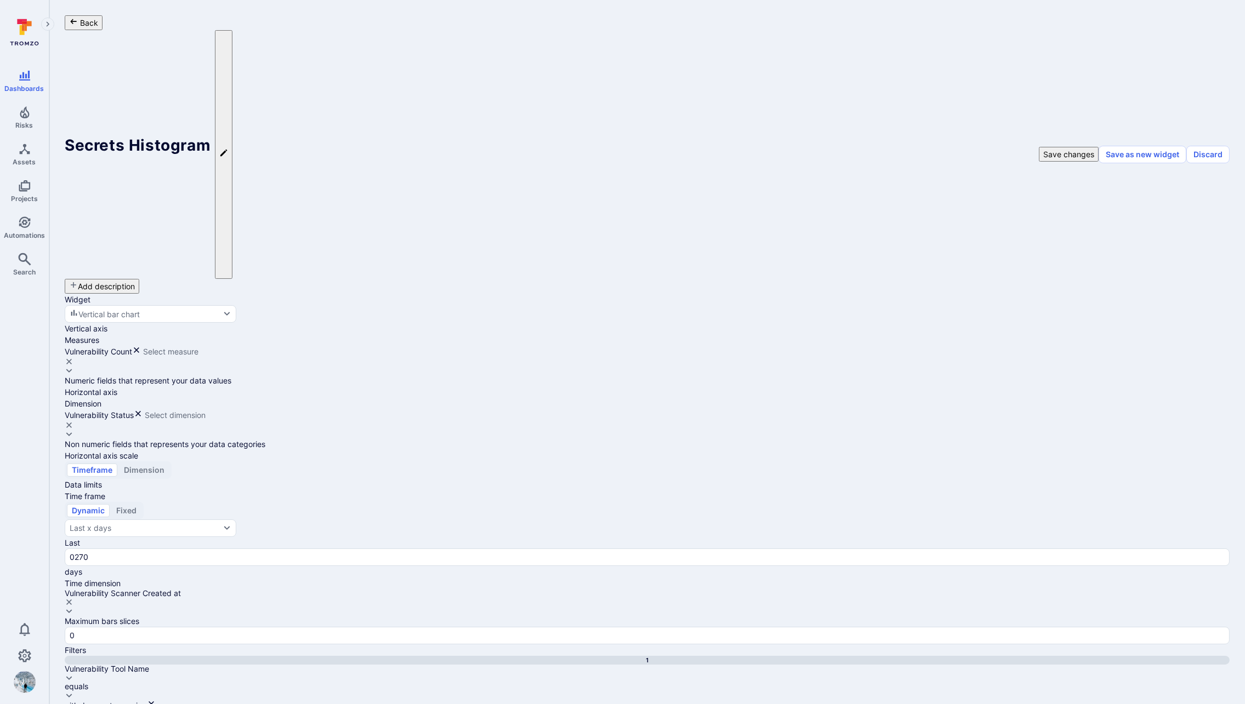
click at [941, 147] on button "Save changes" at bounding box center [1069, 154] width 60 height 15
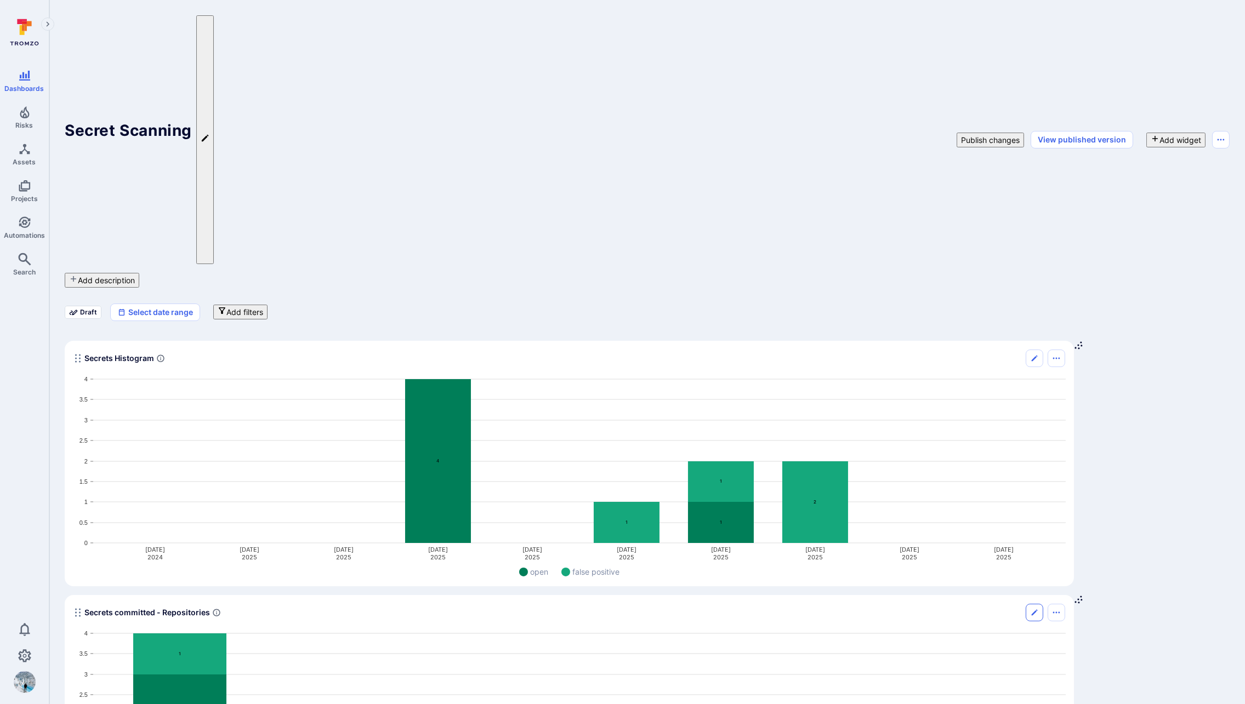
click at [941, 608] on icon "Edit" at bounding box center [1035, 612] width 8 height 9
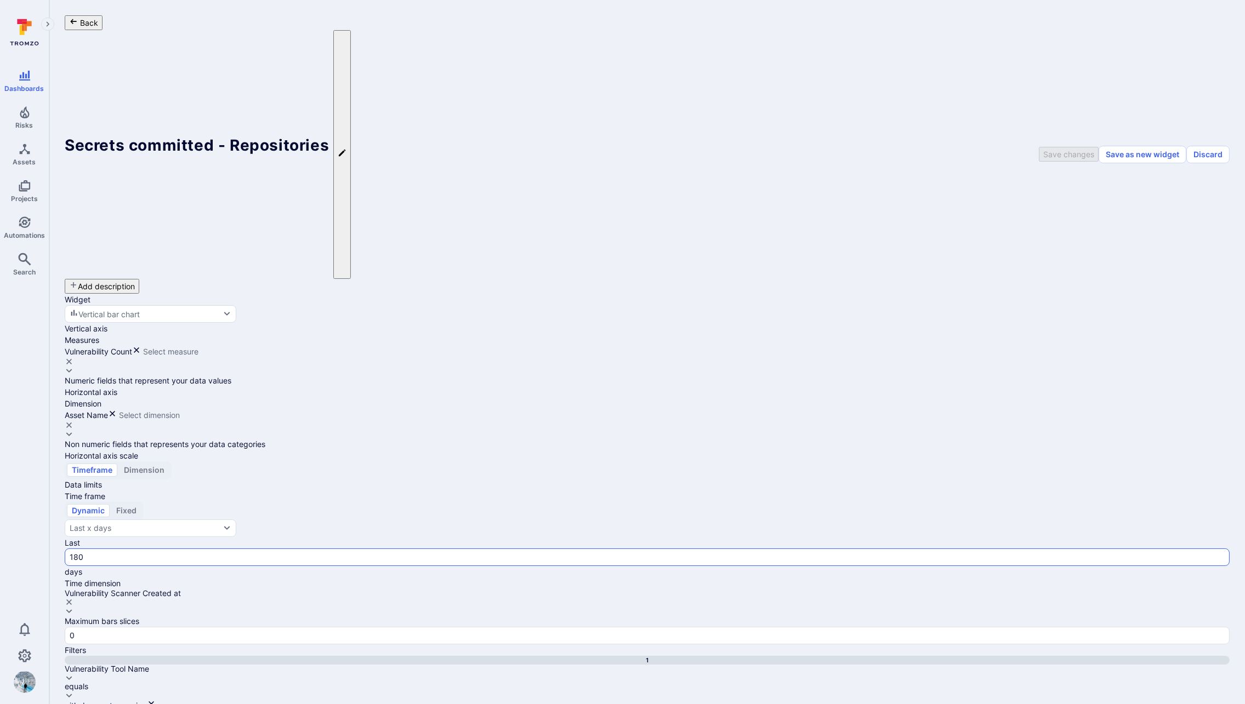
drag, startPoint x: 200, startPoint y: 390, endPoint x: 190, endPoint y: 391, distance: 10.5
click at [200, 552] on input "180" at bounding box center [647, 557] width 1155 height 11
type input "0270"
click at [236, 520] on button "Last x days" at bounding box center [151, 529] width 172 height 18
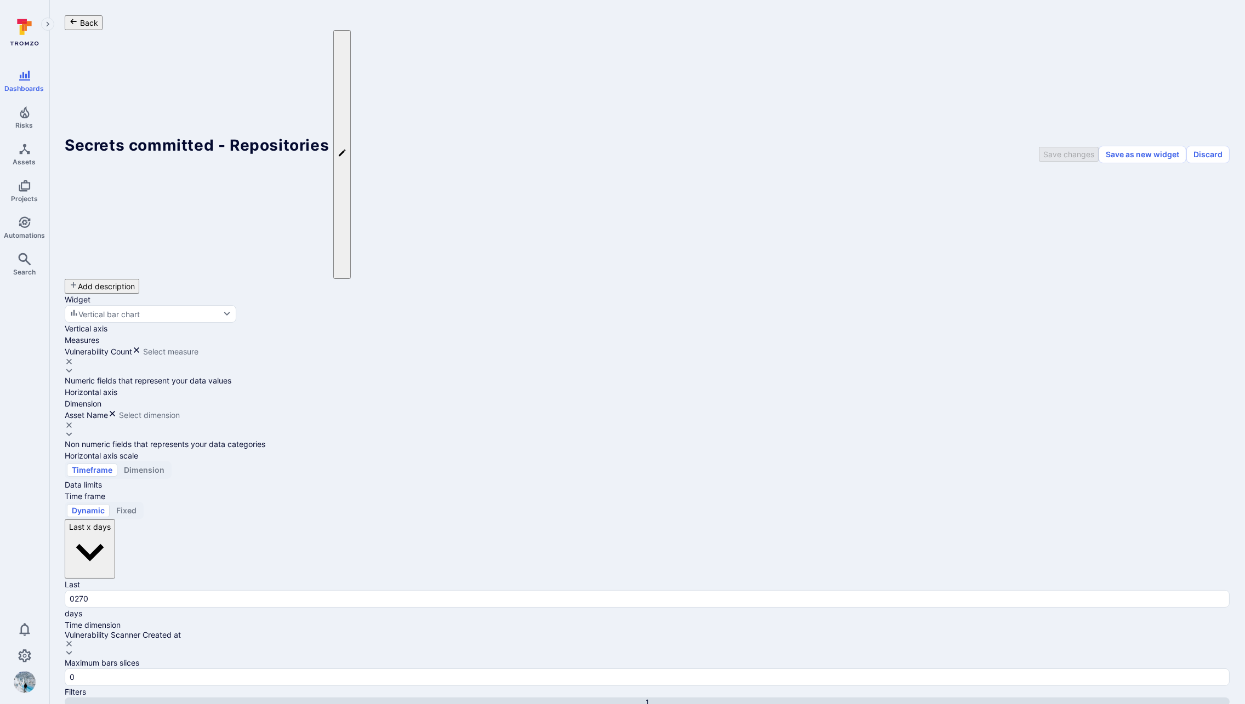
click at [212, 389] on input "Year to date" at bounding box center [622, 352] width 1245 height 704
checkbox input "true"
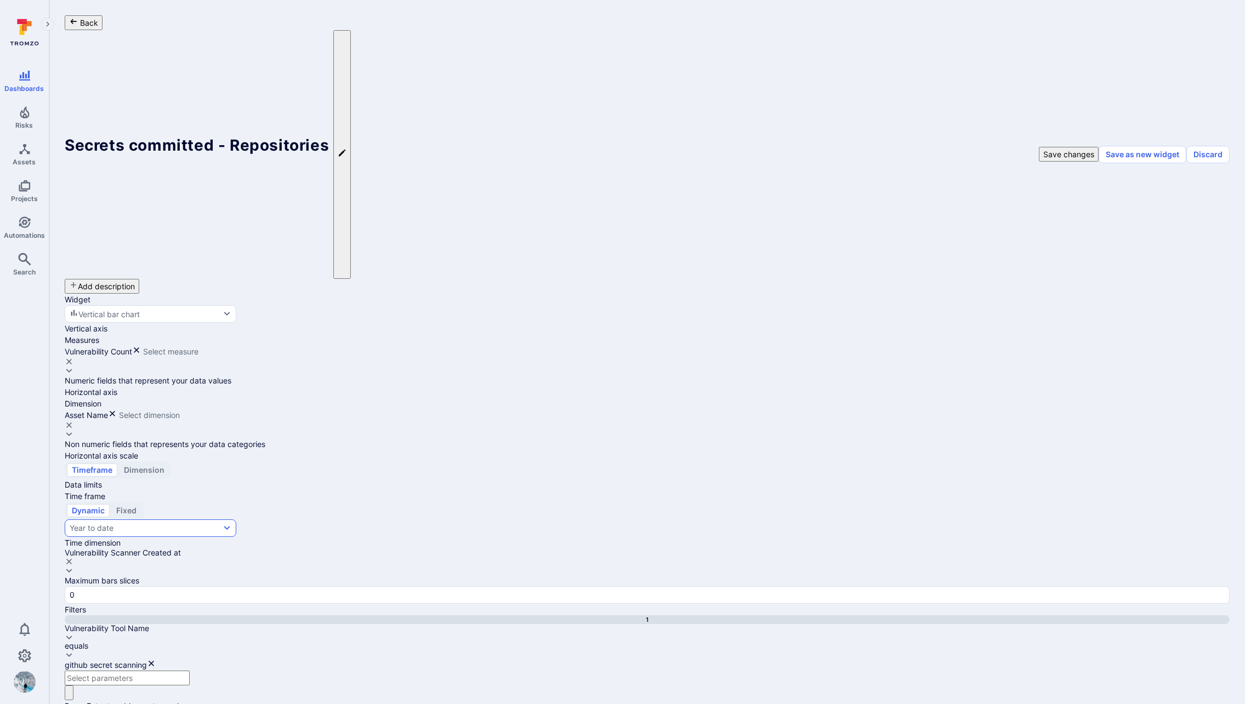
click at [221, 520] on button "Year to date" at bounding box center [151, 529] width 172 height 18
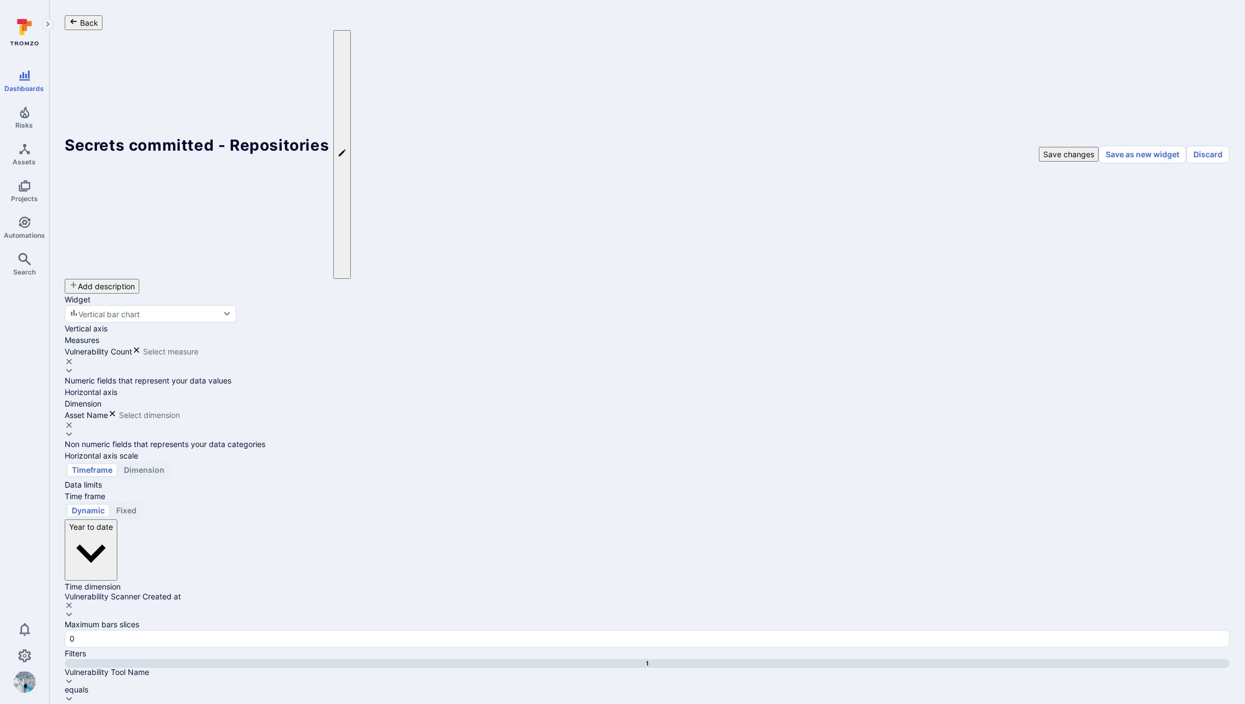
click at [223, 468] on input "Last x days" at bounding box center [622, 352] width 1245 height 704
checkbox input "true"
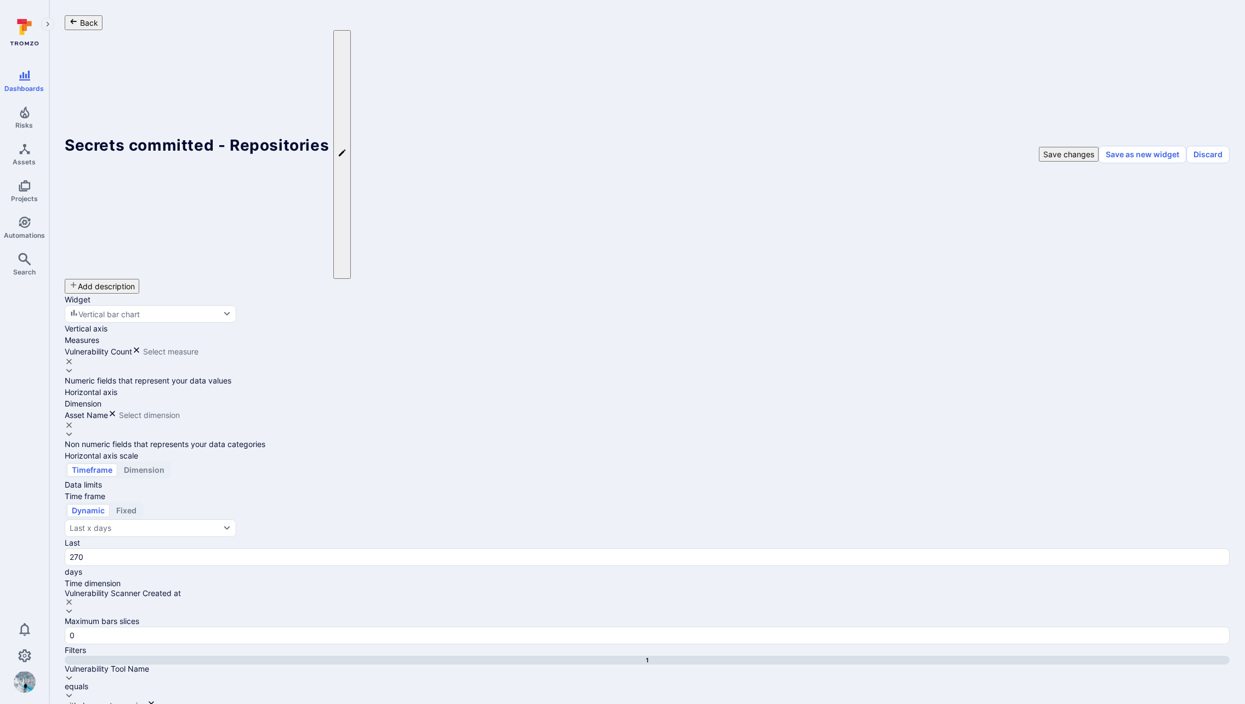
click at [941, 147] on button "Save changes" at bounding box center [1069, 154] width 60 height 15
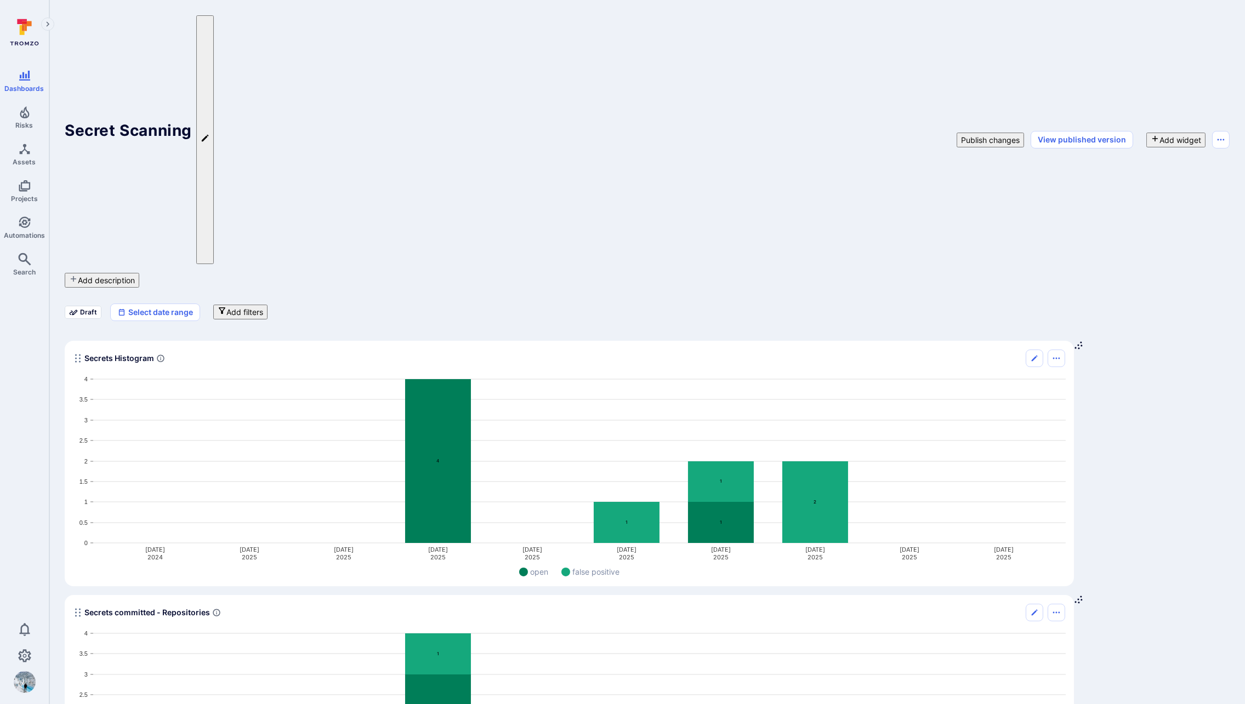
click at [941, 133] on button "Publish changes" at bounding box center [990, 140] width 67 height 15
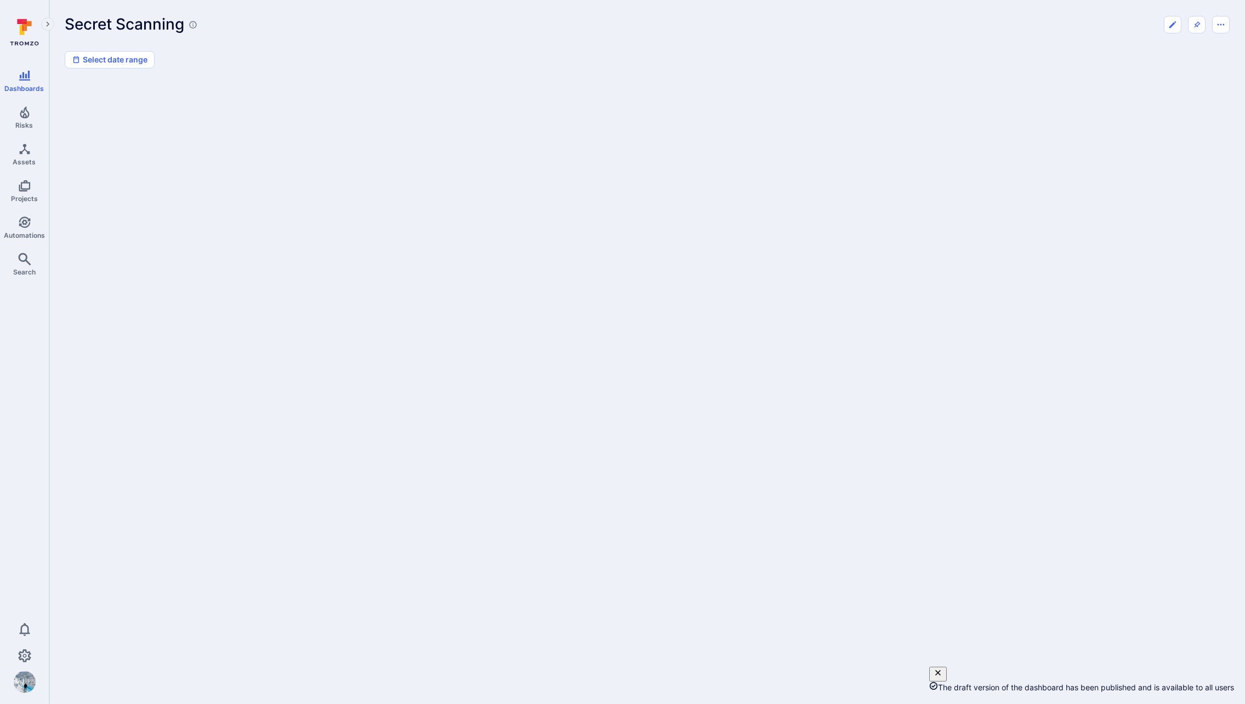
click at [679, 413] on div at bounding box center [647, 332] width 1165 height 500
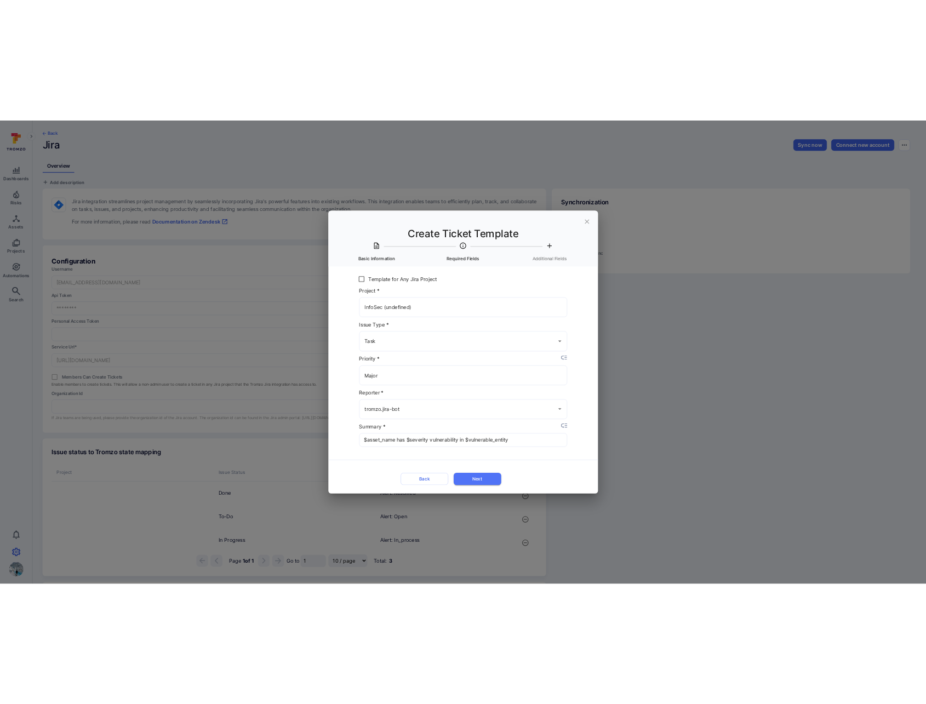
scroll to position [531, 0]
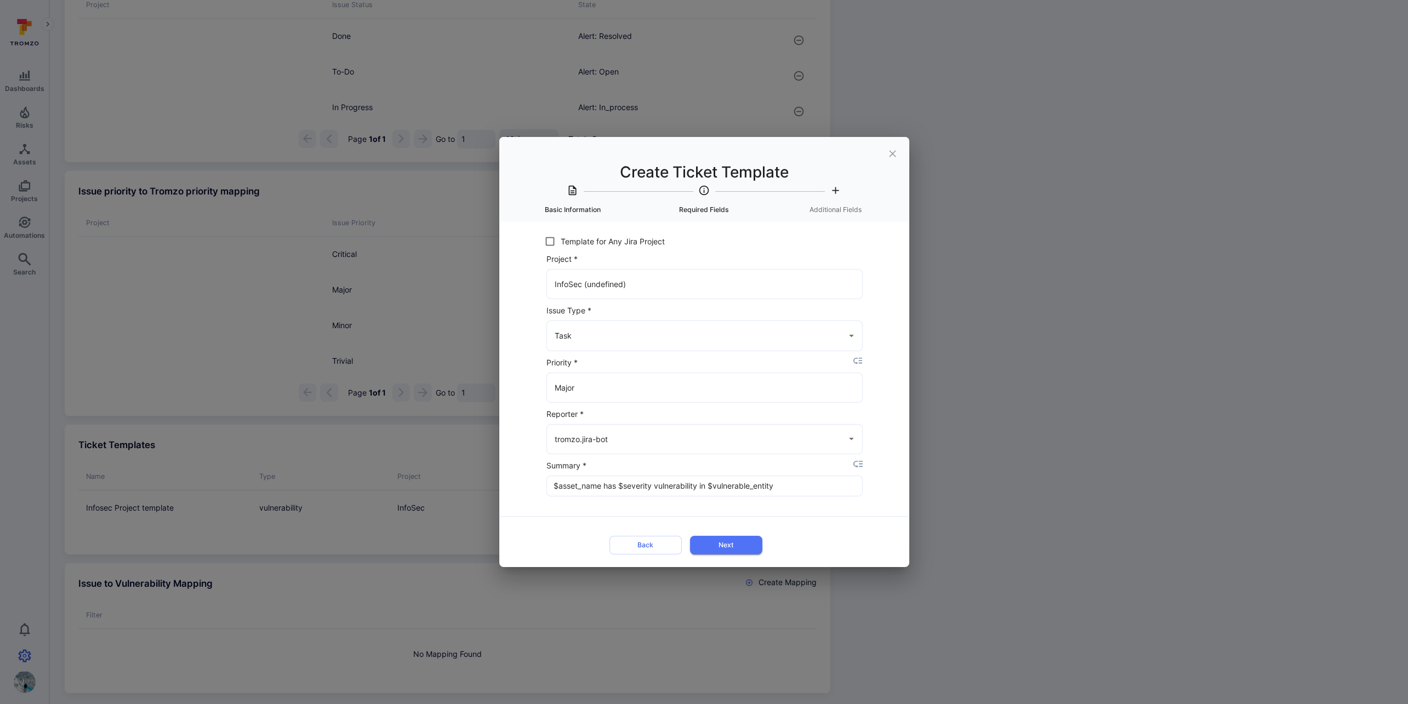
click at [898, 155] on button "close" at bounding box center [892, 153] width 25 height 25
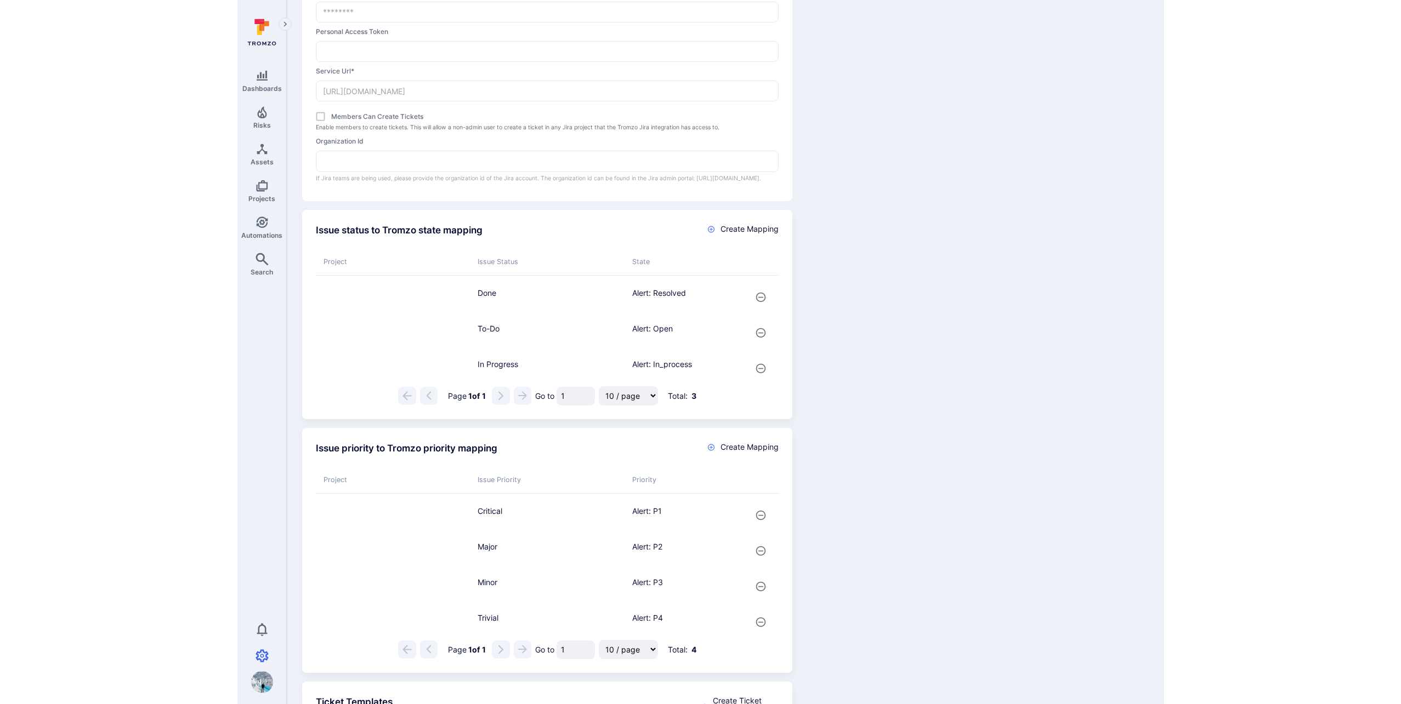
scroll to position [0, 0]
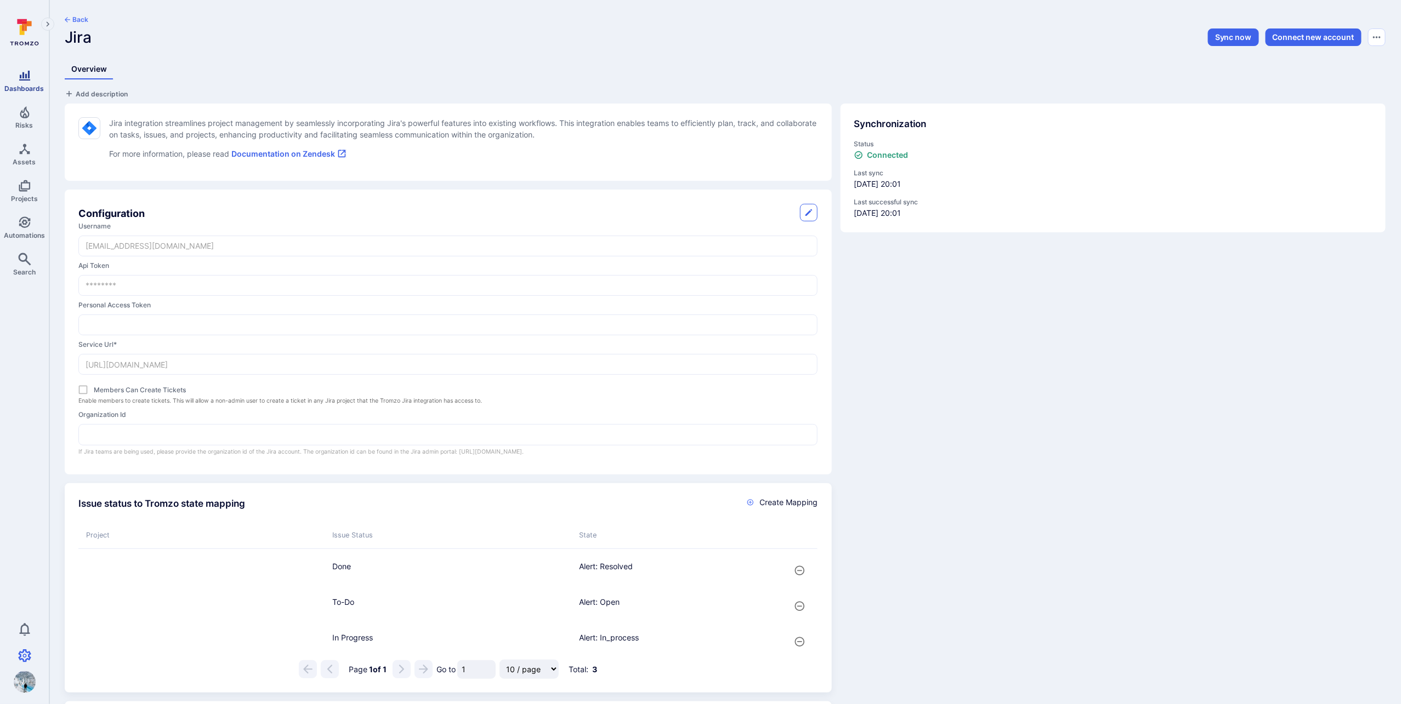
click at [29, 86] on span "Dashboards" at bounding box center [24, 88] width 39 height 8
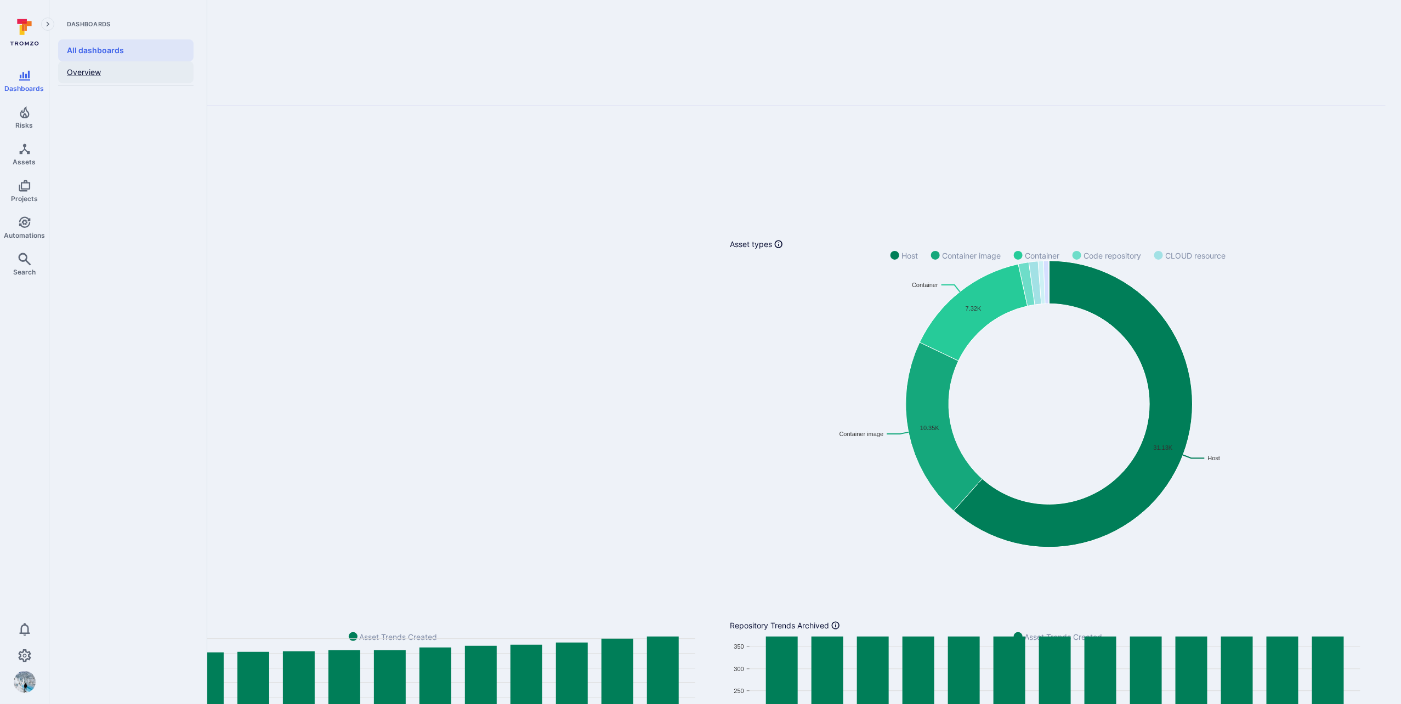
click at [83, 69] on link "Overview" at bounding box center [125, 72] width 135 height 22
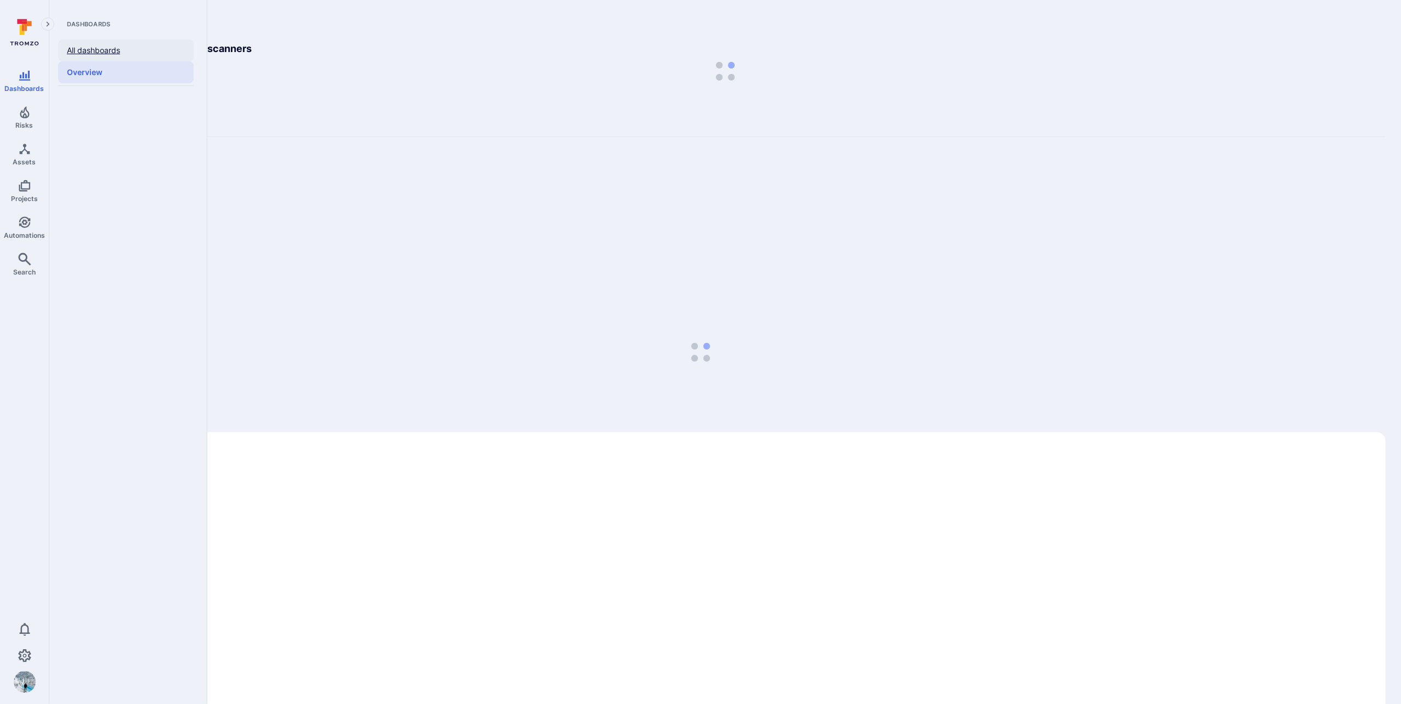
click at [81, 47] on link "All dashboards" at bounding box center [125, 50] width 135 height 22
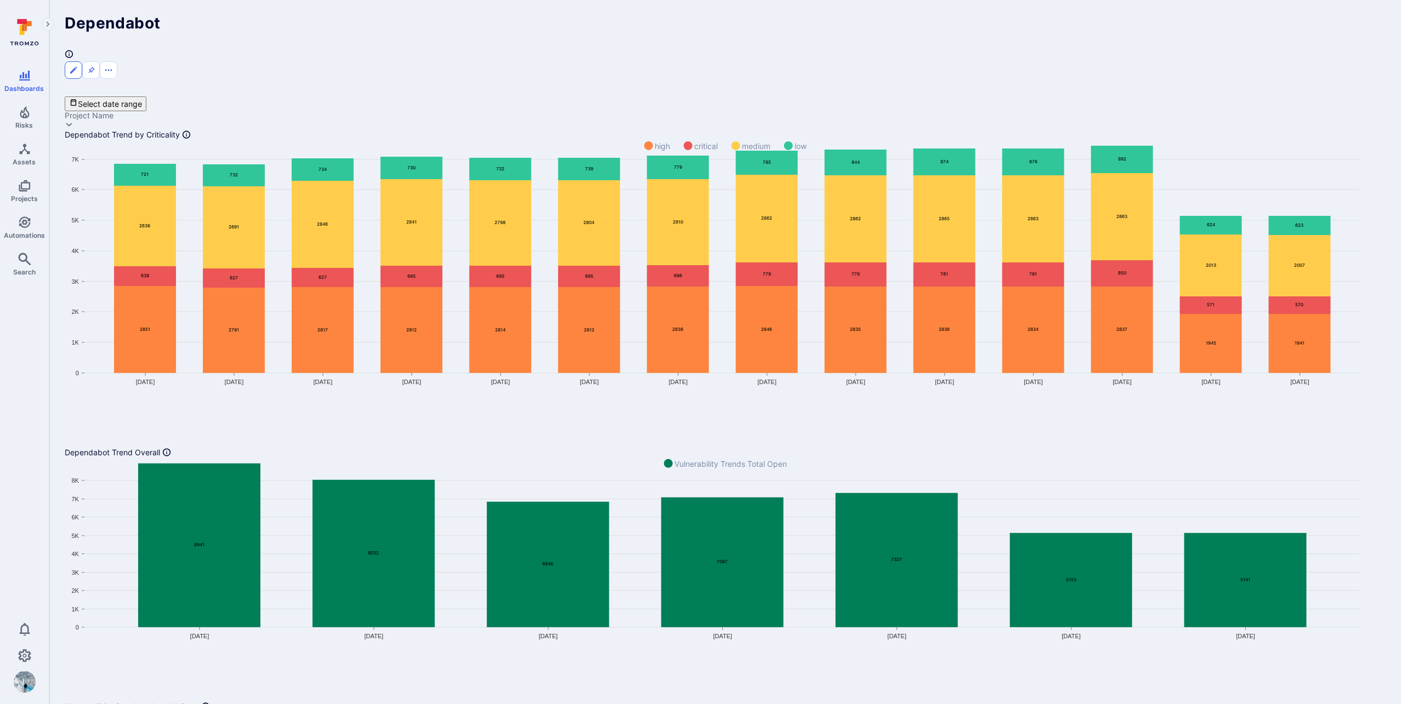
click at [78, 66] on icon "Edit dashboard" at bounding box center [73, 70] width 9 height 9
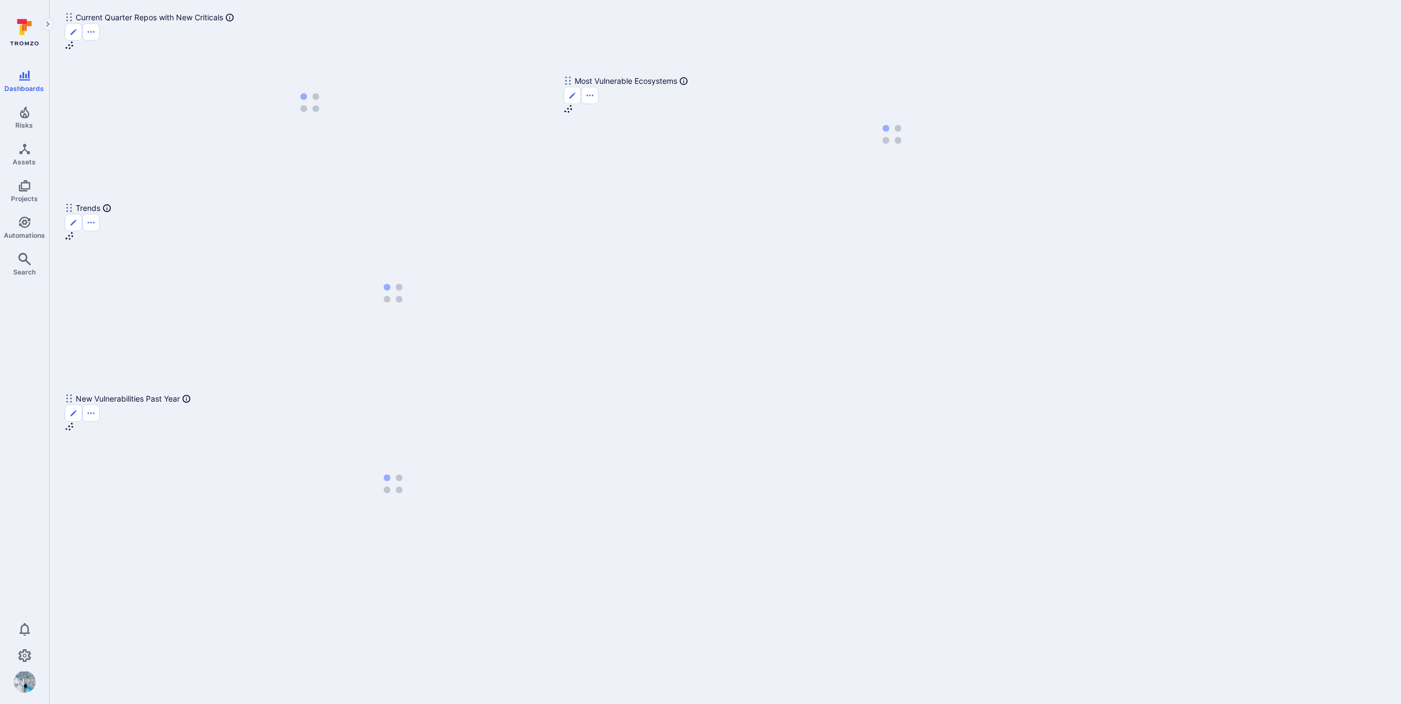
scroll to position [2256, 0]
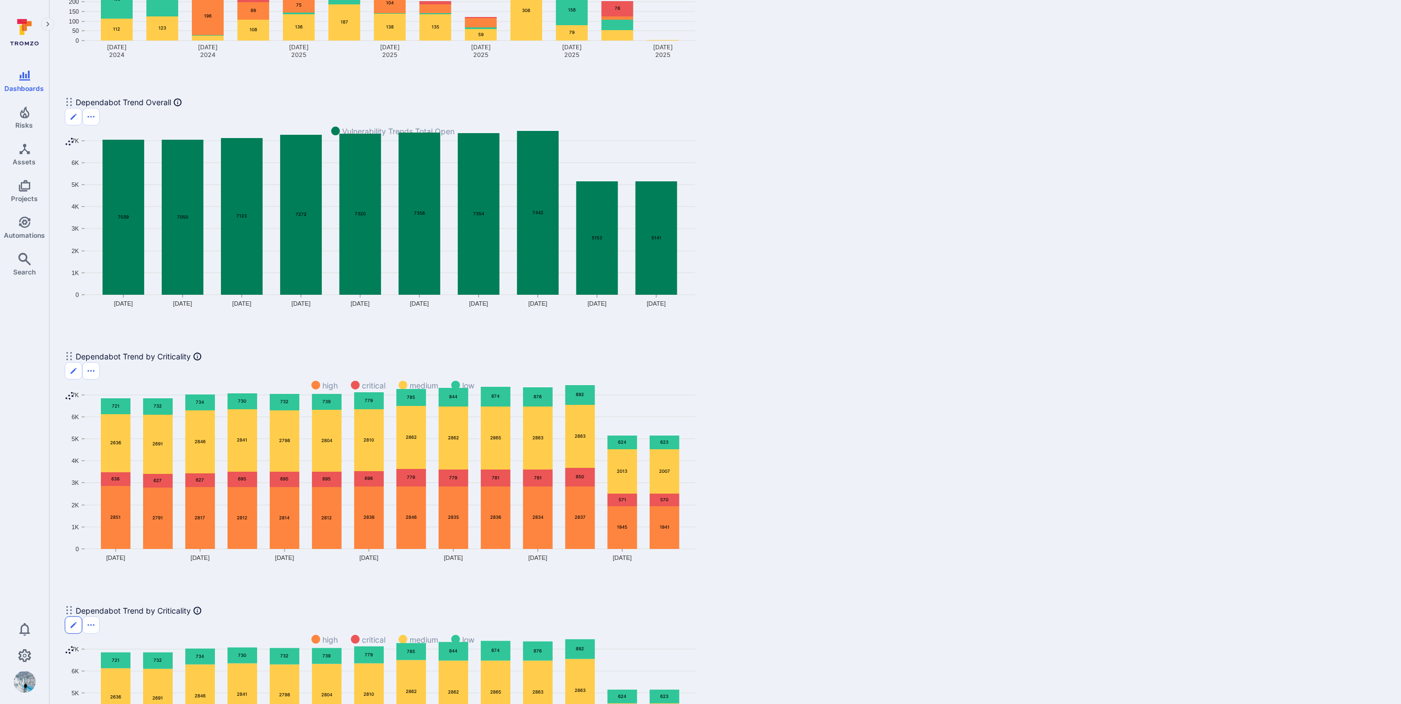
click at [82, 617] on button "Edit" at bounding box center [74, 626] width 18 height 18
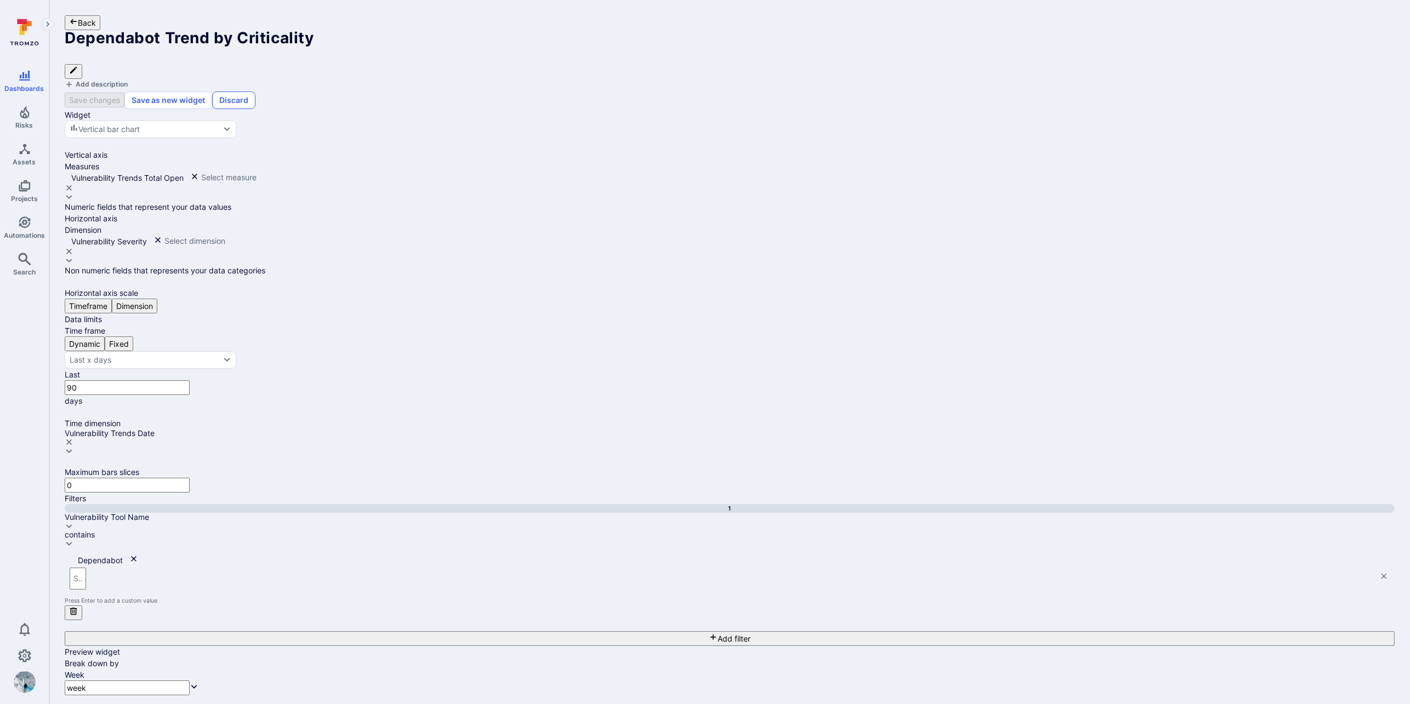
click at [255, 92] on button "Discard" at bounding box center [233, 101] width 43 height 18
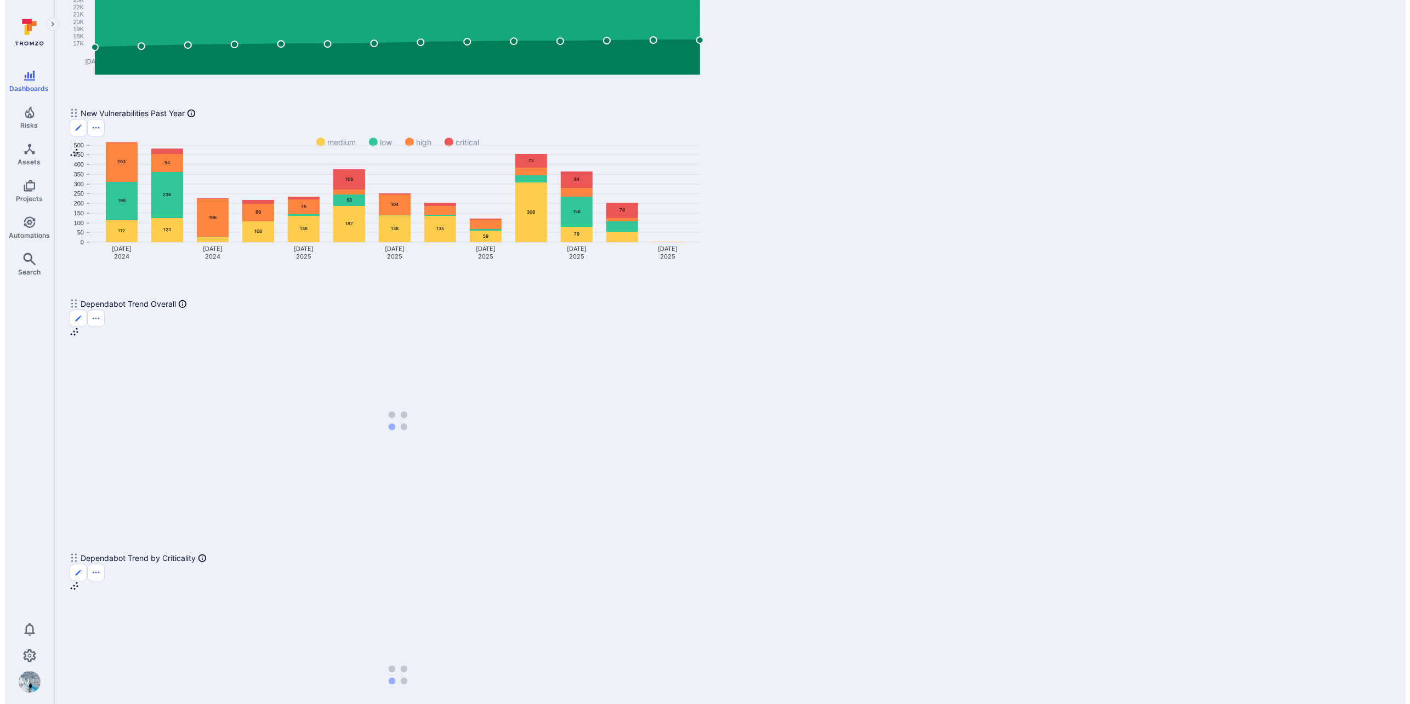
scroll to position [2256, 0]
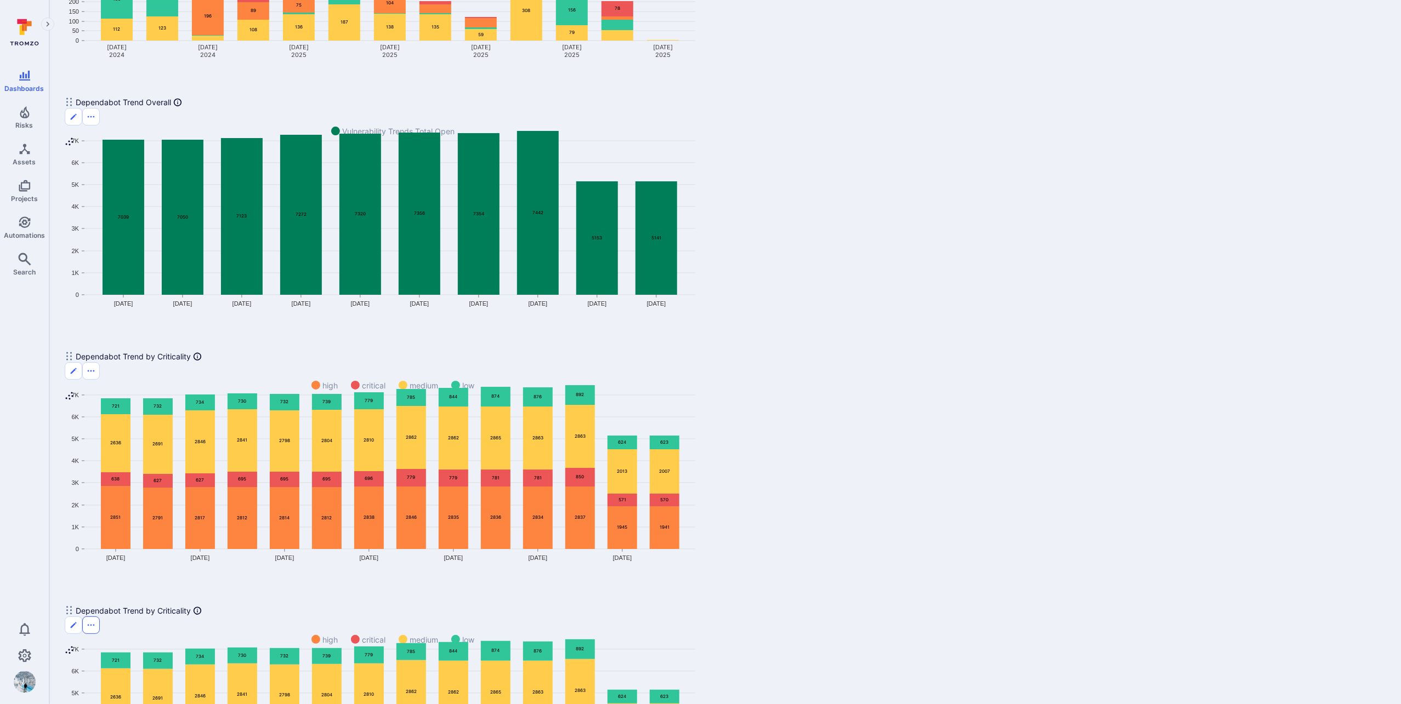
click at [100, 617] on button "Options menu" at bounding box center [91, 626] width 18 height 18
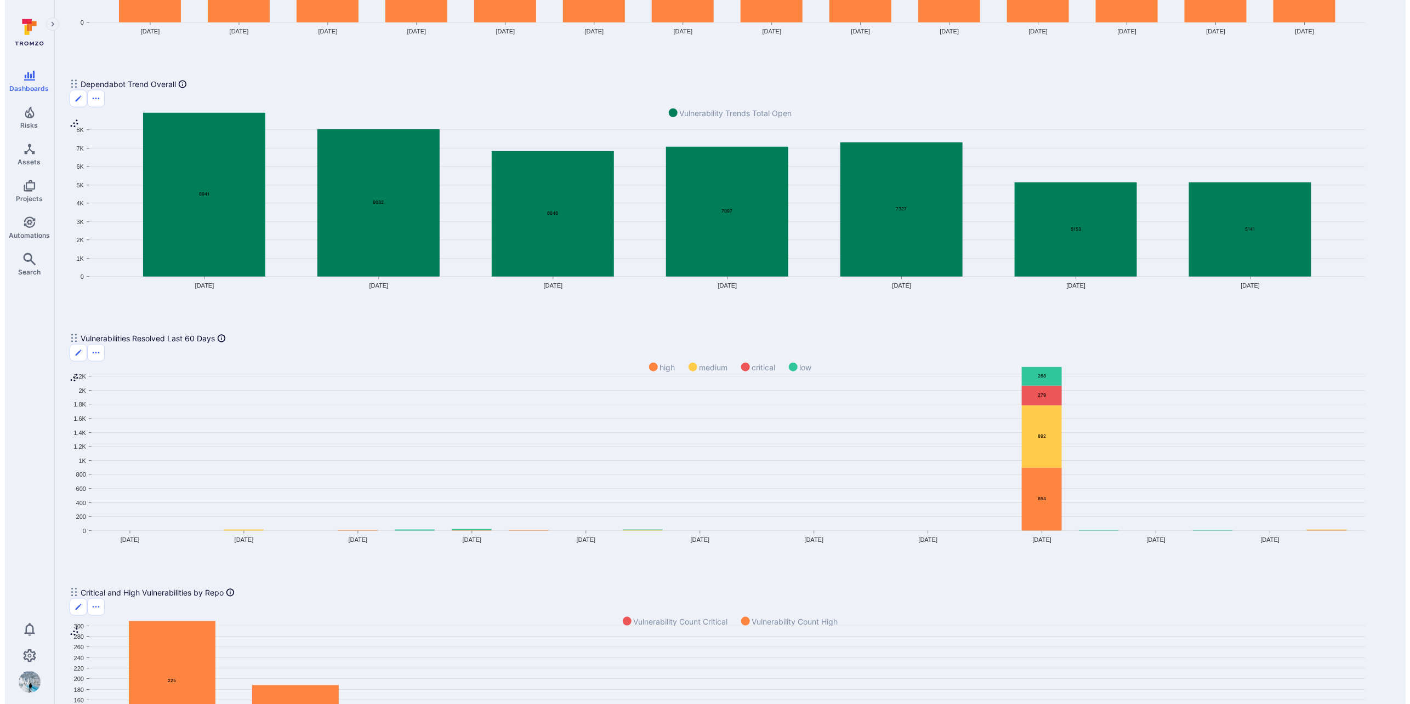
scroll to position [486, 0]
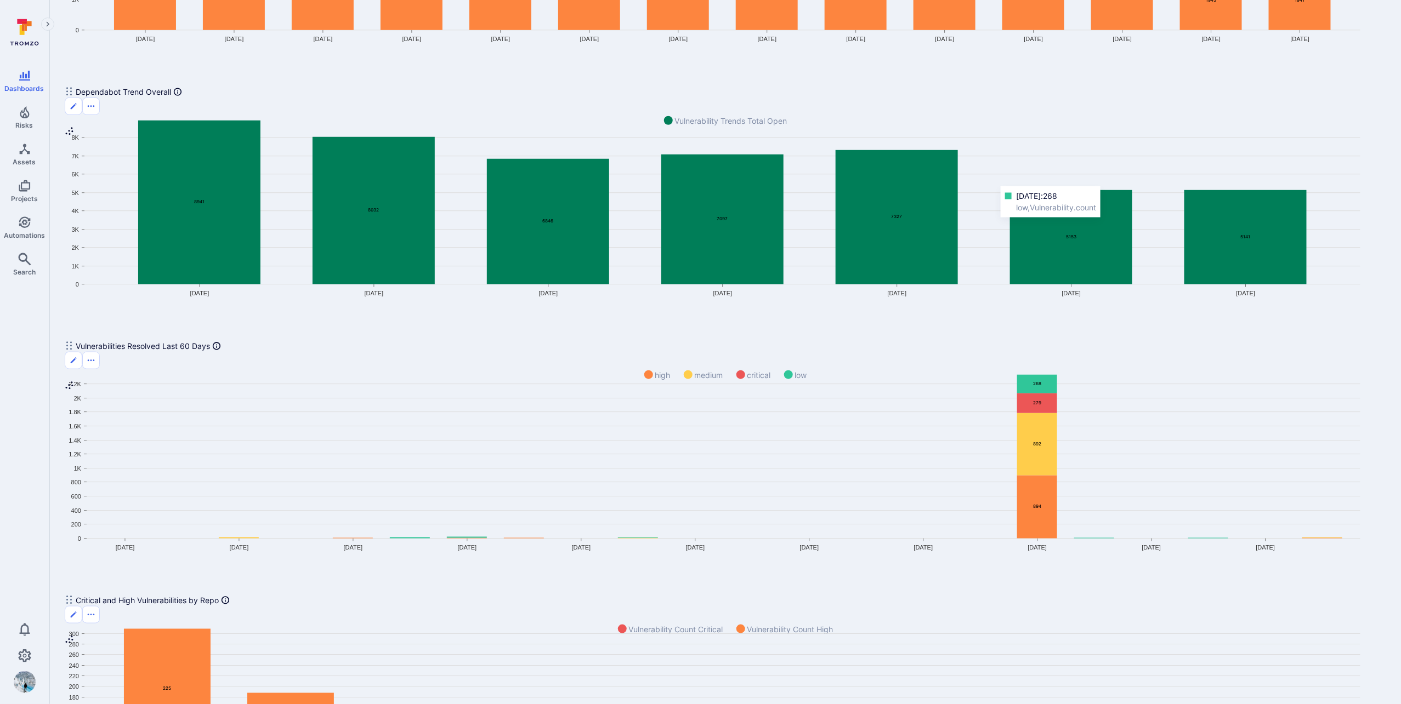
click at [1041, 381] on text "268" at bounding box center [1037, 383] width 8 height 5
click at [1044, 476] on icon "Widget" at bounding box center [1037, 507] width 40 height 63
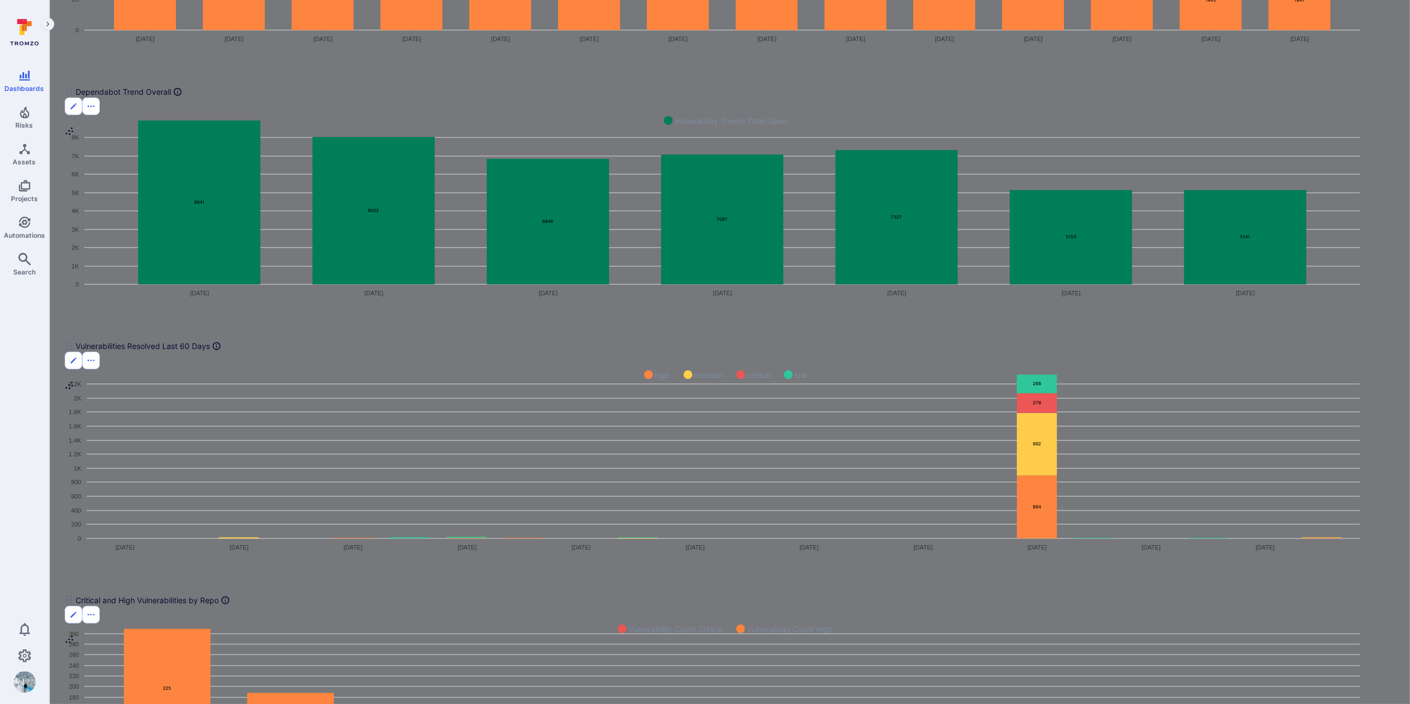
scroll to position [0, 0]
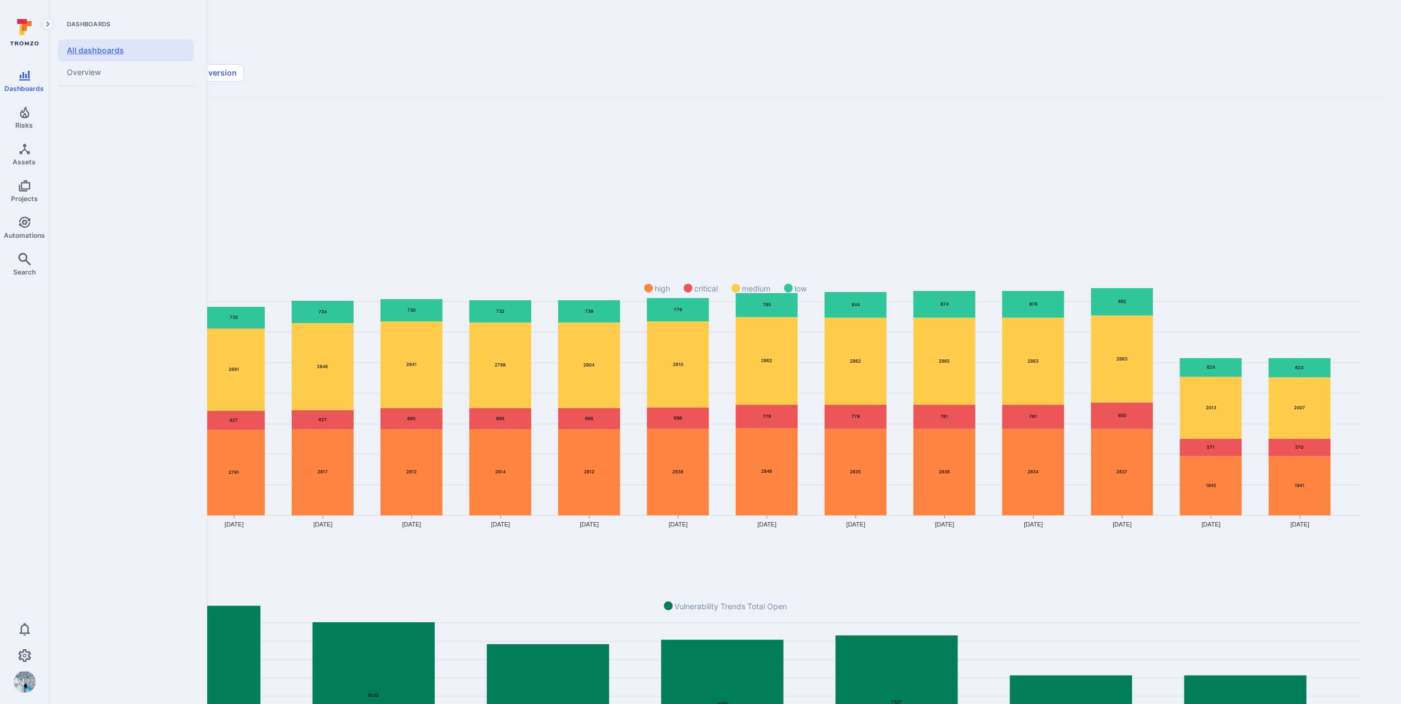
click at [85, 49] on link "All dashboards" at bounding box center [125, 50] width 135 height 22
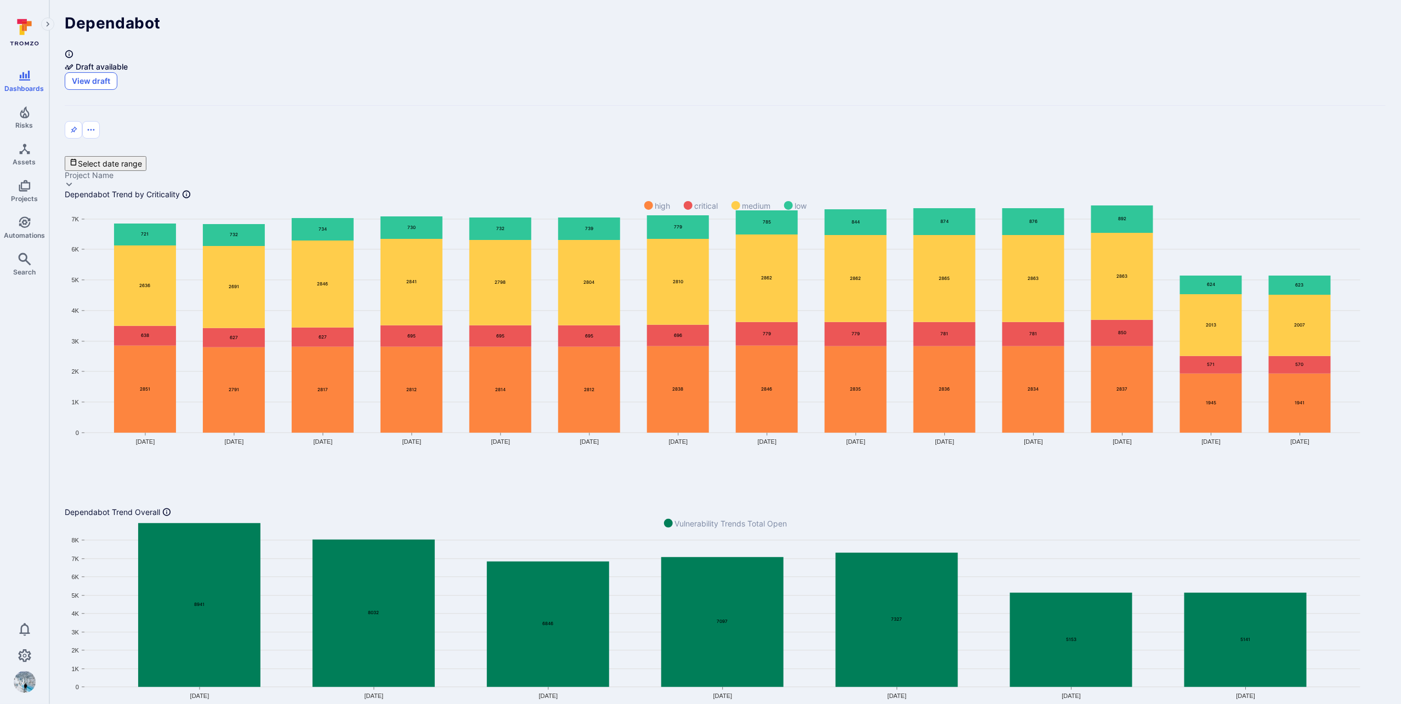
click at [117, 72] on button "View draft" at bounding box center [91, 81] width 53 height 18
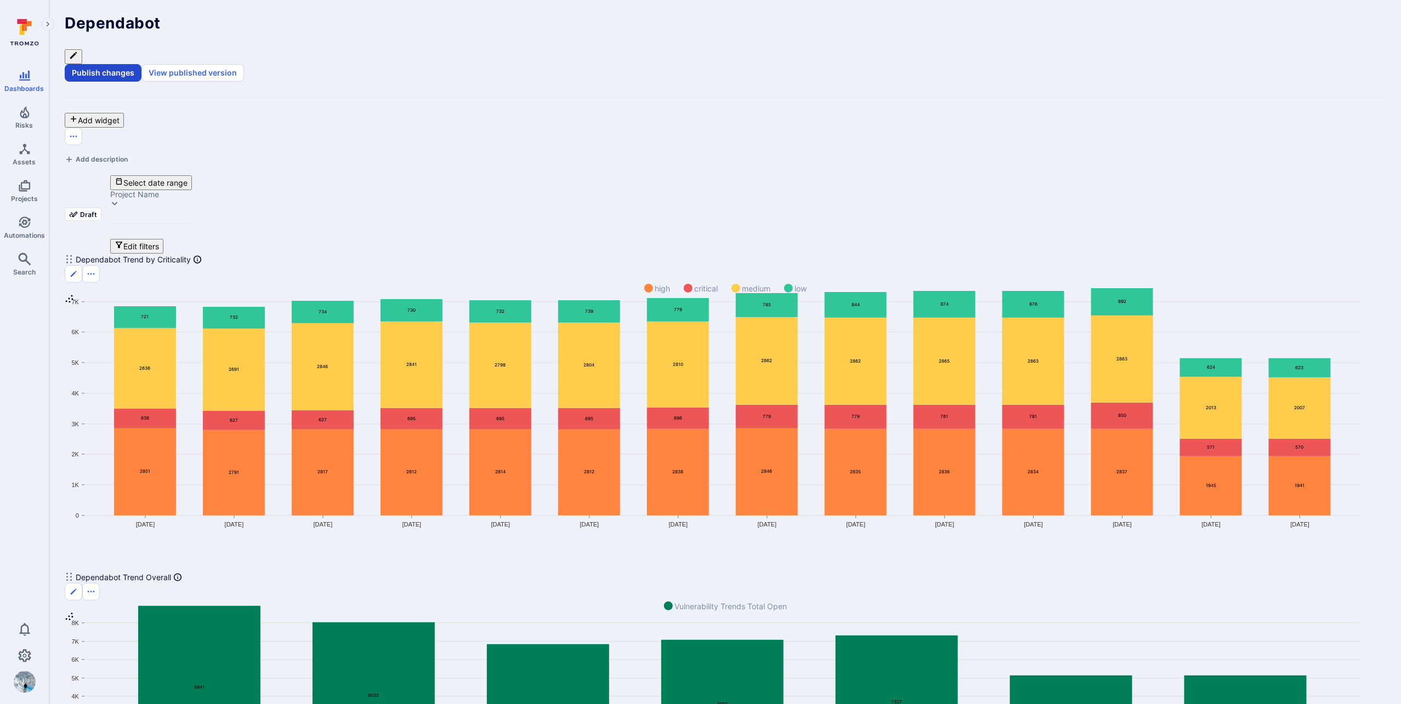
click at [141, 64] on button "Publish changes" at bounding box center [103, 73] width 77 height 18
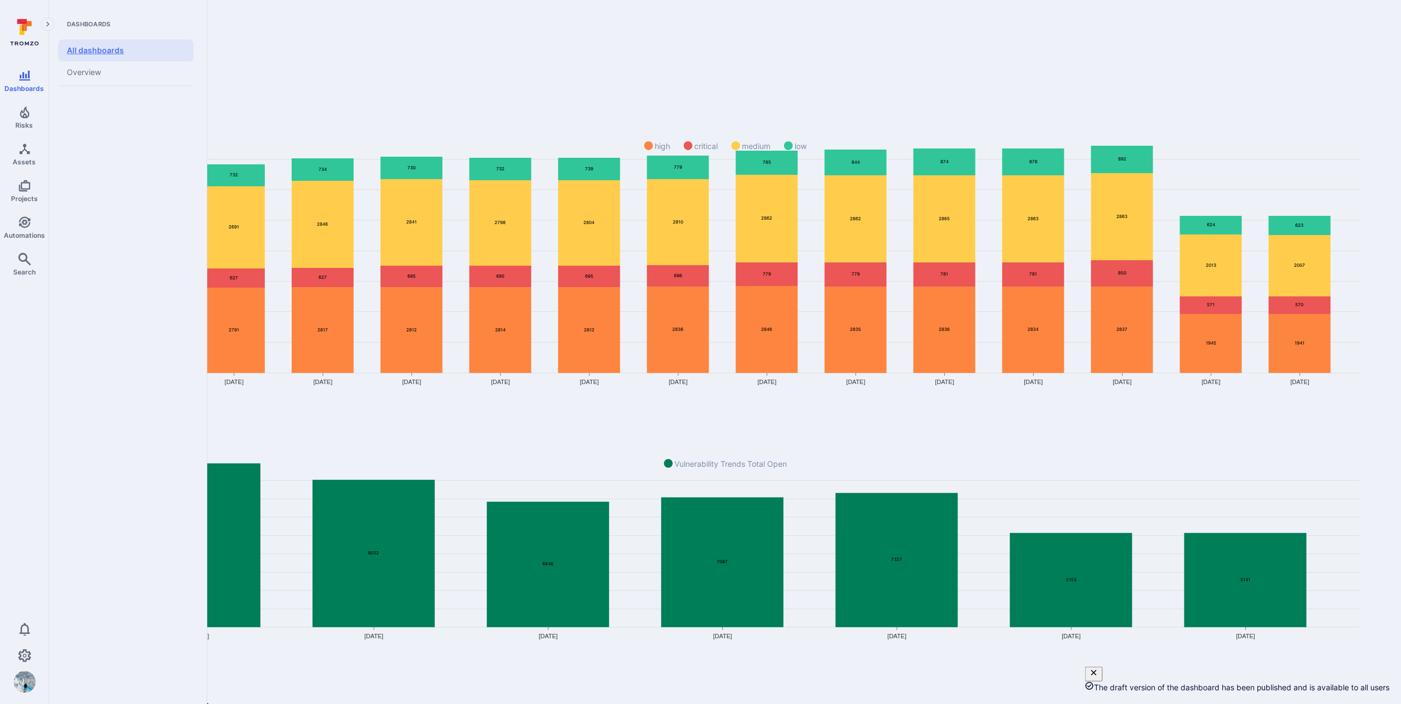
click at [98, 49] on link "All dashboards" at bounding box center [125, 50] width 135 height 22
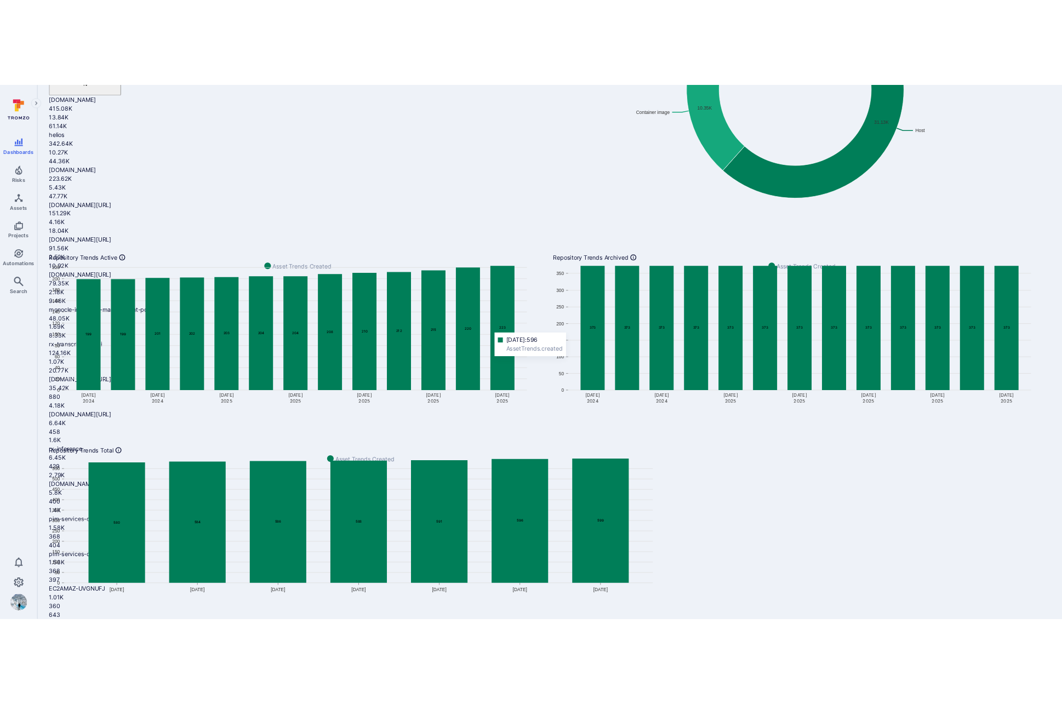
scroll to position [382, 0]
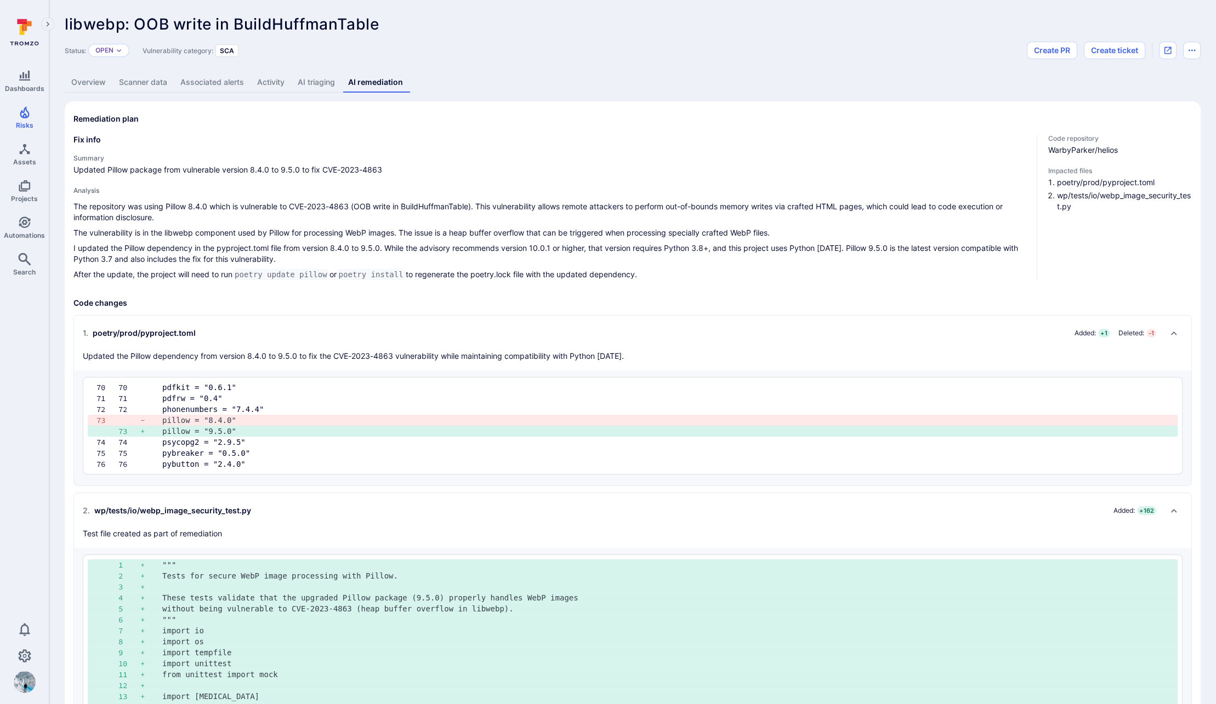
click at [553, 55] on div "Status: Open Vulnerability category: SCA Create PR Create ticket" at bounding box center [633, 51] width 1136 height 18
click at [725, 46] on div "Status: Open Vulnerability category: SCA Create PR Create ticket" at bounding box center [633, 51] width 1136 height 18
